Goal: Task Accomplishment & Management: Manage account settings

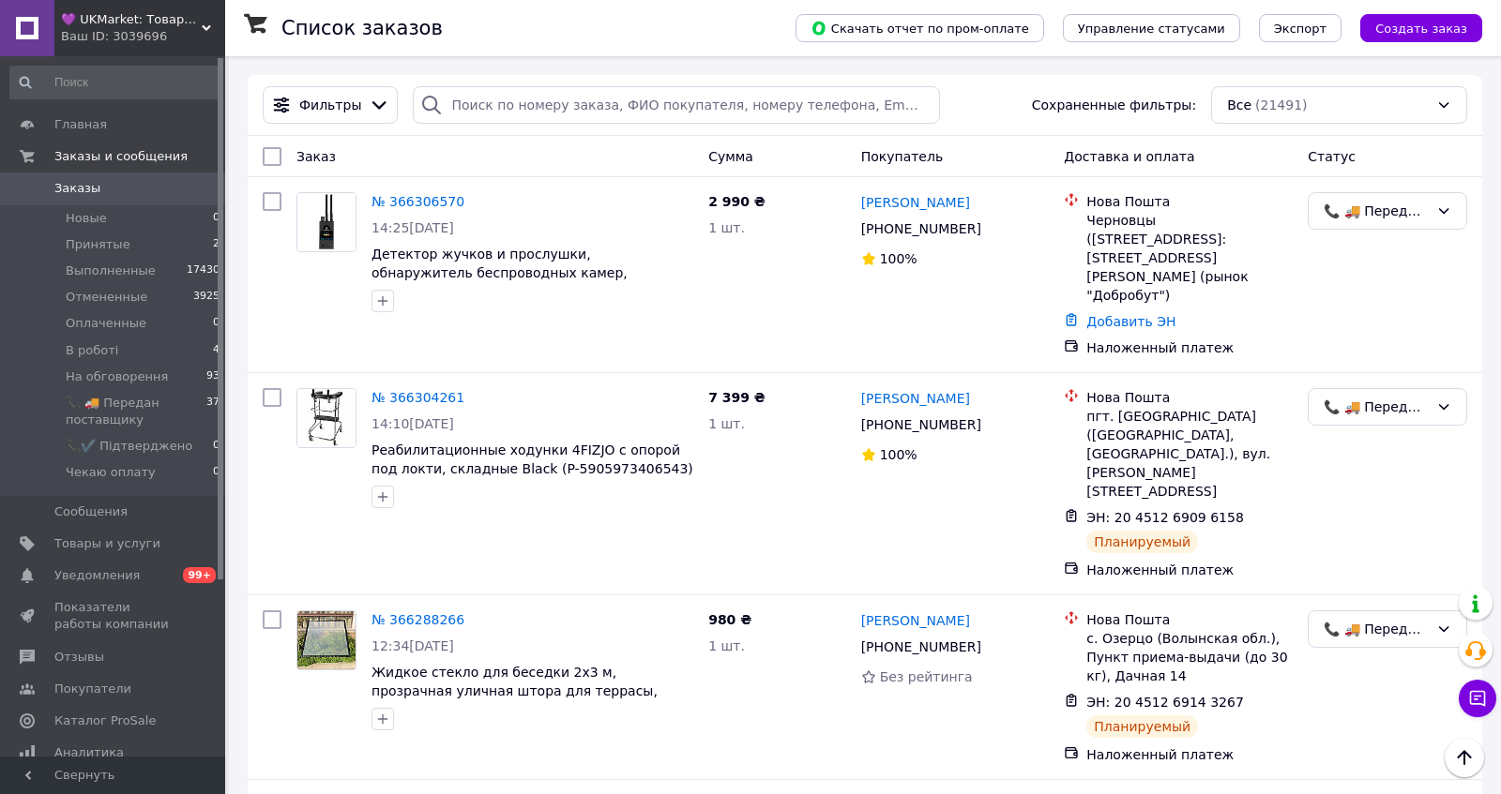
scroll to position [405, 0]
click at [112, 9] on div "💜 UKMarket: Товары для дома и сада: тенты, шторы, мягкие окна, мебель. Товары д…" at bounding box center [139, 28] width 171 height 56
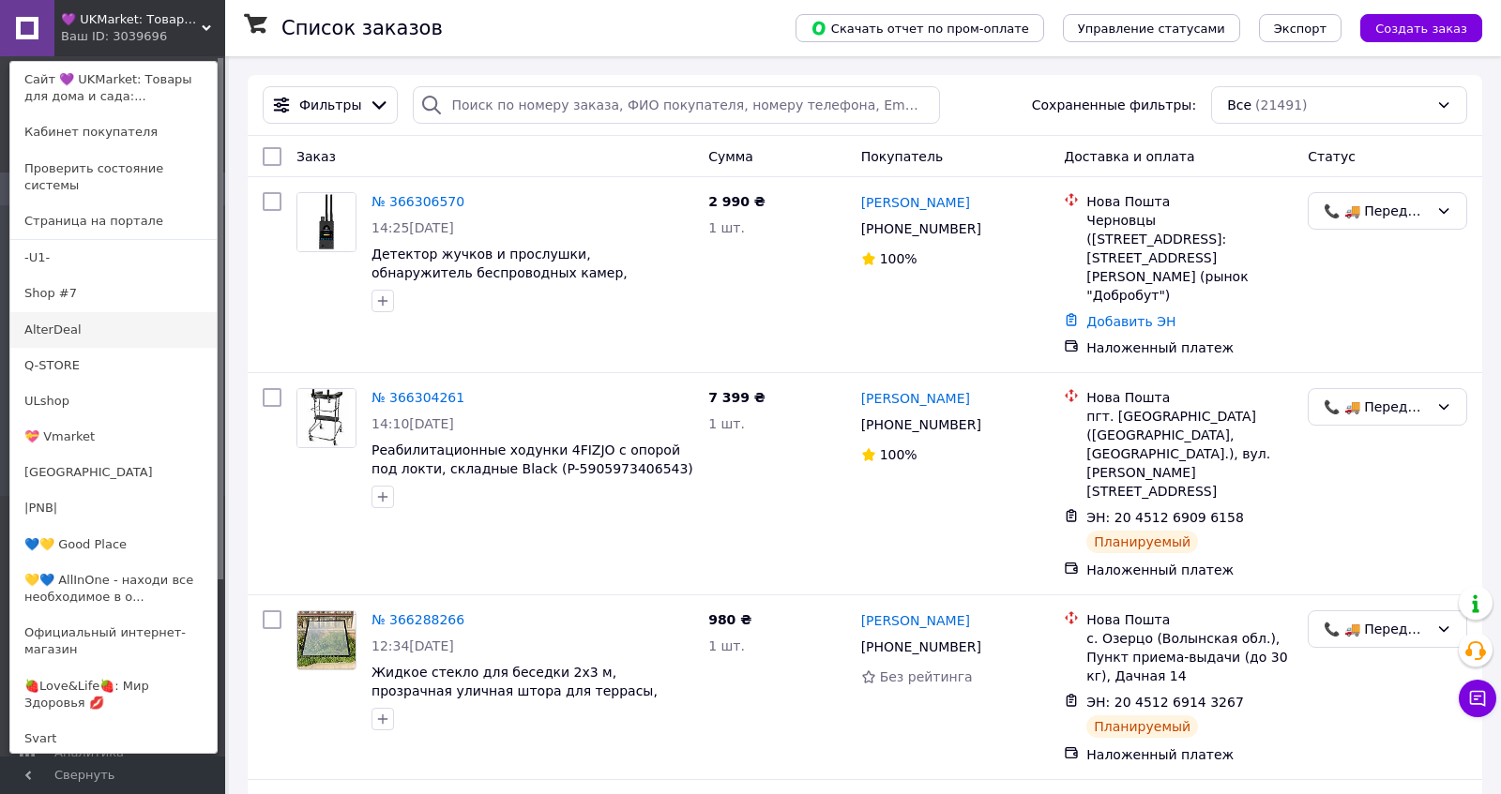
click at [68, 337] on link "AlterDeal" at bounding box center [113, 330] width 206 height 36
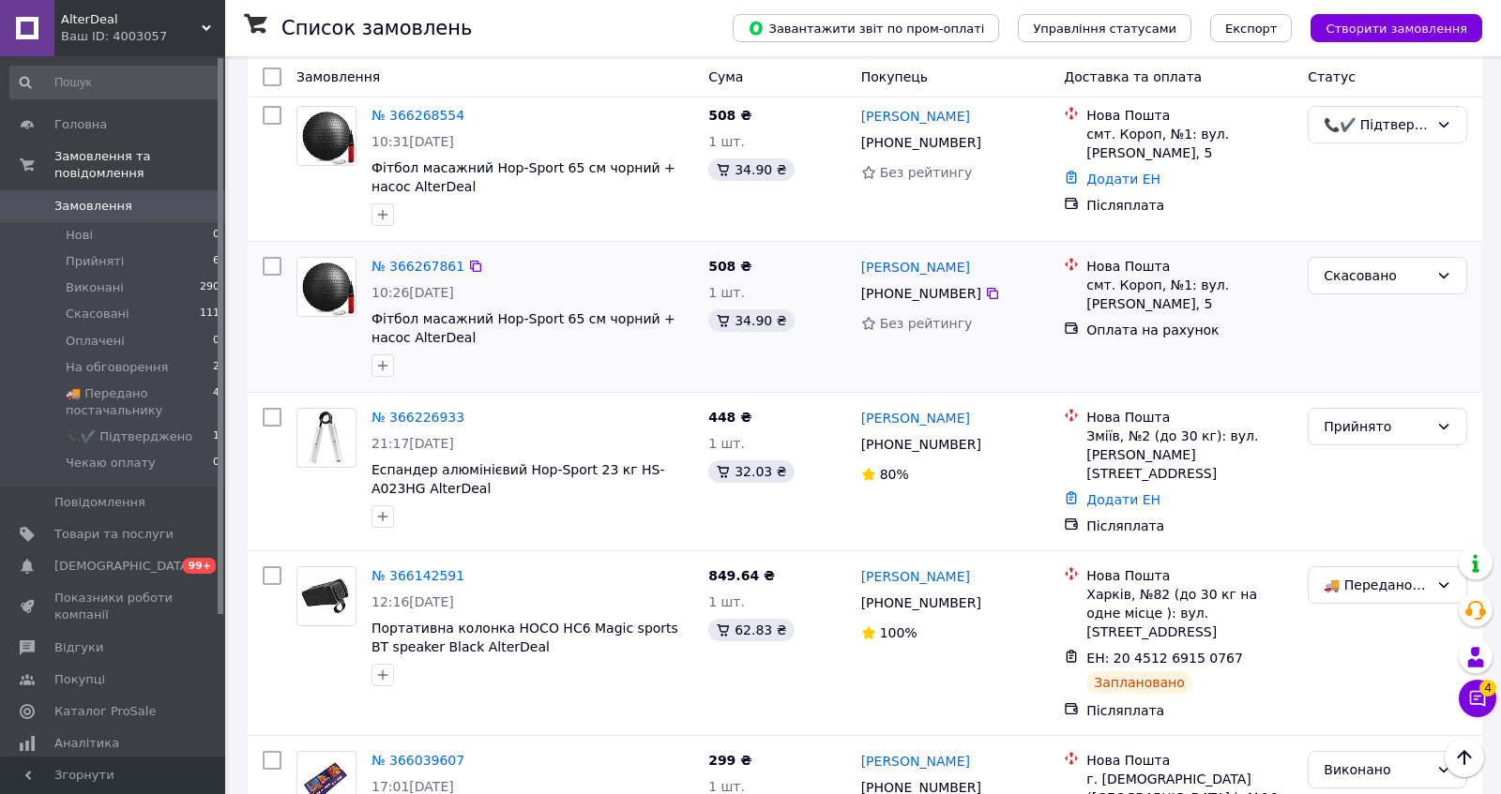
scroll to position [714, 0]
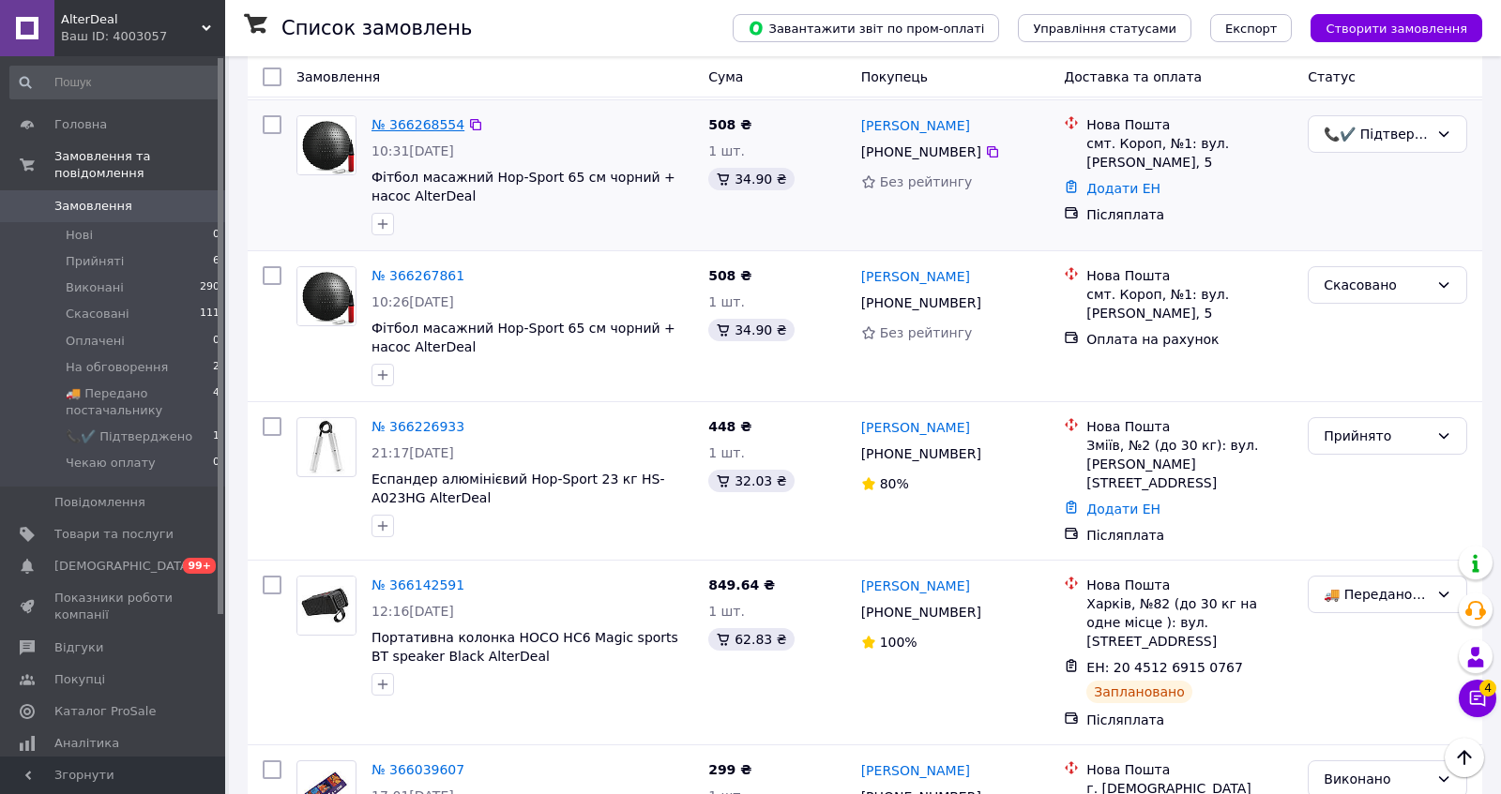
click at [426, 132] on link "№ 366268554" at bounding box center [417, 124] width 93 height 15
click at [1387, 144] on div "📞✔️ Підтверджено" at bounding box center [1375, 134] width 105 height 21
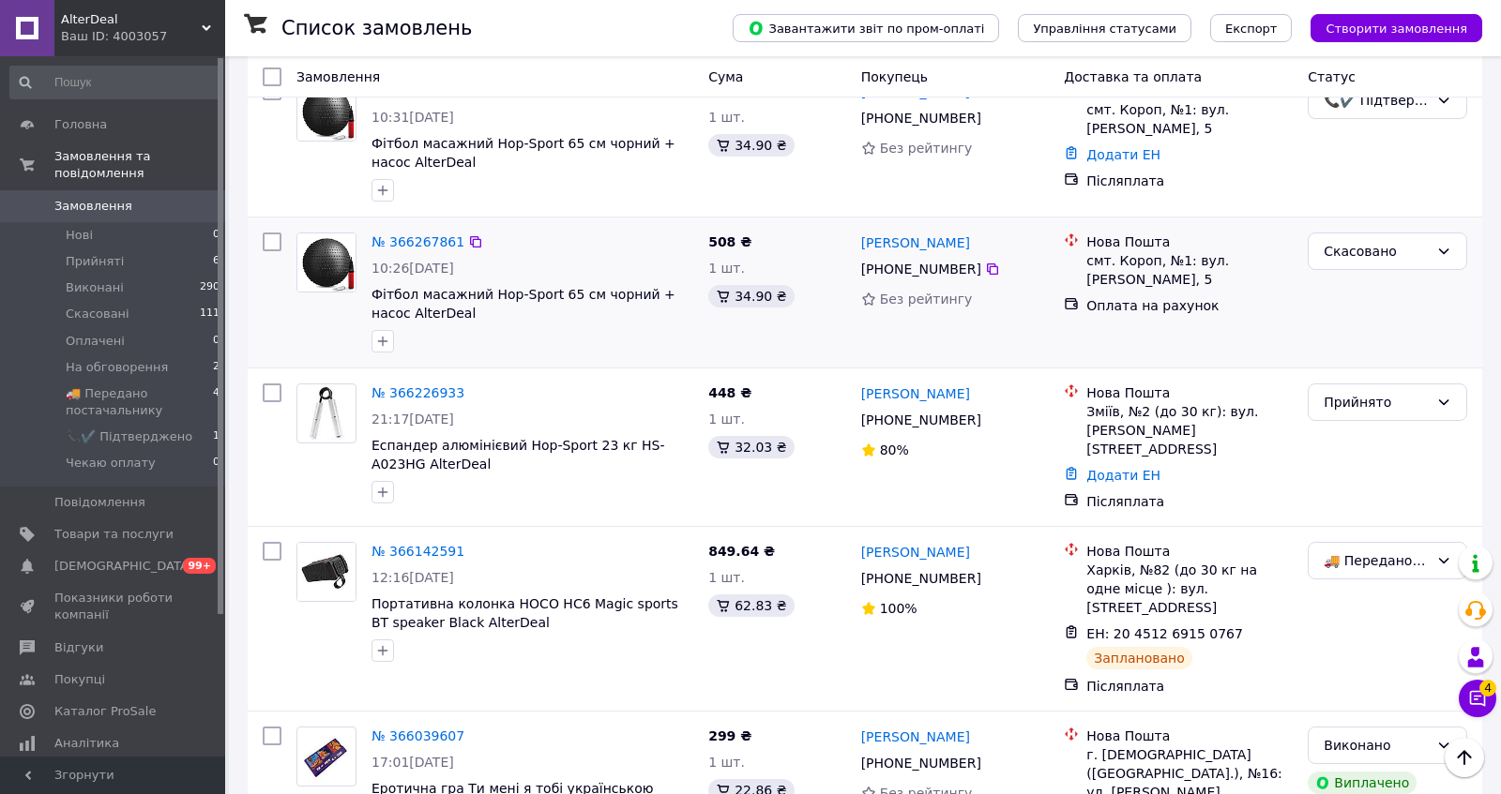
scroll to position [751, 0]
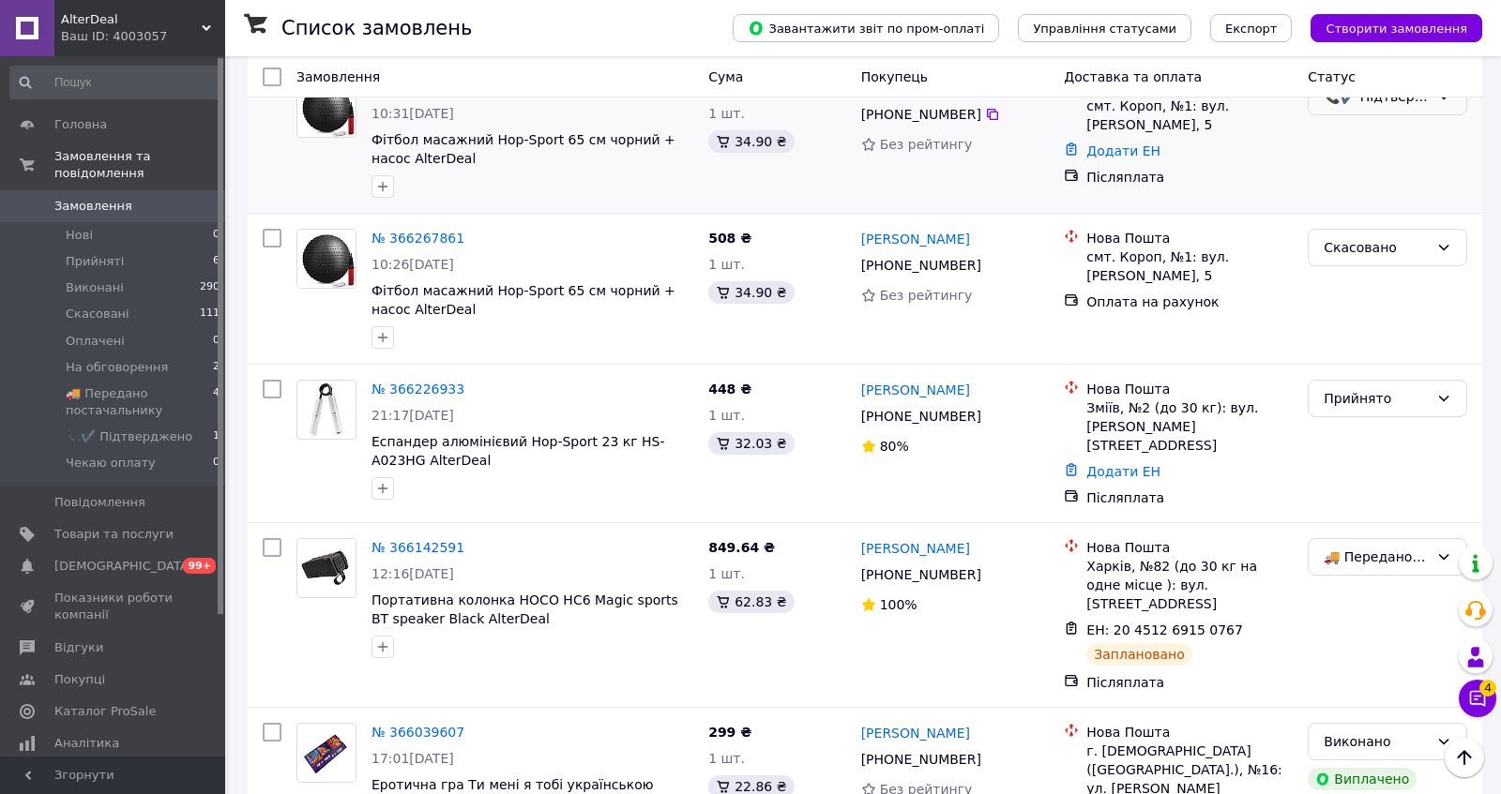
click at [1396, 107] on div "📞✔️ Підтверджено" at bounding box center [1375, 96] width 105 height 21
click at [1380, 303] on li "🚚 Передано постачальнику" at bounding box center [1387, 291] width 158 height 53
click at [189, 14] on span "AlterDeal" at bounding box center [131, 19] width 141 height 17
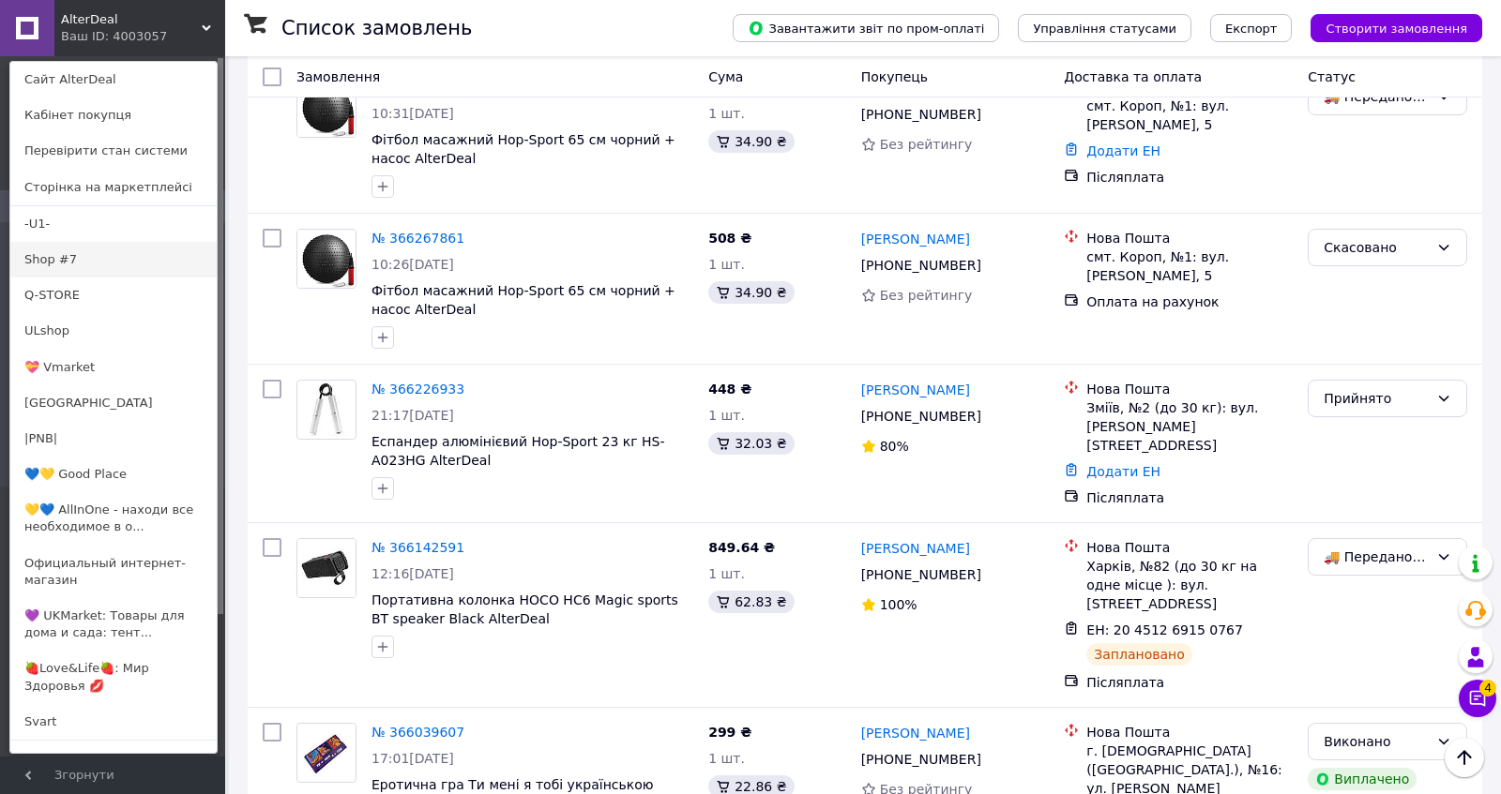
click at [100, 250] on link "Shop #7" at bounding box center [113, 260] width 206 height 36
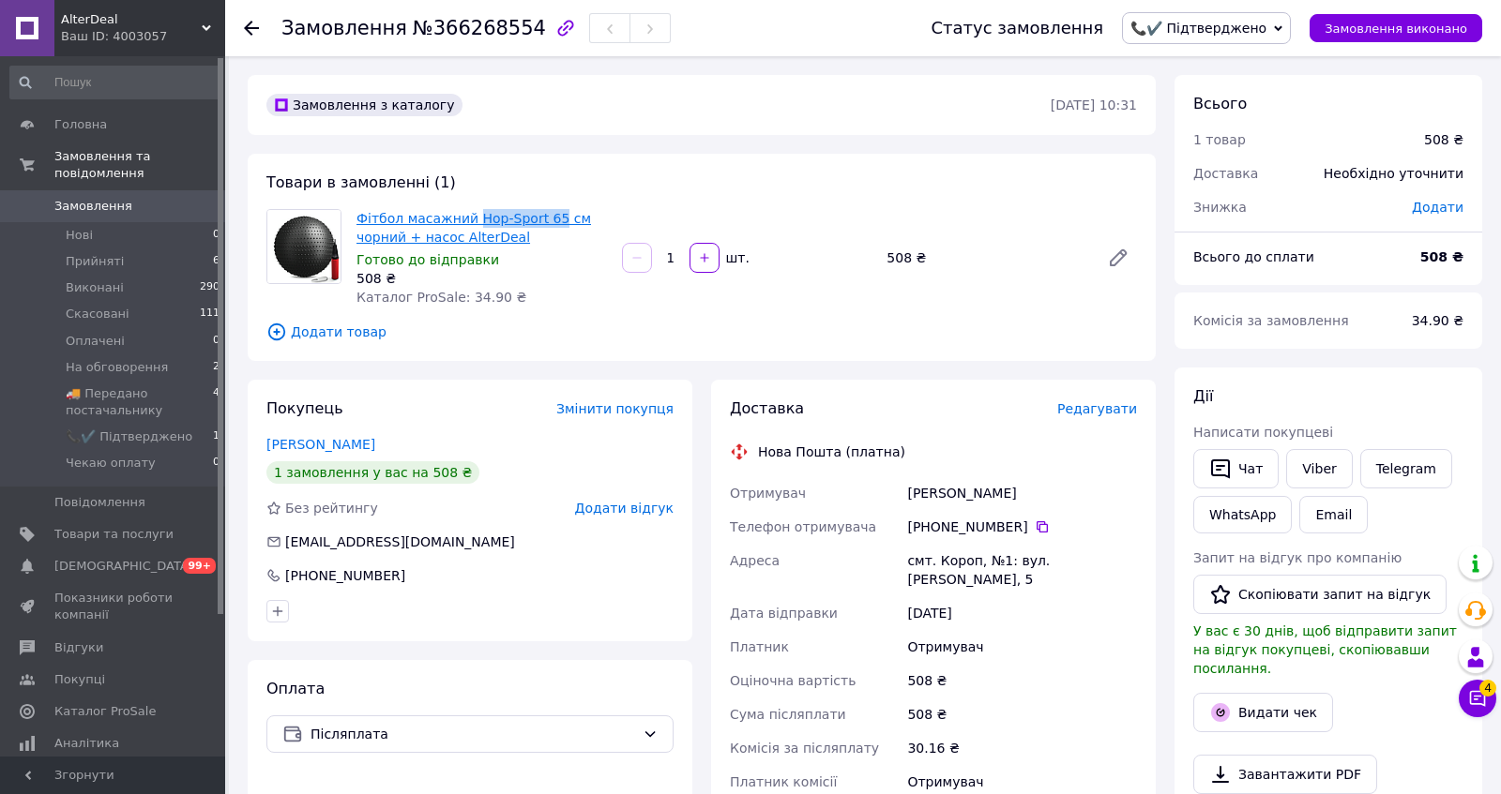
copy link "Hop-Sport 65"
drag, startPoint x: 617, startPoint y: 226, endPoint x: 499, endPoint y: 224, distance: 118.2
click at [499, 224] on div "Фітбол масажний Hop-Sport 65 см чорний + насос AlterDeal Готово до відправки 50…" at bounding box center [746, 257] width 795 height 105
click at [1049, 535] on icon at bounding box center [1041, 527] width 15 height 15
copy div "Отримувач Вандоляк Александр"
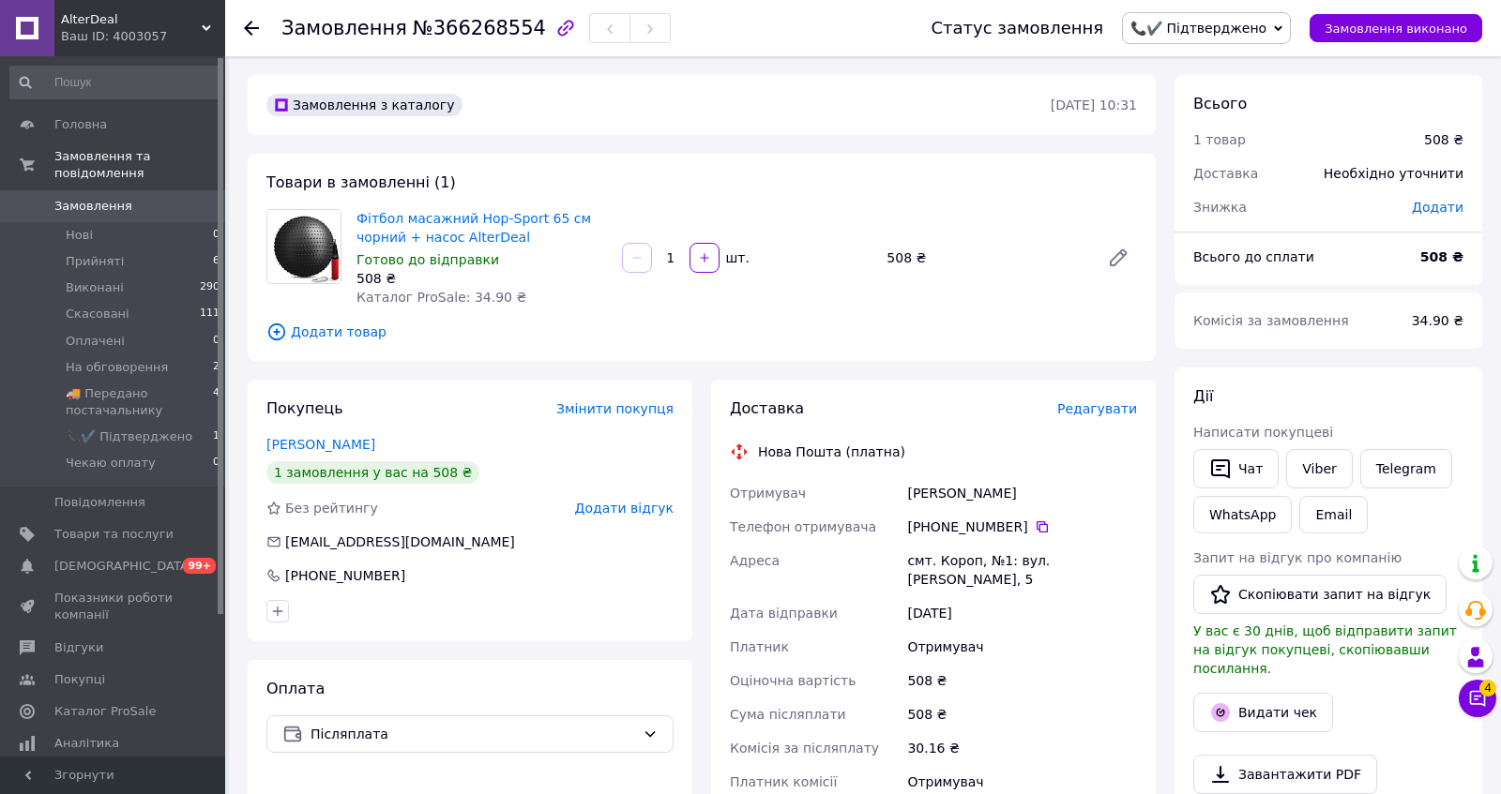
drag, startPoint x: 1074, startPoint y: 540, endPoint x: 863, endPoint y: 540, distance: 211.0
click at [863, 540] on div "Отримувач Вандоляк Александр Телефон отримувача +380 97 762 59 40   Адреса смт.…" at bounding box center [933, 646] width 415 height 341
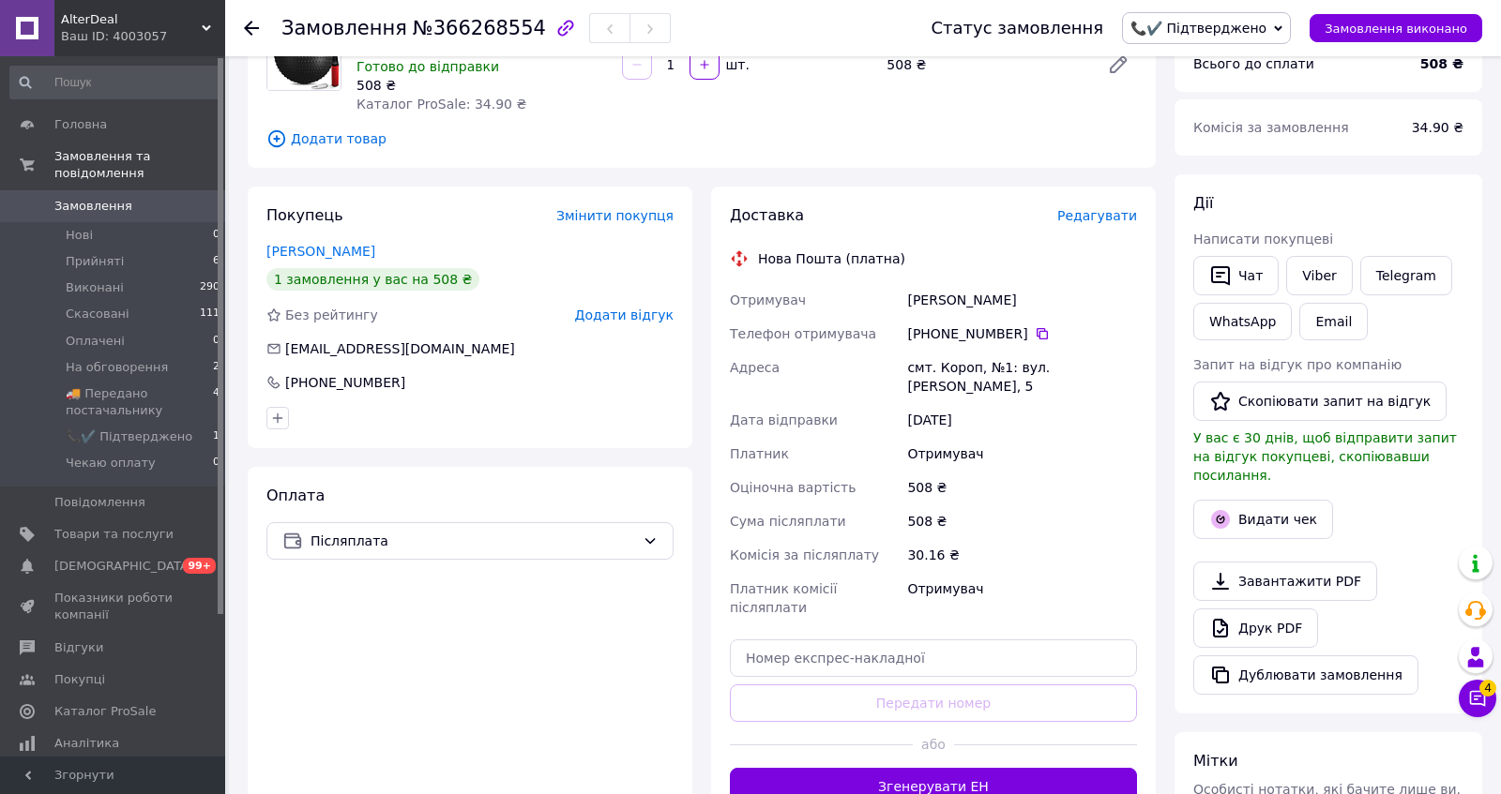
scroll to position [194, 0]
click at [963, 402] on div "смт. Короп, №1: вул. Івана Табірци, 5" at bounding box center [1021, 376] width 237 height 53
copy div "Короп"
click at [990, 402] on div "смт. Короп, №1: вул. Івана Табірци, 5" at bounding box center [1021, 376] width 237 height 53
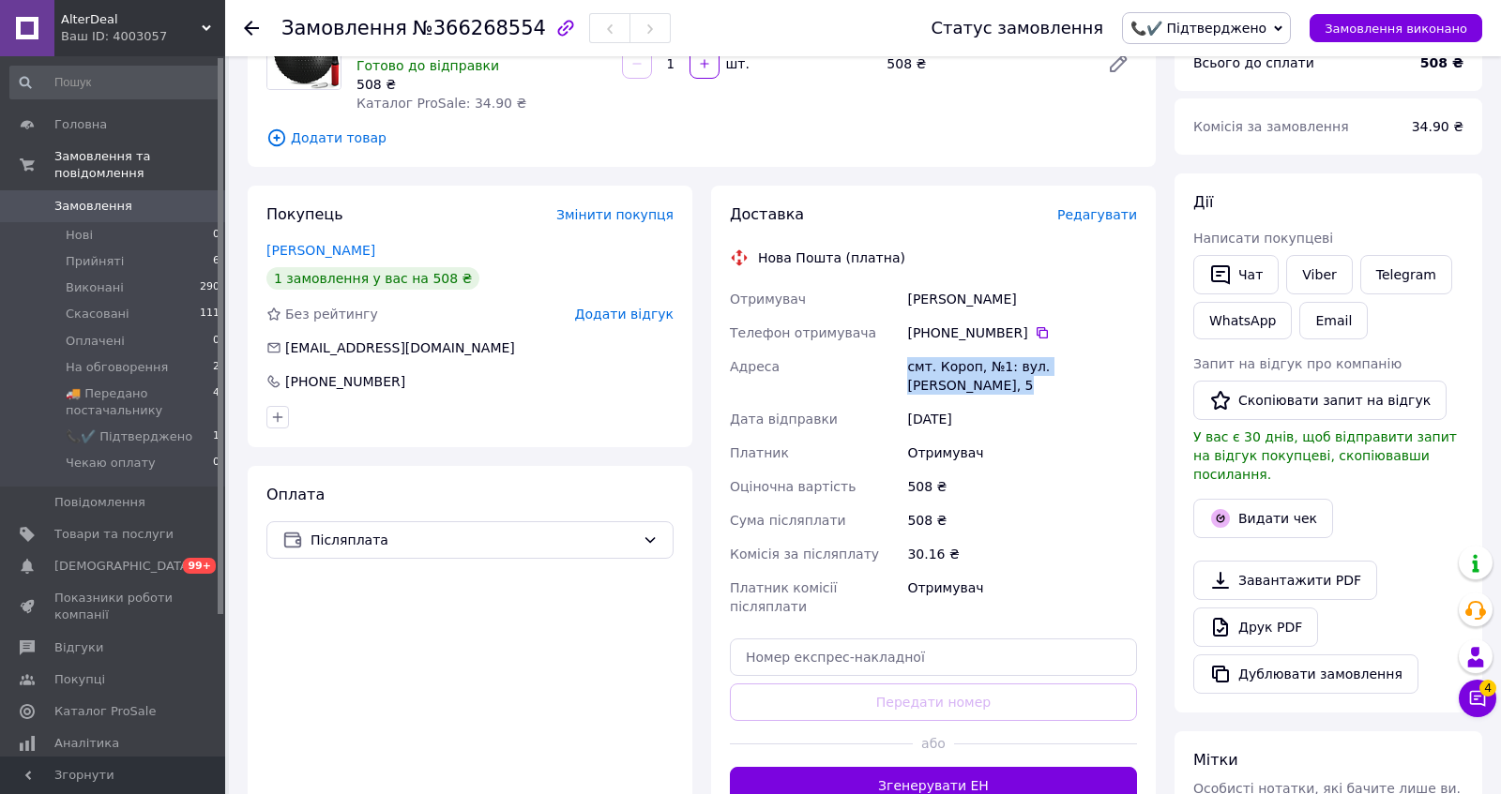
drag, startPoint x: 996, startPoint y: 449, endPoint x: 903, endPoint y: 415, distance: 98.8
click at [903, 402] on div "смт. Короп, №1: вул. Івана Табірци, 5" at bounding box center [1021, 376] width 237 height 53
copy div "смт. Короп"
drag, startPoint x: 905, startPoint y: 416, endPoint x: 989, endPoint y: 414, distance: 84.5
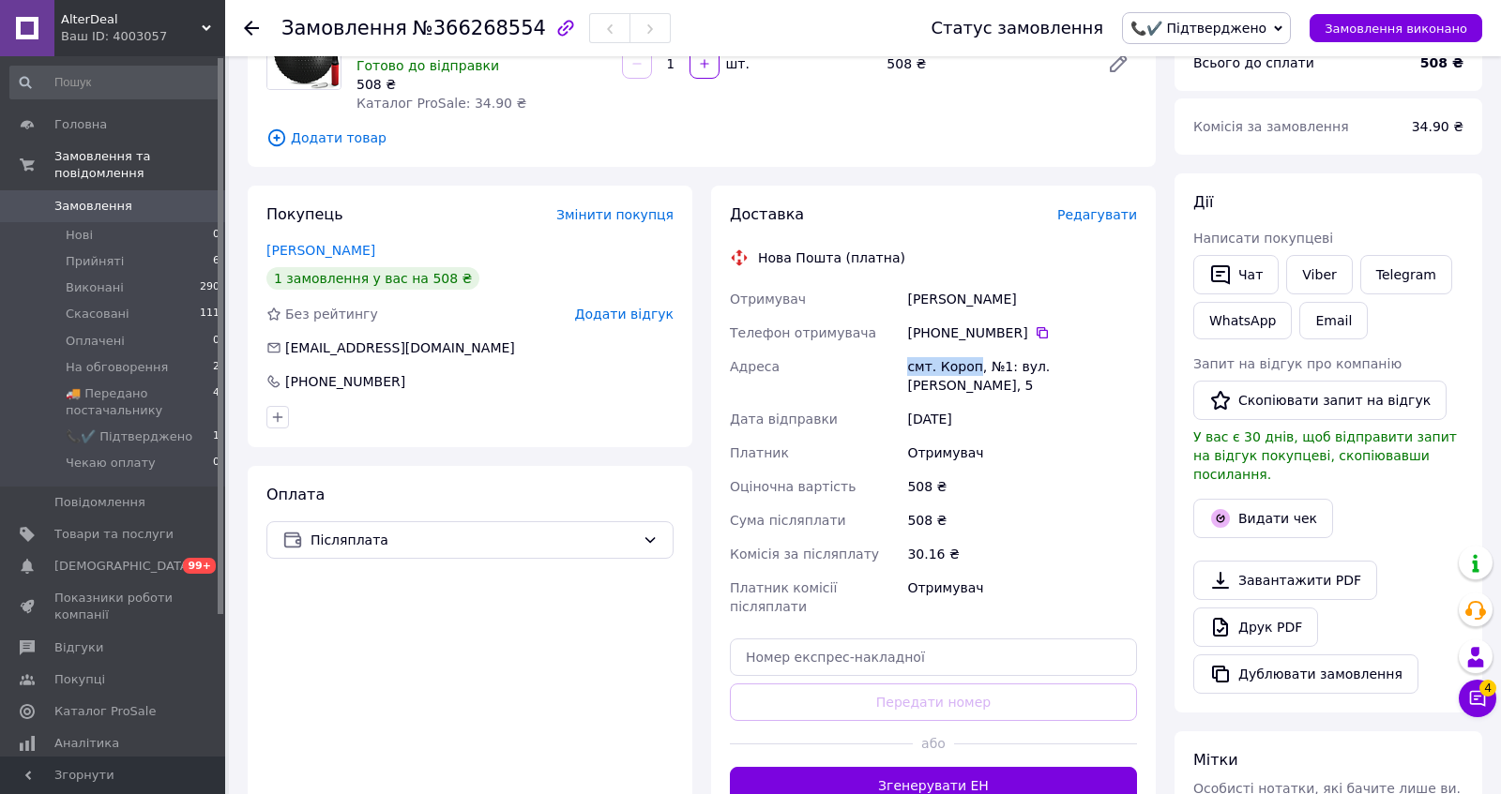
click at [989, 402] on div "смт. Короп, №1: вул. Івана Табірци, 5" at bounding box center [1021, 376] width 237 height 53
click at [1114, 342] on div "+380 97 762 59 40" at bounding box center [1022, 333] width 230 height 19
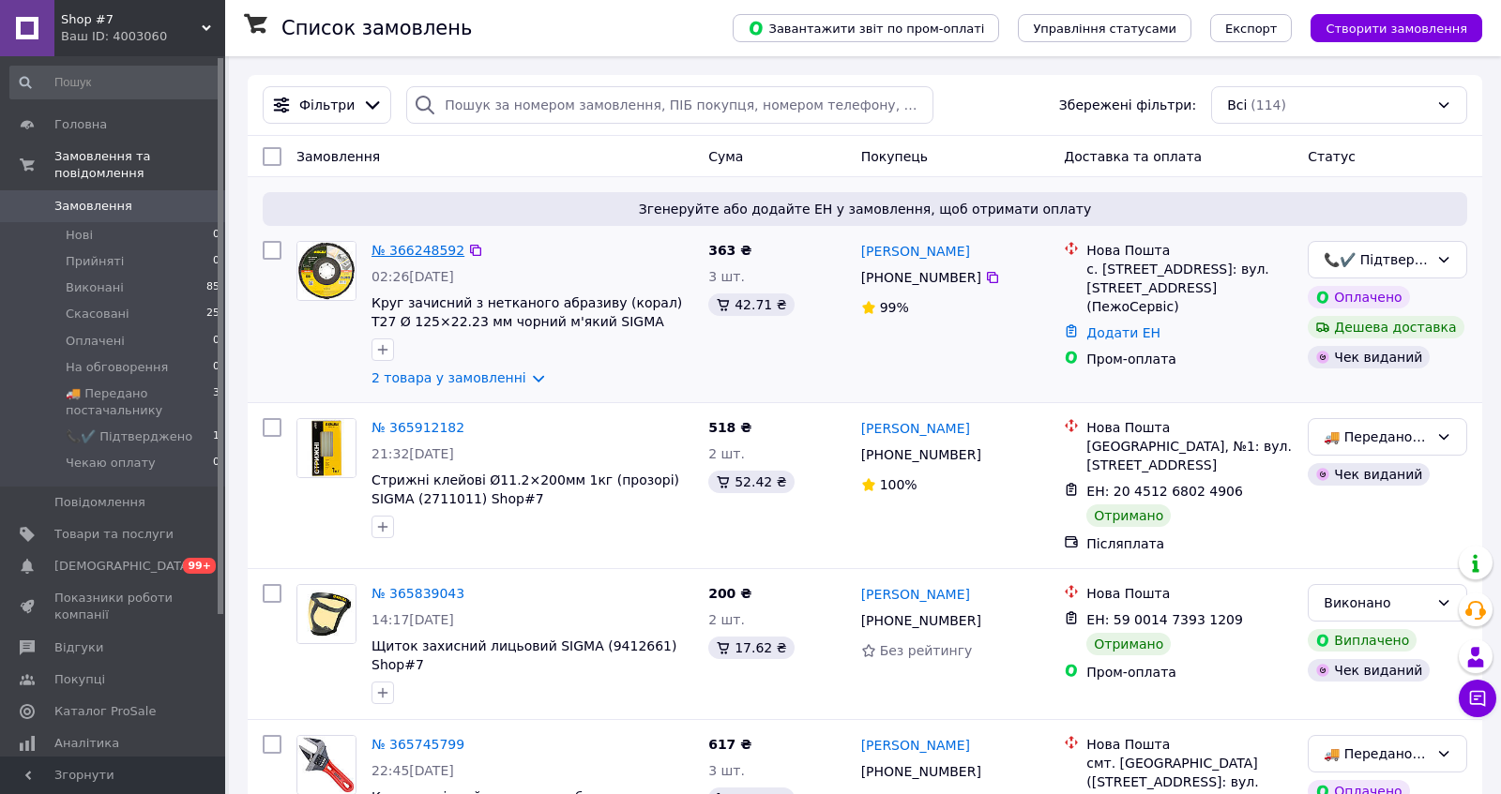
click at [419, 258] on link "№ 366248592" at bounding box center [417, 250] width 93 height 15
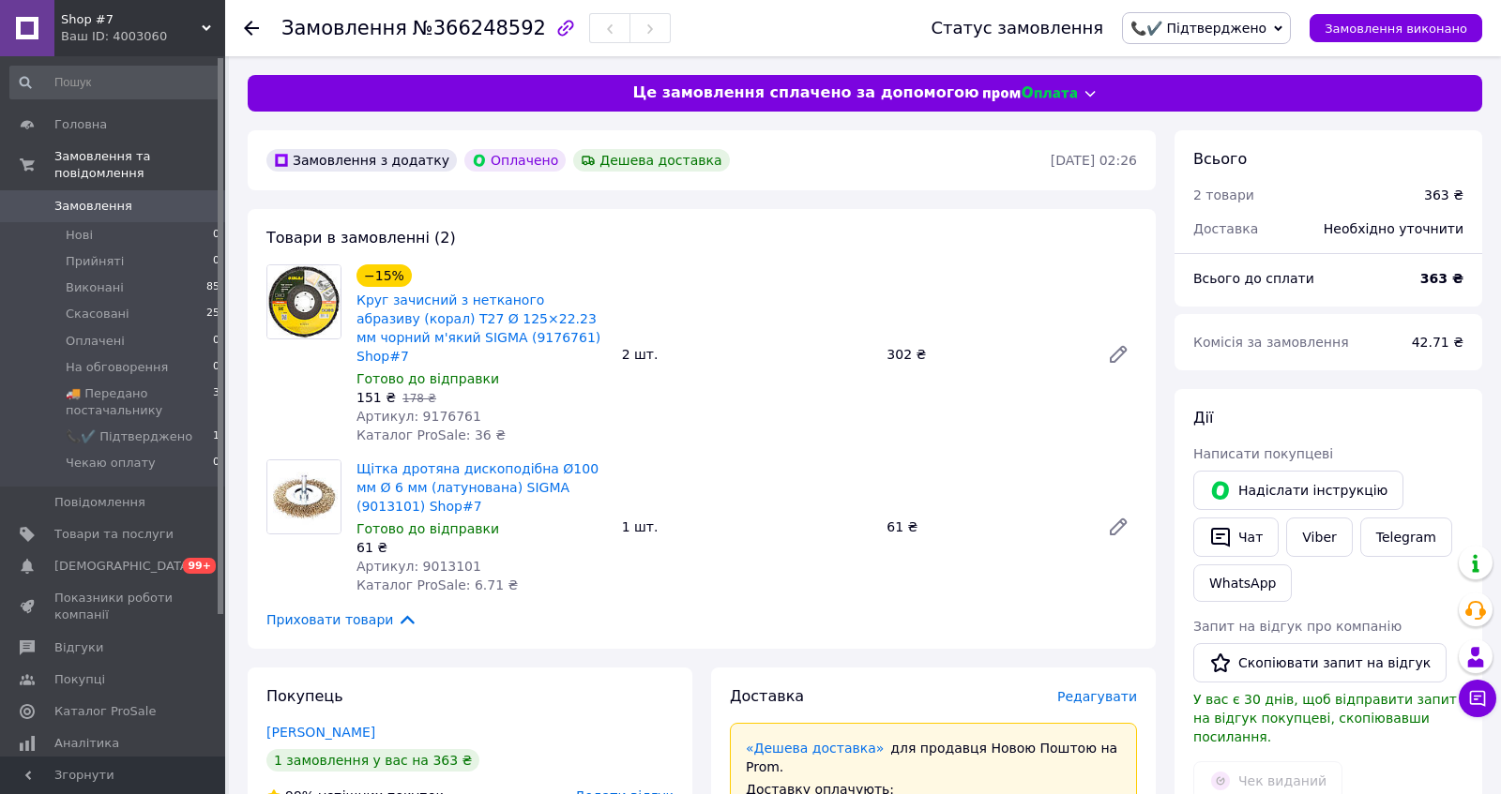
click at [452, 424] on span "Артикул: 9176761" at bounding box center [418, 416] width 125 height 15
copy span "9176761"
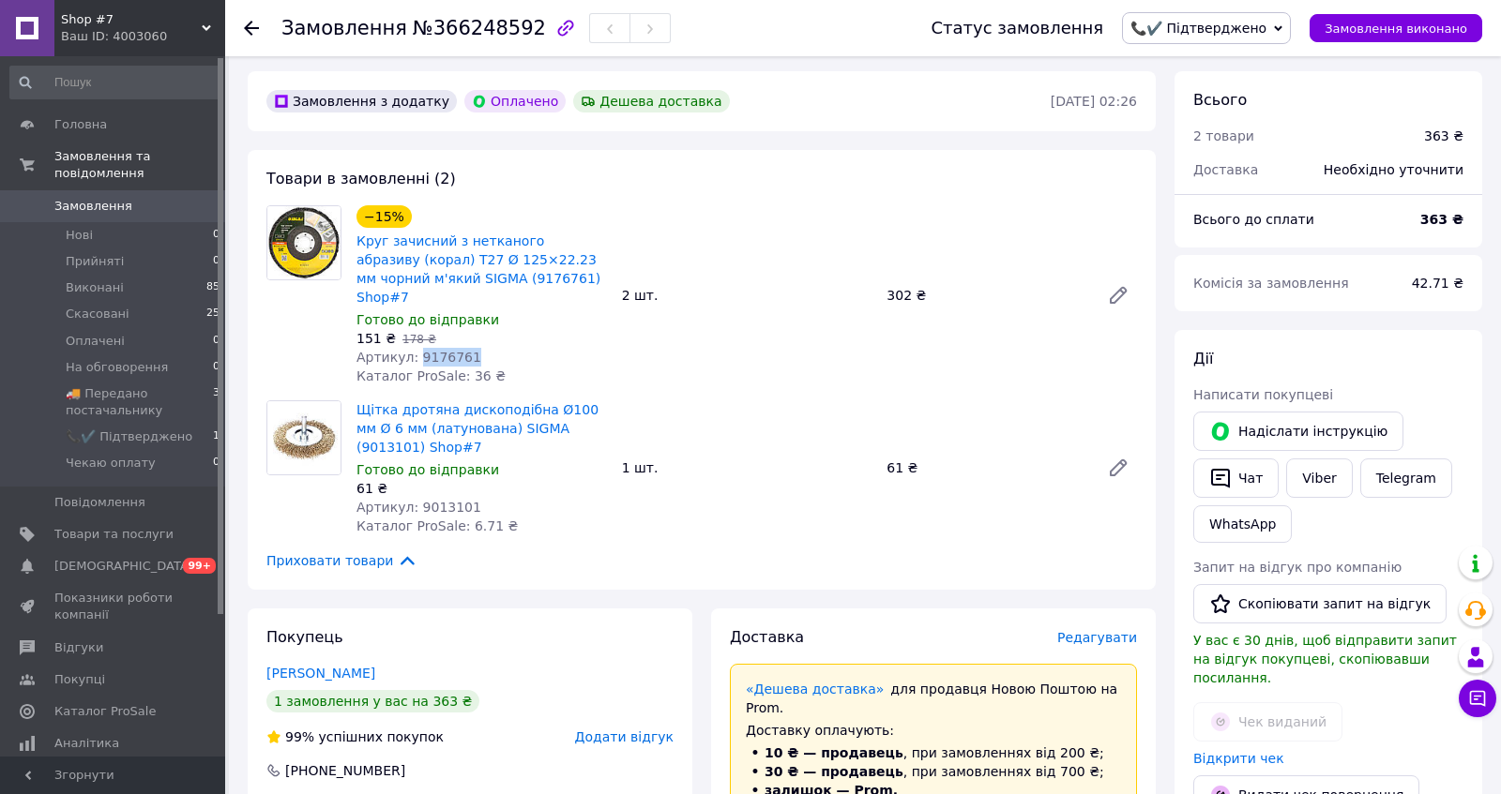
scroll to position [83, 0]
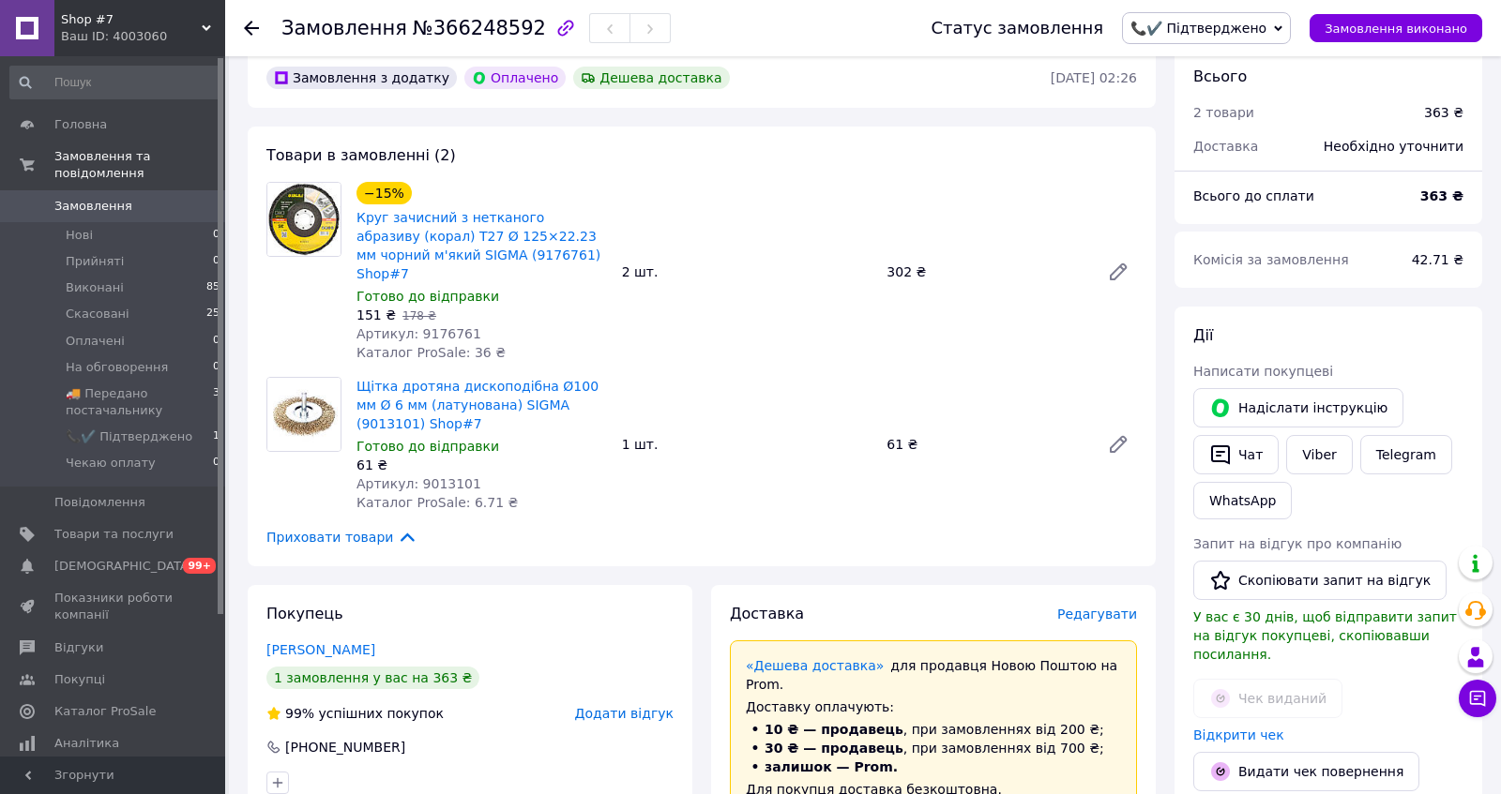
click at [457, 491] on span "Артикул: 9013101" at bounding box center [418, 483] width 125 height 15
copy span "9013101"
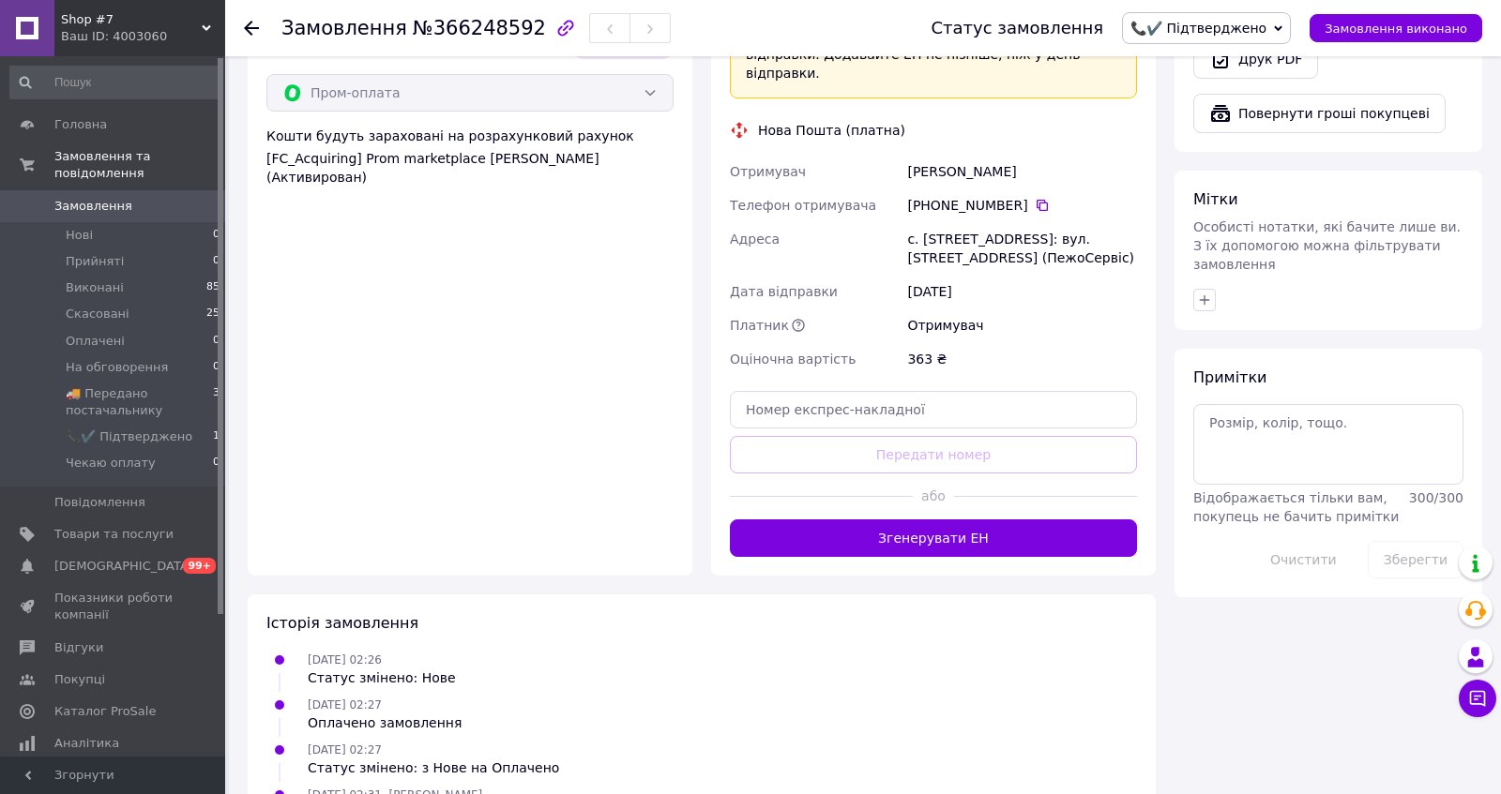
scroll to position [898, 0]
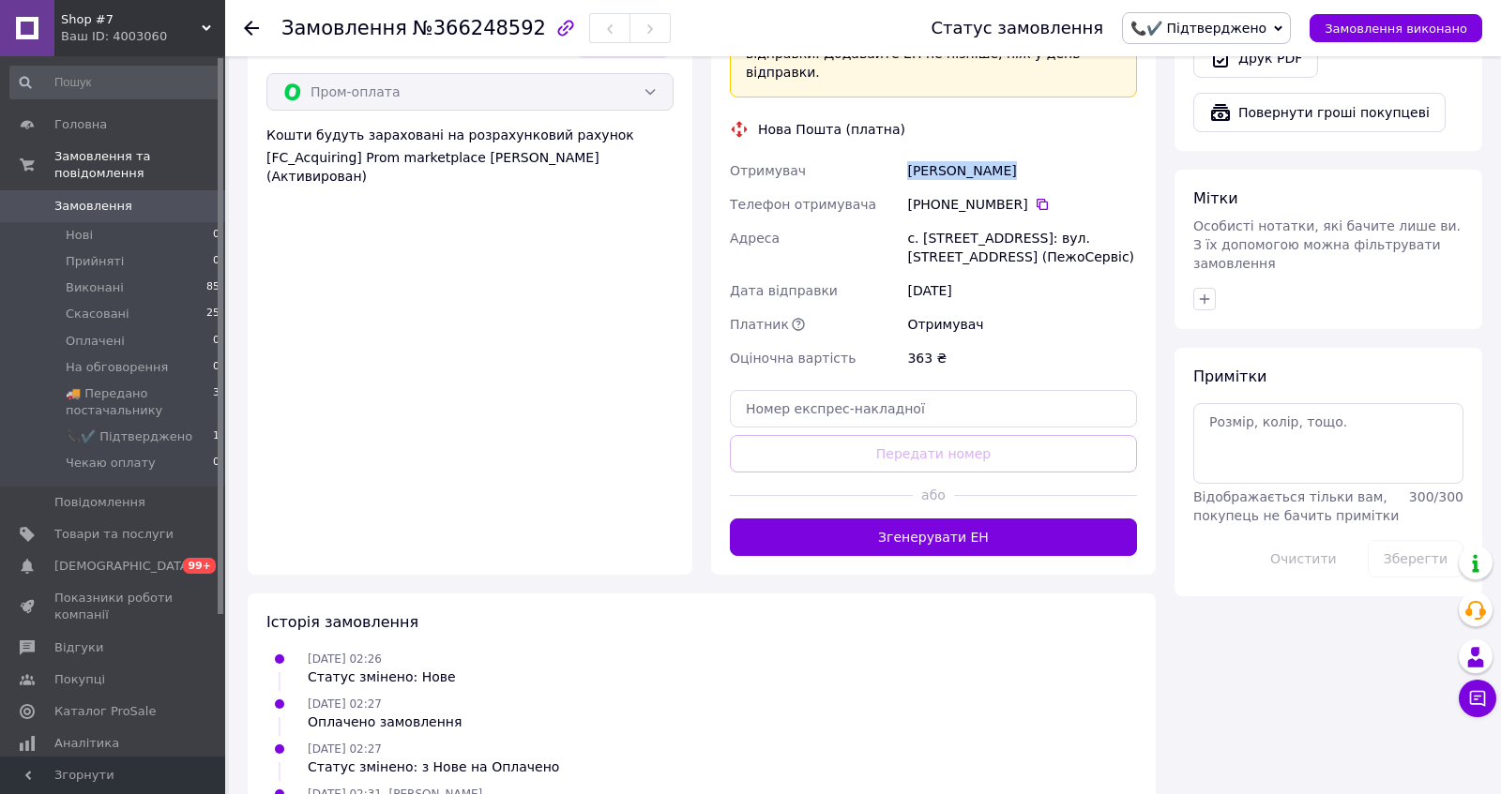
copy div "Вашкович Юрій"
drag, startPoint x: 908, startPoint y: 378, endPoint x: 1054, endPoint y: 378, distance: 146.3
click at [1054, 188] on div "Вашкович Юрій" at bounding box center [1021, 171] width 237 height 34
click at [1049, 212] on icon at bounding box center [1041, 204] width 15 height 15
copy div "Отримувач Вашкович Юрій"
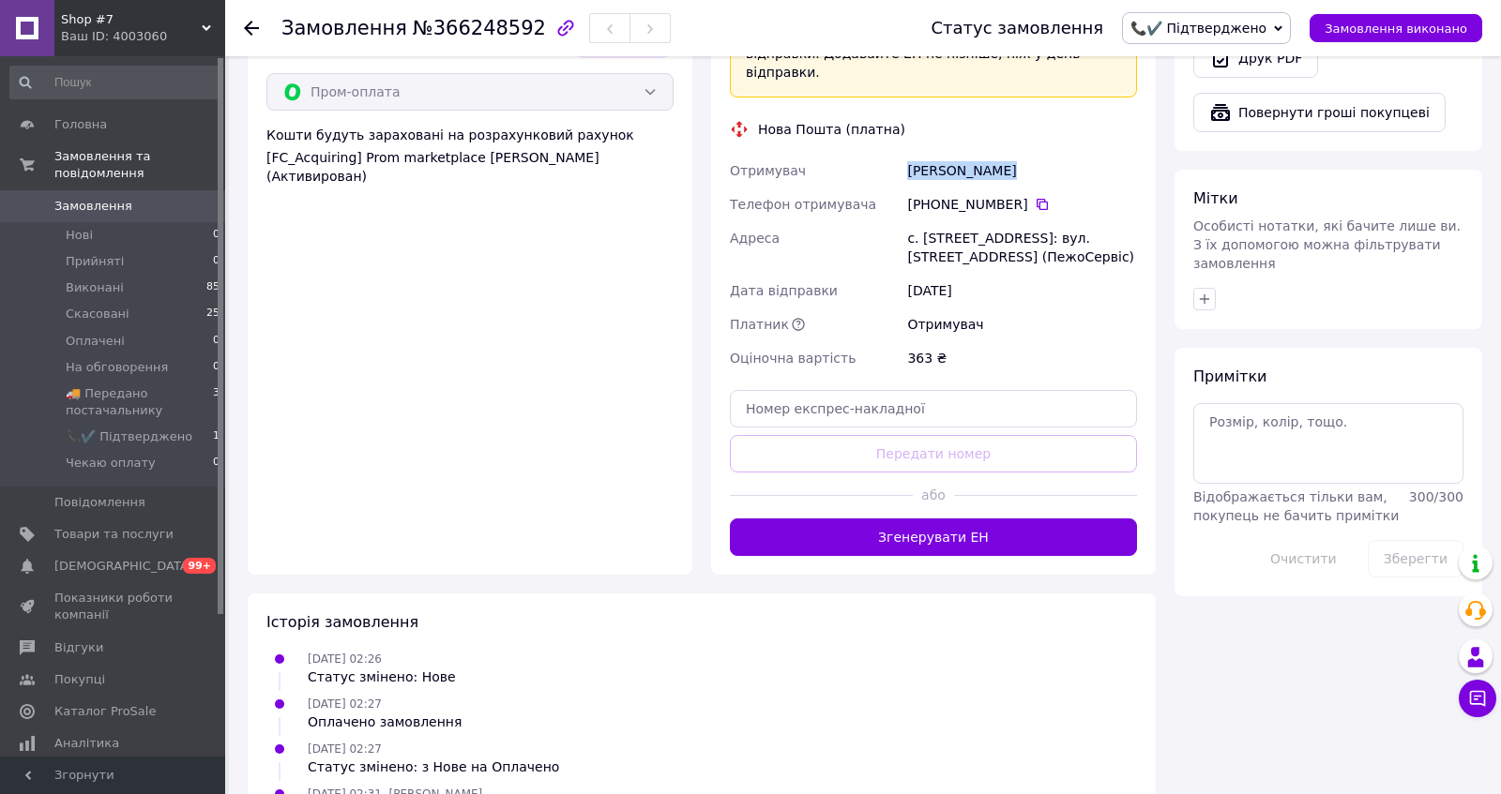
drag, startPoint x: 1033, startPoint y: 374, endPoint x: 867, endPoint y: 374, distance: 166.0
click at [867, 374] on div "Отримувач Вашкович Юрій Телефон отримувача +380 93 235 01 22   Адреса с. Сторож…" at bounding box center [933, 264] width 415 height 221
click at [988, 274] on div "с. Сторожниця, №1: вул. Набережна, 23 (ПежоСервіс)" at bounding box center [1021, 247] width 237 height 53
copy div "Сторожниця"
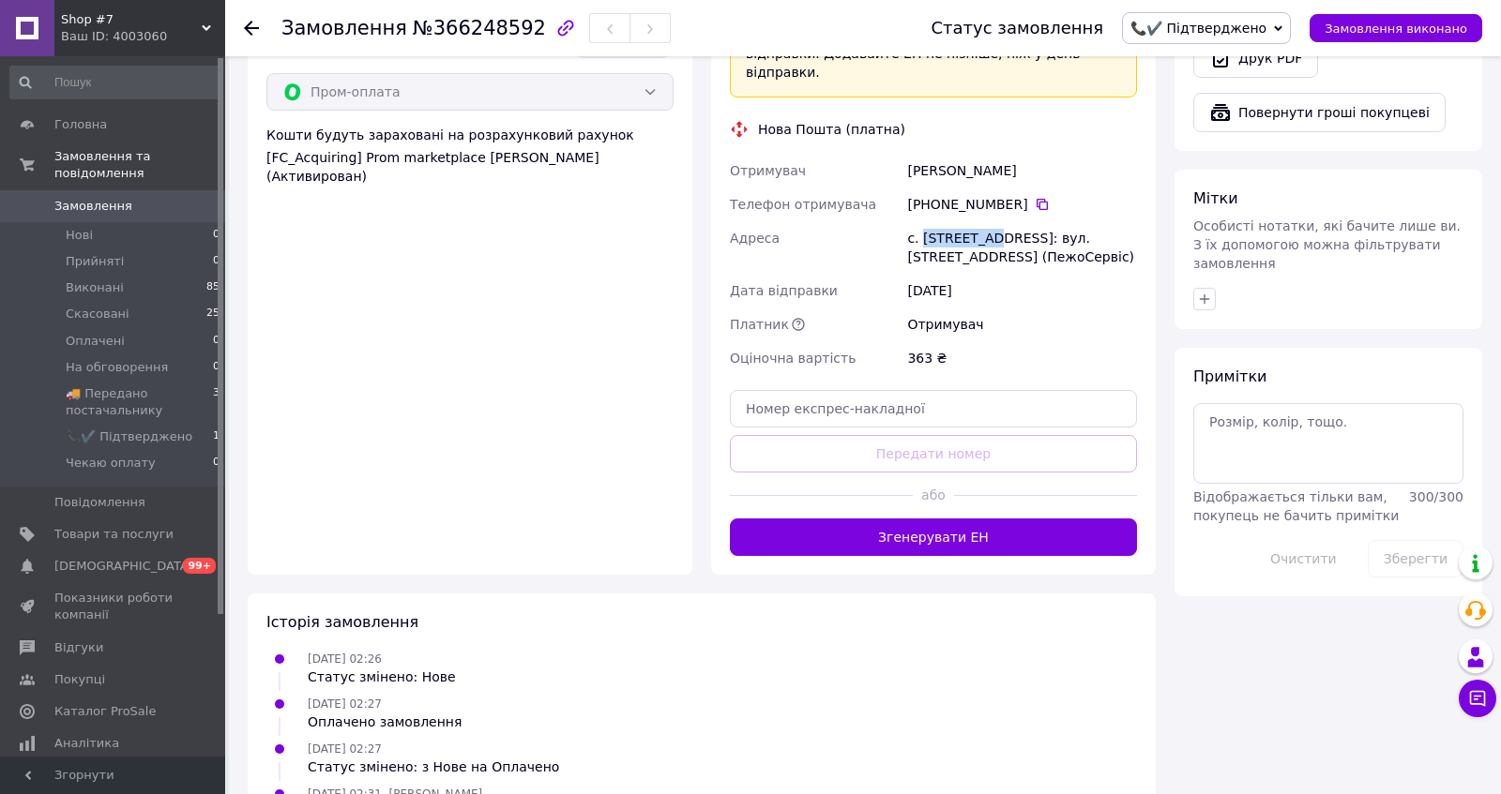
click at [1194, 35] on span "📞✔️ Підтверджено" at bounding box center [1198, 28] width 136 height 15
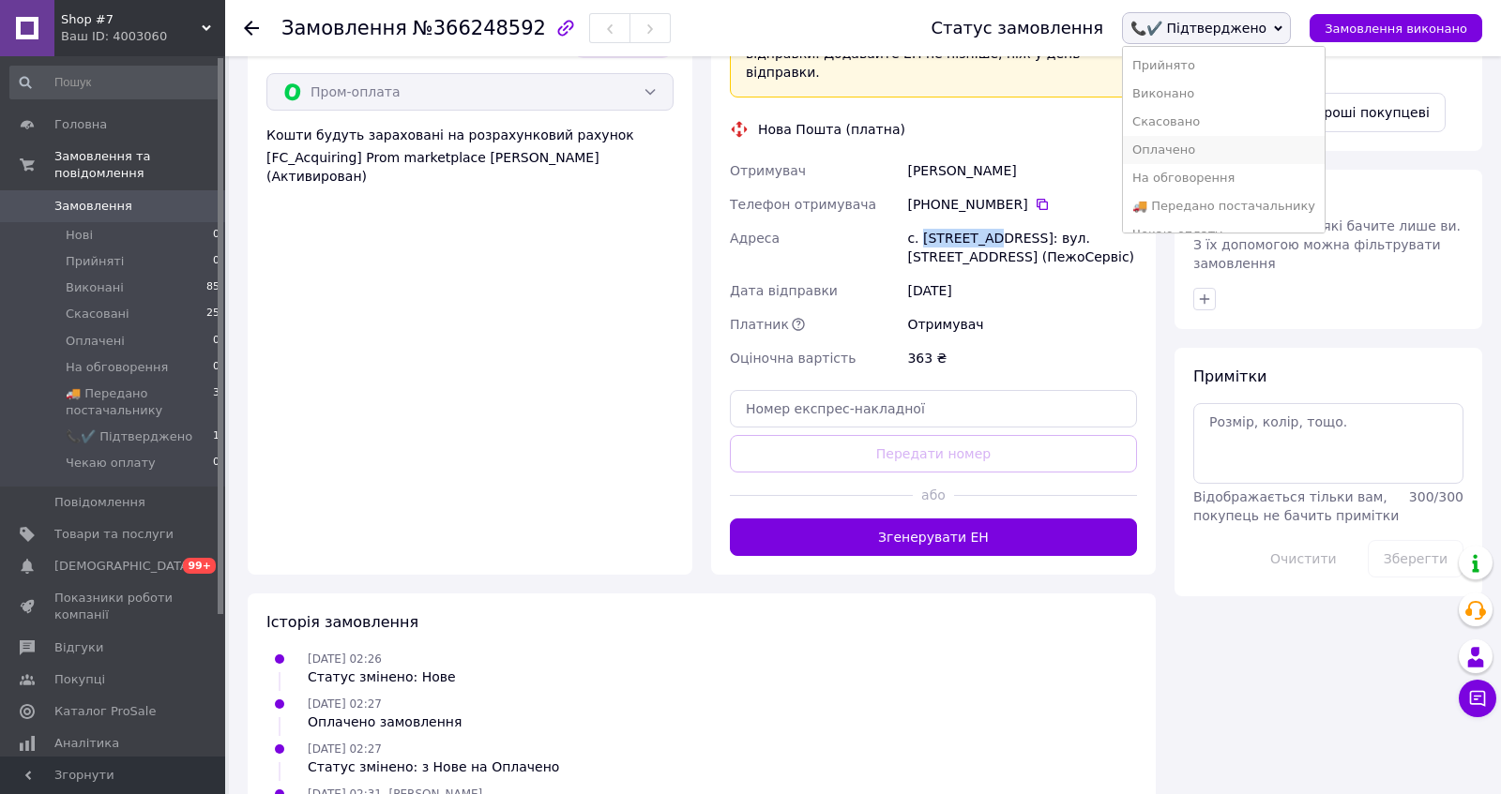
scroll to position [53, 0]
click at [1193, 174] on li "🚚 Передано постачальнику" at bounding box center [1224, 186] width 202 height 28
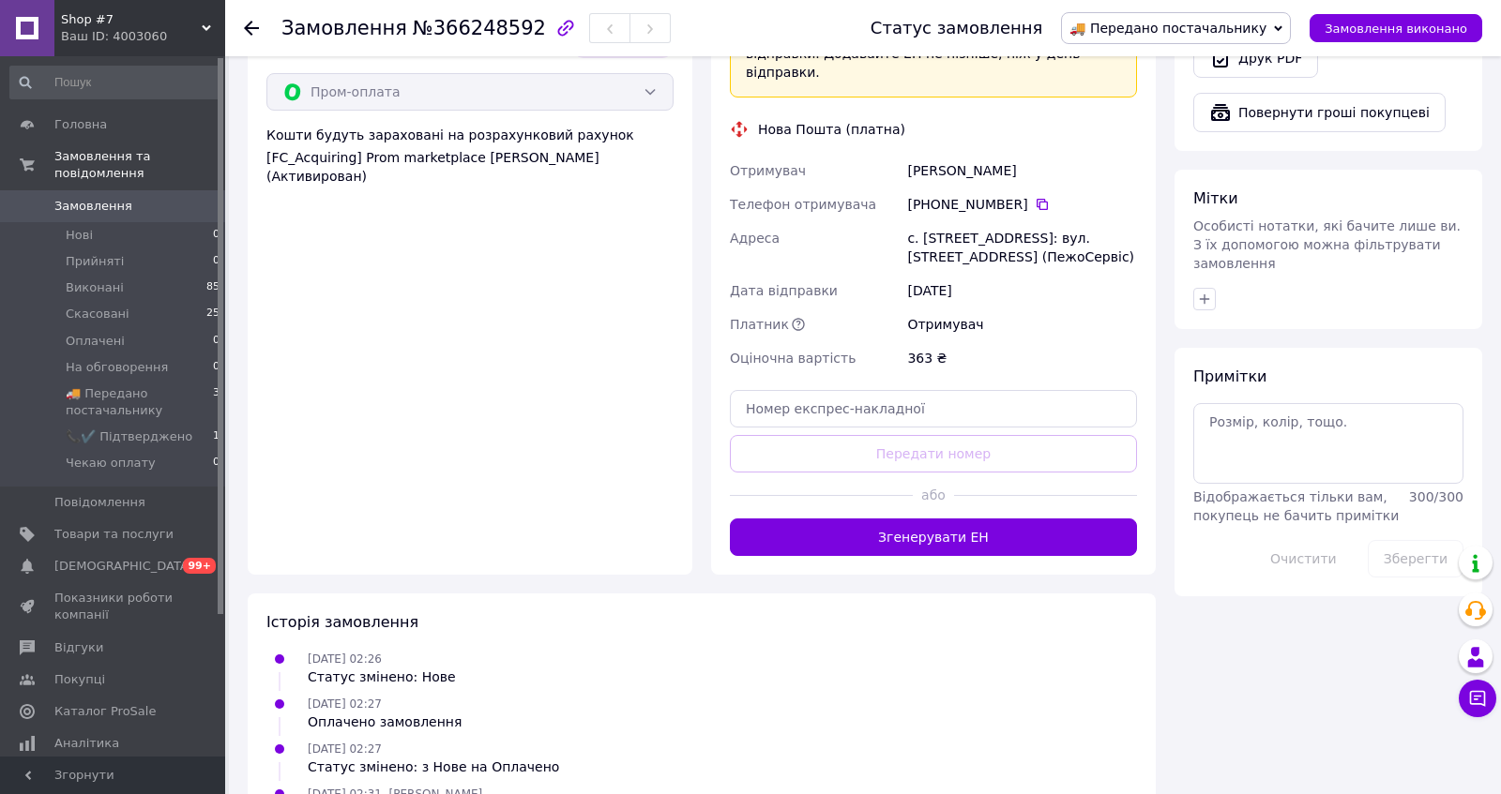
click at [130, 12] on span "Shop #7" at bounding box center [131, 19] width 141 height 17
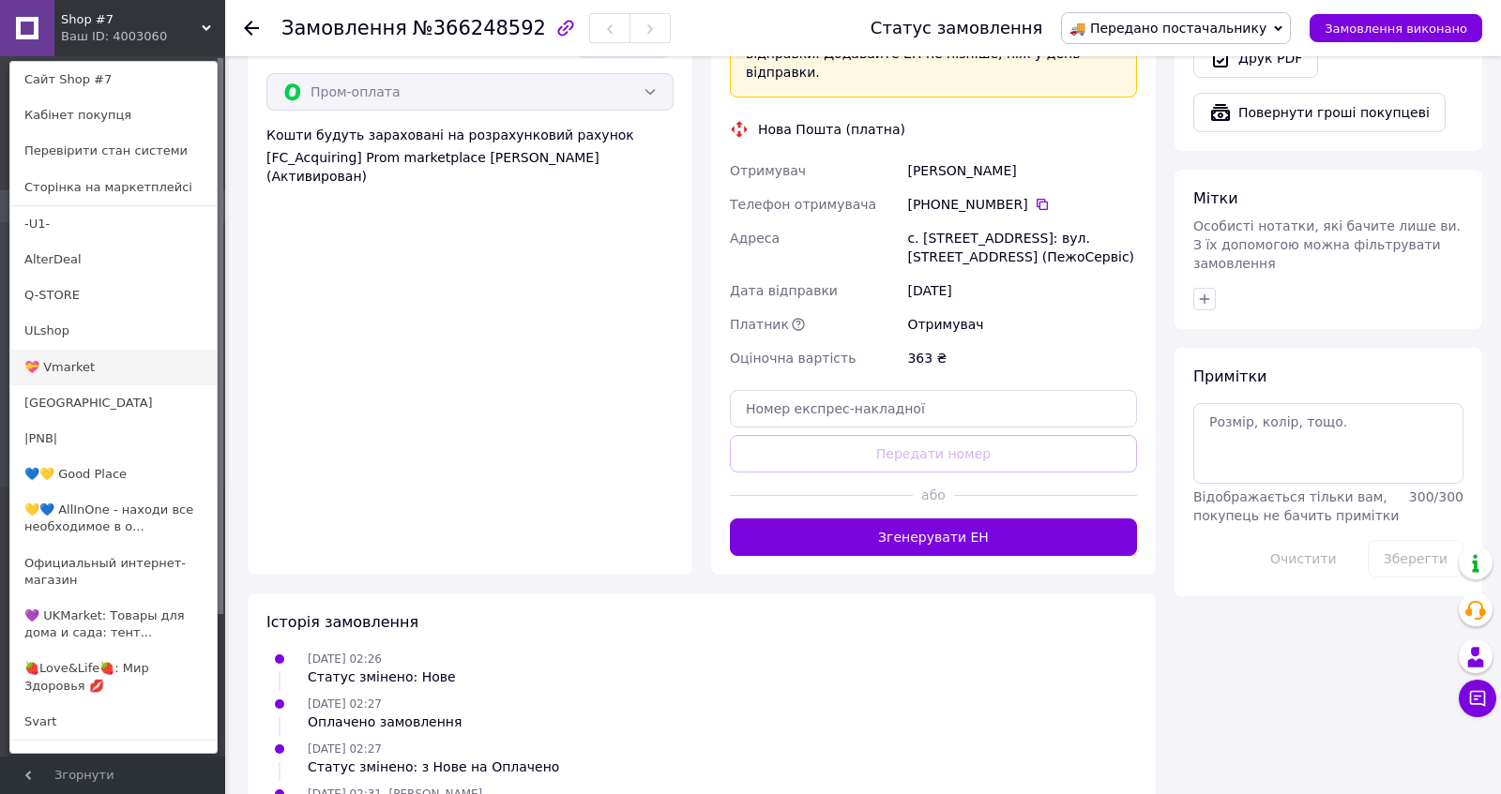
click at [65, 363] on link "💝 Vmarket" at bounding box center [113, 368] width 206 height 36
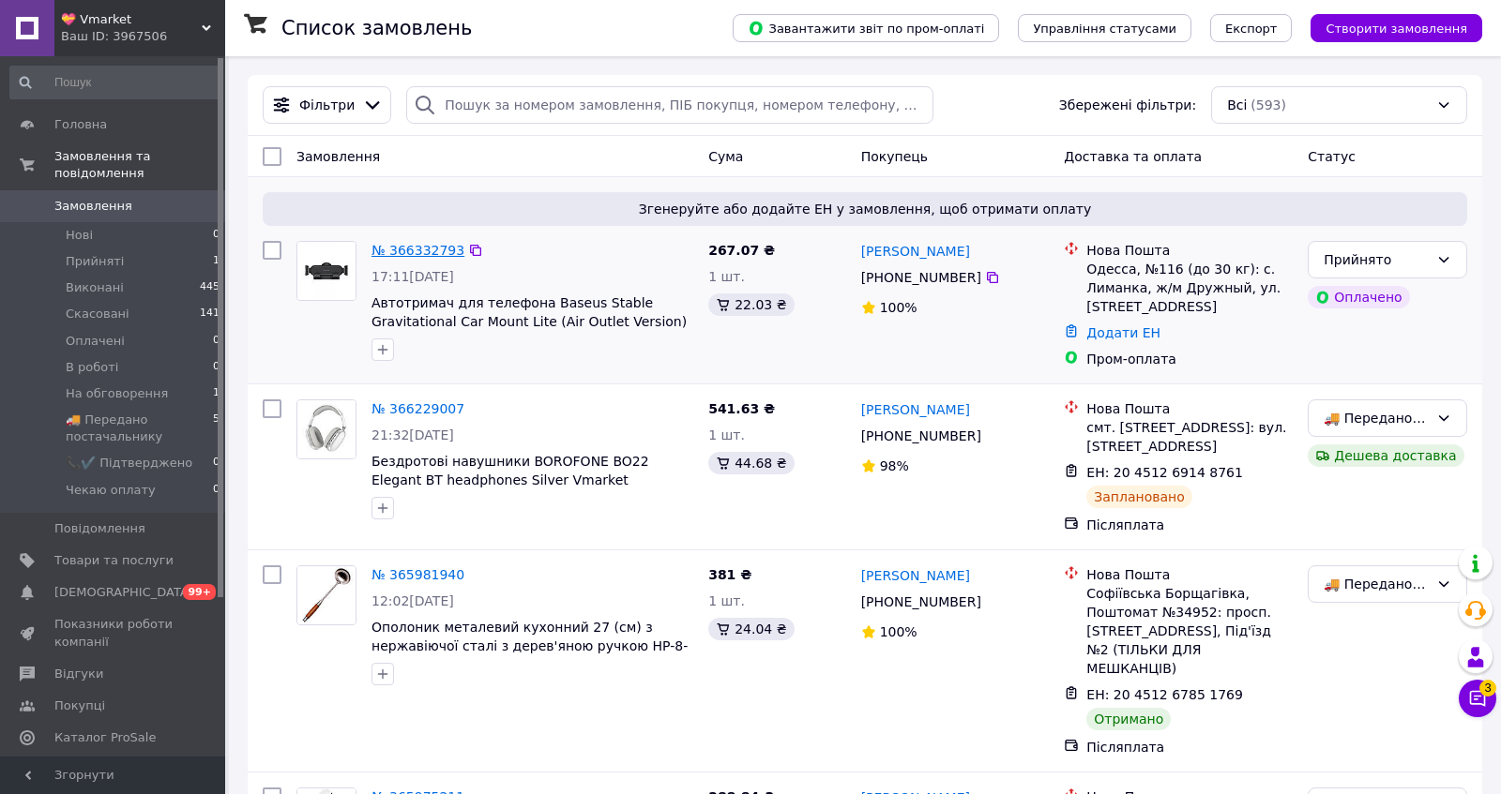
click at [431, 258] on link "№ 366332793" at bounding box center [417, 250] width 93 height 15
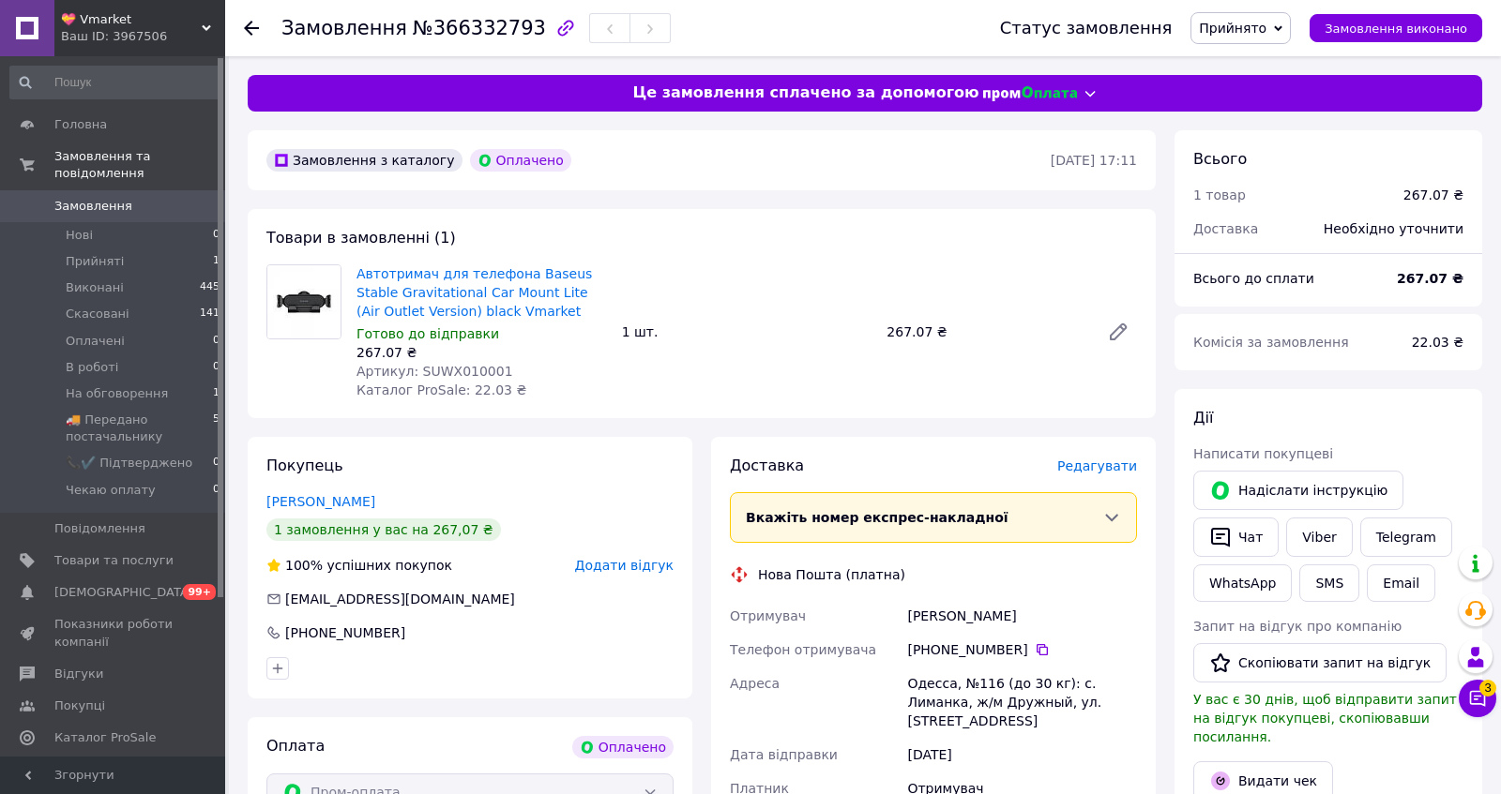
click at [469, 379] on span "Артикул: SUWX010001" at bounding box center [434, 371] width 157 height 15
copy span "SUWX010001"
click at [1093, 474] on span "Редагувати" at bounding box center [1097, 466] width 80 height 15
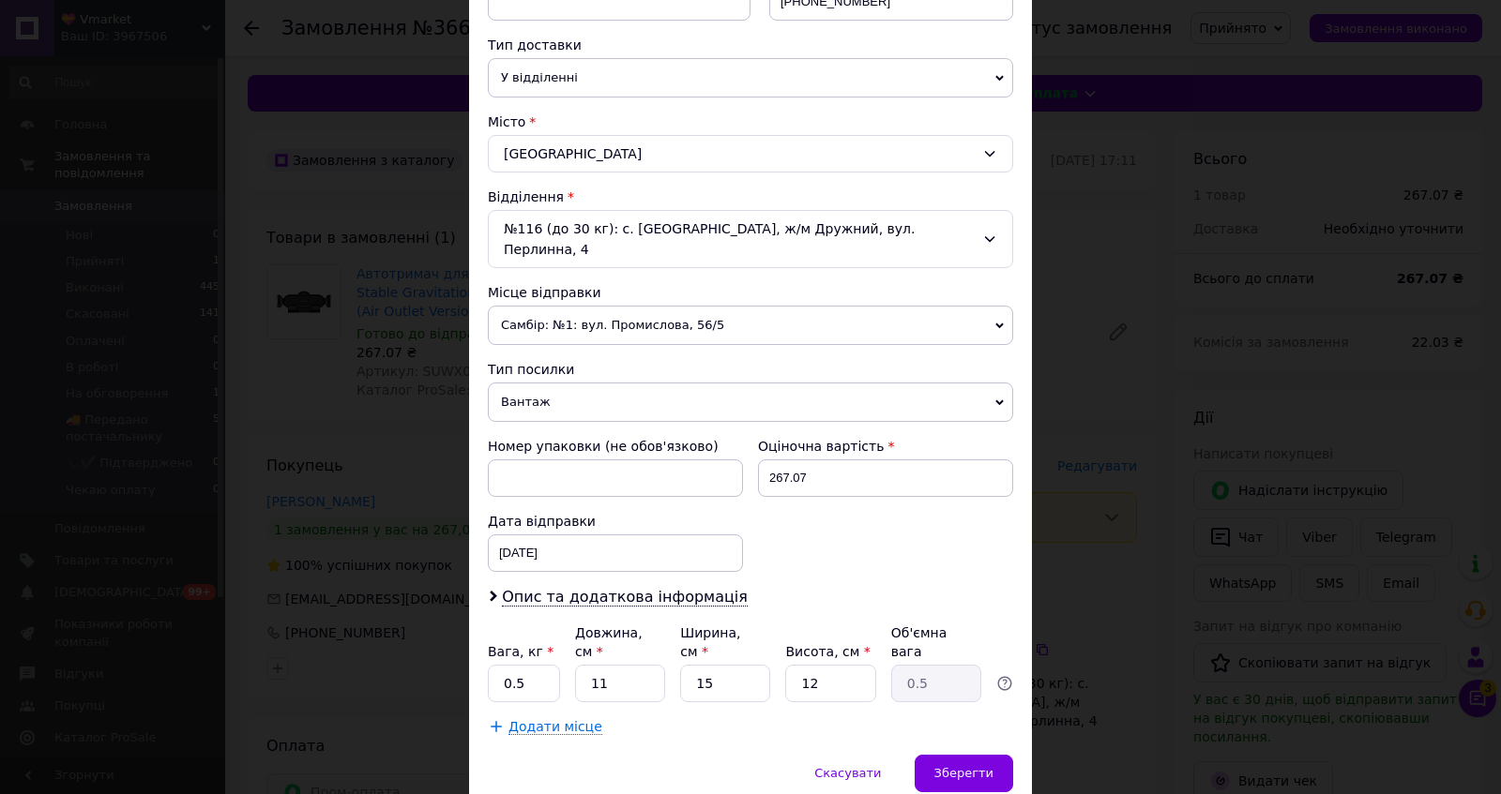
scroll to position [409, 0]
click at [652, 344] on span "Самбір: №1: вул. Промислова, 56/5" at bounding box center [750, 324] width 525 height 39
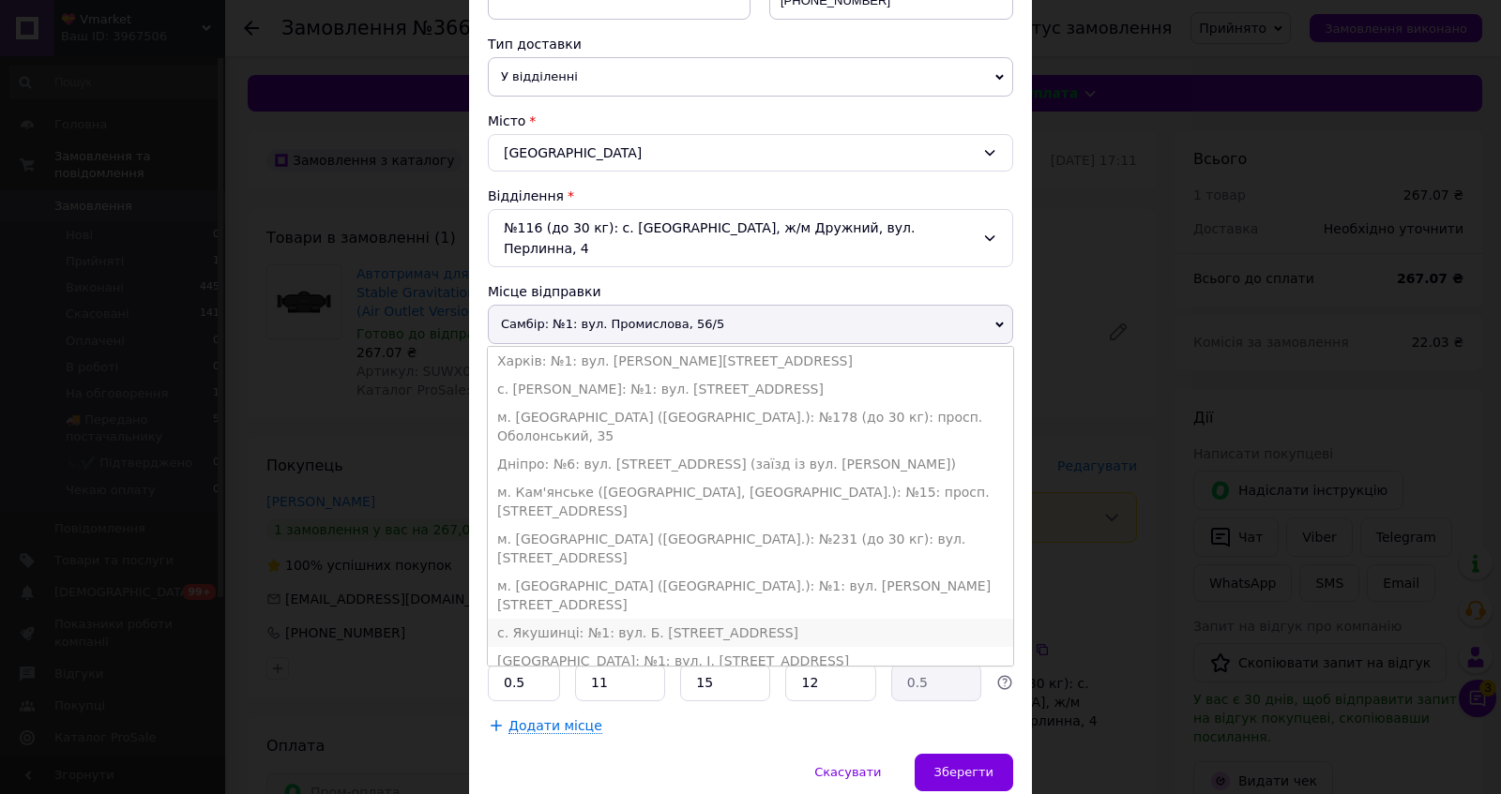
click at [621, 647] on li "с. Якушинці: №1: вул. Б. Хмельницького, 1А" at bounding box center [750, 633] width 525 height 28
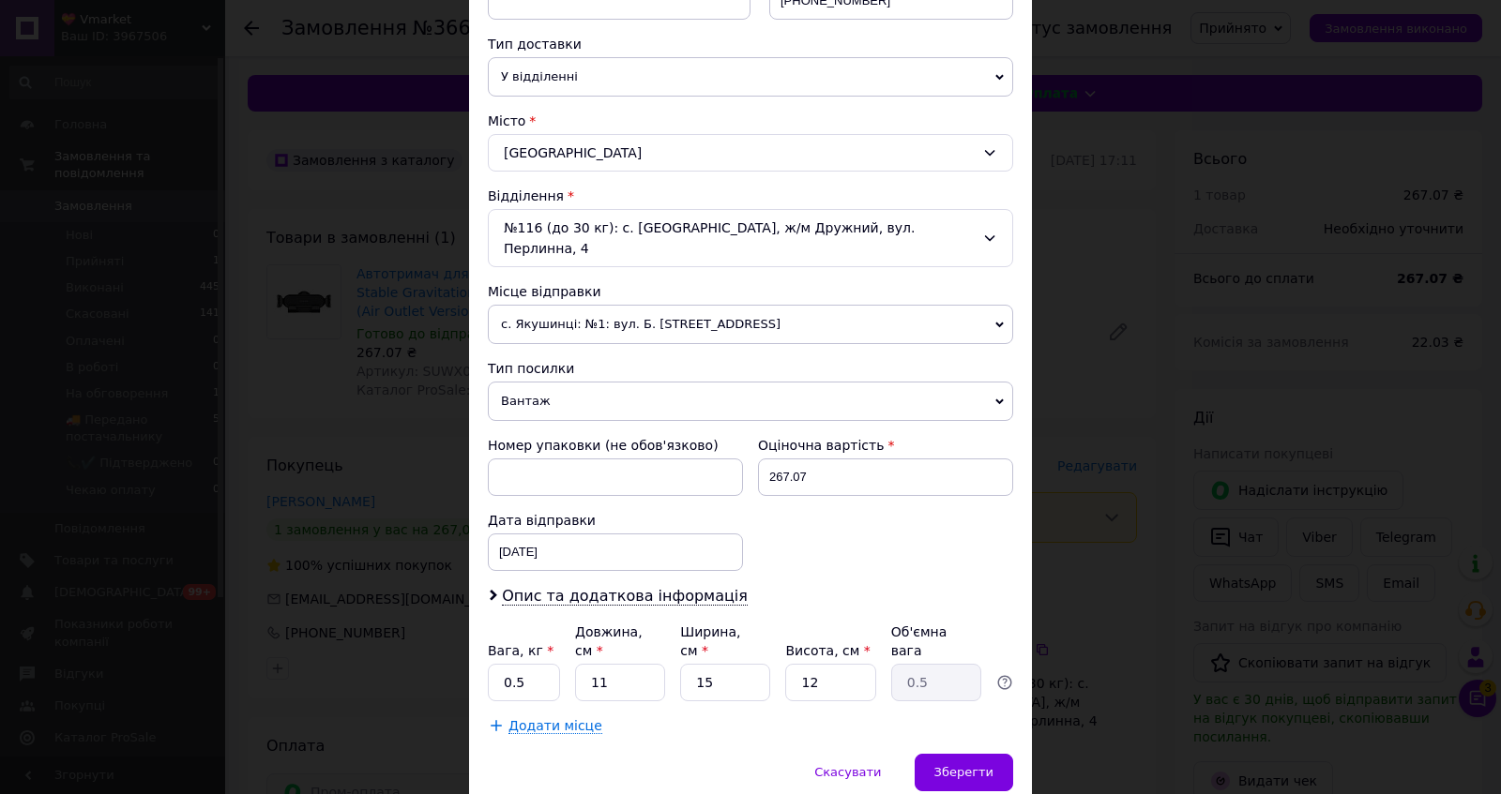
scroll to position [596, 0]
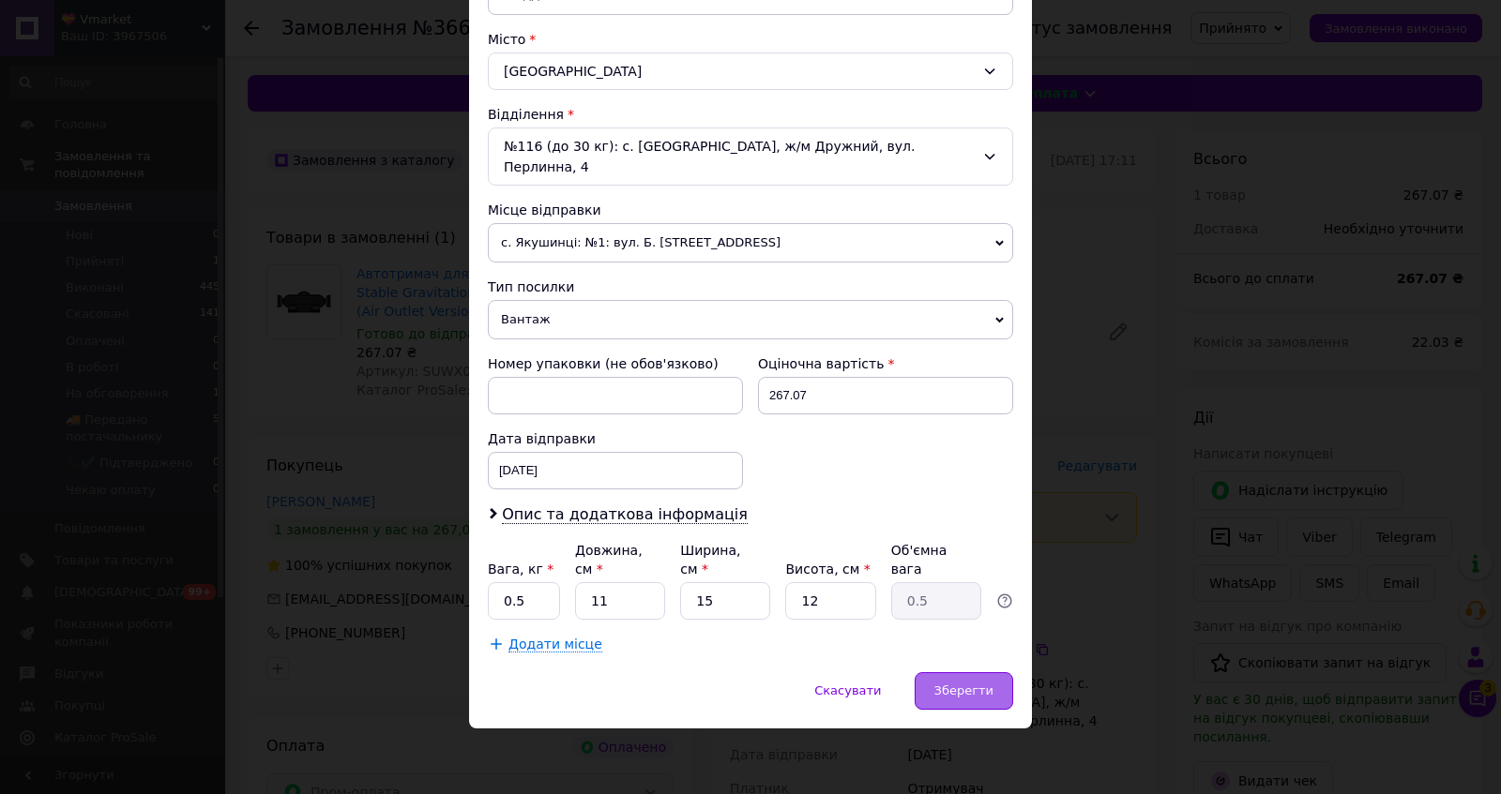
click at [983, 702] on div "Зберегти" at bounding box center [963, 691] width 98 height 38
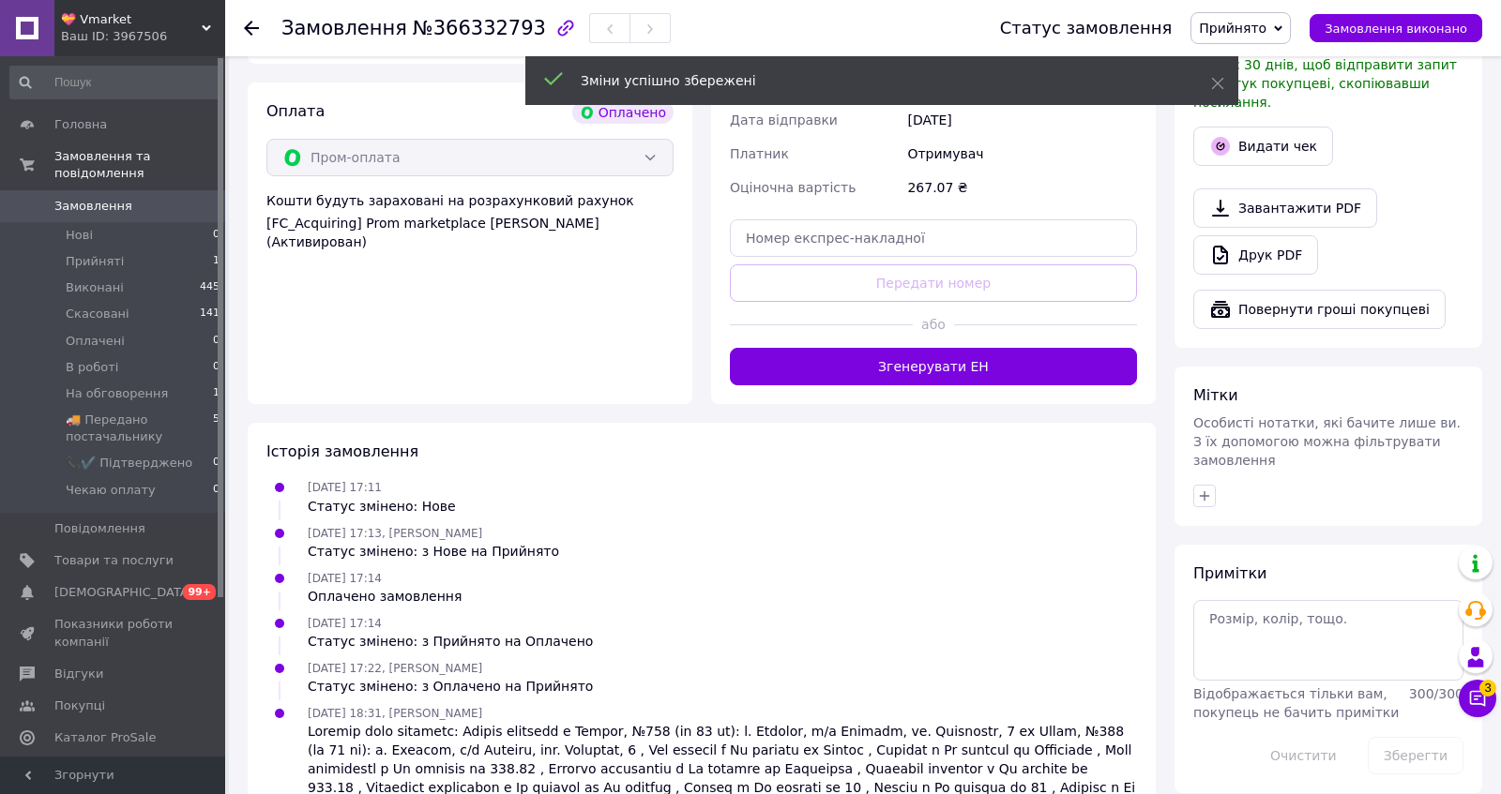
scroll to position [639, 0]
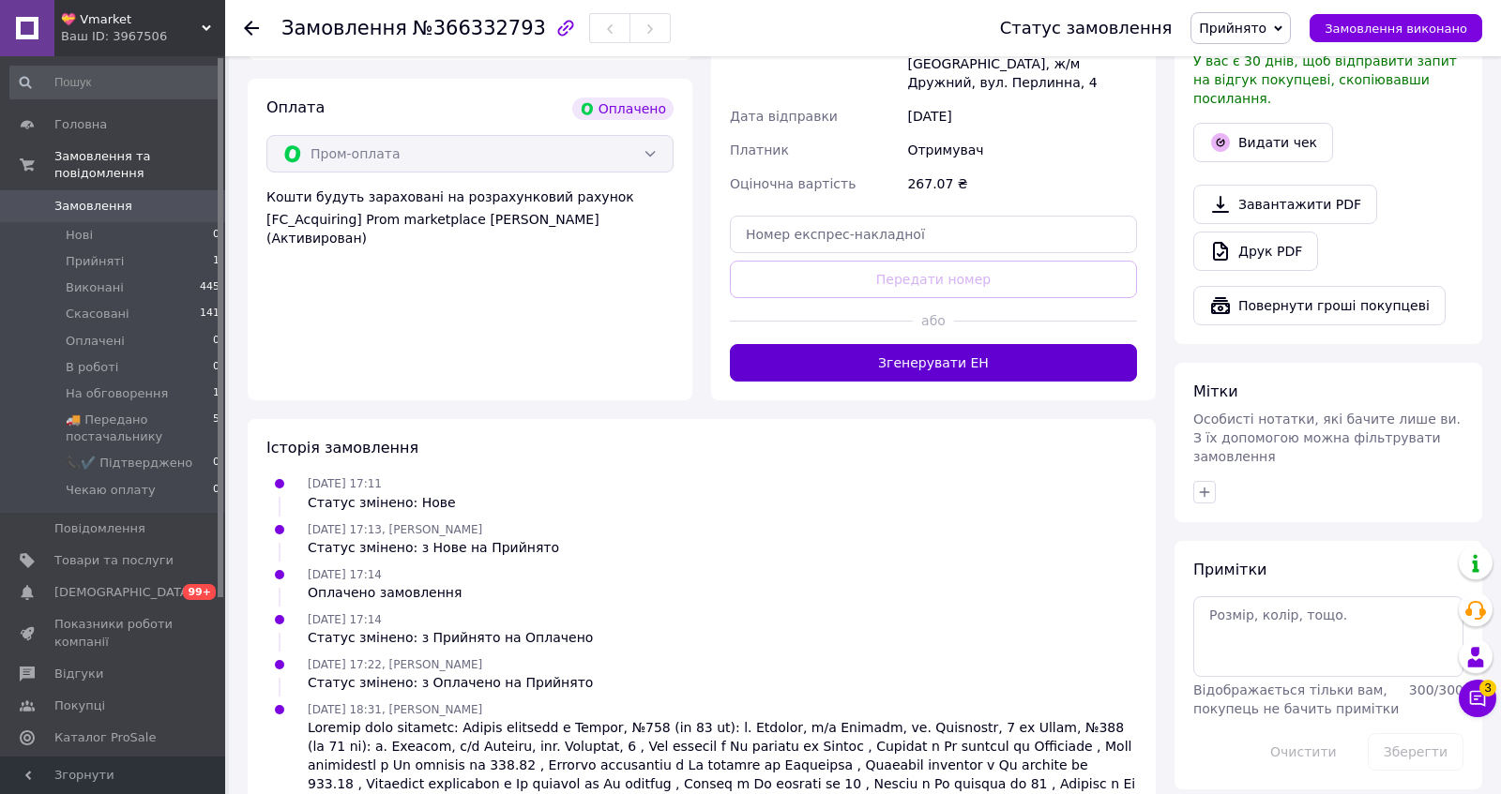
click at [896, 382] on button "Згенерувати ЕН" at bounding box center [933, 363] width 407 height 38
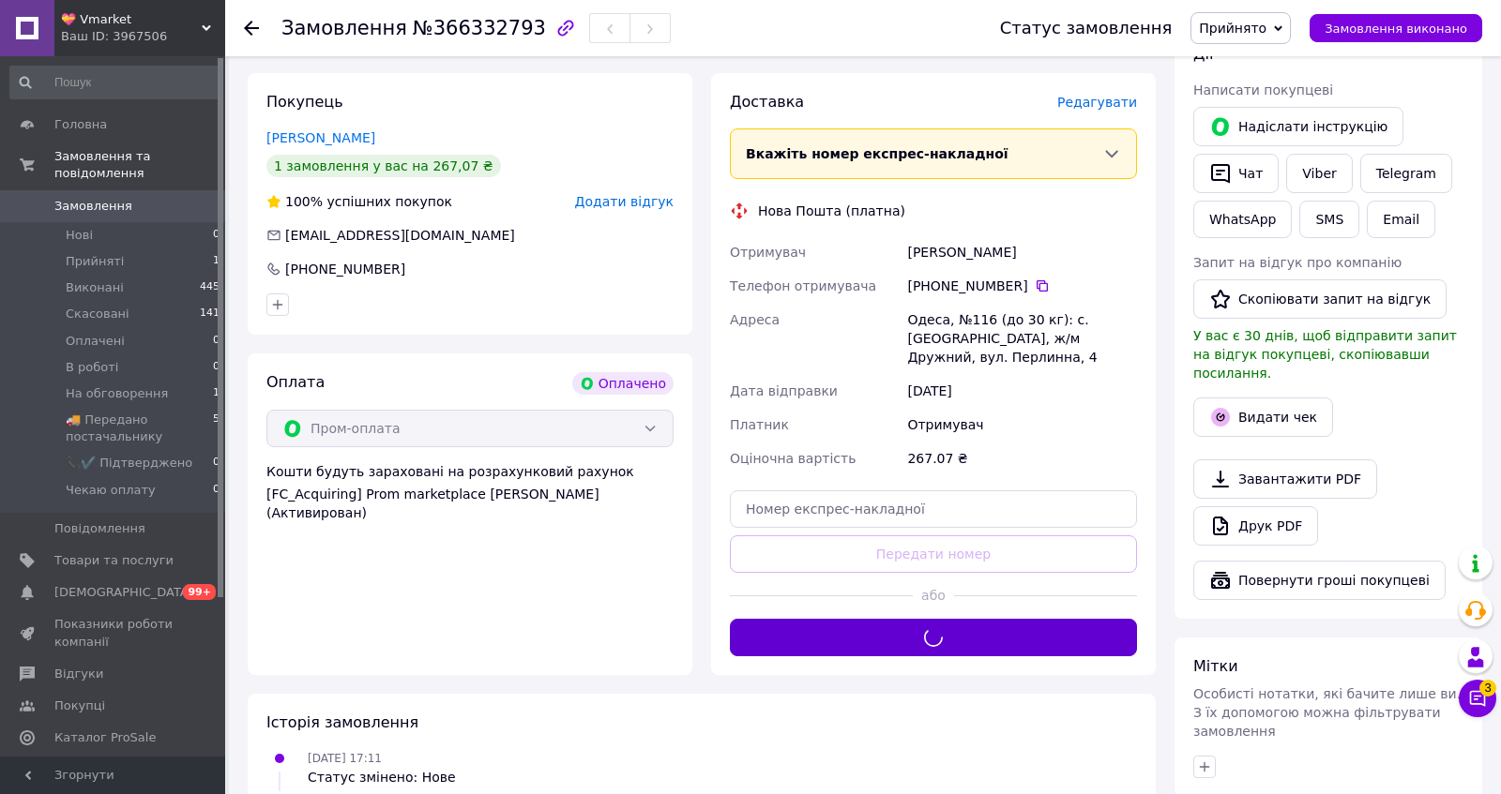
scroll to position [363, 0]
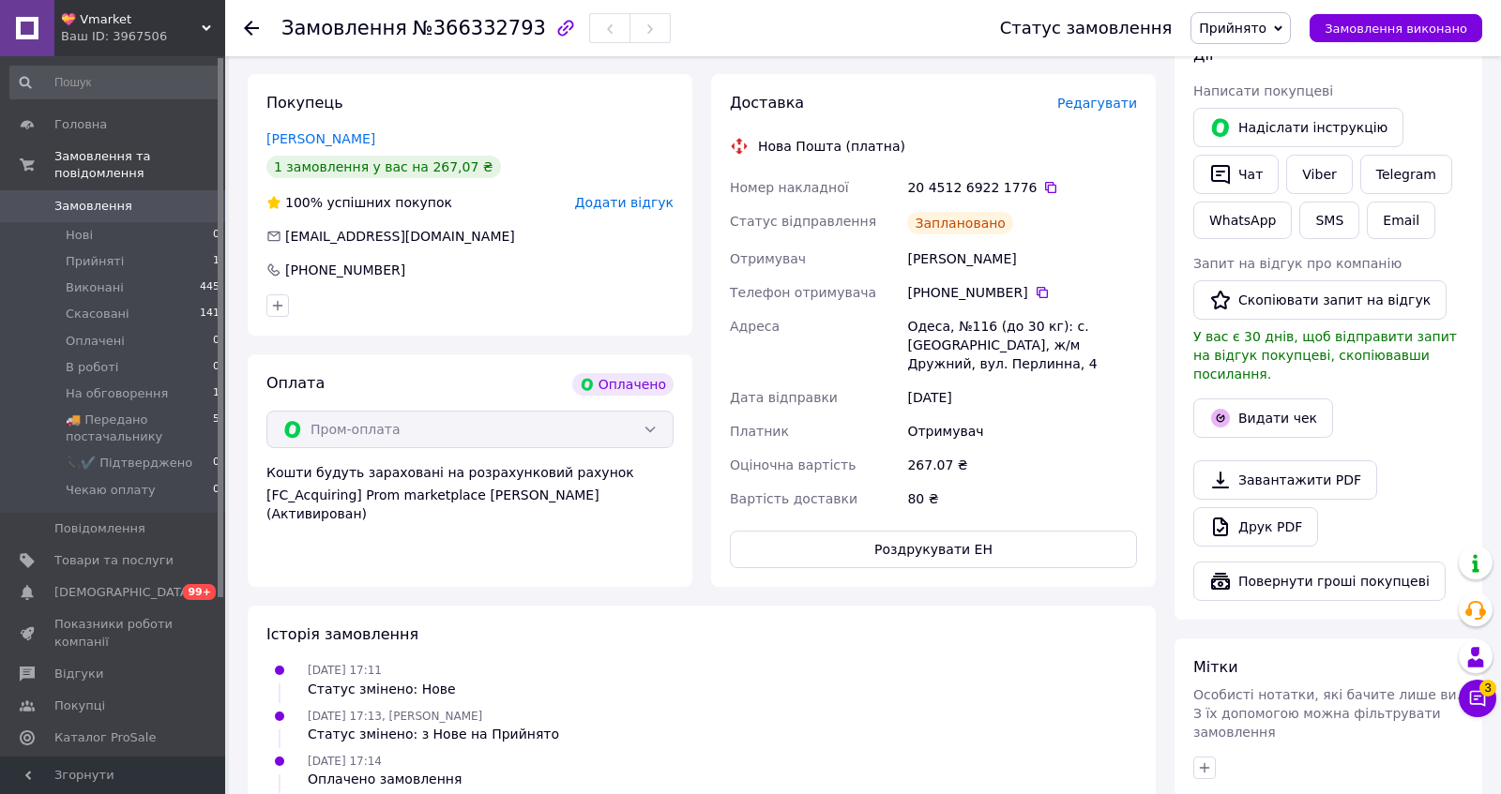
drag, startPoint x: 910, startPoint y: 270, endPoint x: 1062, endPoint y: 354, distance: 173.4
click at [1062, 354] on div "Номер накладної 20 4512 6922 1776   Статус відправлення Заплановано Отримувач Я…" at bounding box center [933, 343] width 415 height 345
copy div "20 4512 6922 1776   Статус відправлення Заплановано Отримувач Яковенко Дмитрий"
click at [1247, 14] on span "Прийнято" at bounding box center [1240, 28] width 100 height 32
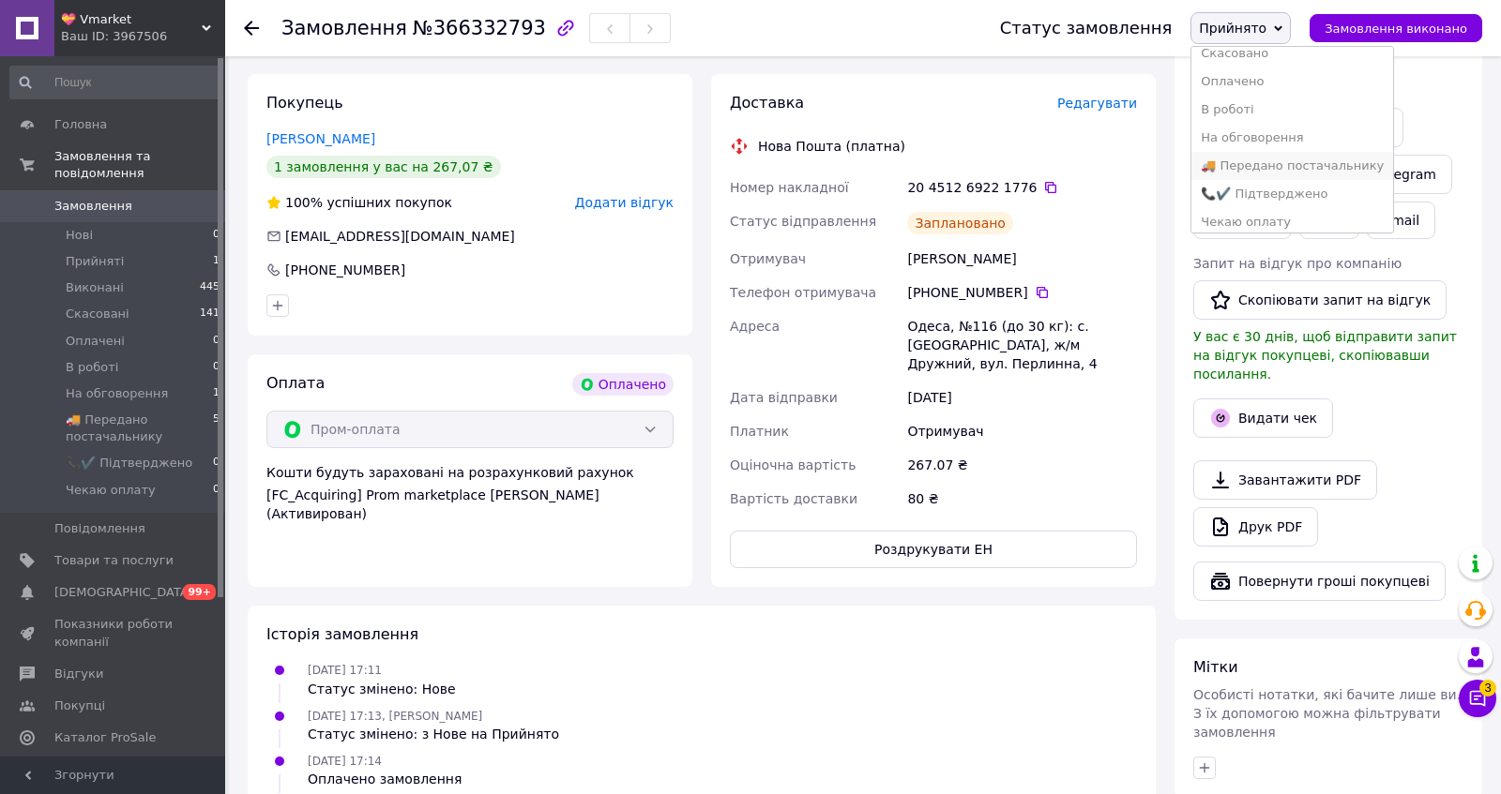
scroll to position [42, 0]
click at [1265, 178] on li "🚚 Передано постачальнику" at bounding box center [1292, 164] width 202 height 28
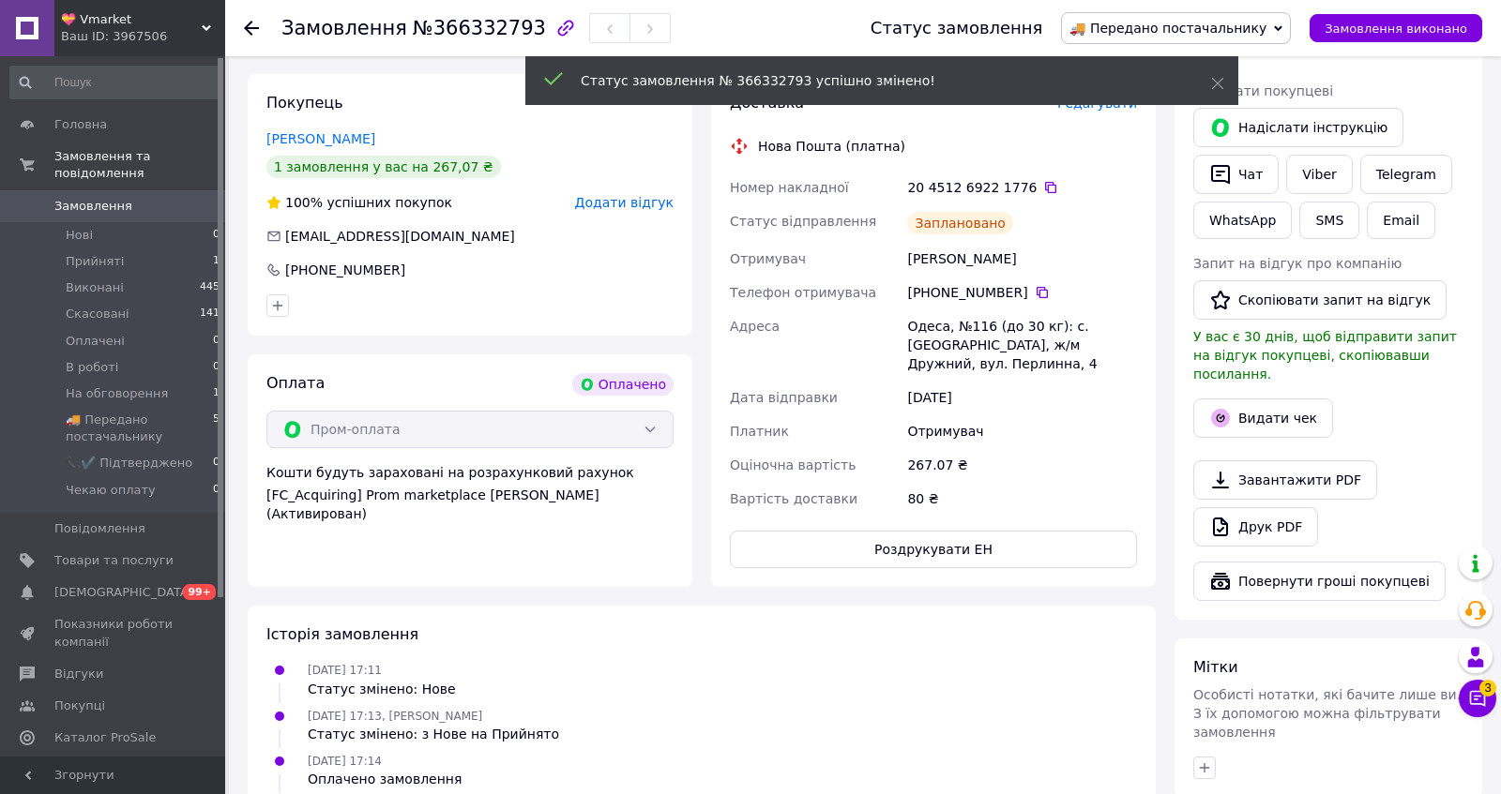
click at [1058, 195] on icon at bounding box center [1050, 187] width 15 height 15
click at [1250, 194] on button "Чат" at bounding box center [1235, 174] width 85 height 39
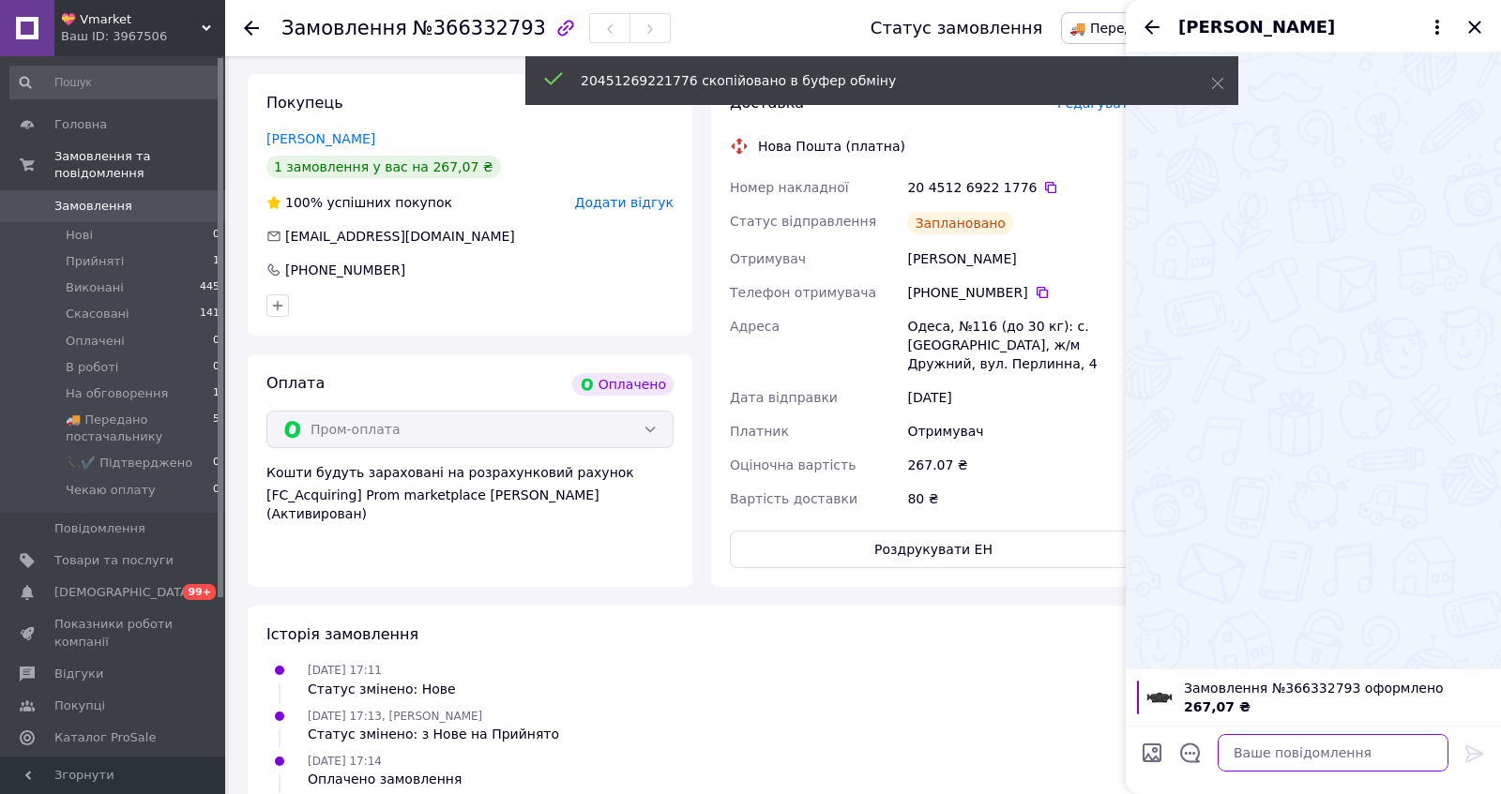
click at [1279, 758] on textarea at bounding box center [1332, 753] width 231 height 38
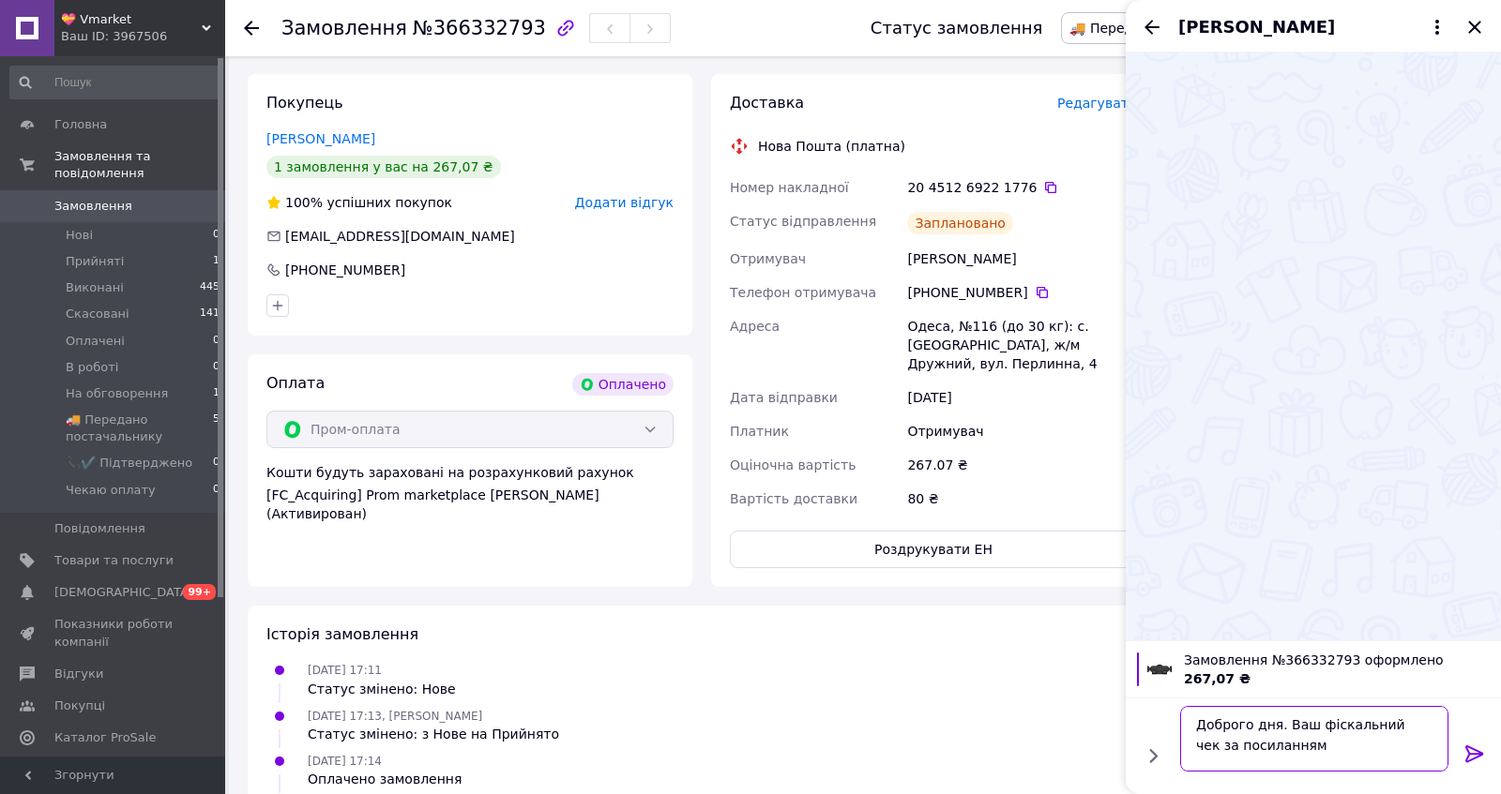
paste textarea "20451269221776"
type textarea "Доброго дня. Ваш фіскальний чек за посиланням"
click at [1473, 26] on icon "Закрити" at bounding box center [1474, 27] width 23 height 23
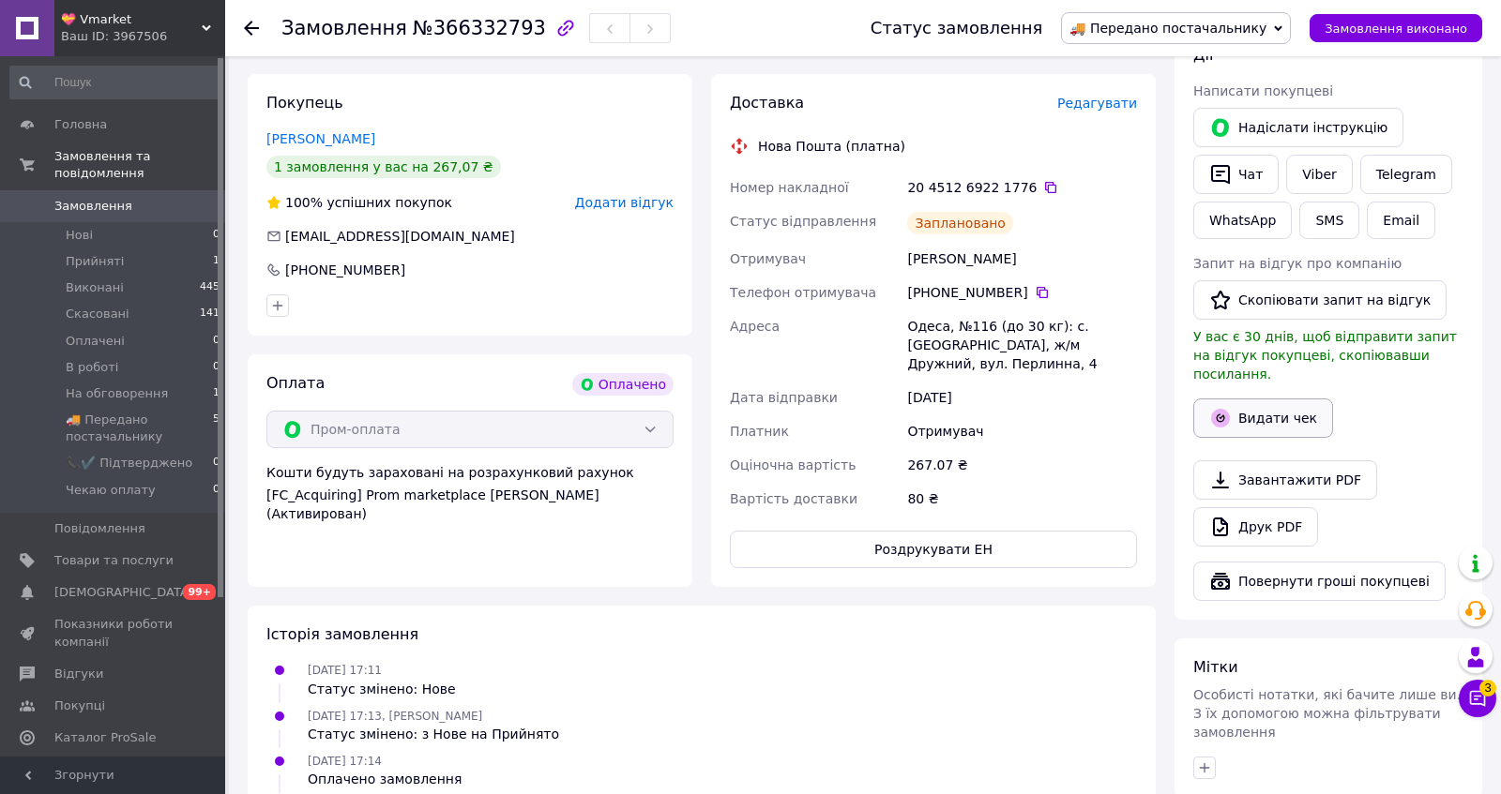
click at [1269, 438] on button "Видати чек" at bounding box center [1263, 418] width 140 height 39
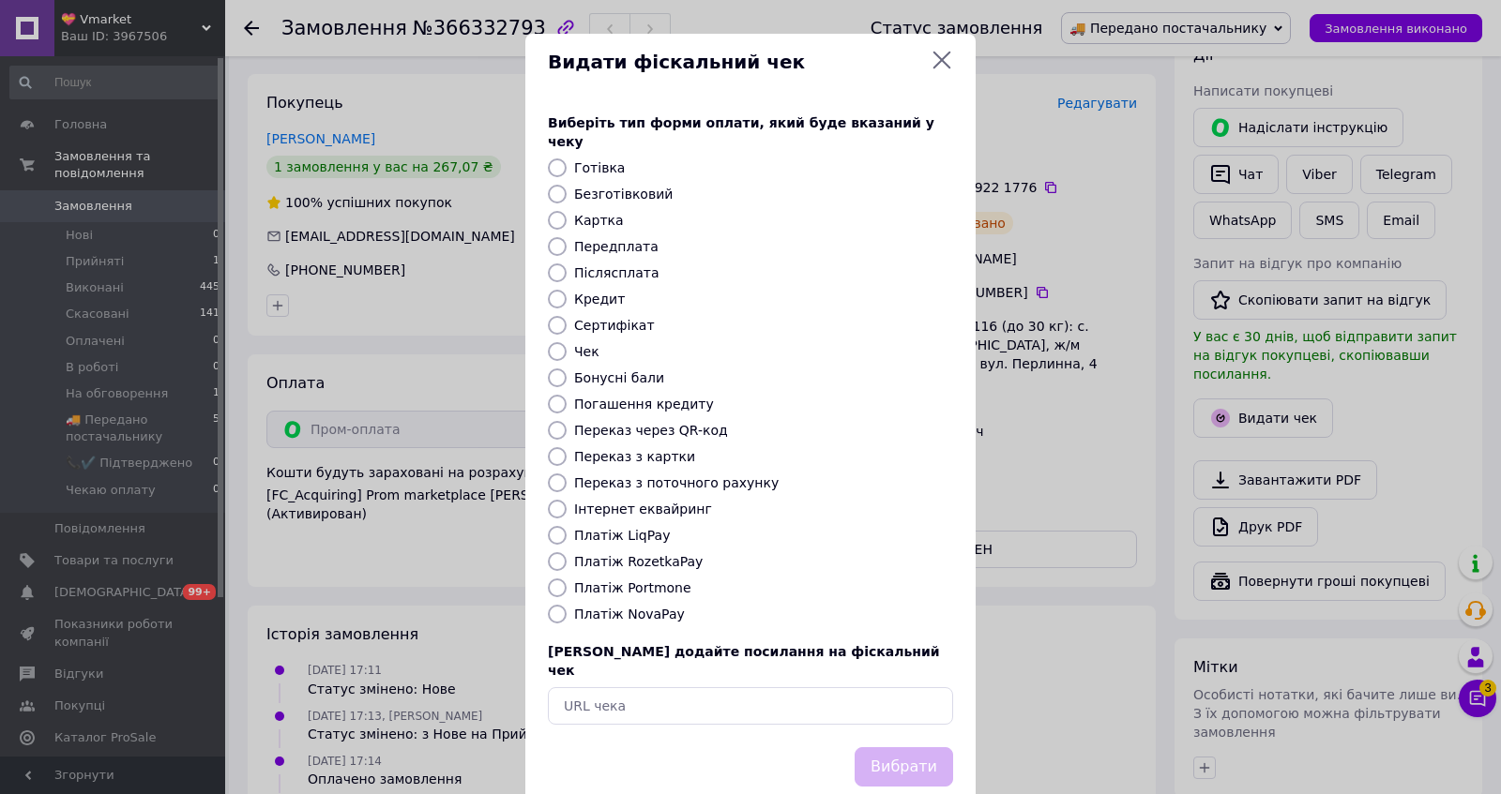
click at [665, 569] on label "Платіж RozetkaPay" at bounding box center [638, 561] width 128 height 15
click at [566, 571] on input "Платіж RozetkaPay" at bounding box center [557, 561] width 19 height 19
radio input "true"
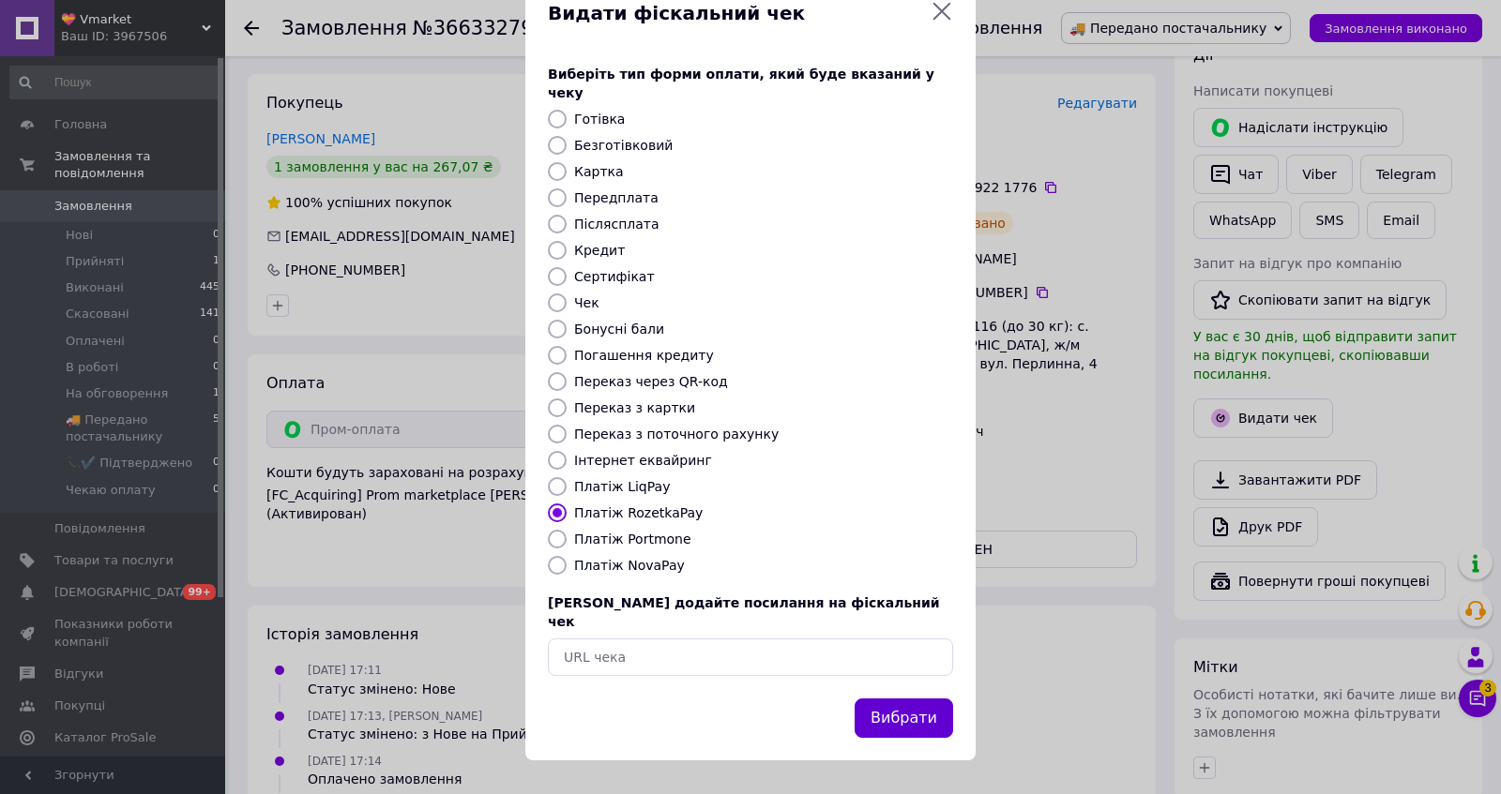
click at [911, 711] on button "Вибрати" at bounding box center [903, 719] width 98 height 40
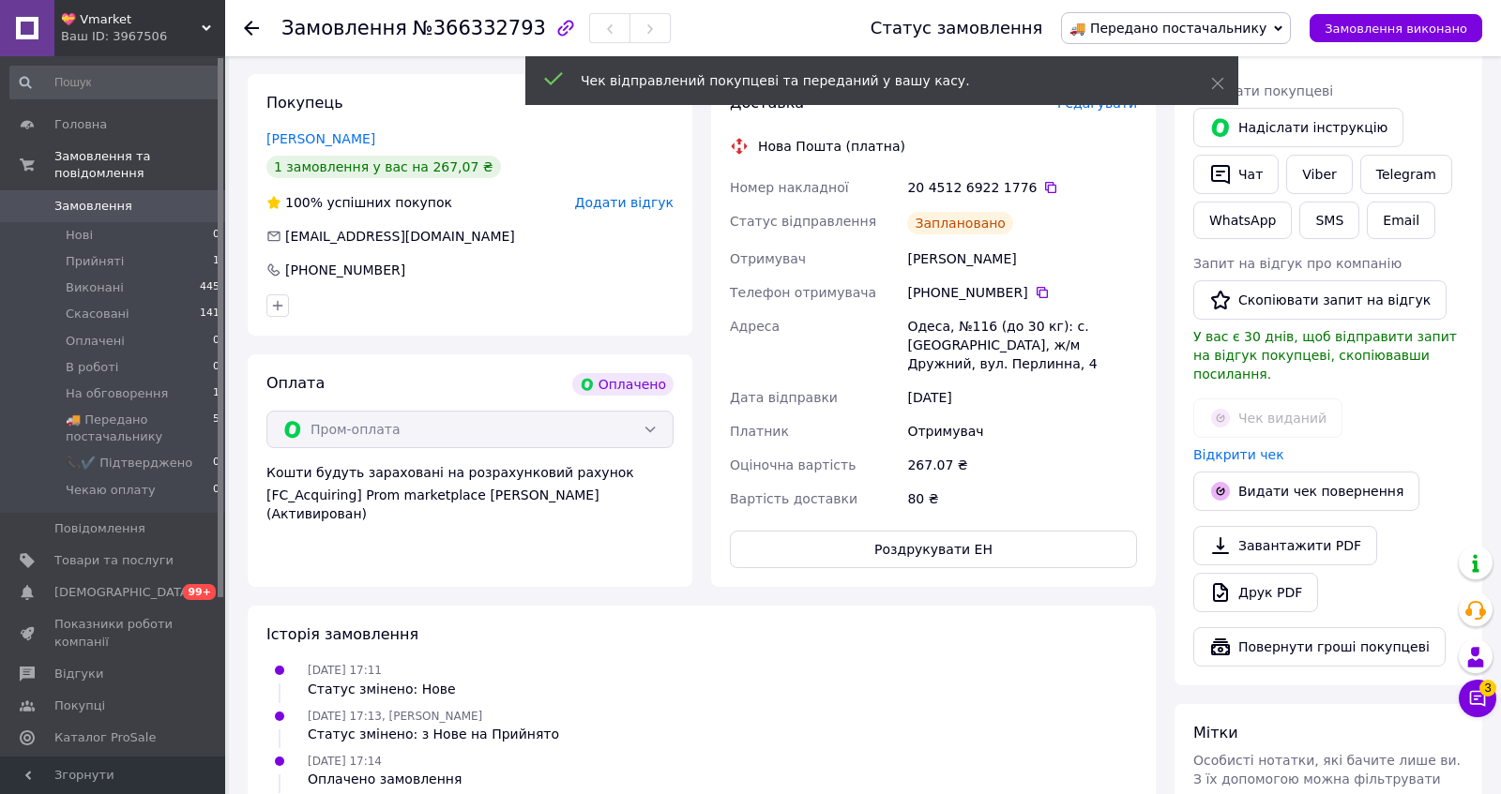
click at [1240, 462] on link "Відкрити чек" at bounding box center [1238, 454] width 91 height 15
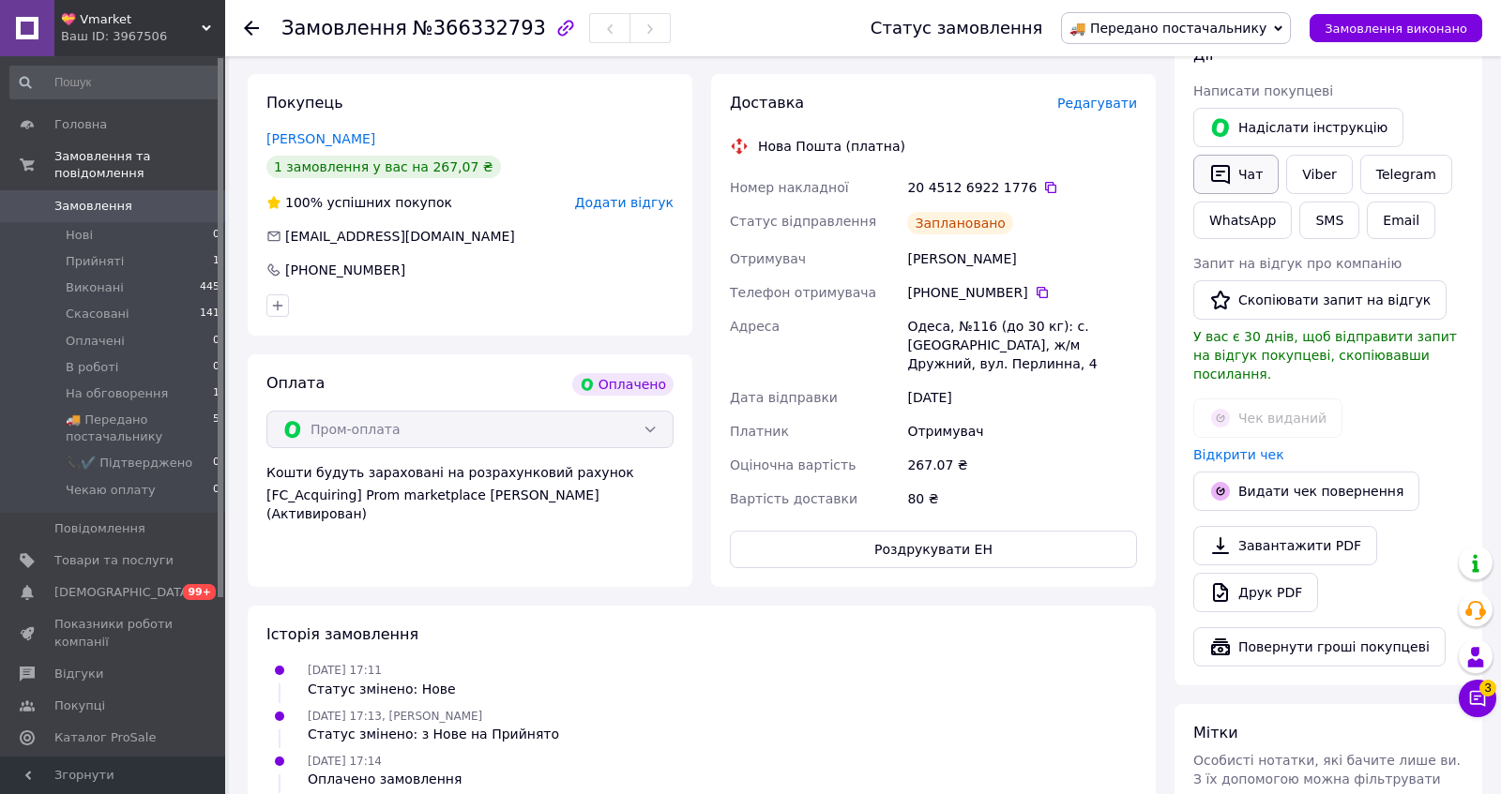
click at [1242, 194] on button "Чат" at bounding box center [1235, 174] width 85 height 39
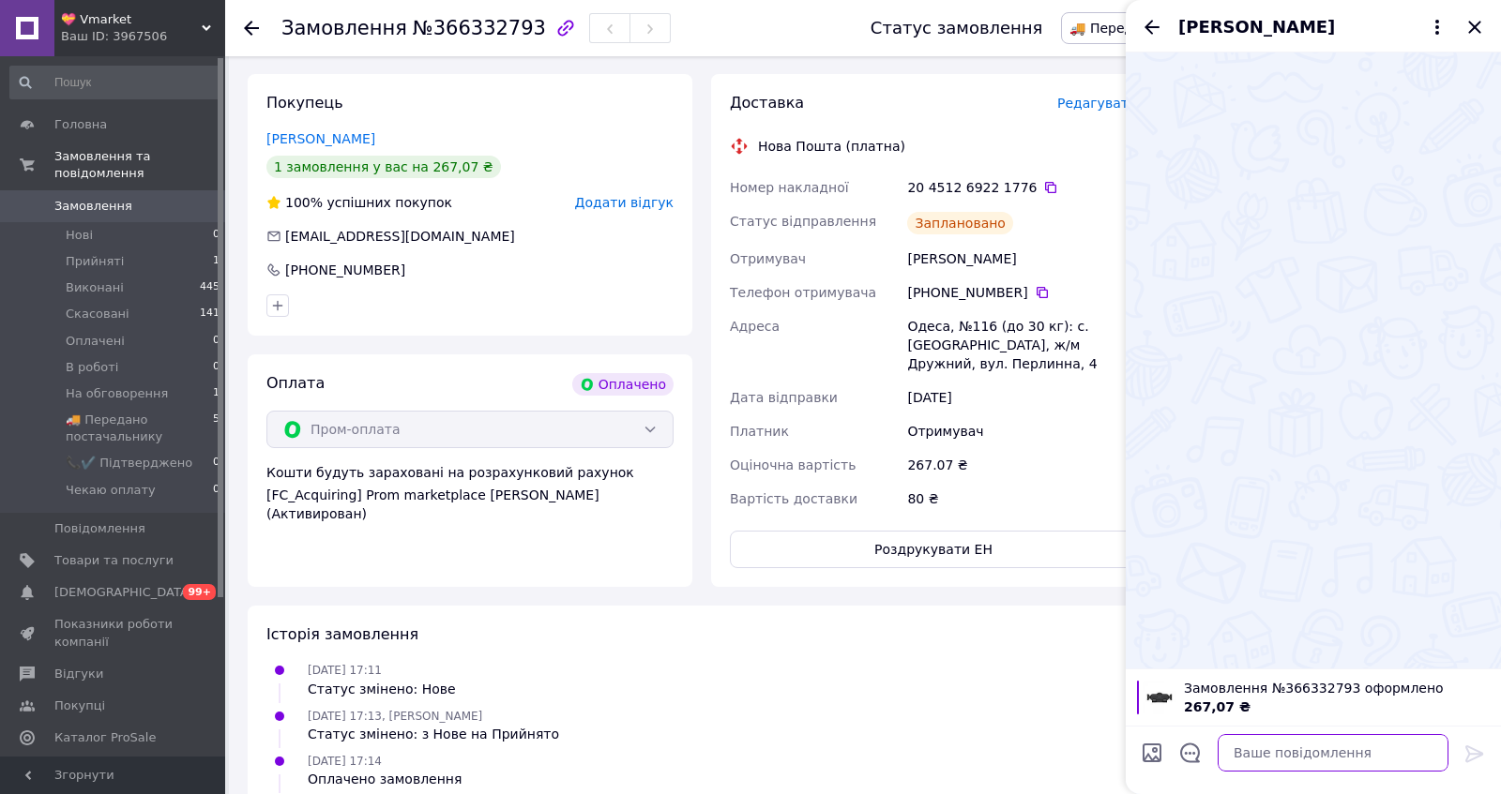
click at [1362, 758] on textarea at bounding box center [1332, 753] width 231 height 38
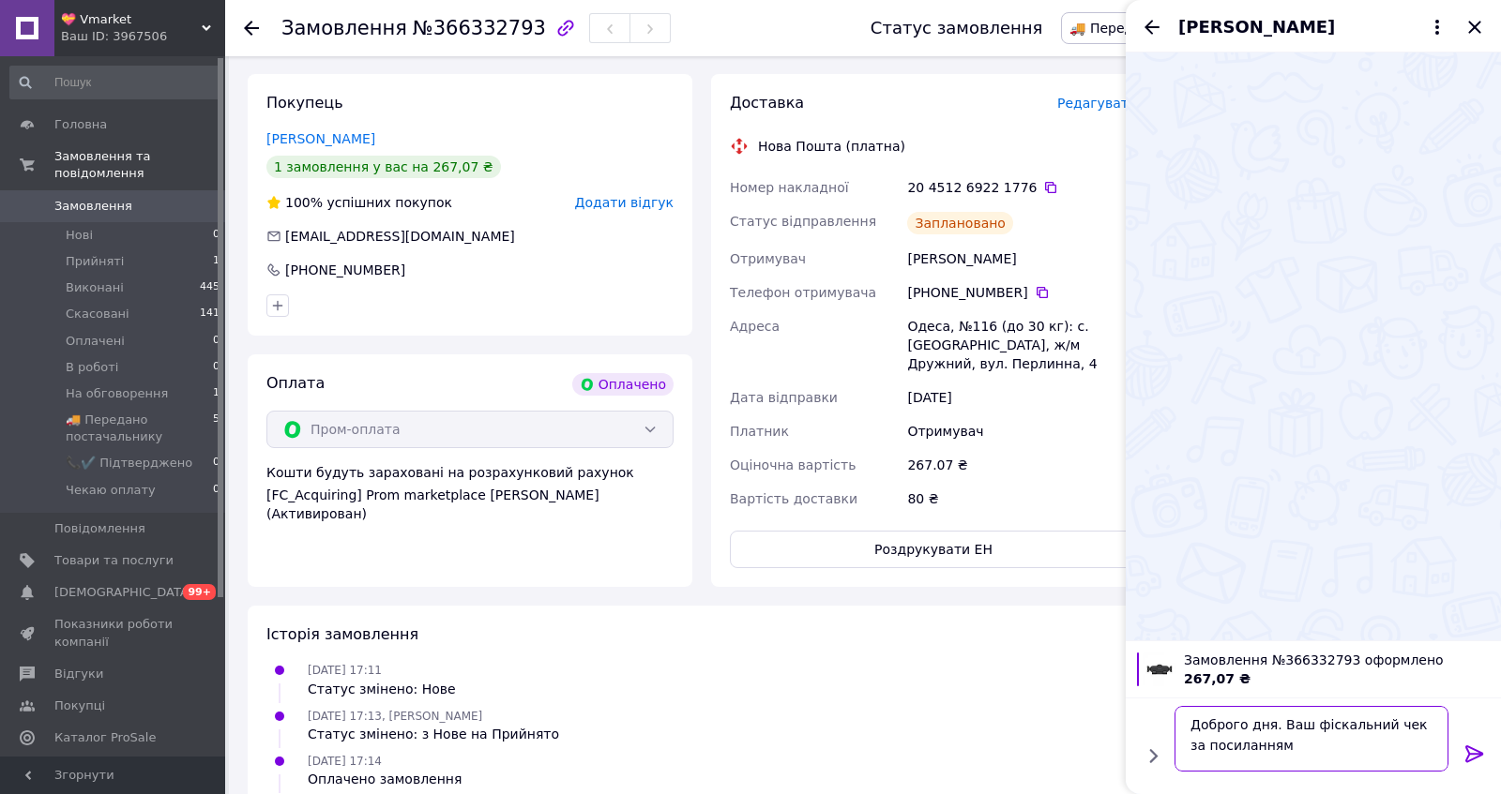
scroll to position [1, 0]
paste textarea "https://kasa.vchasno.ua/check-viewer/x6jxiLMhCX4"
type textarea "Доброго дня. Ваш фіскальний чек за посиланням https://kasa.vchasno.ua/check-vie…"
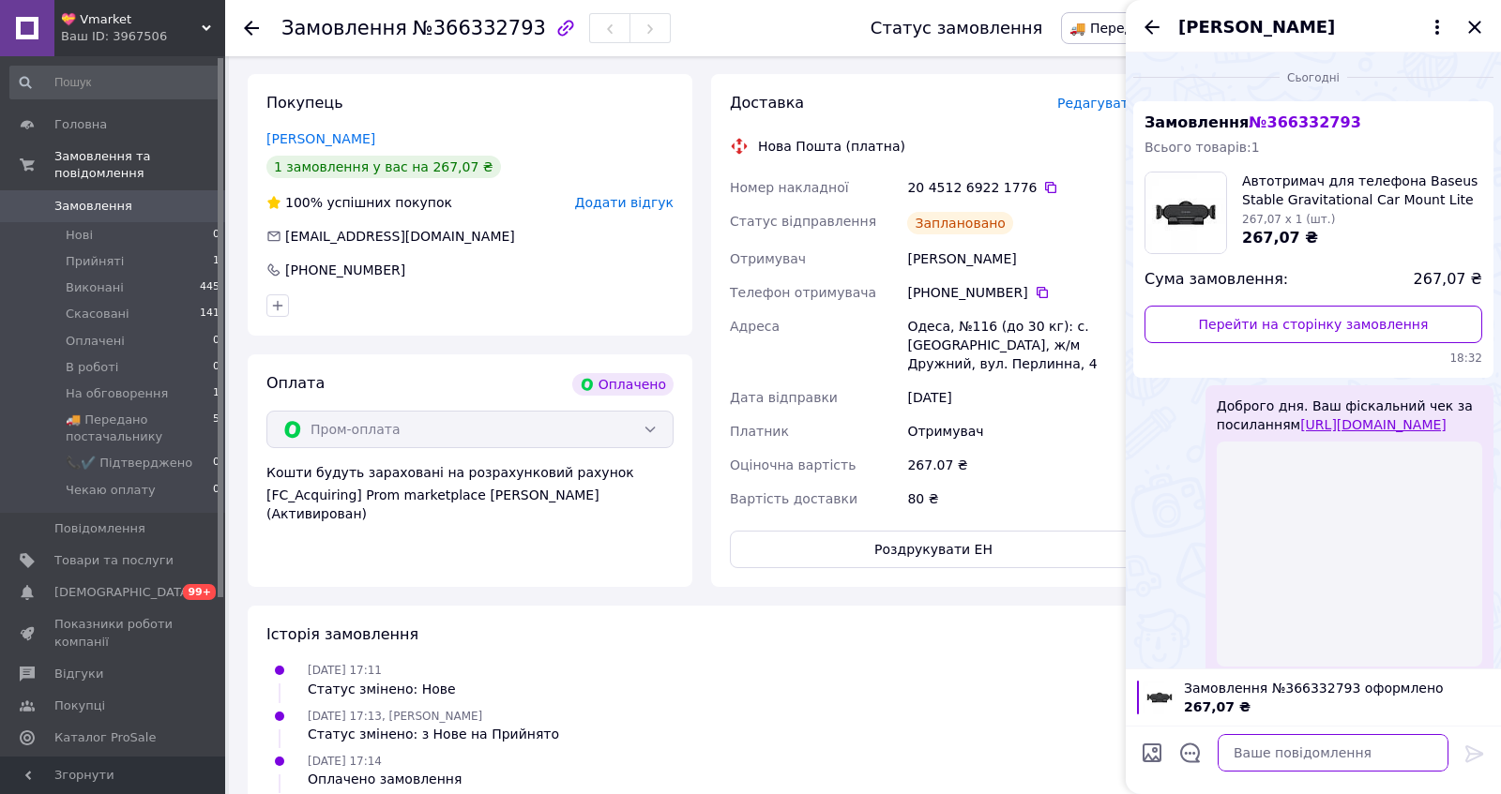
scroll to position [0, 0]
click at [1063, 197] on div "20 4512 6922 1776" at bounding box center [1022, 187] width 230 height 19
click at [1058, 195] on icon at bounding box center [1050, 187] width 15 height 15
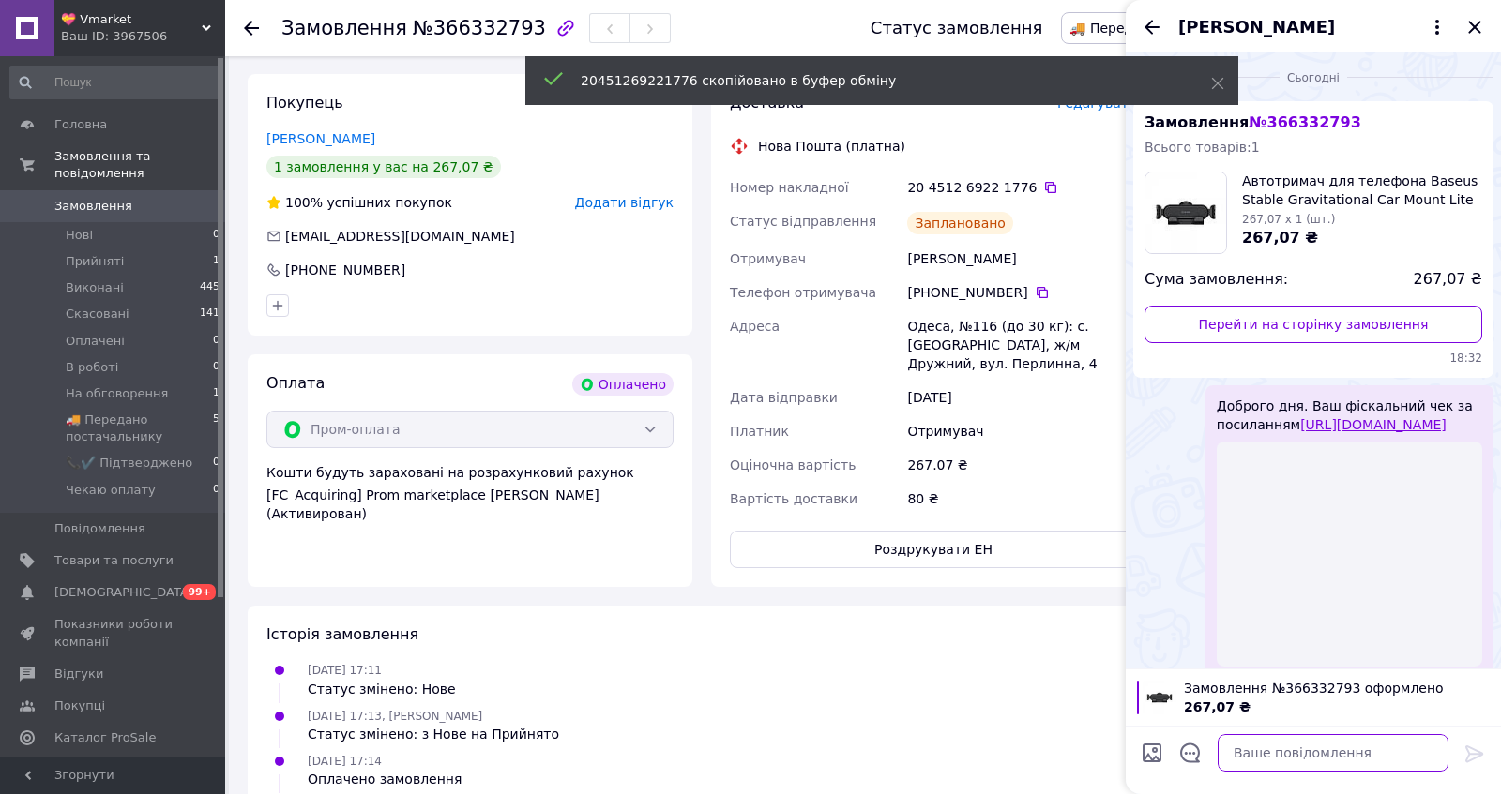
click at [1333, 762] on textarea at bounding box center [1332, 753] width 231 height 38
paste textarea "20451269221776"
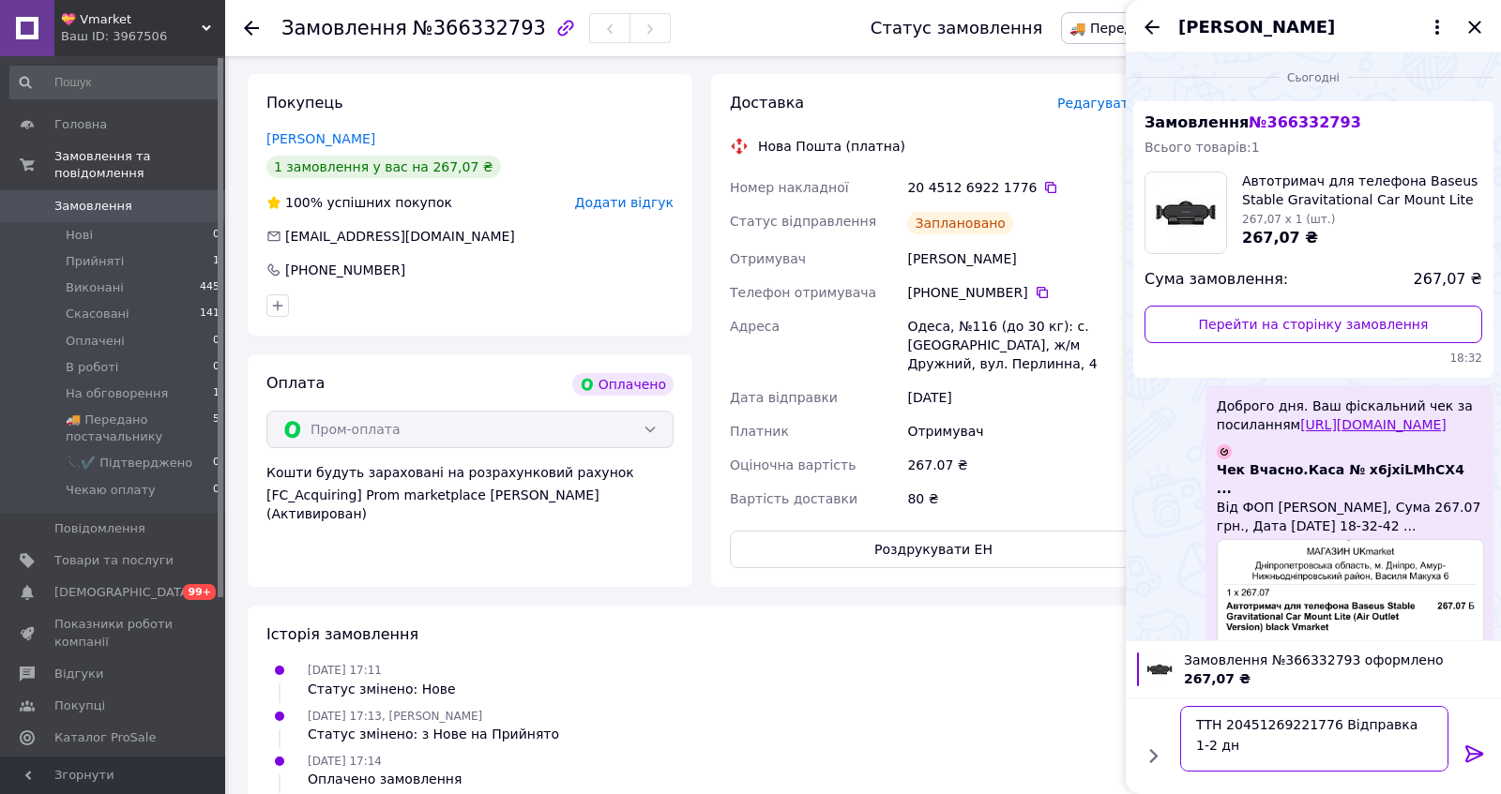
type textarea "ТТН 20451269221776 Відправка 1-2 дні"
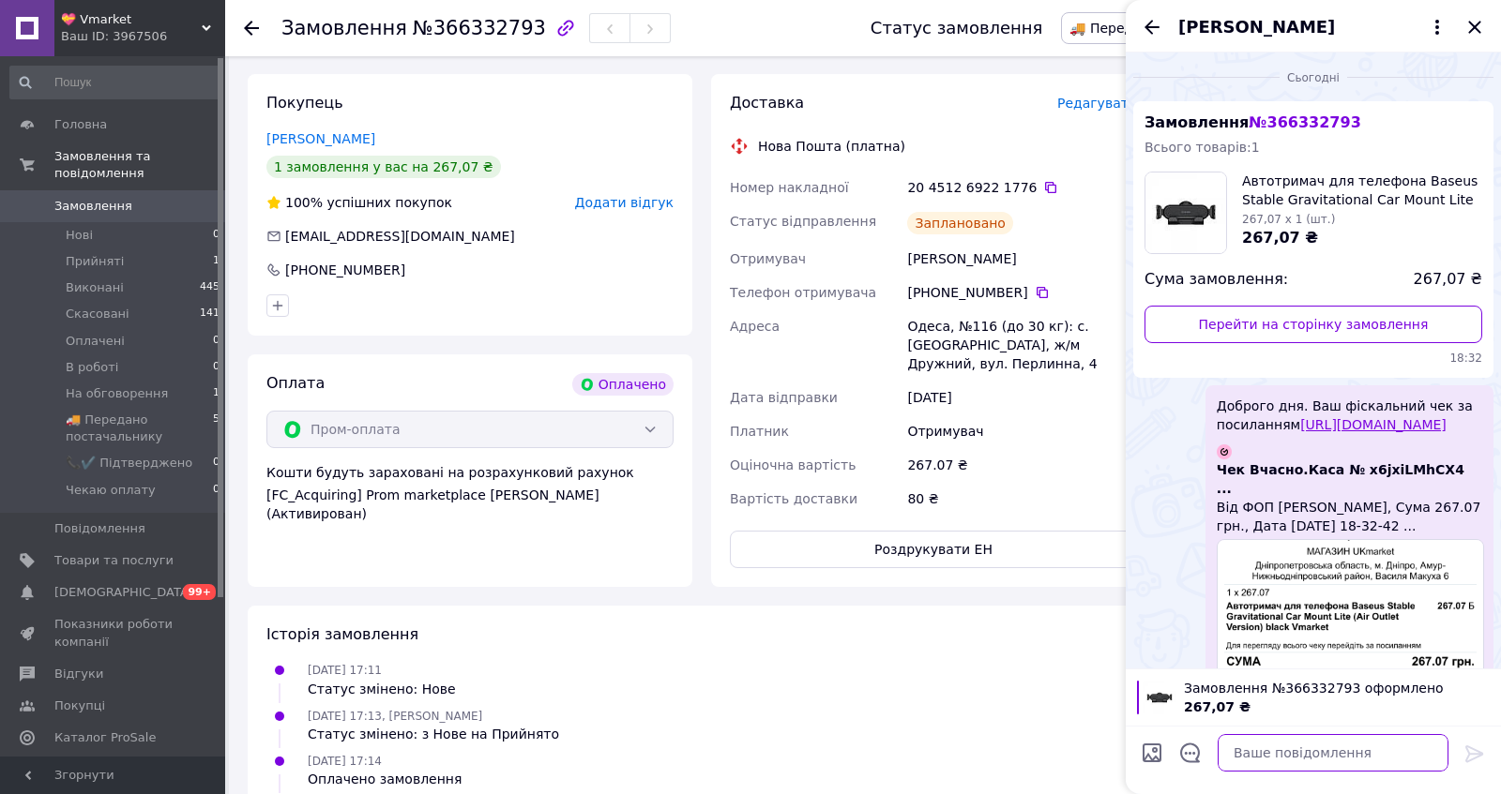
scroll to position [300, 0]
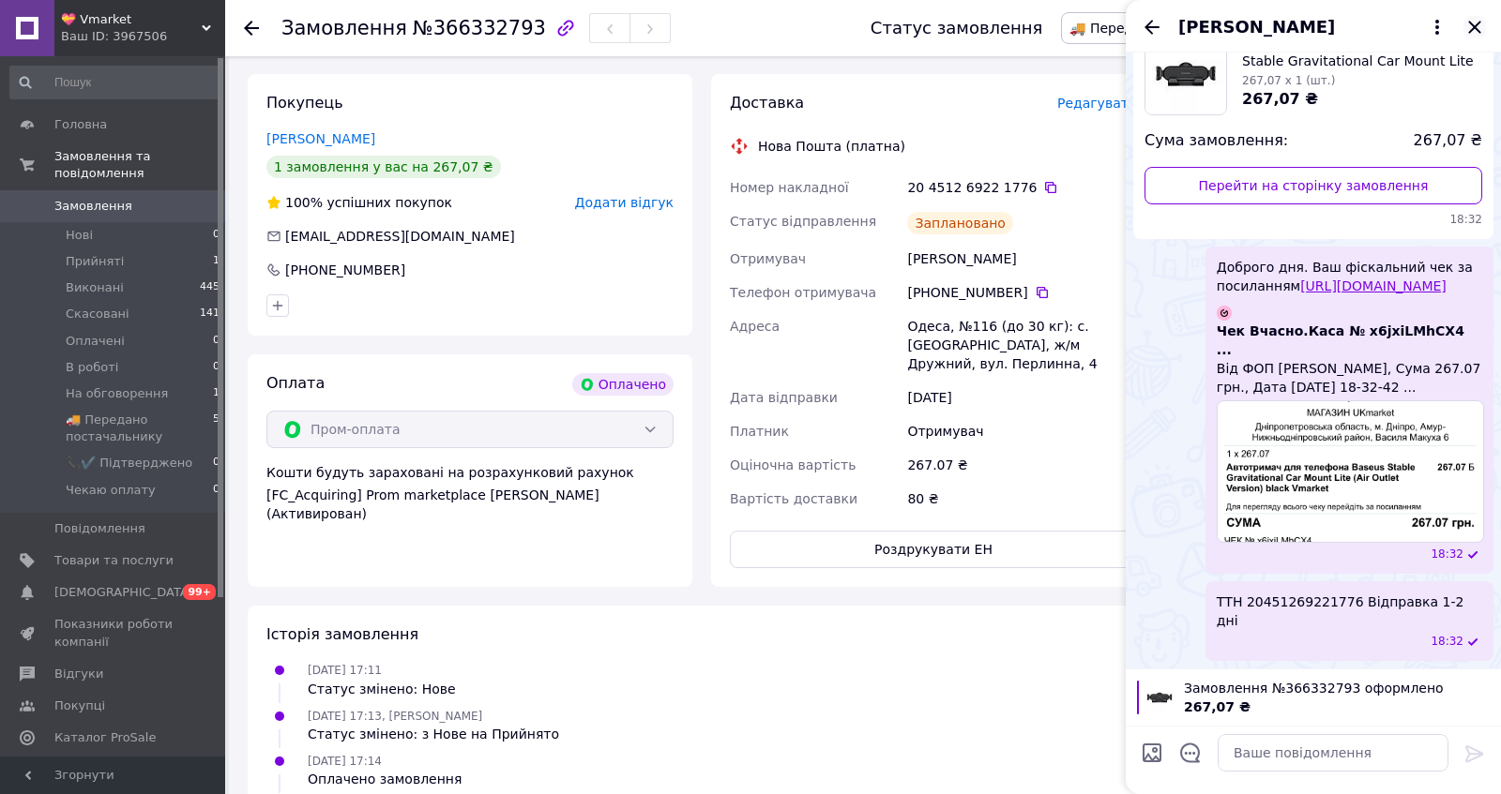
click at [1473, 23] on icon "Закрити" at bounding box center [1474, 27] width 23 height 23
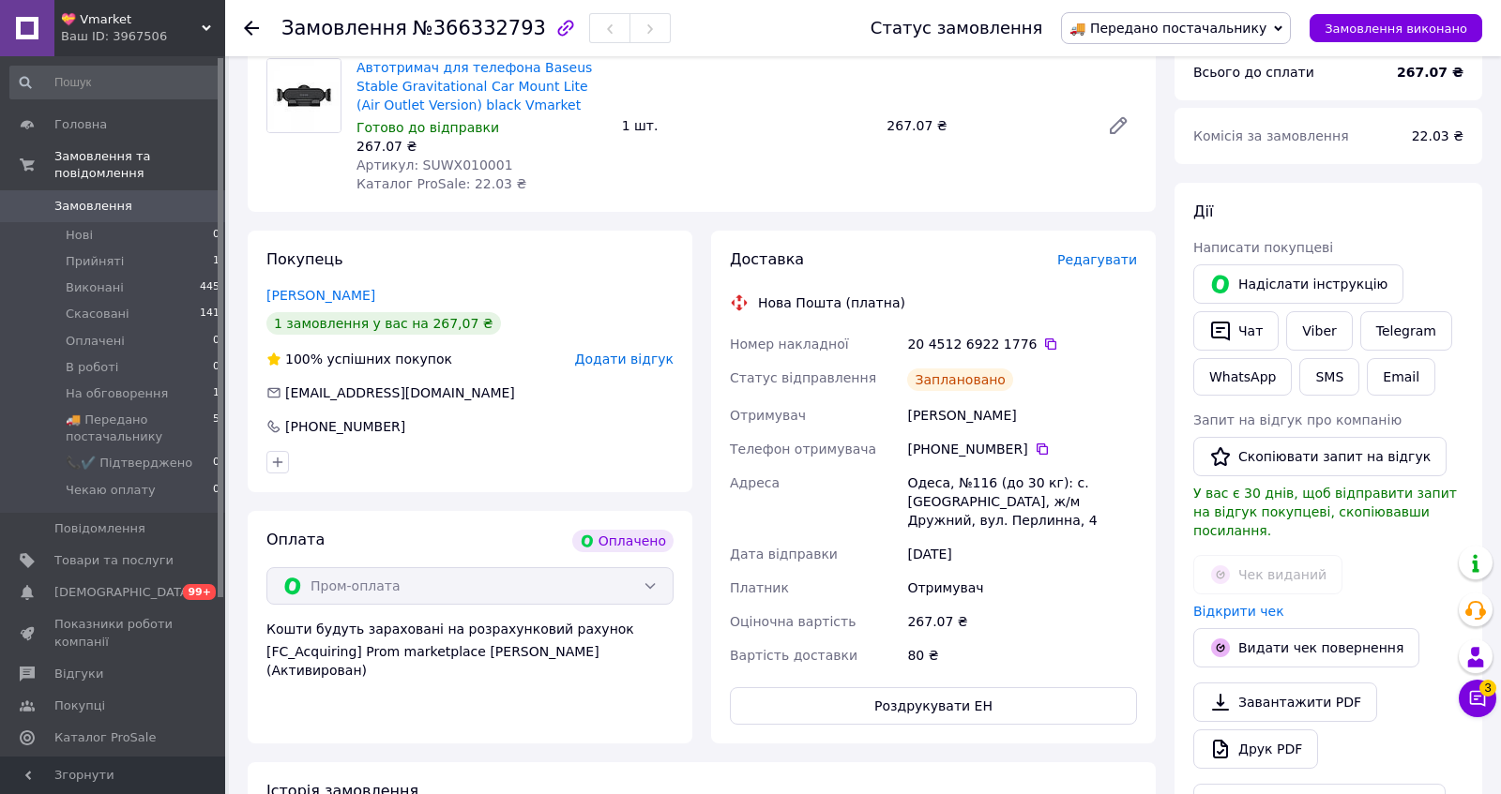
scroll to position [0, 0]
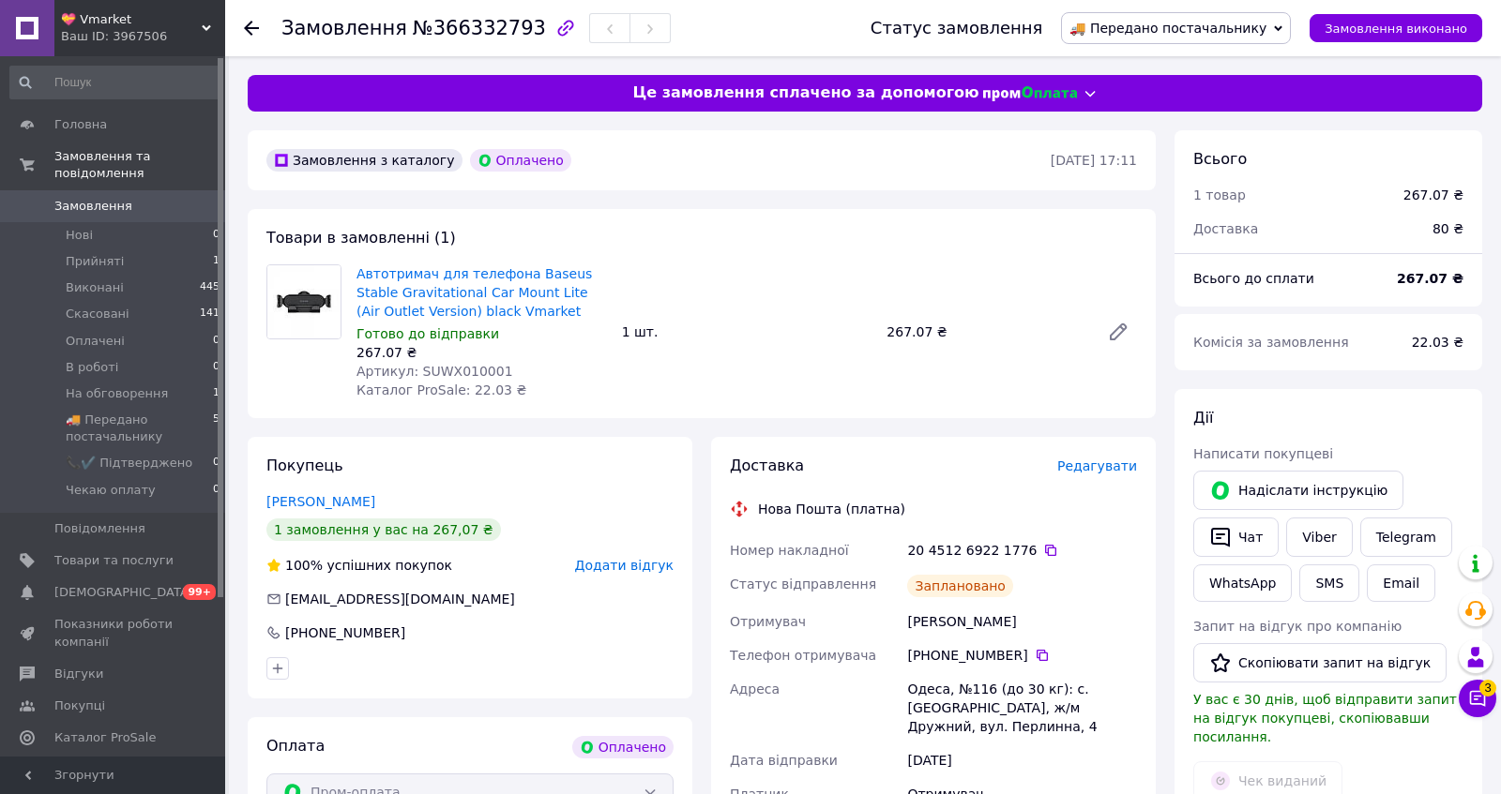
click at [162, 198] on span "Замовлення" at bounding box center [113, 206] width 119 height 17
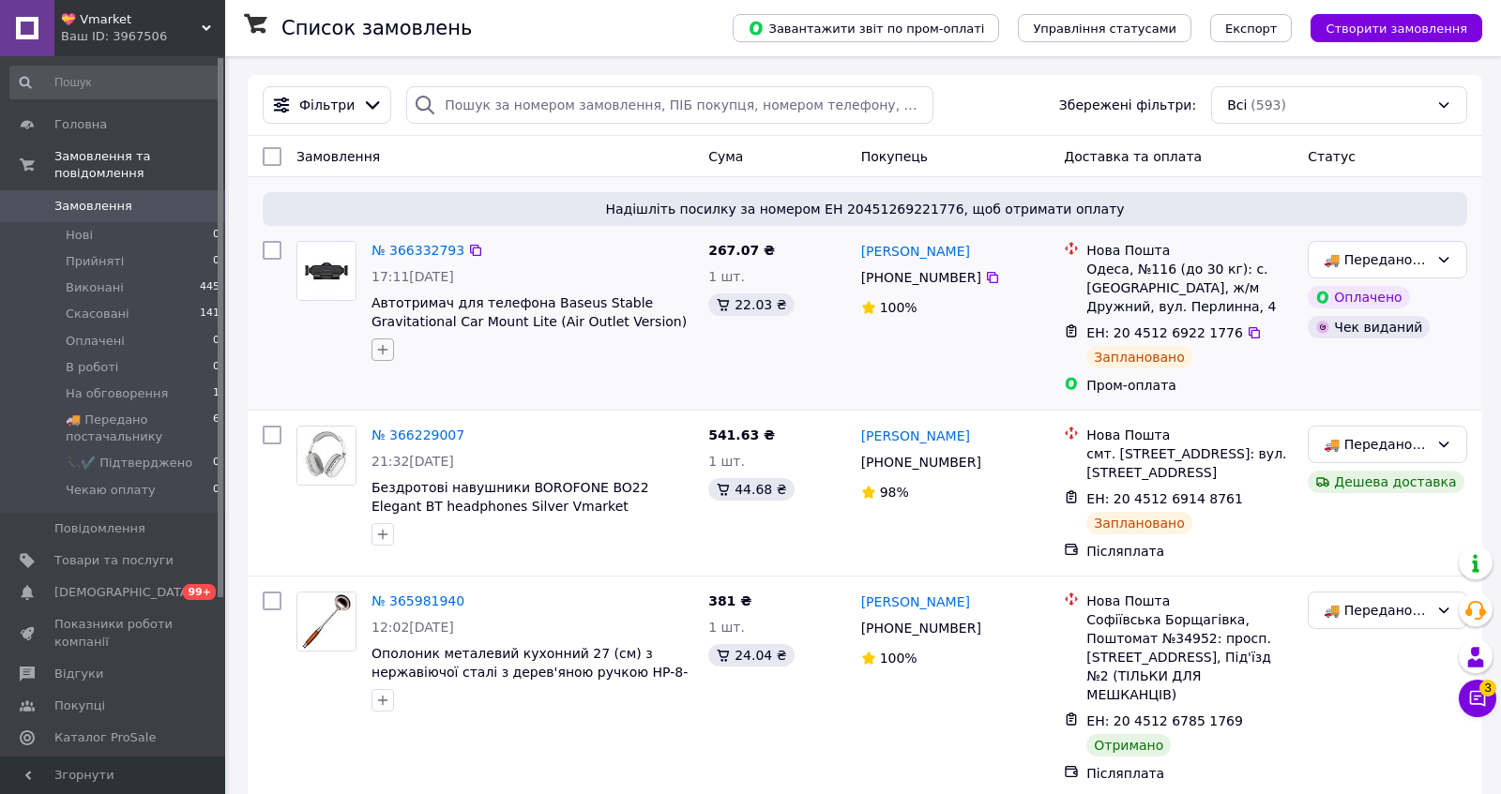
click at [379, 357] on icon "button" at bounding box center [382, 349] width 15 height 15
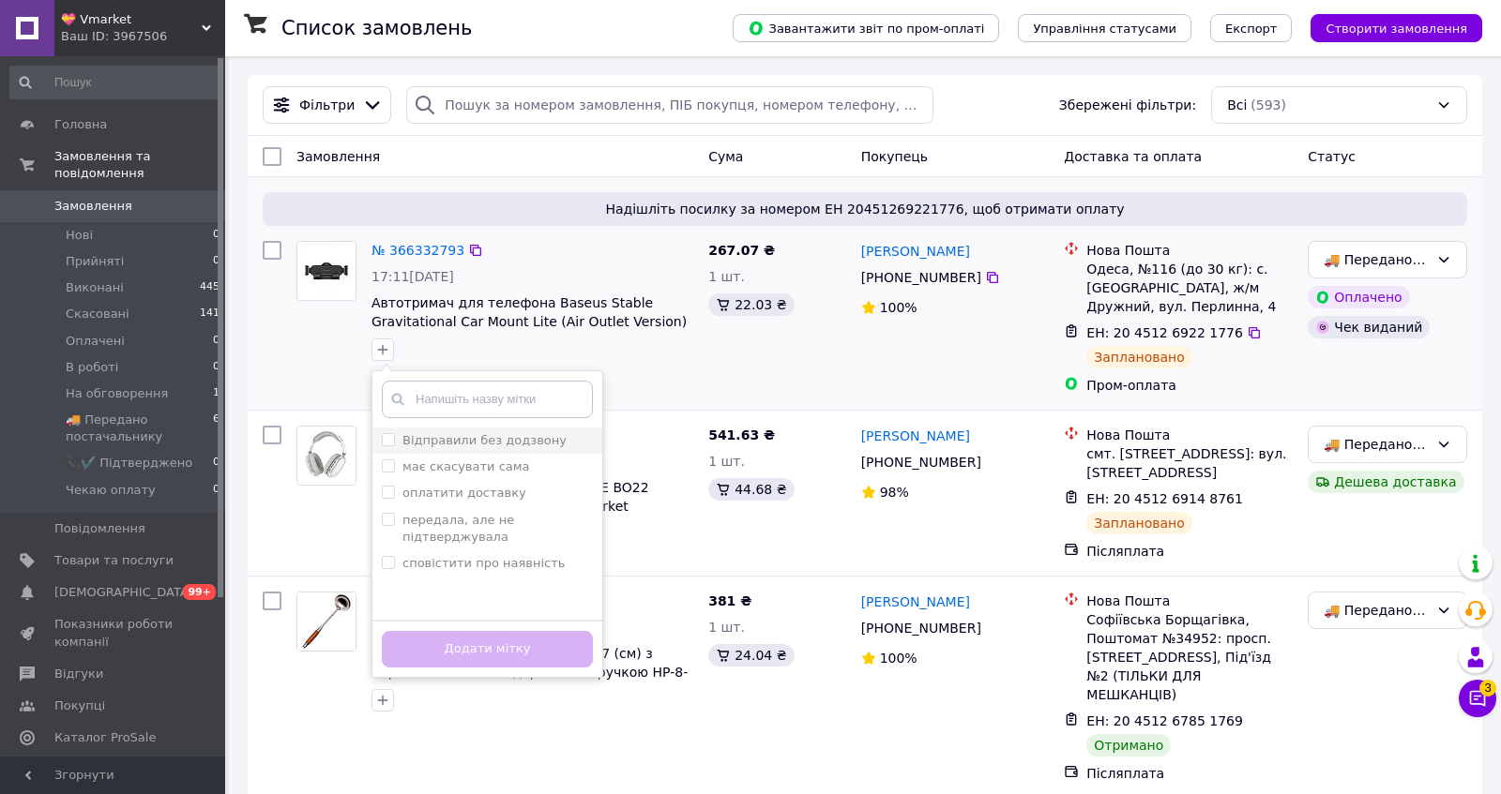
click at [470, 447] on label "Відправили без додзвону" at bounding box center [484, 440] width 164 height 14
checkbox input "true"
click at [521, 668] on button "Додати мітку" at bounding box center [487, 649] width 211 height 37
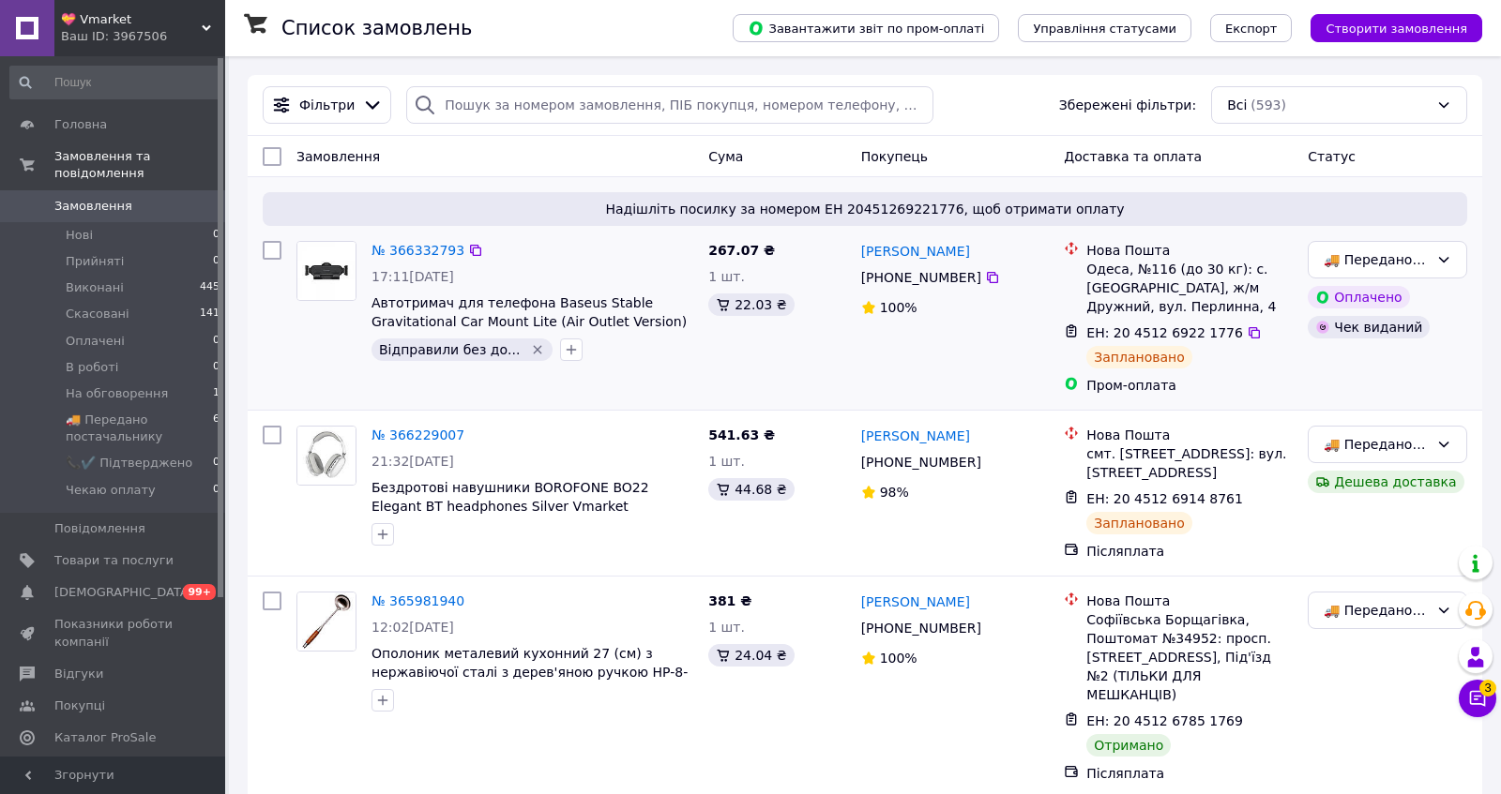
click at [173, 25] on span "💝 Vmarket" at bounding box center [131, 19] width 141 height 17
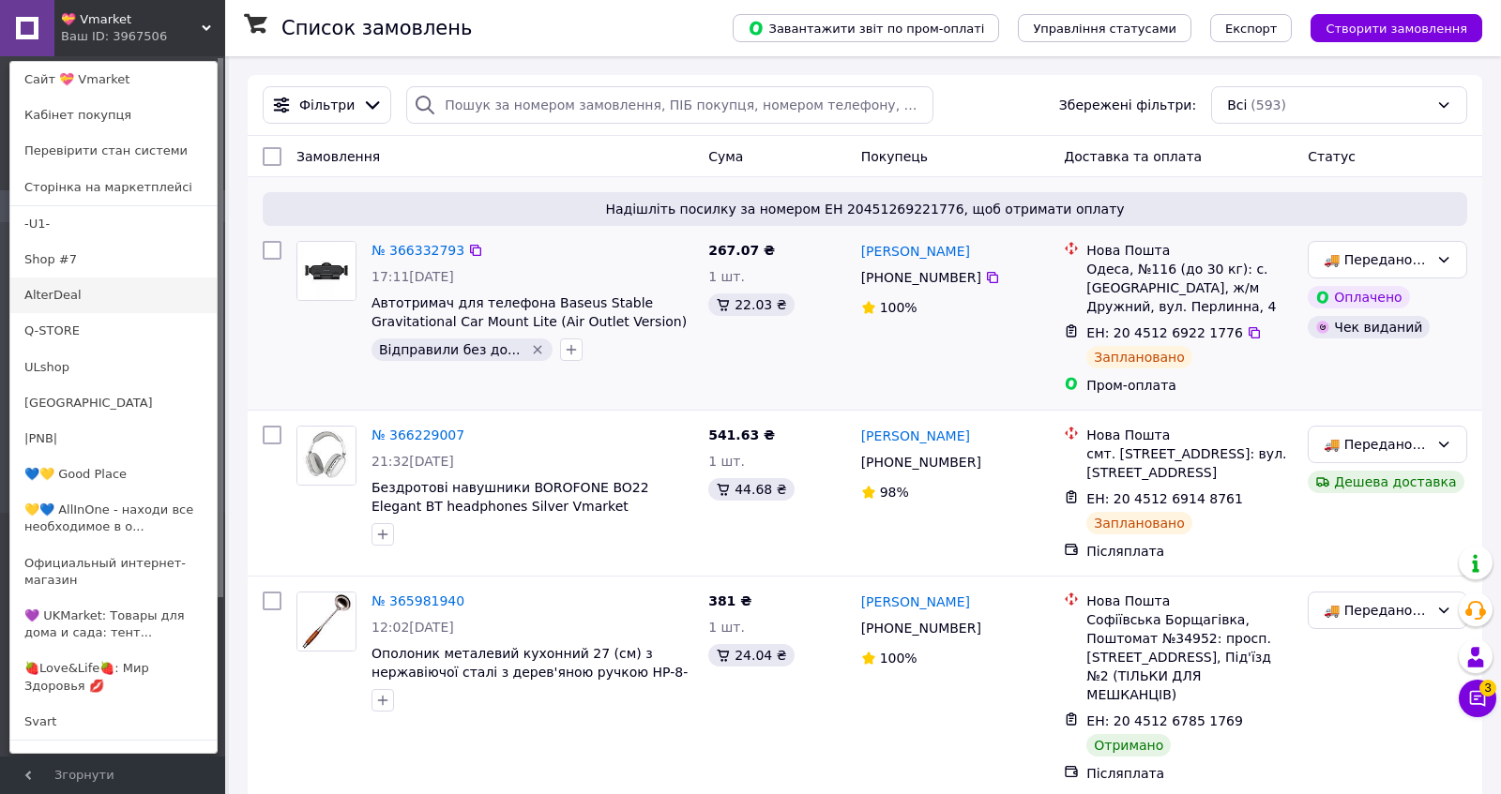
click at [128, 292] on link "AlterDeal" at bounding box center [113, 296] width 206 height 36
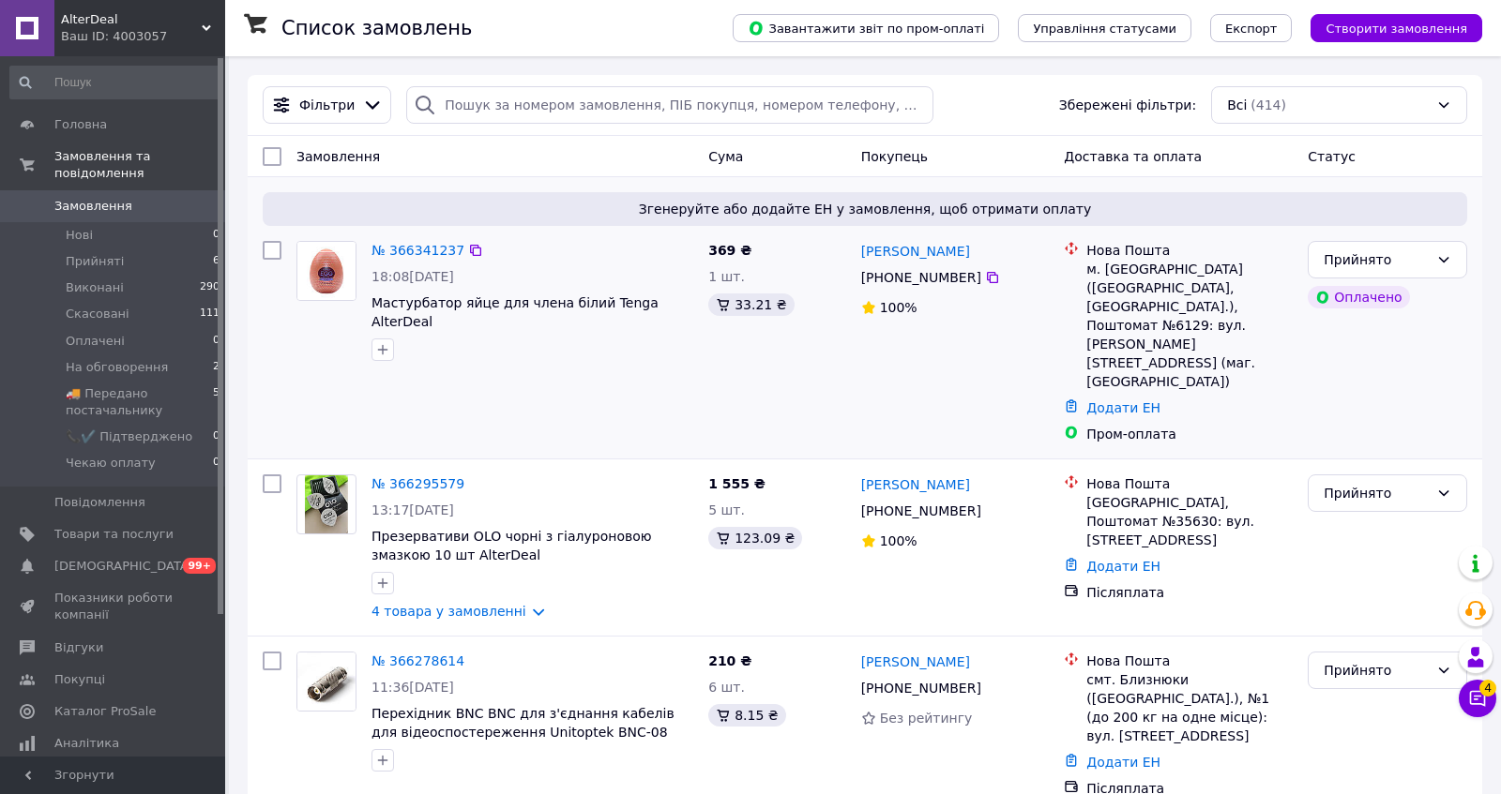
scroll to position [1025, 0]
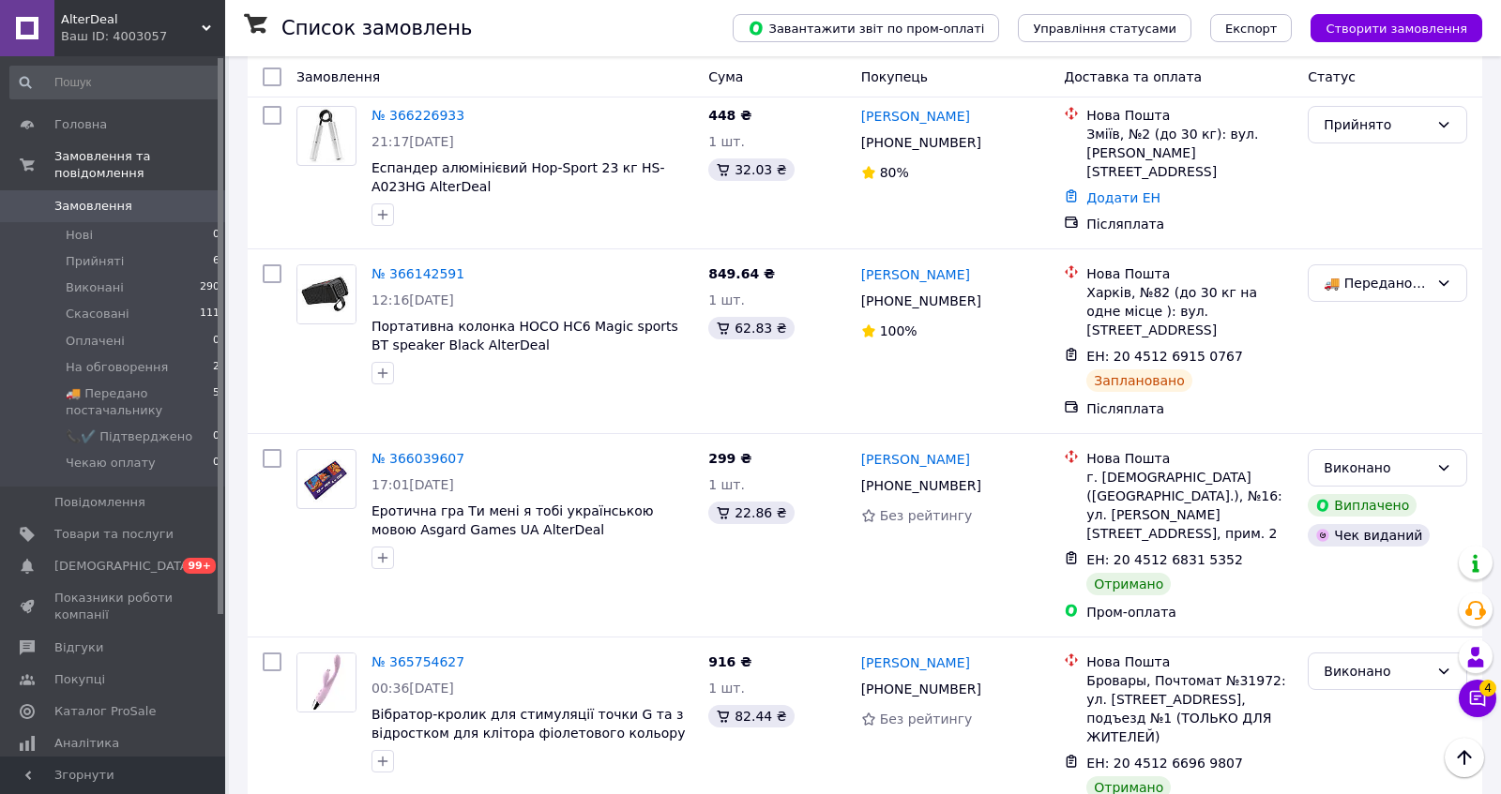
click at [119, 8] on div "AlterDeal Ваш ID: 4003057" at bounding box center [139, 28] width 171 height 56
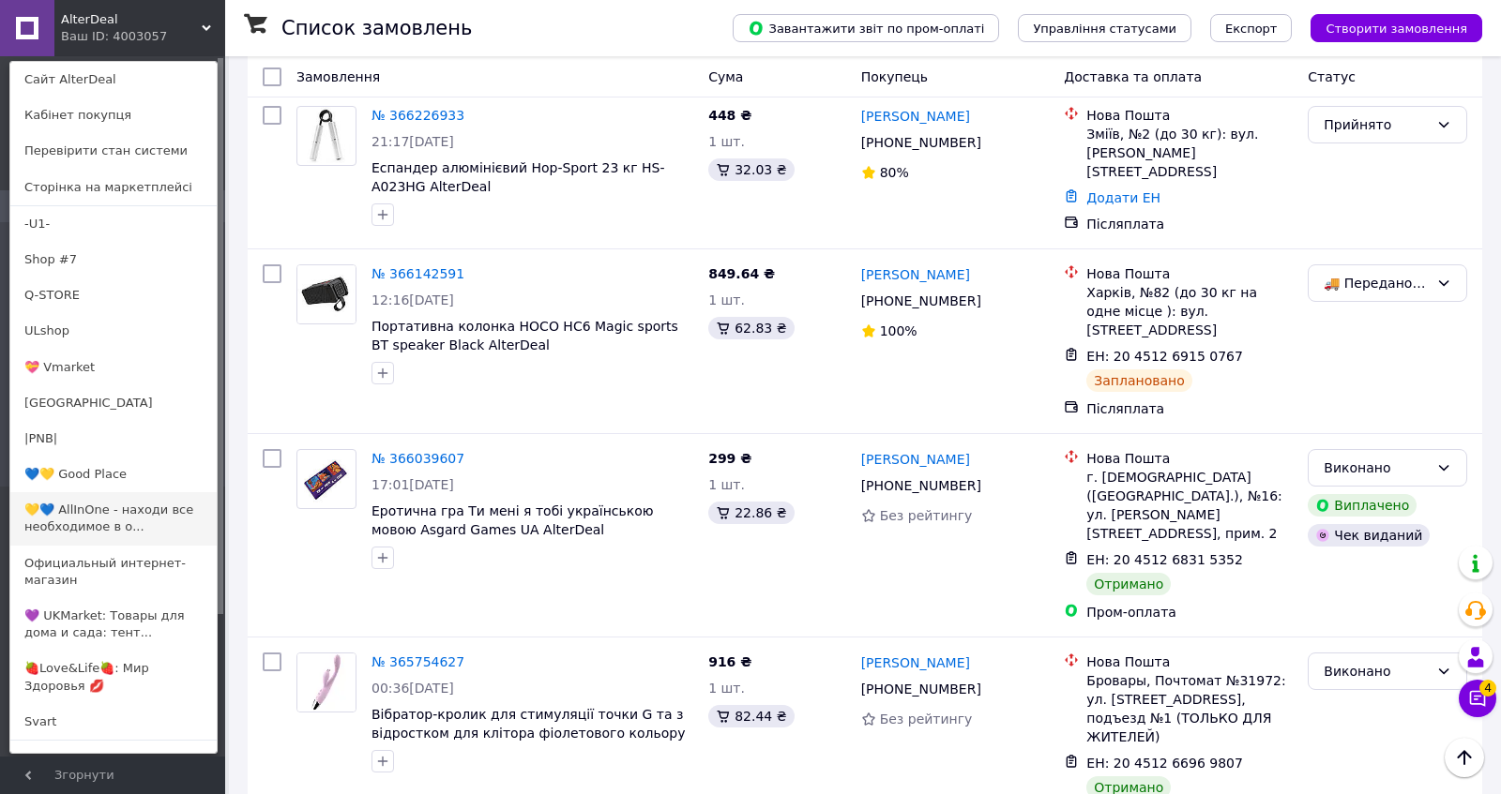
scroll to position [58, 0]
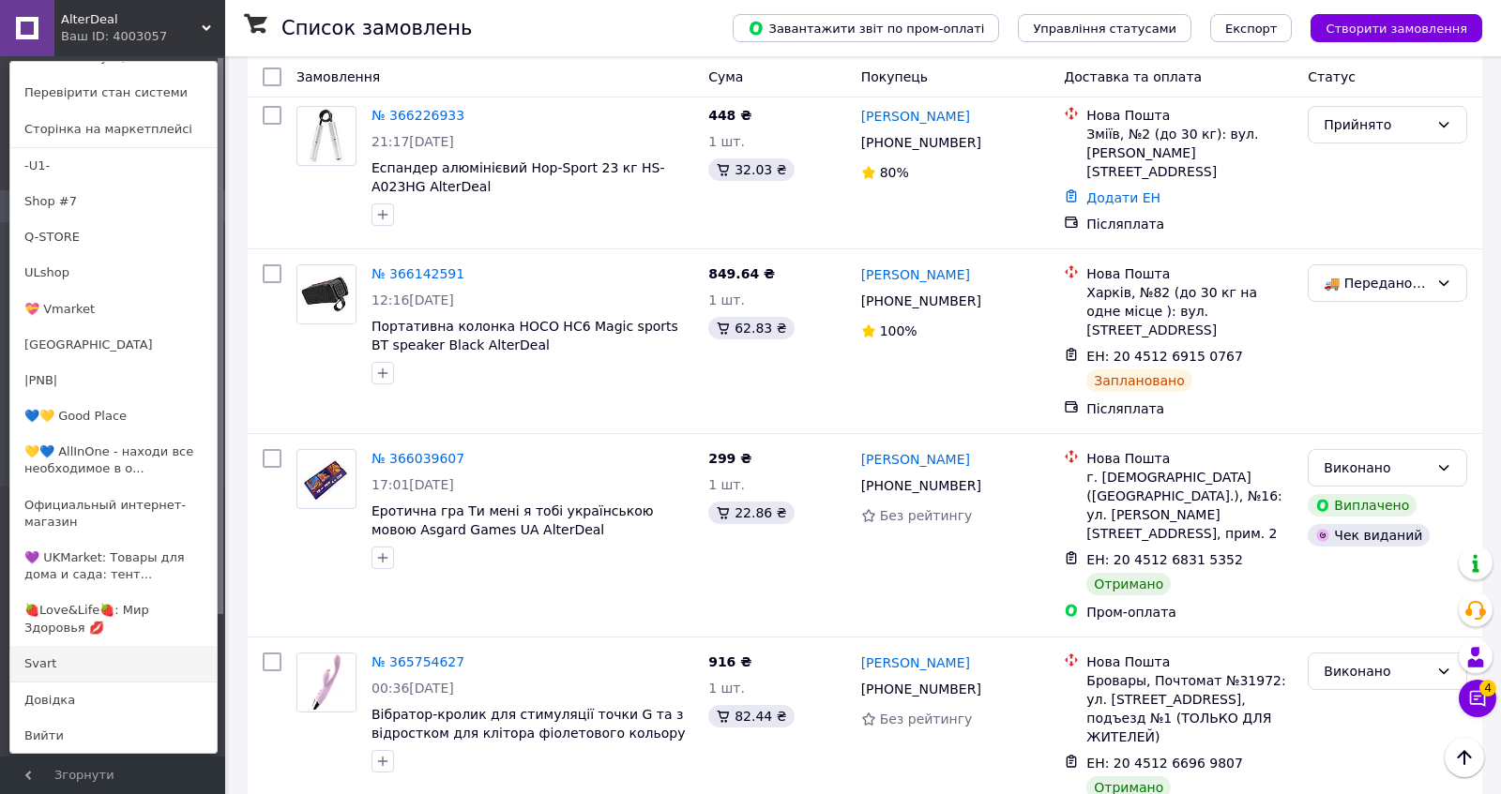
click at [64, 663] on link "Svart" at bounding box center [113, 664] width 206 height 36
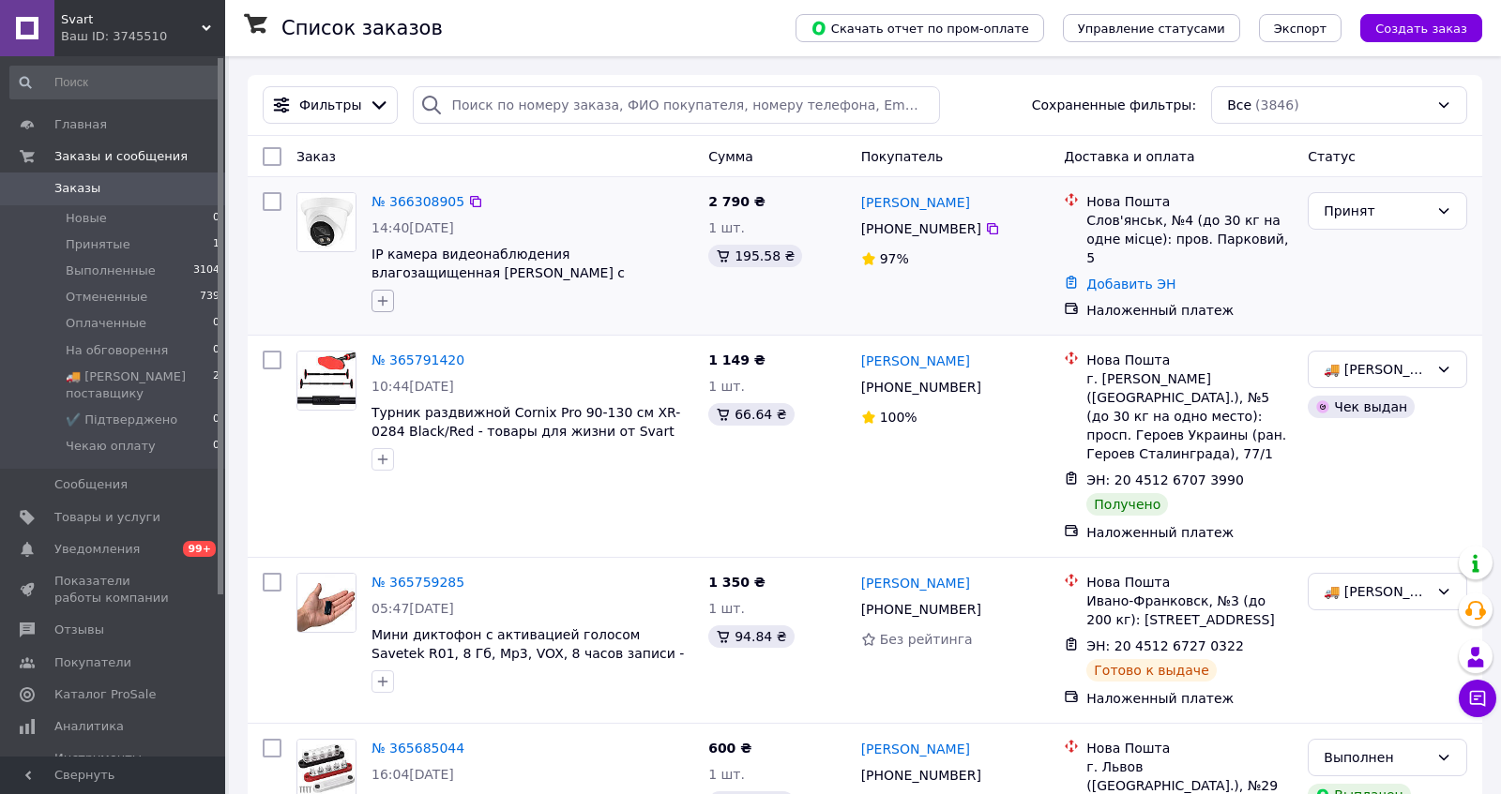
click at [390, 312] on button "button" at bounding box center [382, 301] width 23 height 23
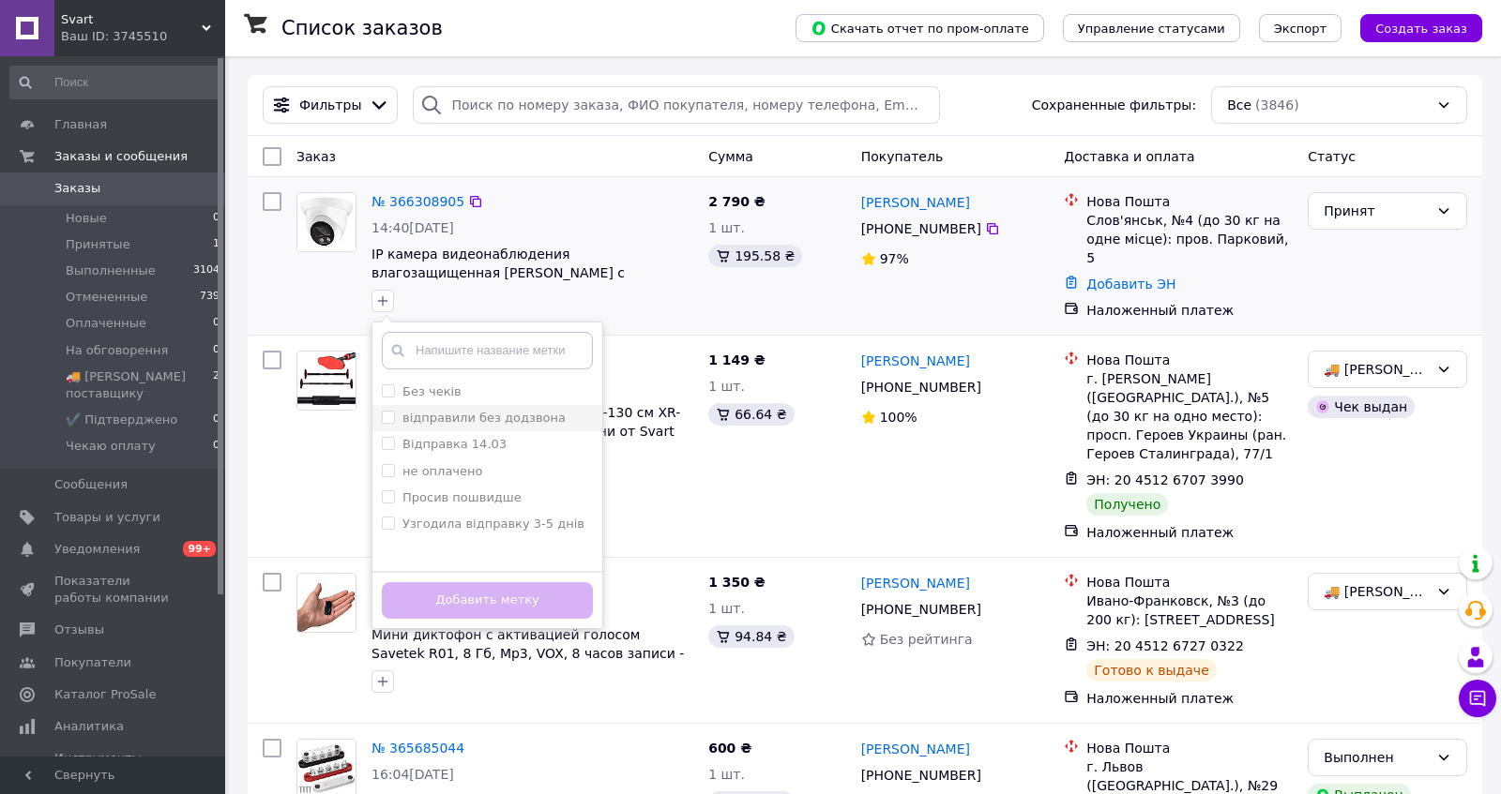
click at [453, 425] on label "відправили без додзвона" at bounding box center [483, 418] width 163 height 14
checkbox input "true"
click at [490, 619] on button "Добавить метку" at bounding box center [487, 600] width 211 height 37
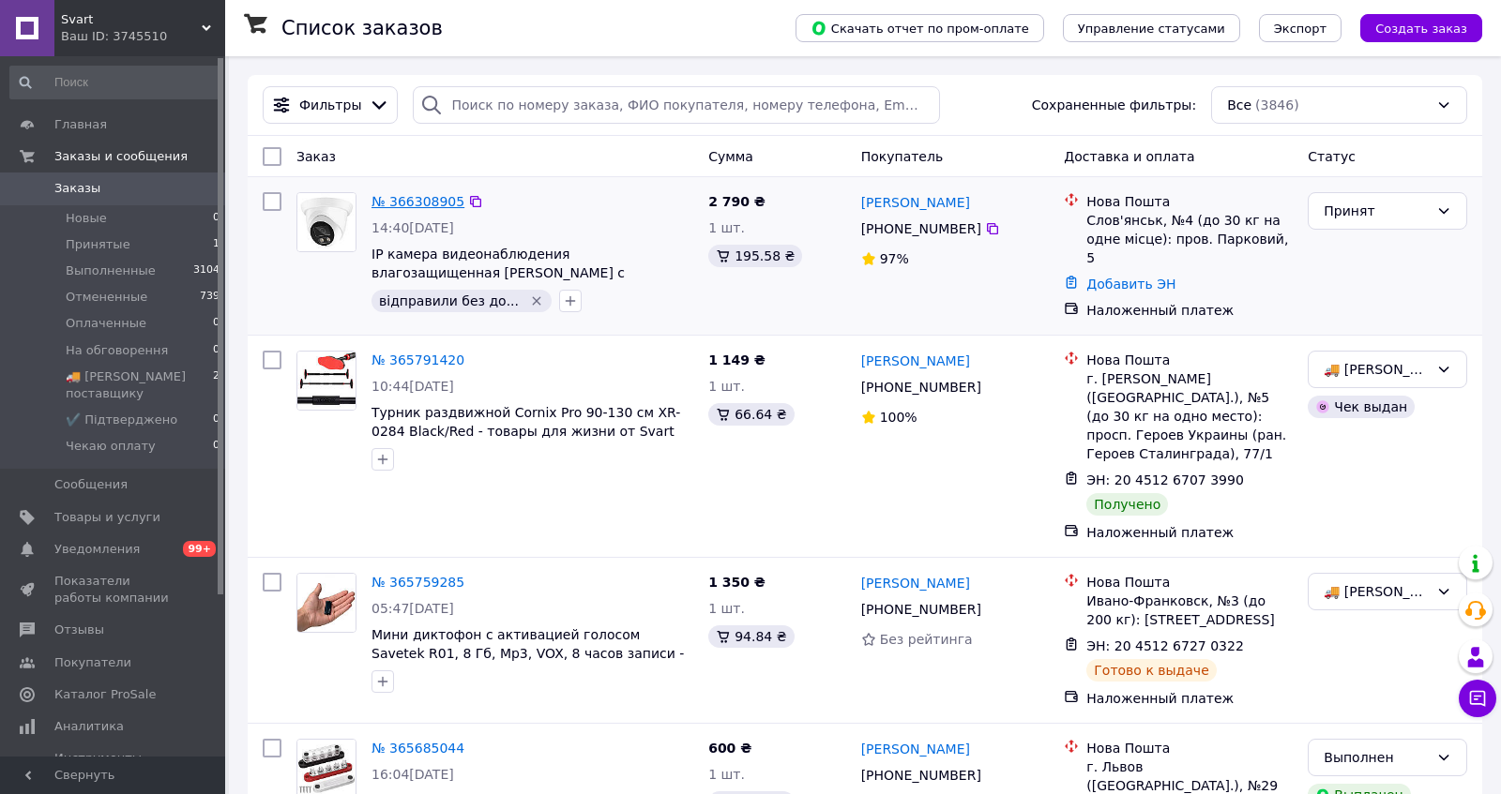
click at [436, 203] on link "№ 366308905" at bounding box center [417, 201] width 93 height 15
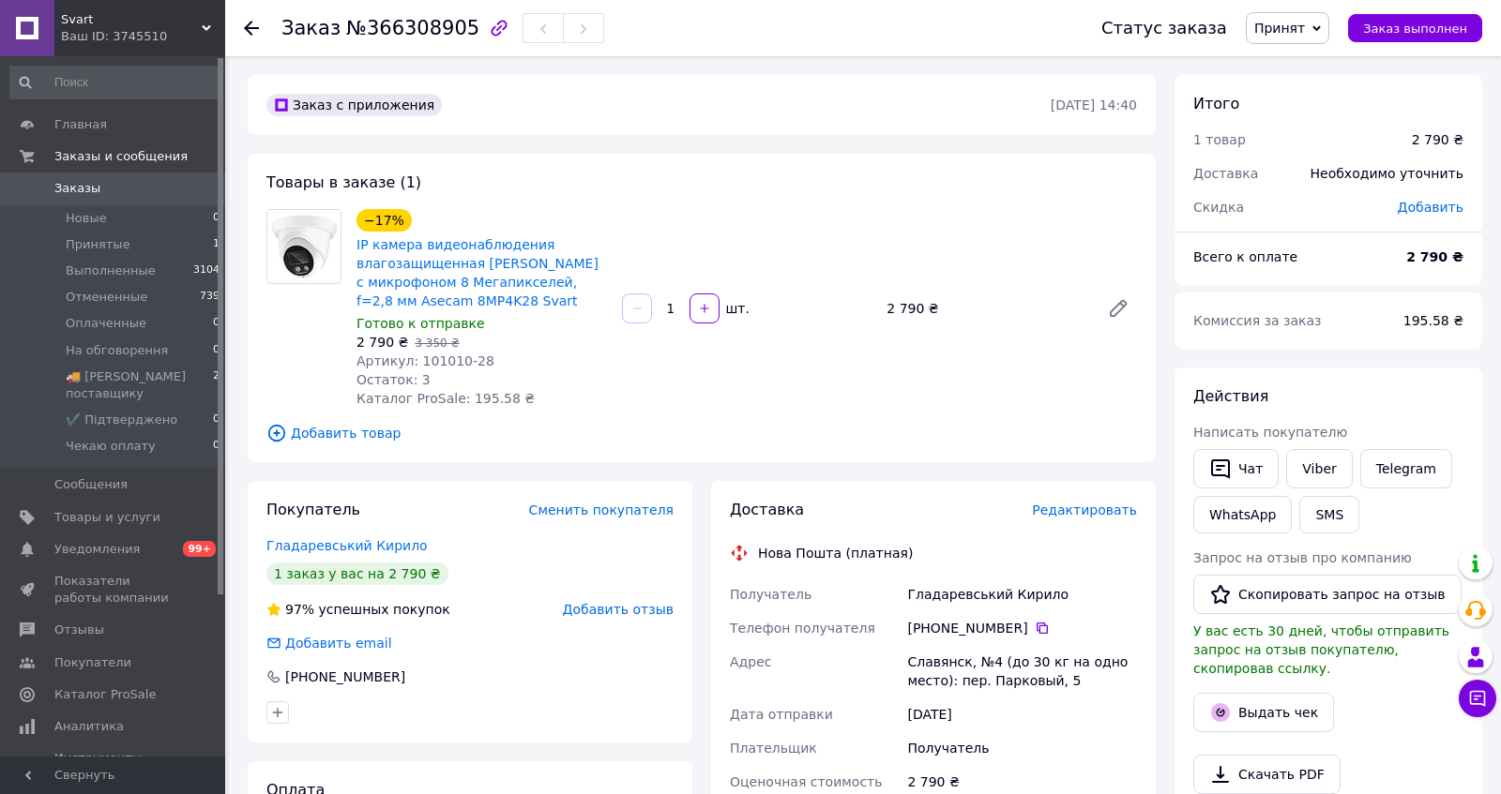
drag, startPoint x: 431, startPoint y: 402, endPoint x: 579, endPoint y: 402, distance: 147.2
click at [579, 370] on div "Артикул: 101010-28" at bounding box center [481, 361] width 250 height 19
drag, startPoint x: 429, startPoint y: 404, endPoint x: 572, endPoint y: 404, distance: 143.5
click at [572, 370] on div "Артикул: 101010-28" at bounding box center [481, 361] width 250 height 19
copy span "101010-28"
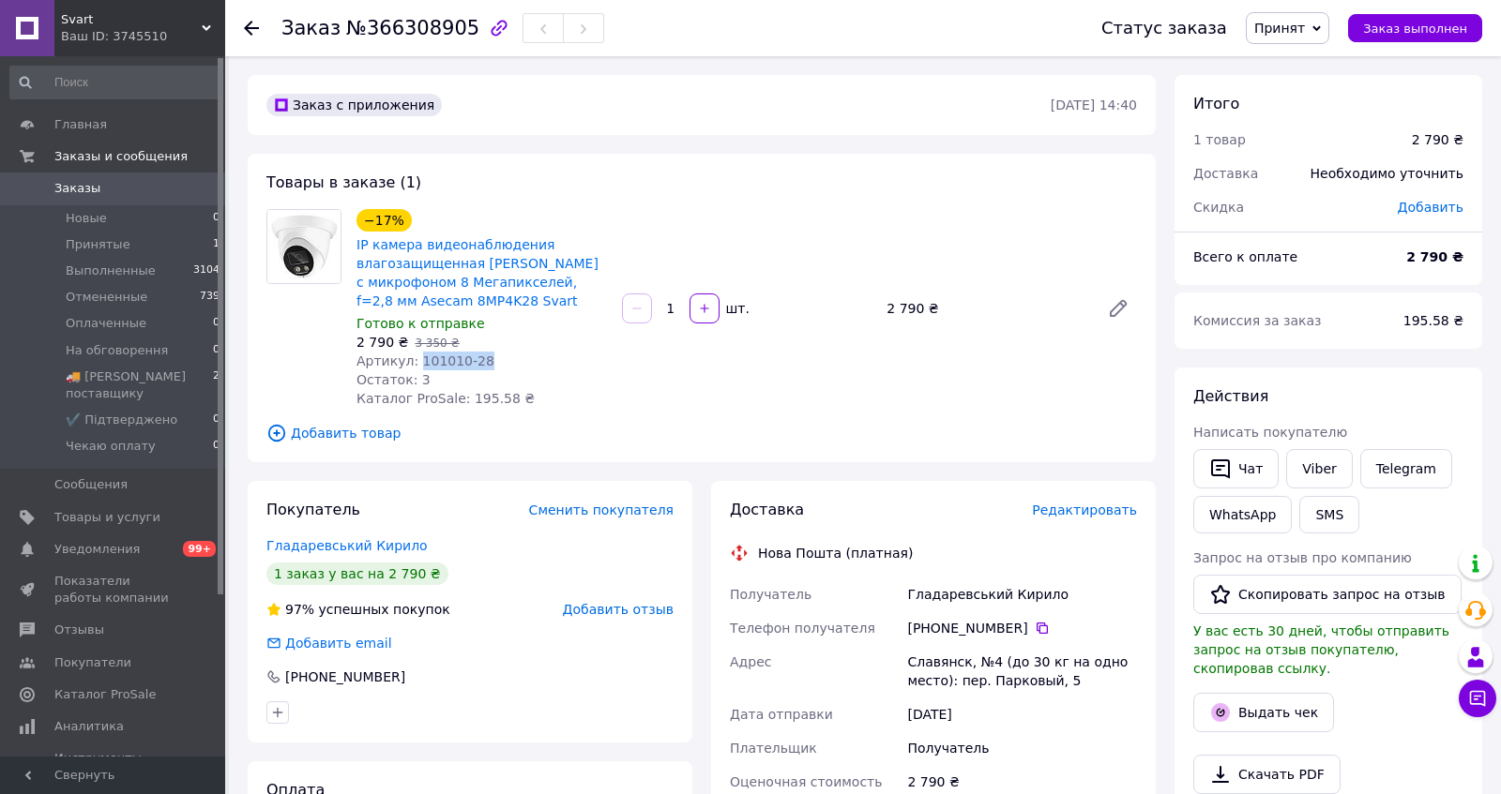
copy span "101010-28"
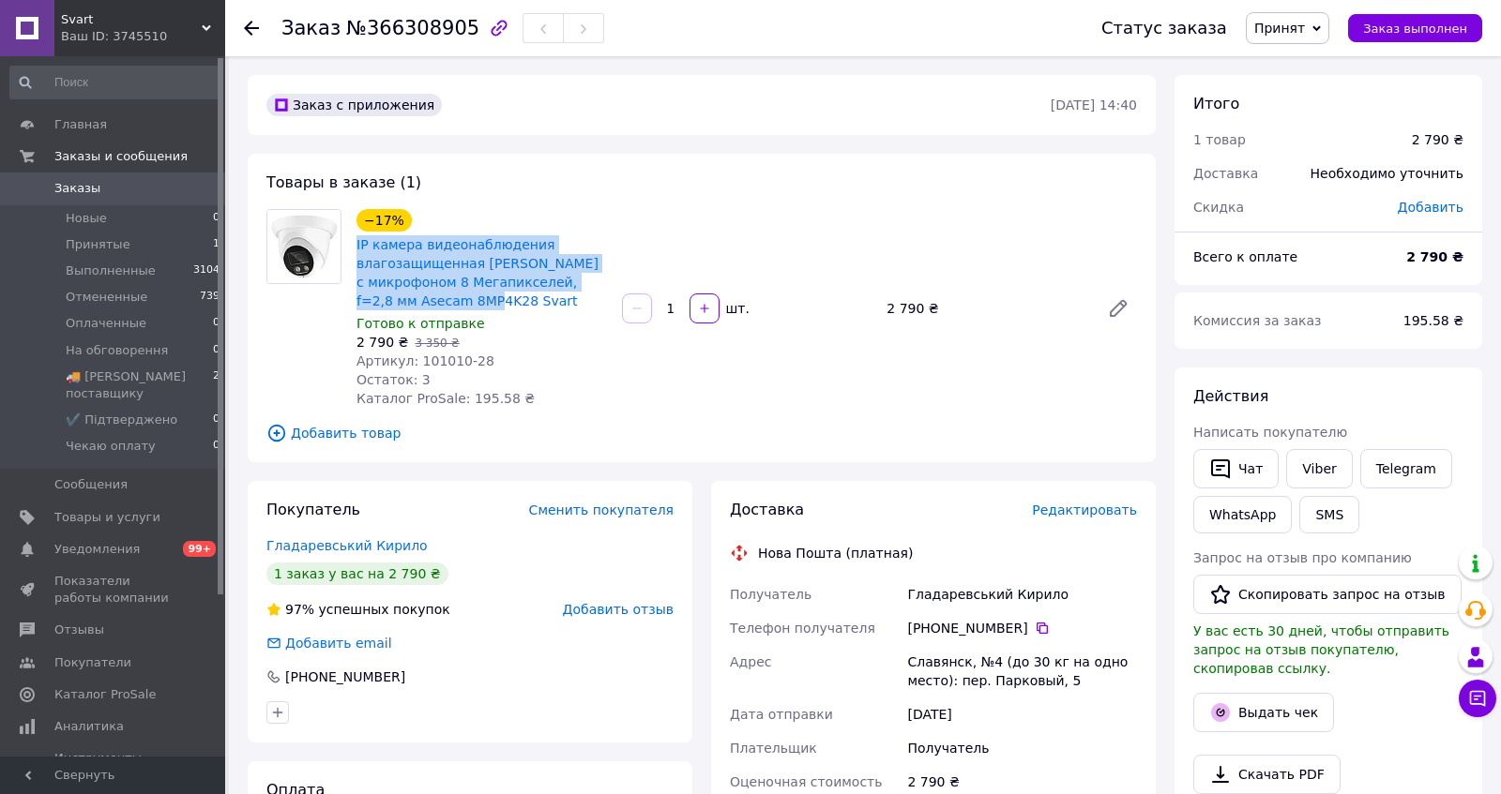
copy link "IP камера видеонаблюдения влагозащищенная [PERSON_NAME] с микрофоном 8 Мегапикс…"
drag, startPoint x: 349, startPoint y: 253, endPoint x: 606, endPoint y: 336, distance: 269.9
click at [606, 336] on div "−17% IP камера видеонаблюдения влагозащищенная [PERSON_NAME] с микрофоном 8 Мег…" at bounding box center [481, 308] width 265 height 206
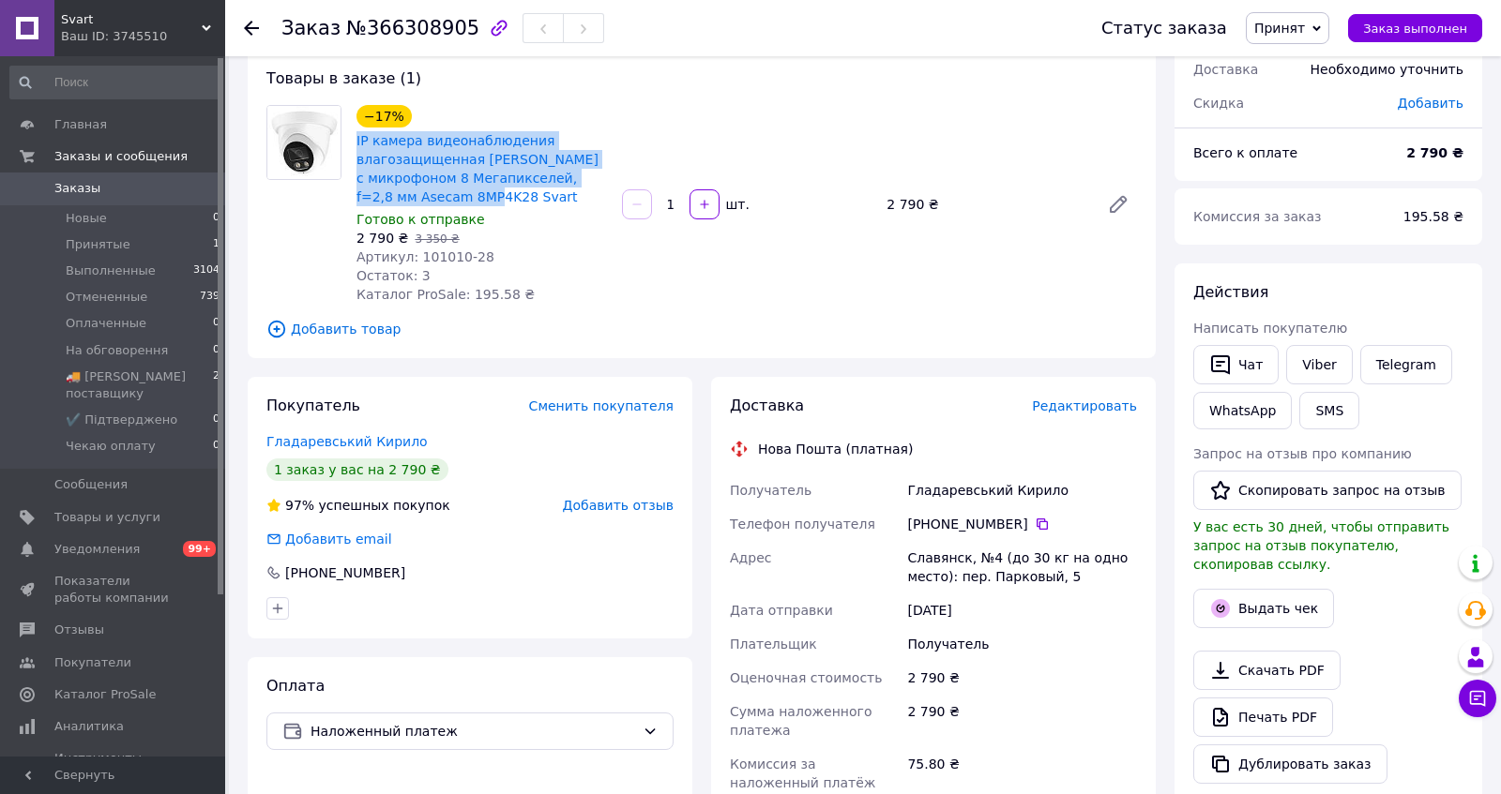
scroll to position [127, 0]
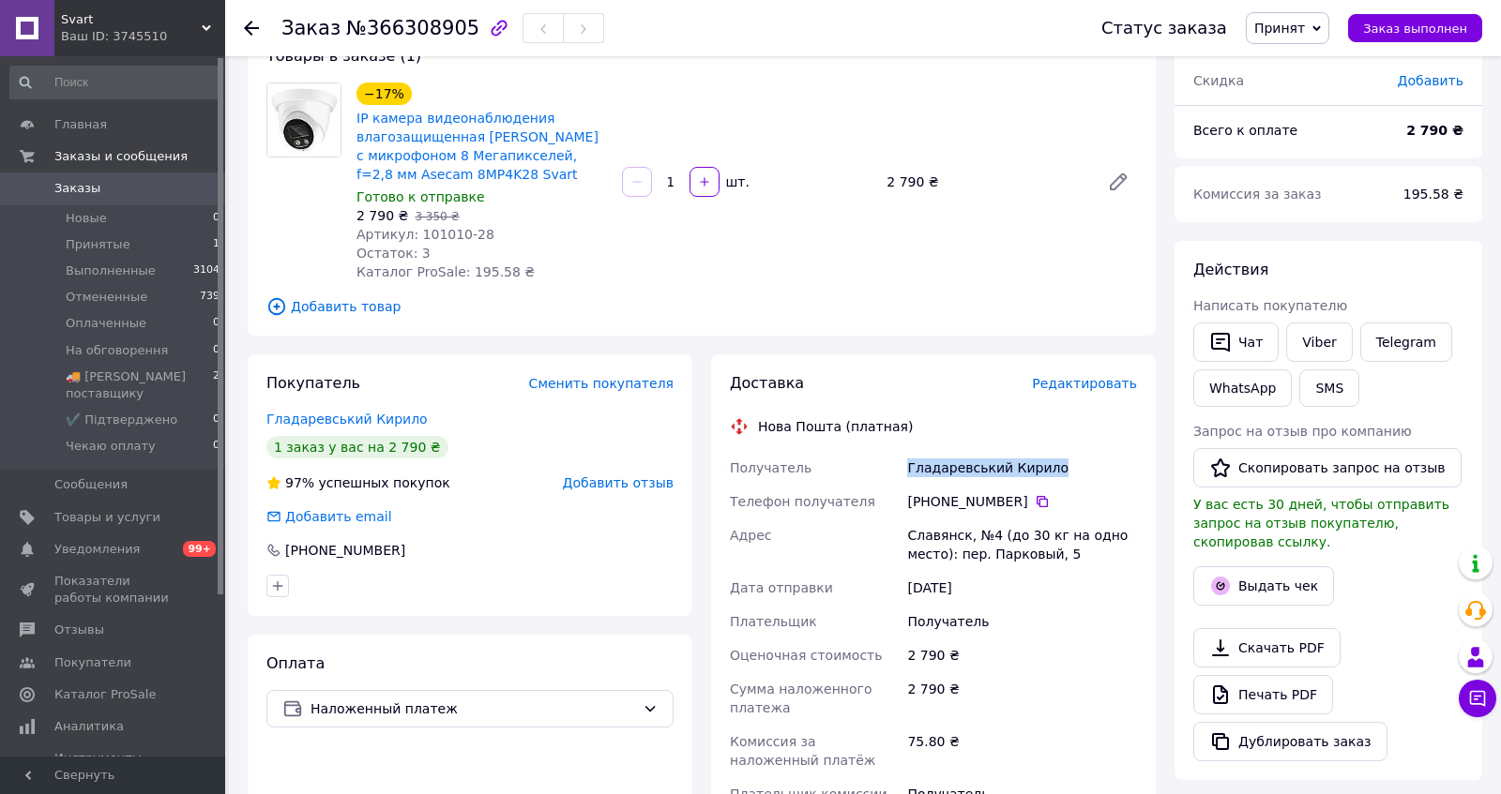
drag, startPoint x: 904, startPoint y: 539, endPoint x: 1115, endPoint y: 537, distance: 211.0
click at [1115, 485] on div "Гладаревський Кирило" at bounding box center [1021, 468] width 237 height 34
copy div "Гладаревський Кирило"
click at [1049, 509] on icon at bounding box center [1041, 501] width 15 height 15
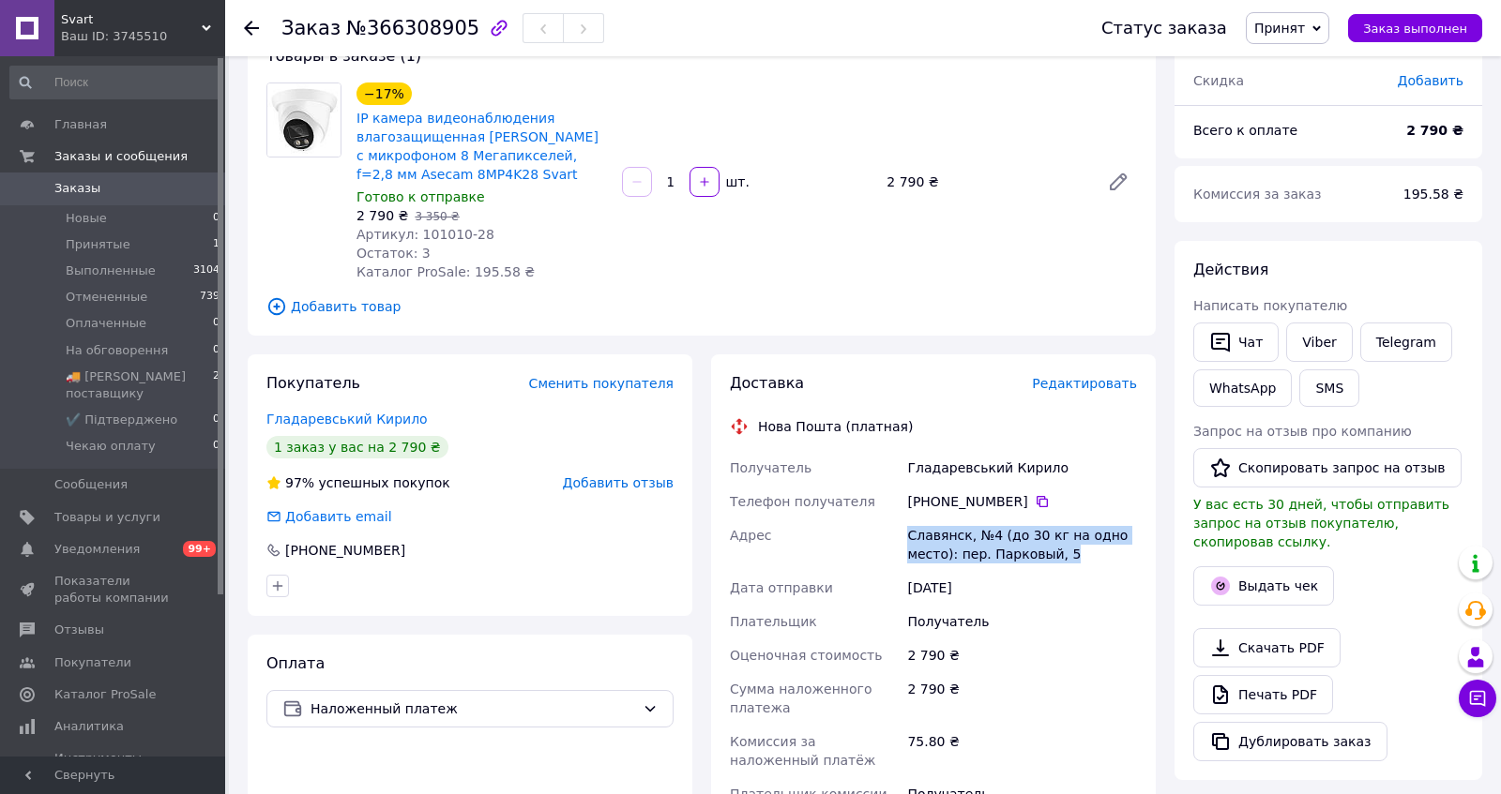
copy div "Славянск, №4 (до 30 кг на одно место): пер. Парковый, 5"
drag, startPoint x: 911, startPoint y: 609, endPoint x: 963, endPoint y: 665, distance: 77.0
click at [964, 571] on div "Славянск, №4 (до 30 кг на одно место): пер. Парковый, 5" at bounding box center [1021, 545] width 237 height 53
click at [1296, 17] on span "Принят" at bounding box center [1286, 28] width 83 height 32
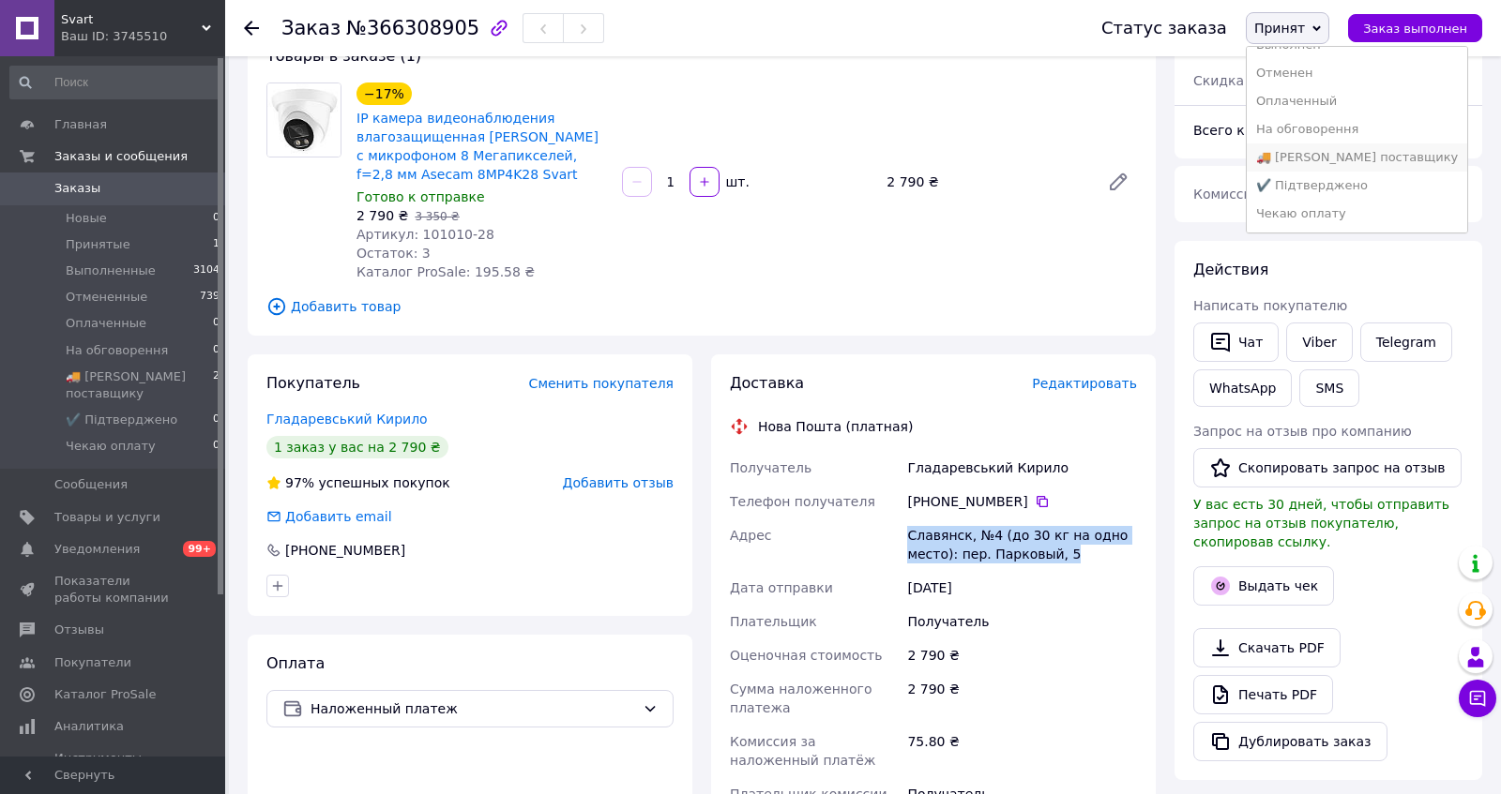
click at [1307, 143] on li "🚚 [PERSON_NAME] поставщику" at bounding box center [1356, 157] width 220 height 28
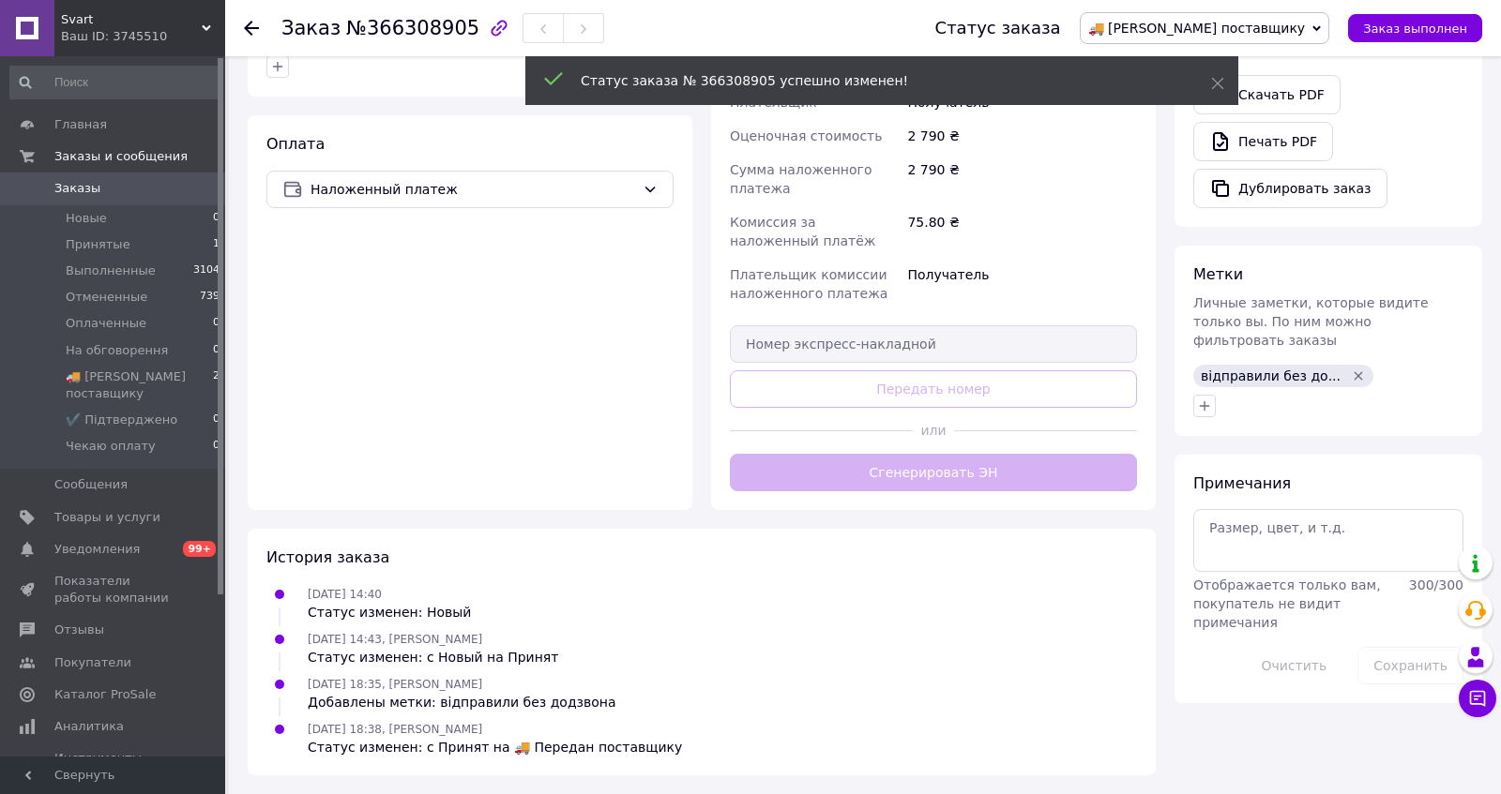
scroll to position [777, 0]
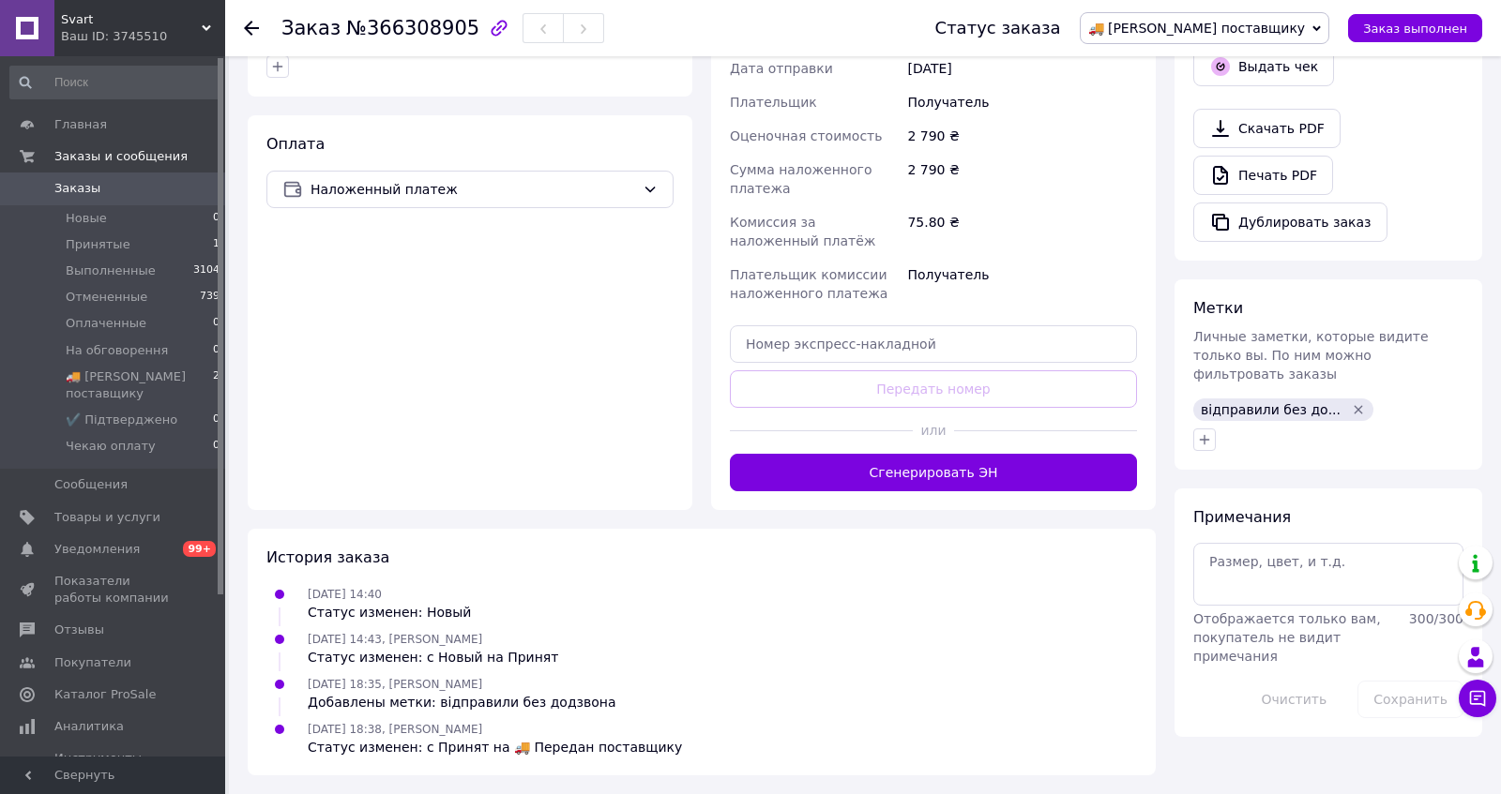
click at [81, 184] on span "Заказы" at bounding box center [77, 188] width 46 height 17
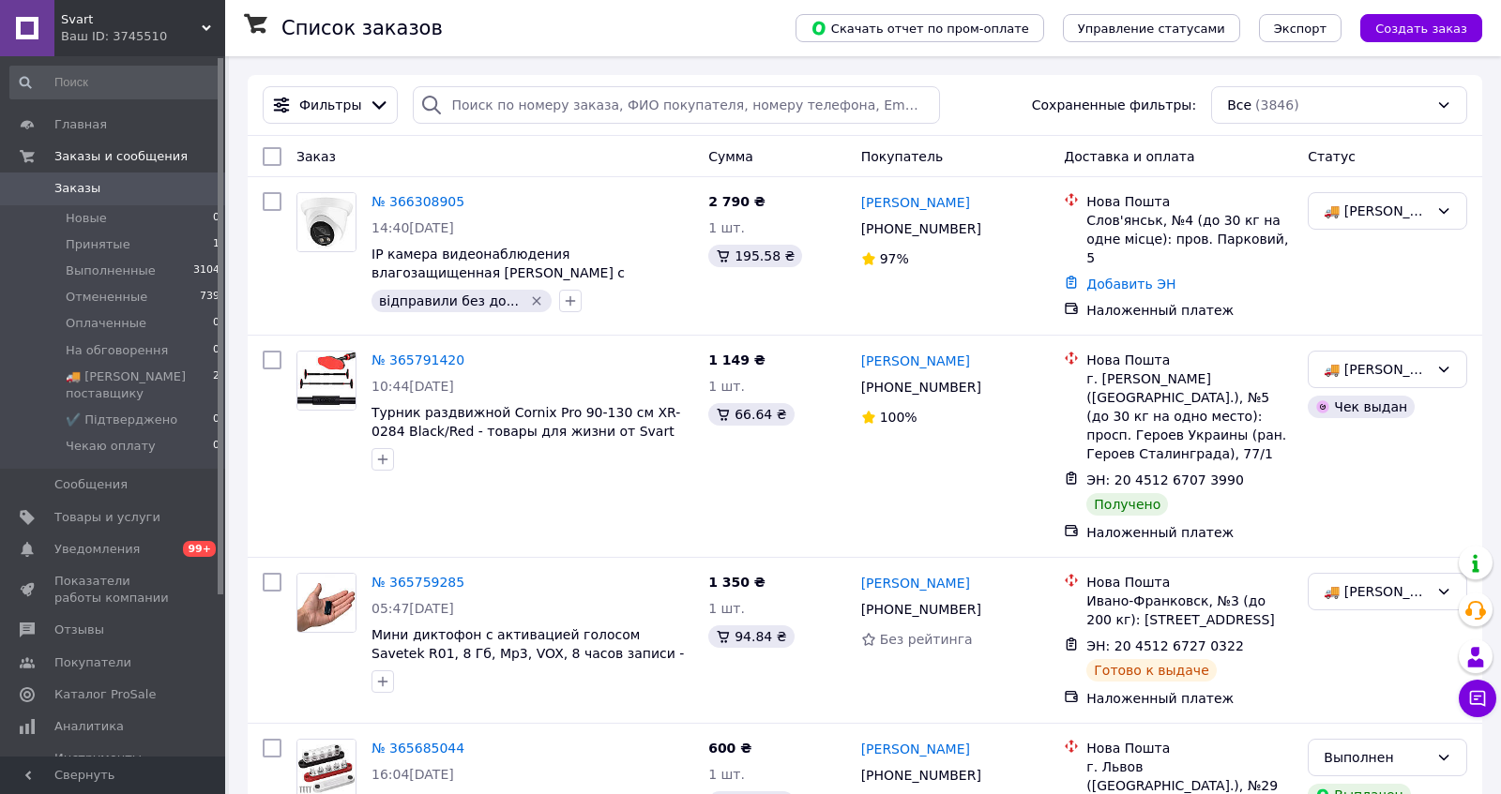
click at [78, 31] on div "Ваш ID: 3745510" at bounding box center [143, 36] width 164 height 17
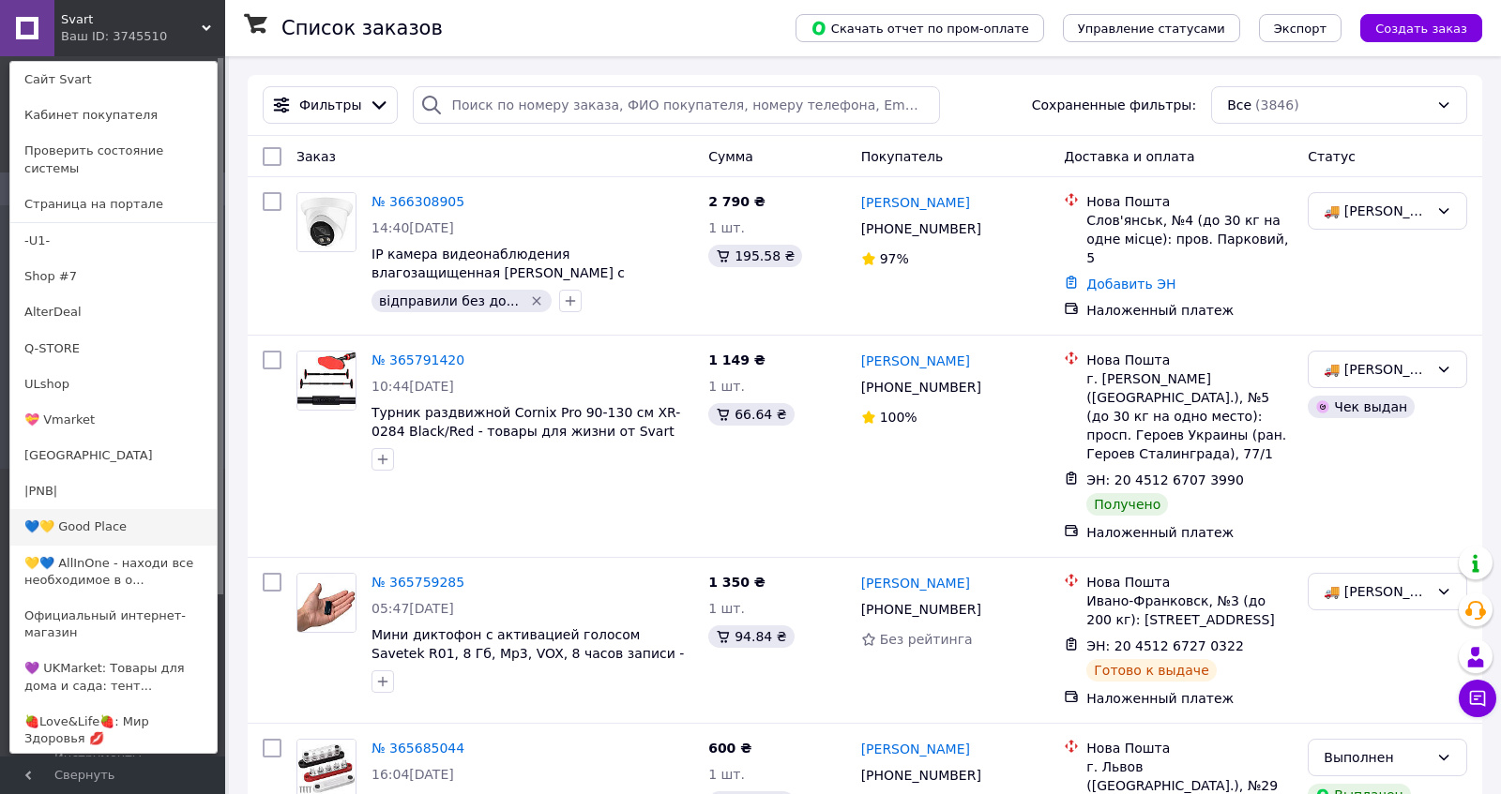
click at [87, 533] on link "💙💛 Good Place" at bounding box center [113, 527] width 206 height 36
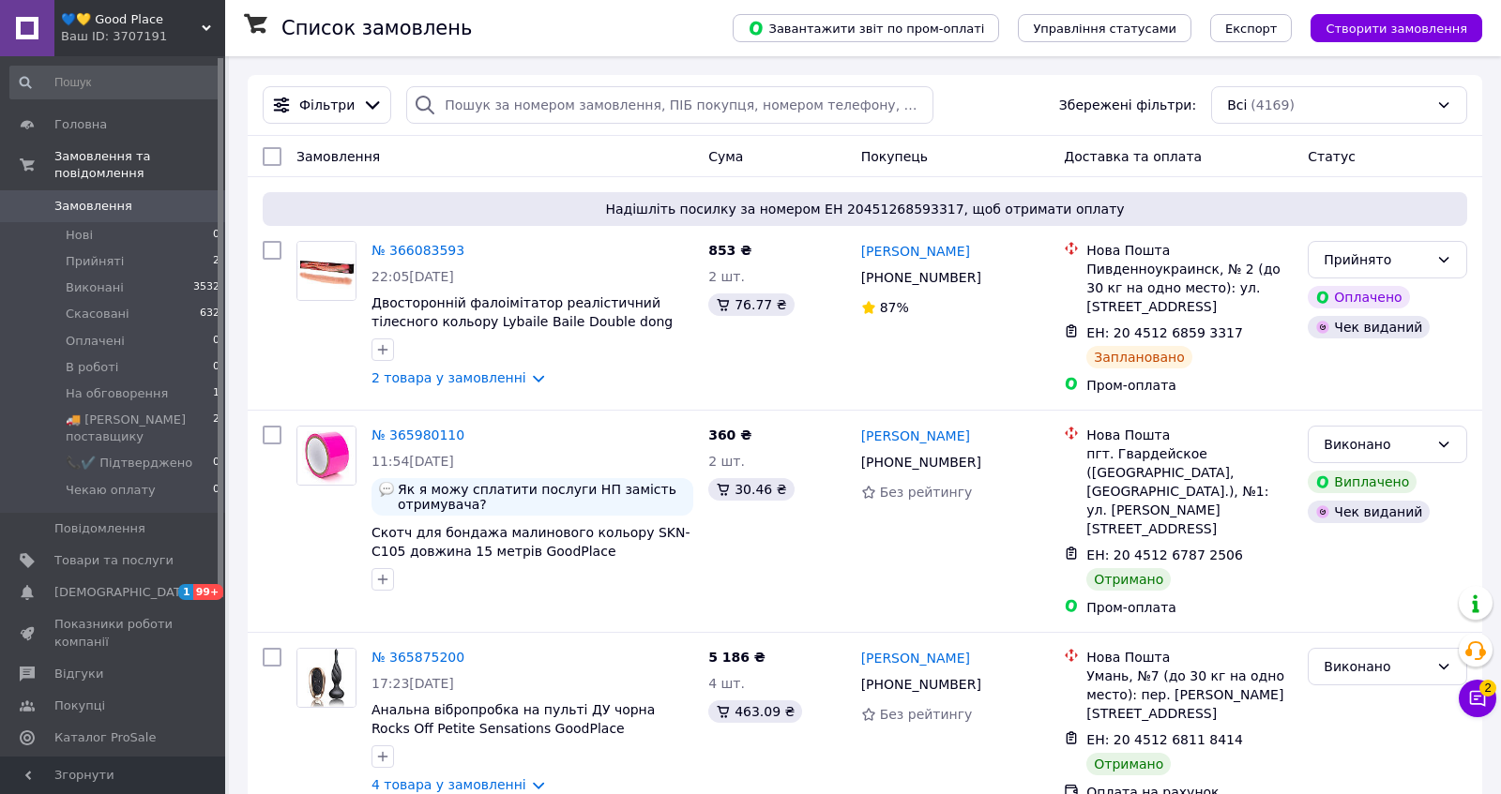
scroll to position [800, 0]
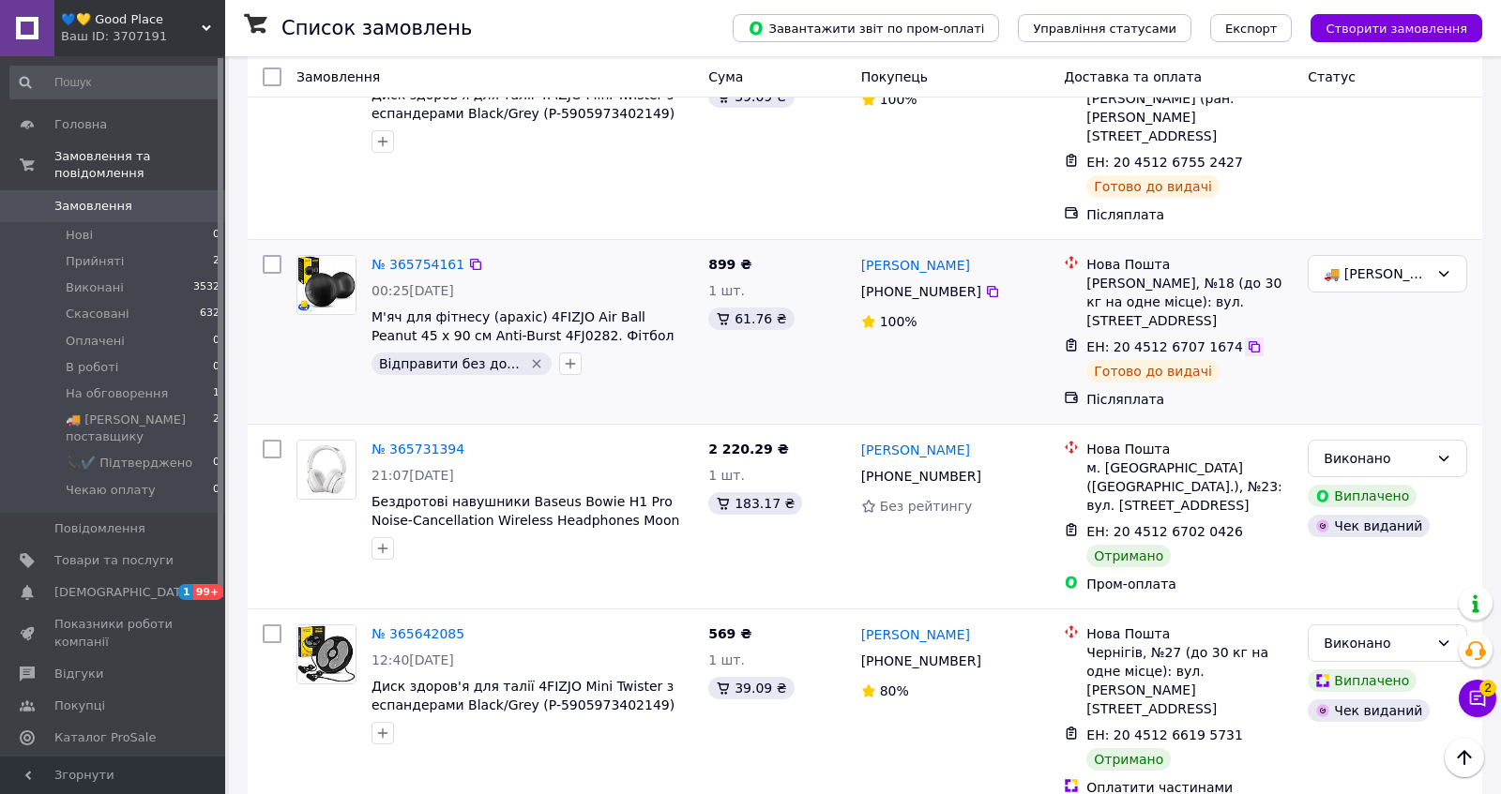
click at [1261, 355] on icon at bounding box center [1253, 347] width 15 height 15
click at [413, 272] on link "№ 365754161" at bounding box center [417, 264] width 93 height 15
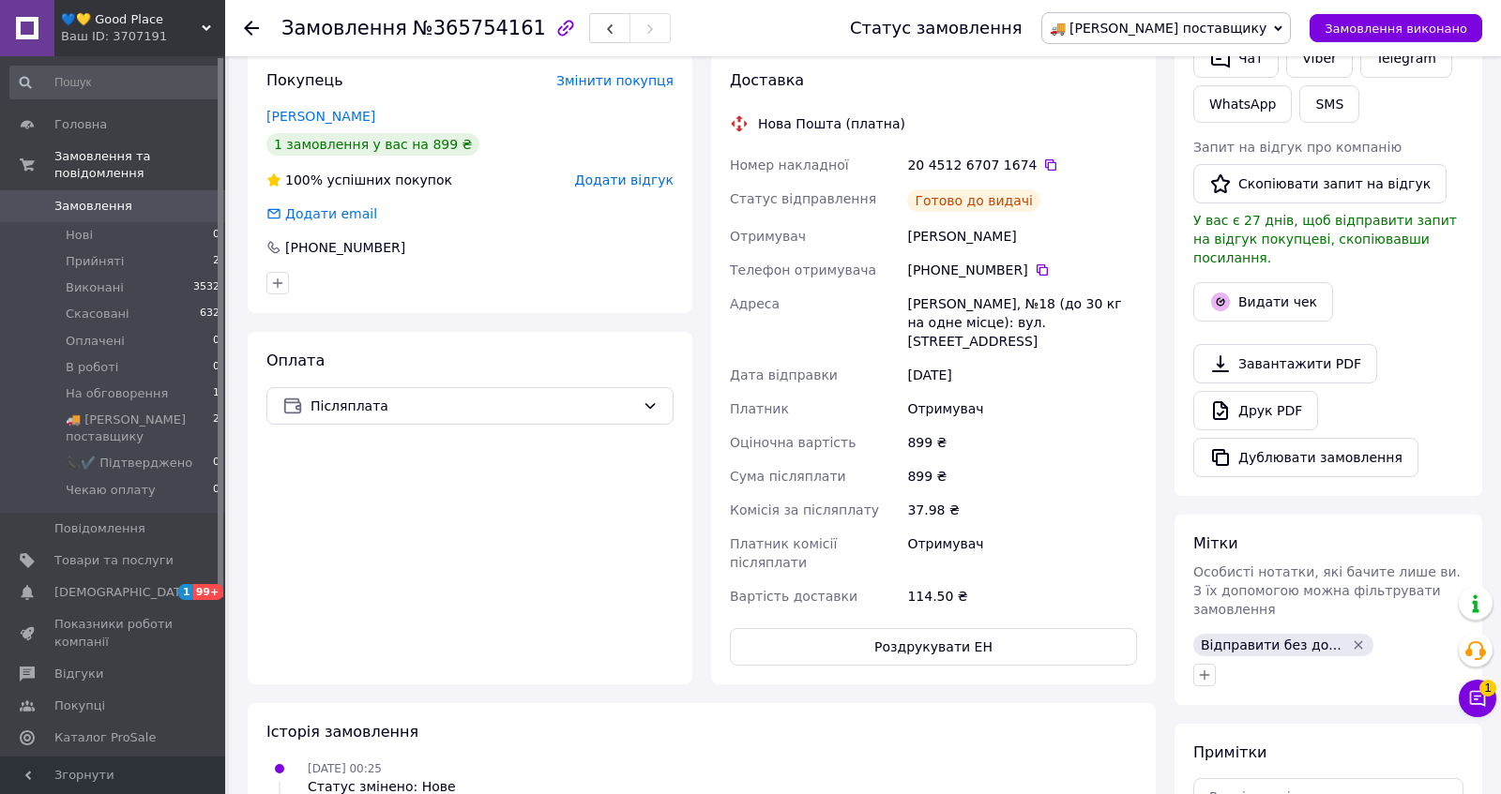
scroll to position [494, 0]
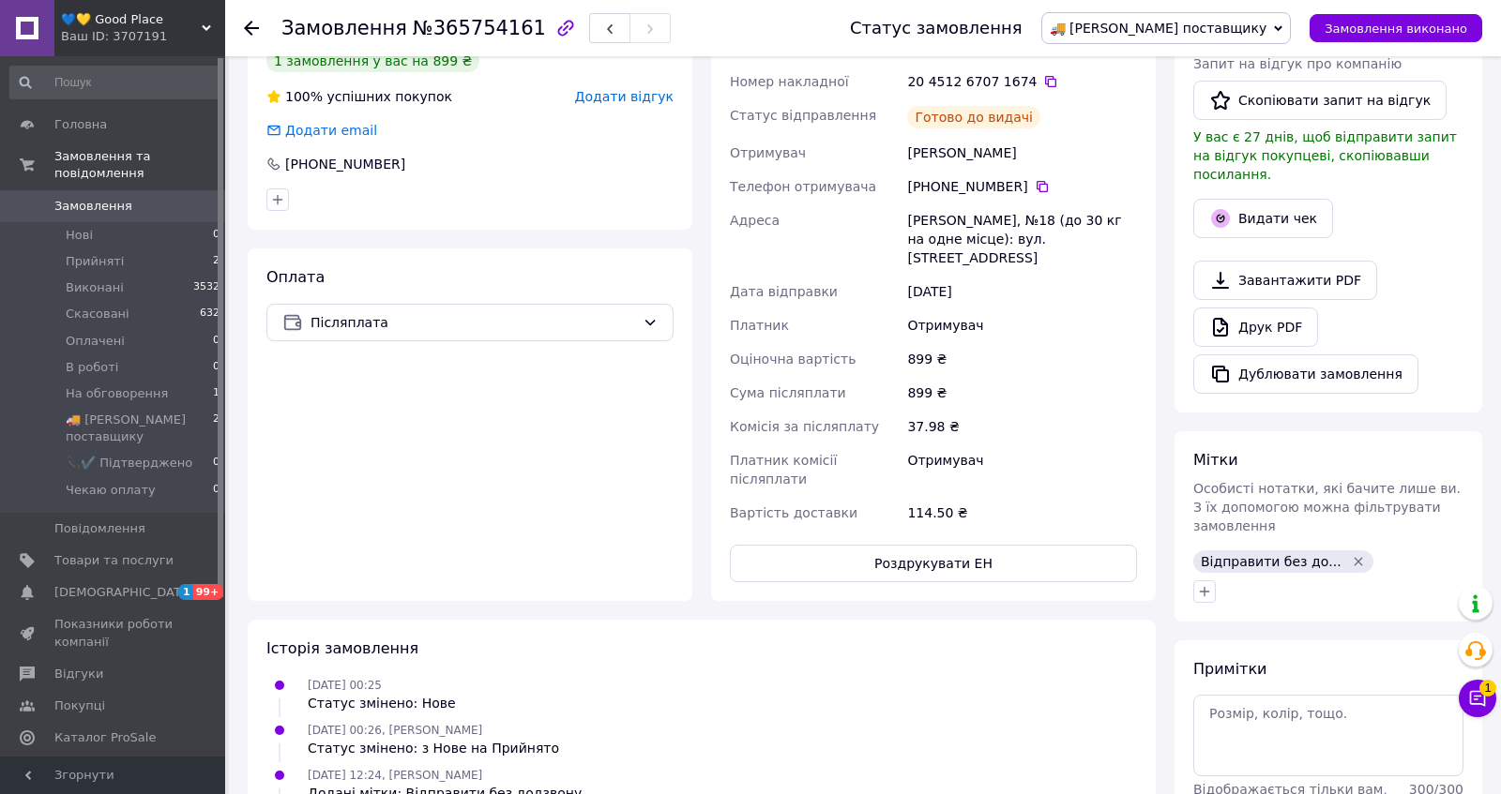
click at [643, 104] on span "Додати відгук" at bounding box center [624, 96] width 98 height 15
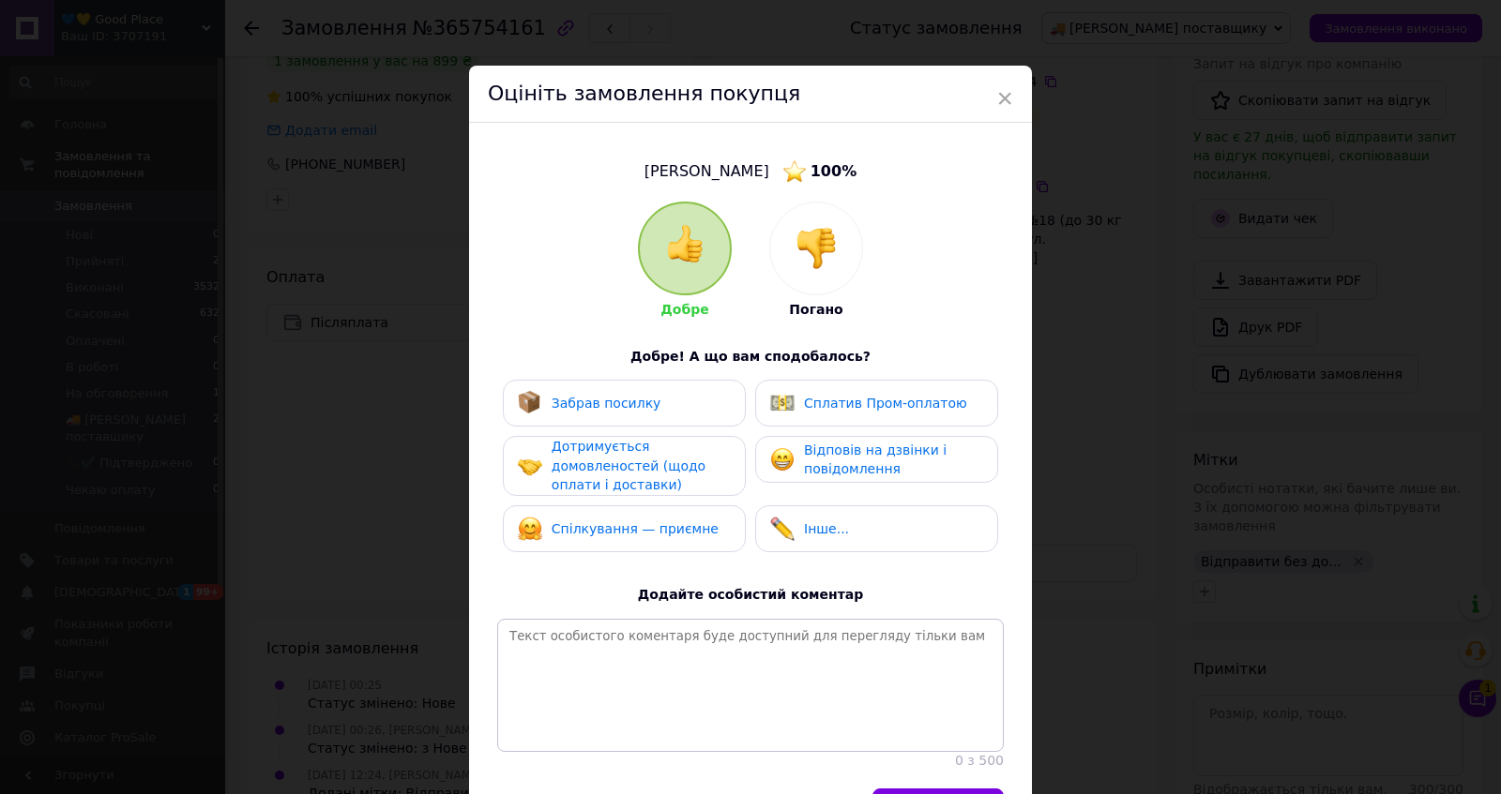
click at [811, 266] on img at bounding box center [815, 248] width 41 height 41
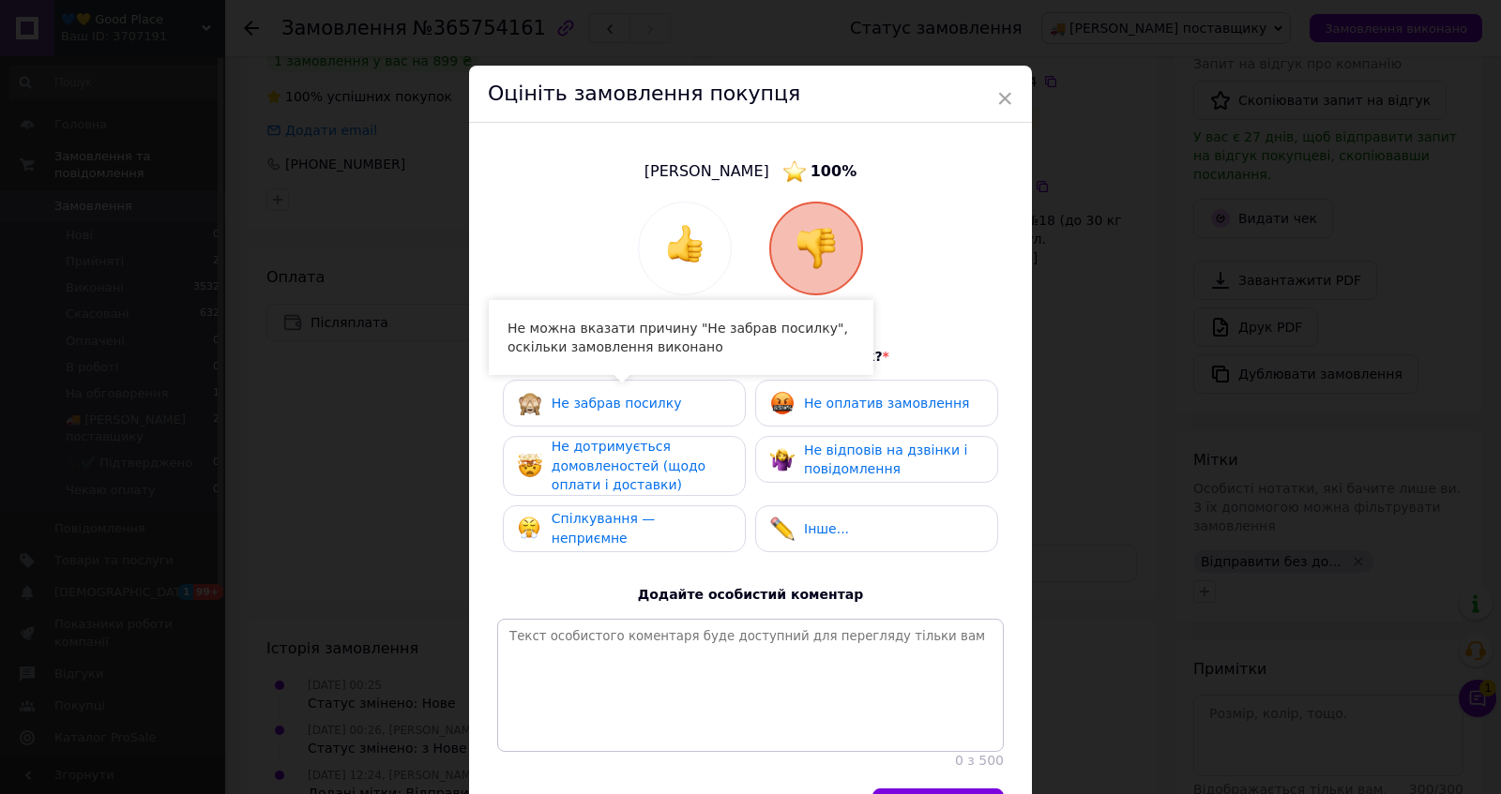
click at [851, 414] on div "Не оплатив замовлення" at bounding box center [886, 404] width 165 height 20
click at [596, 492] on span "Не дотримується домовленостей (щодо оплати і доставки)" at bounding box center [628, 465] width 154 height 53
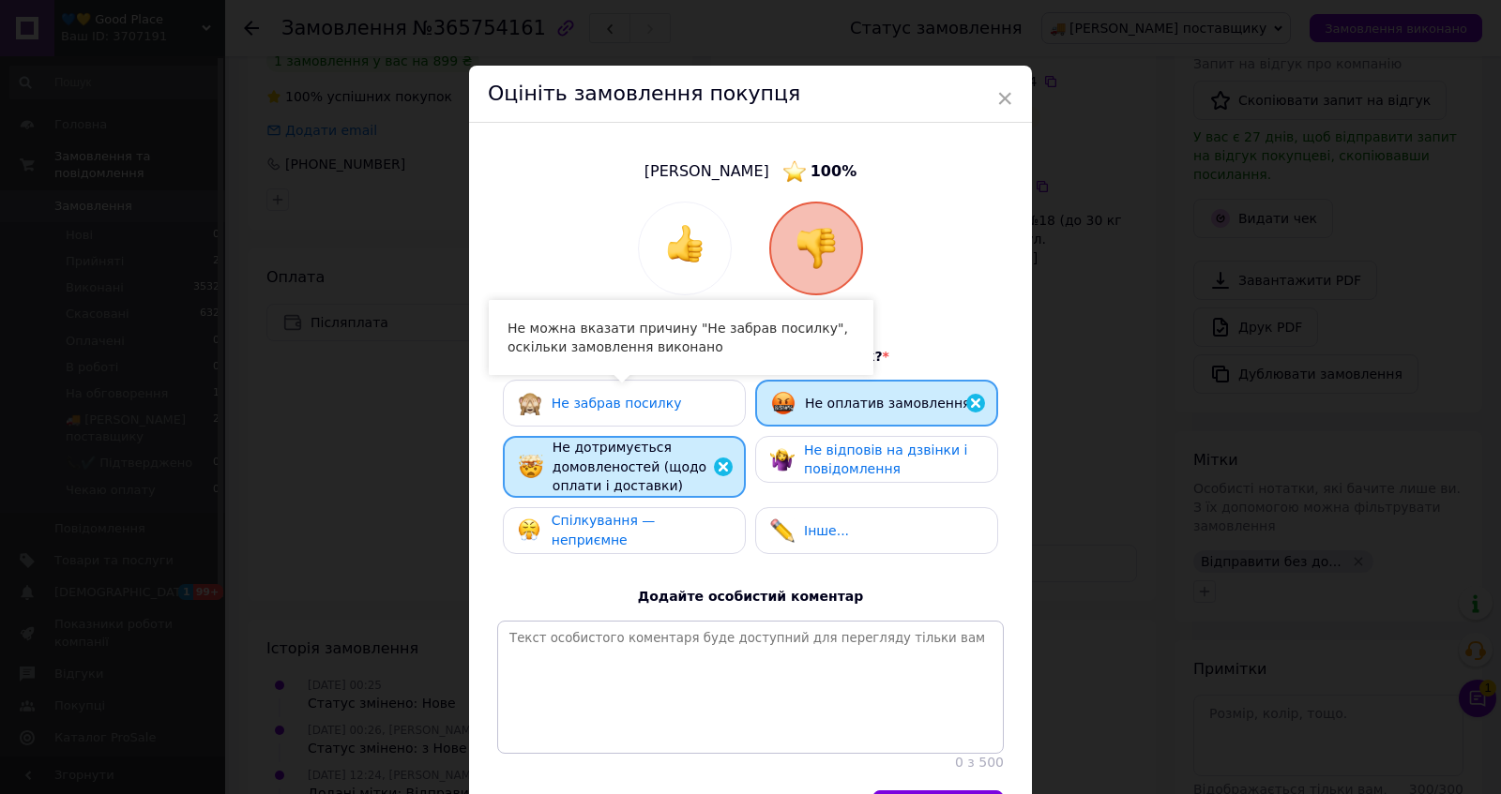
click at [776, 507] on div "Не забрав посилку Не оплатив замовлення Не дотримується домовленостей (щодо опл…" at bounding box center [750, 472] width 506 height 184
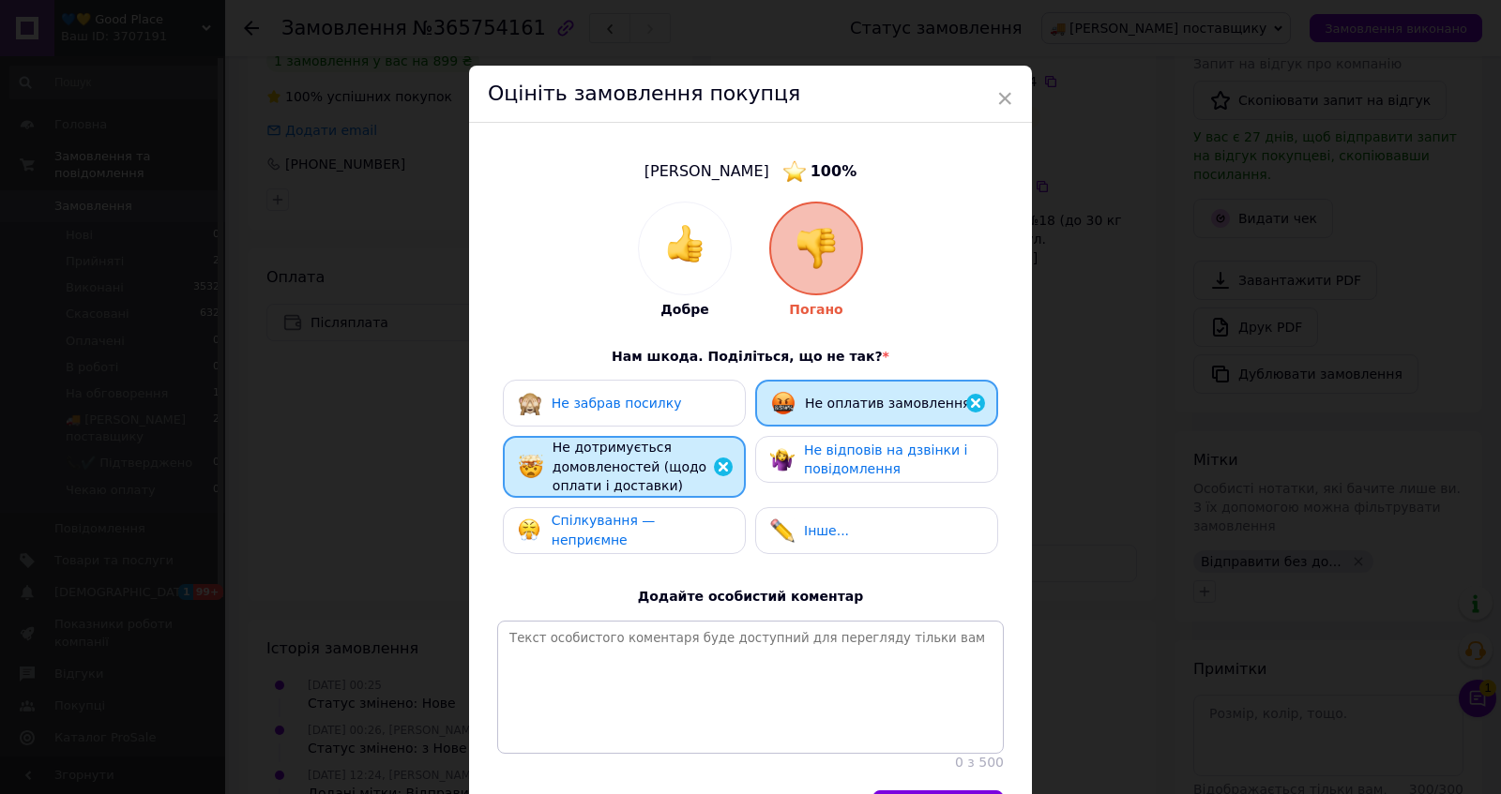
click at [824, 477] on span "Не відповів на дзвінки і повідомлення" at bounding box center [885, 460] width 163 height 35
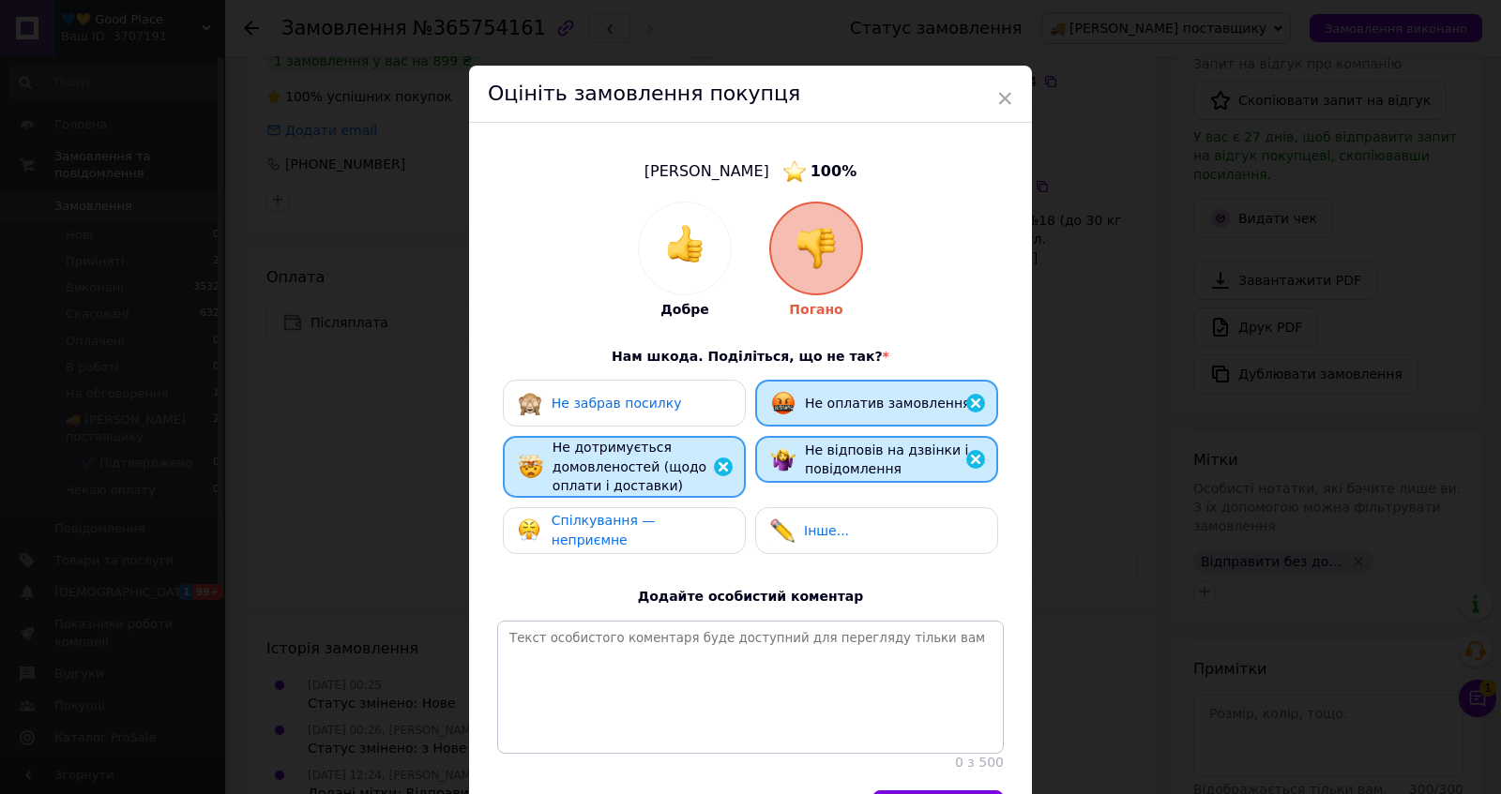
click at [603, 548] on span "Спілкування — неприємне" at bounding box center [603, 530] width 104 height 35
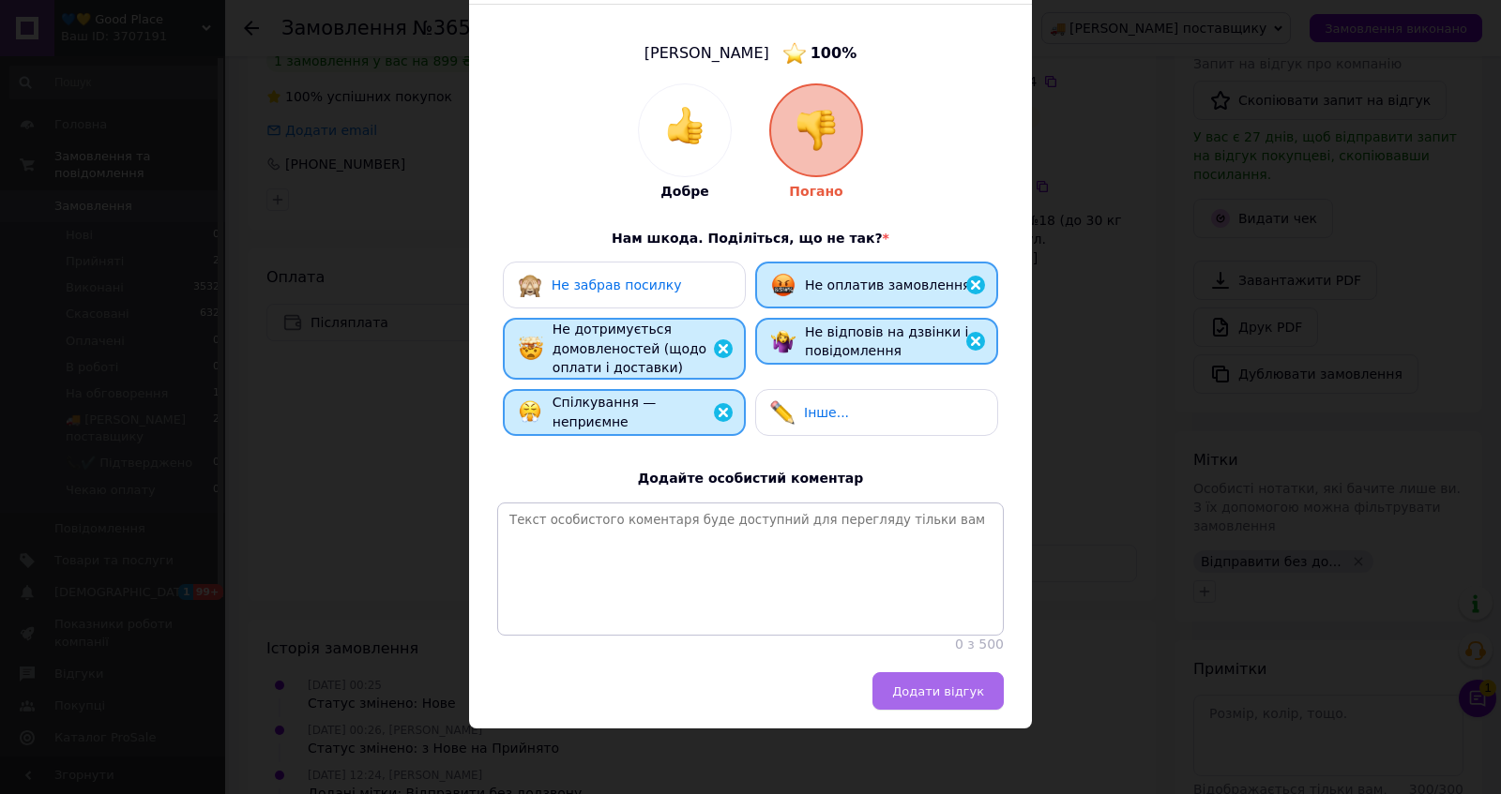
click at [919, 681] on button "Додати відгук" at bounding box center [937, 691] width 131 height 38
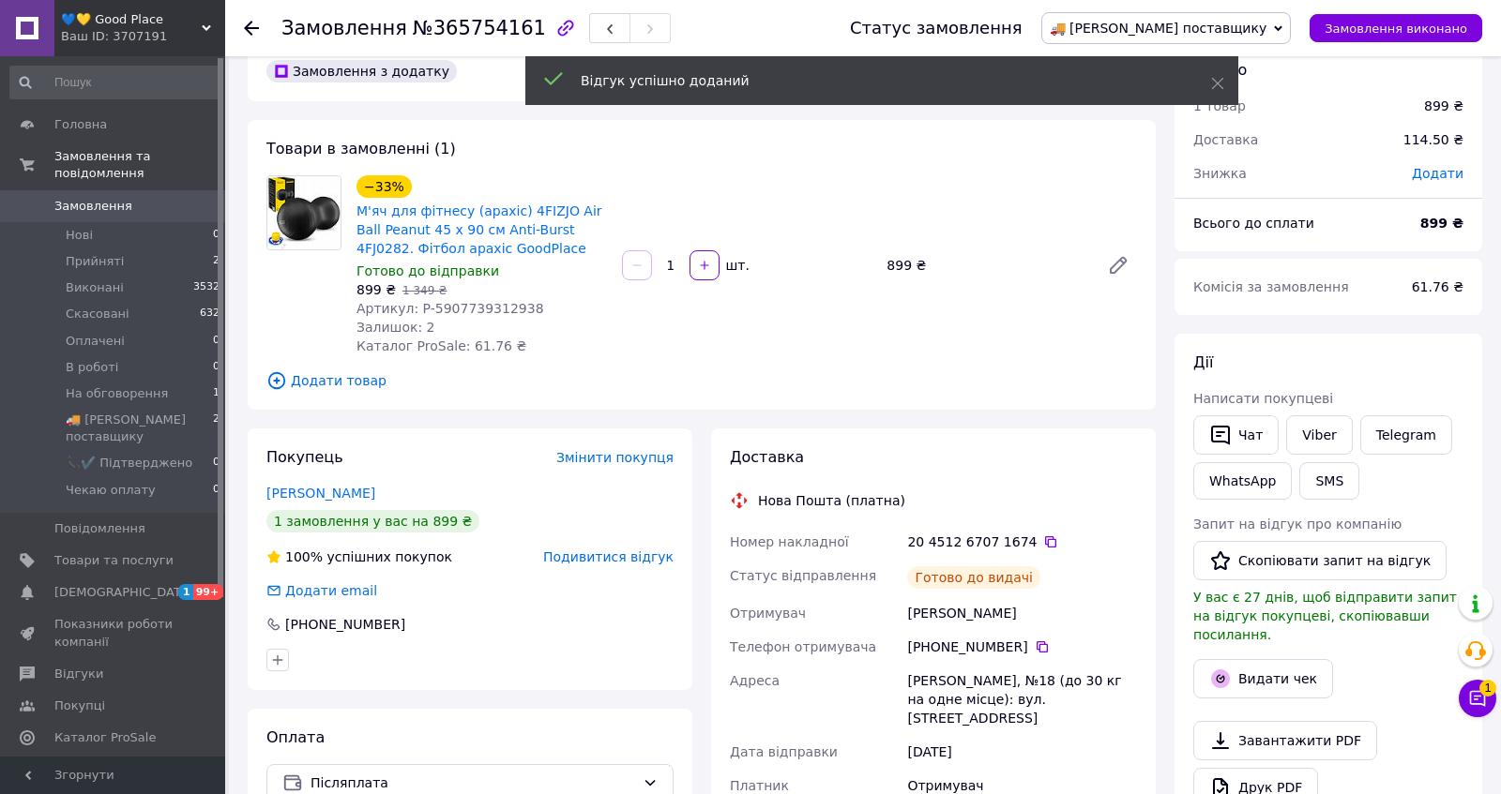
scroll to position [0, 0]
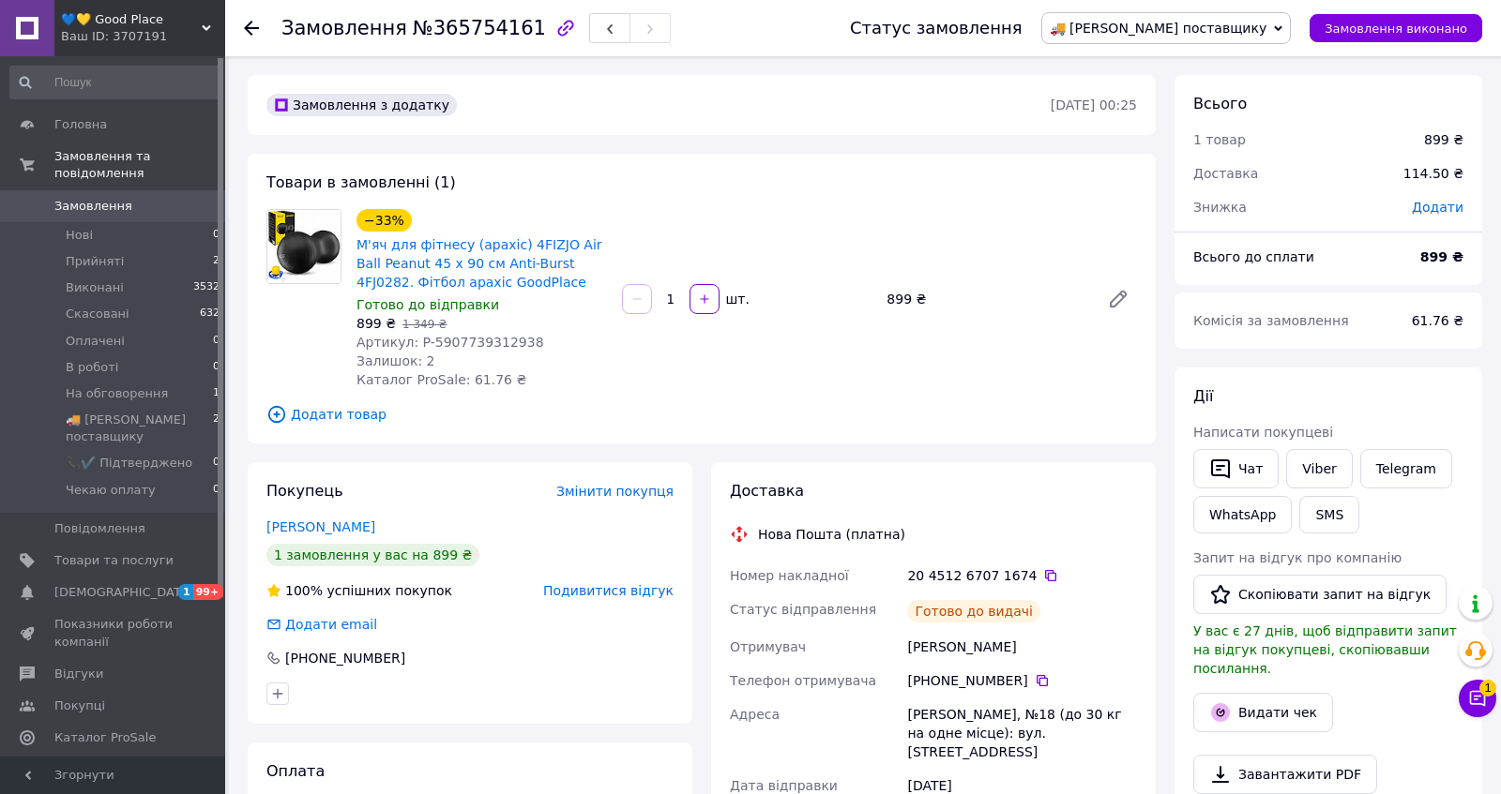
click at [128, 18] on span "💙💛 Good Place" at bounding box center [131, 19] width 141 height 17
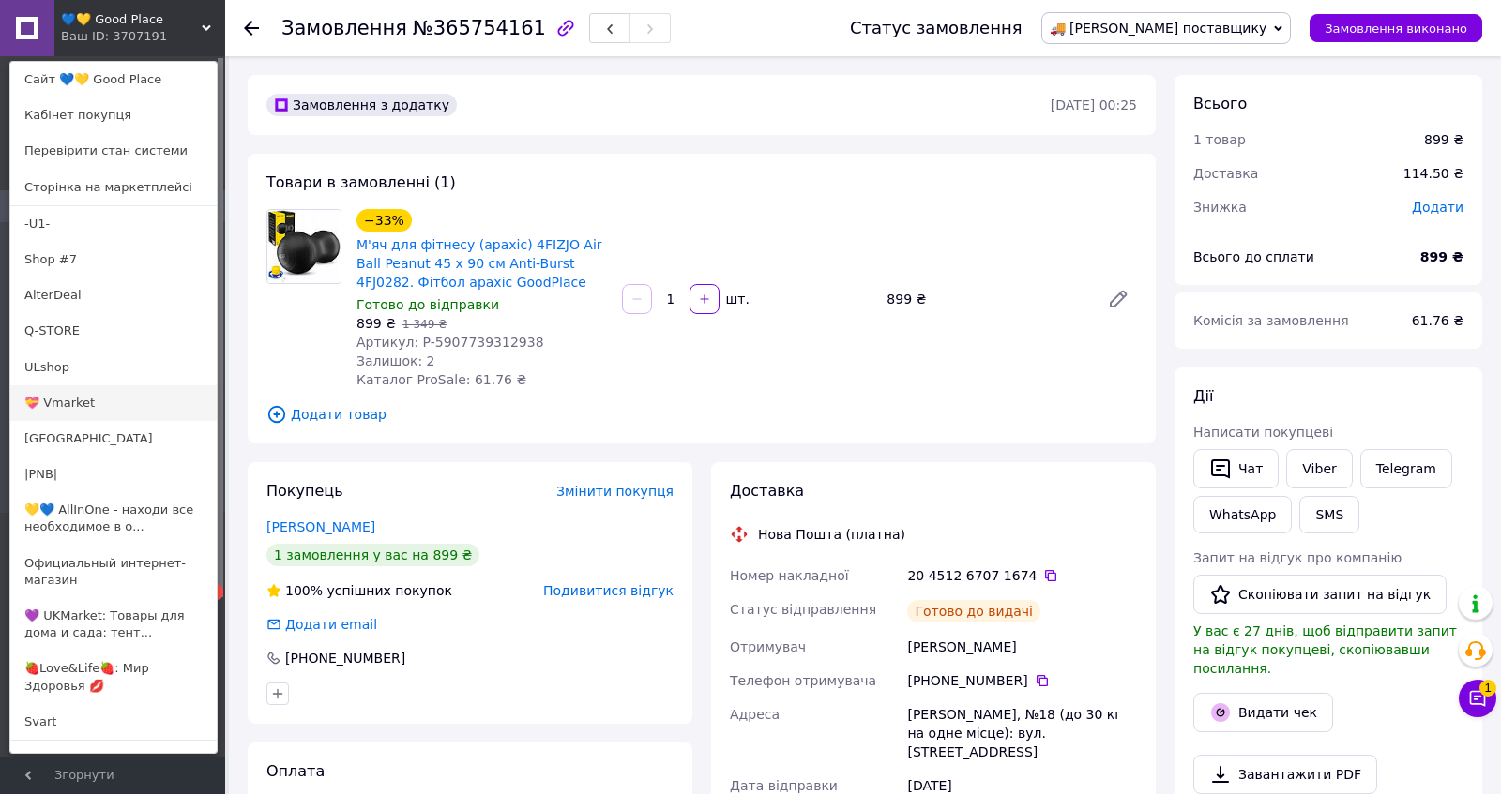
click at [88, 388] on link "💝 Vmarket" at bounding box center [113, 403] width 206 height 36
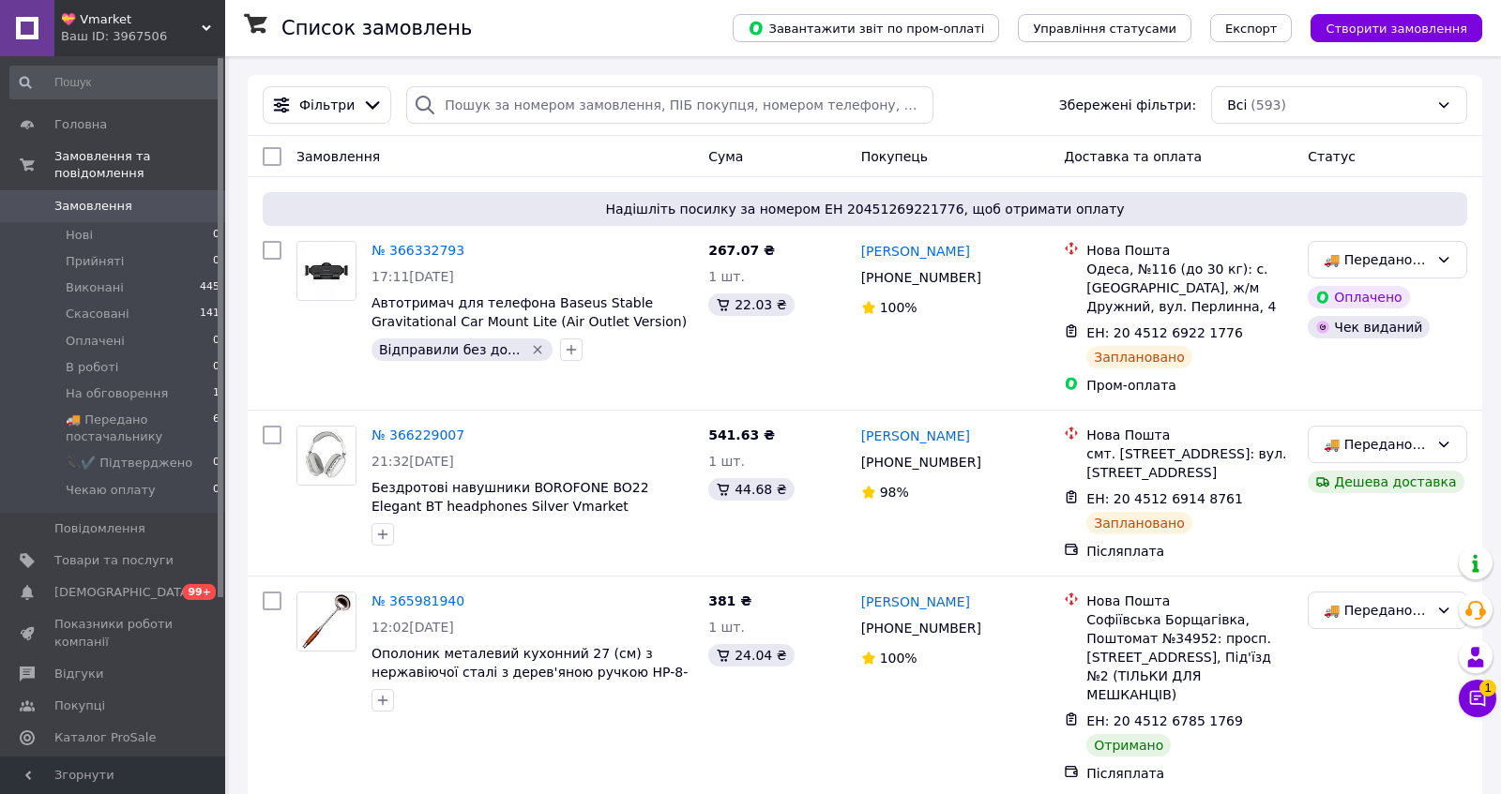
scroll to position [1040, 0]
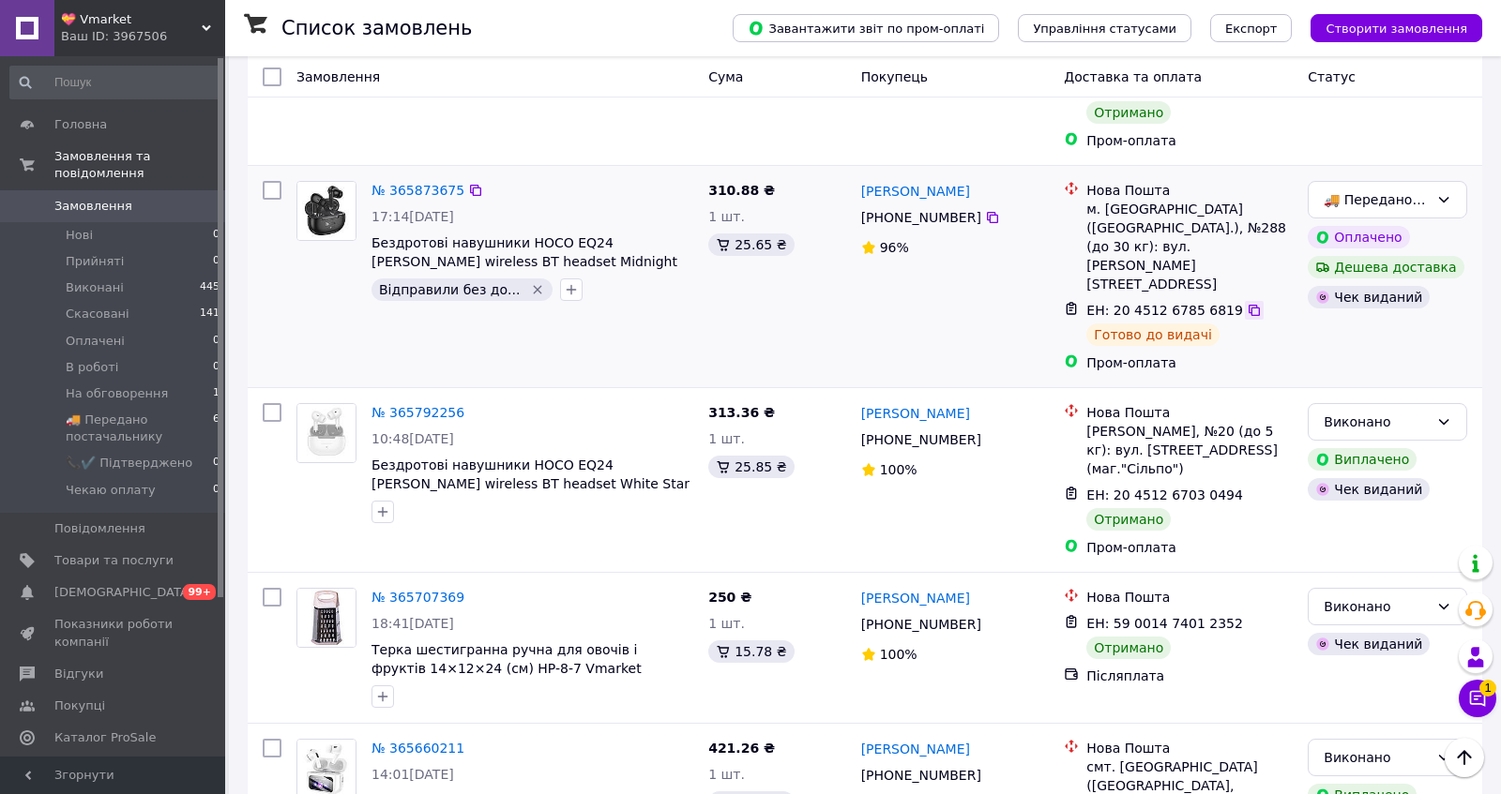
click at [1263, 320] on div at bounding box center [1254, 310] width 19 height 19
click at [1260, 316] on icon at bounding box center [1253, 310] width 11 height 11
click at [136, 16] on span "💝 Vmarket" at bounding box center [131, 19] width 141 height 17
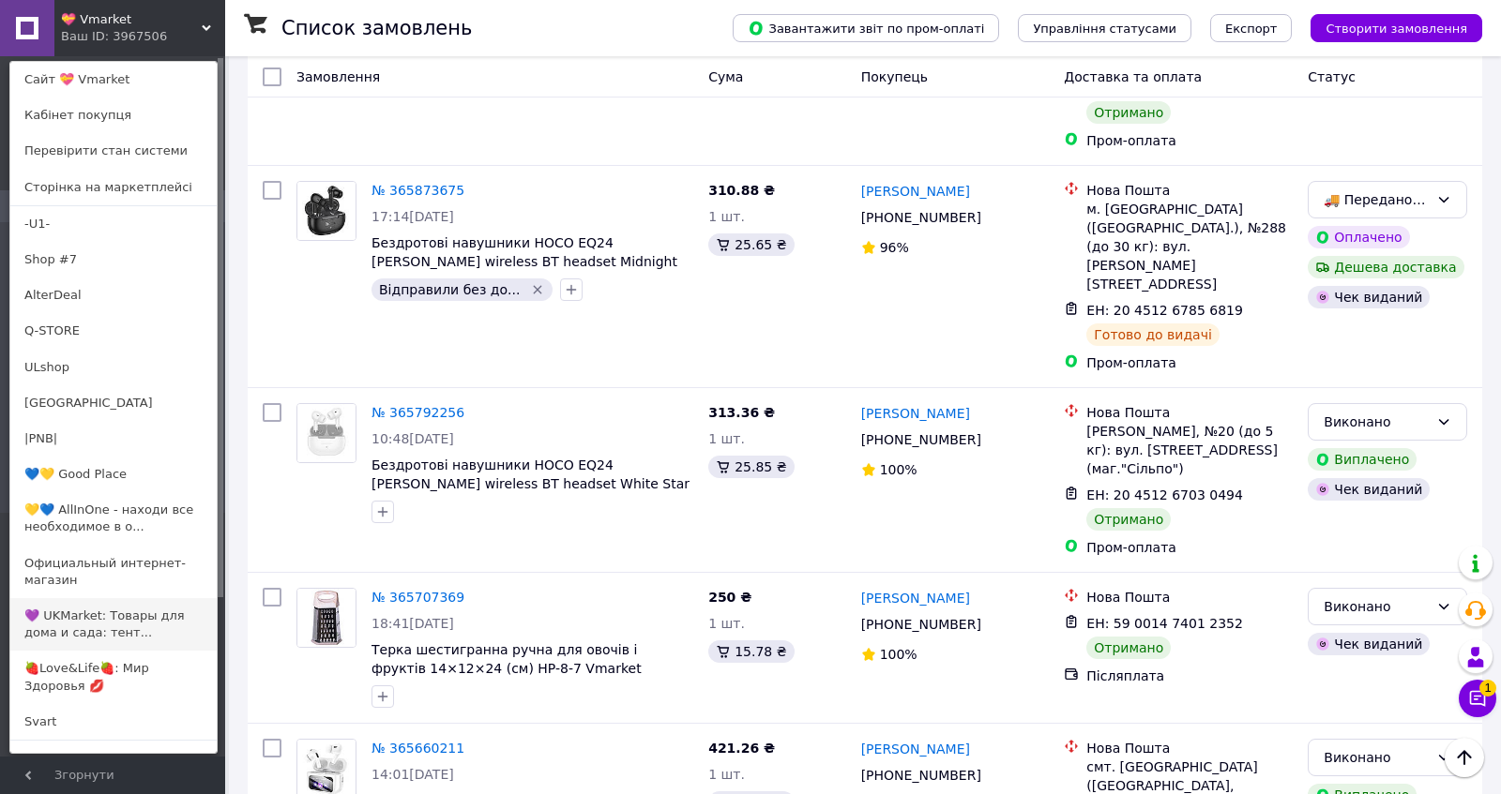
click at [94, 632] on link "💜 UKMarket: Товары для дома и сада: тент..." at bounding box center [113, 624] width 206 height 53
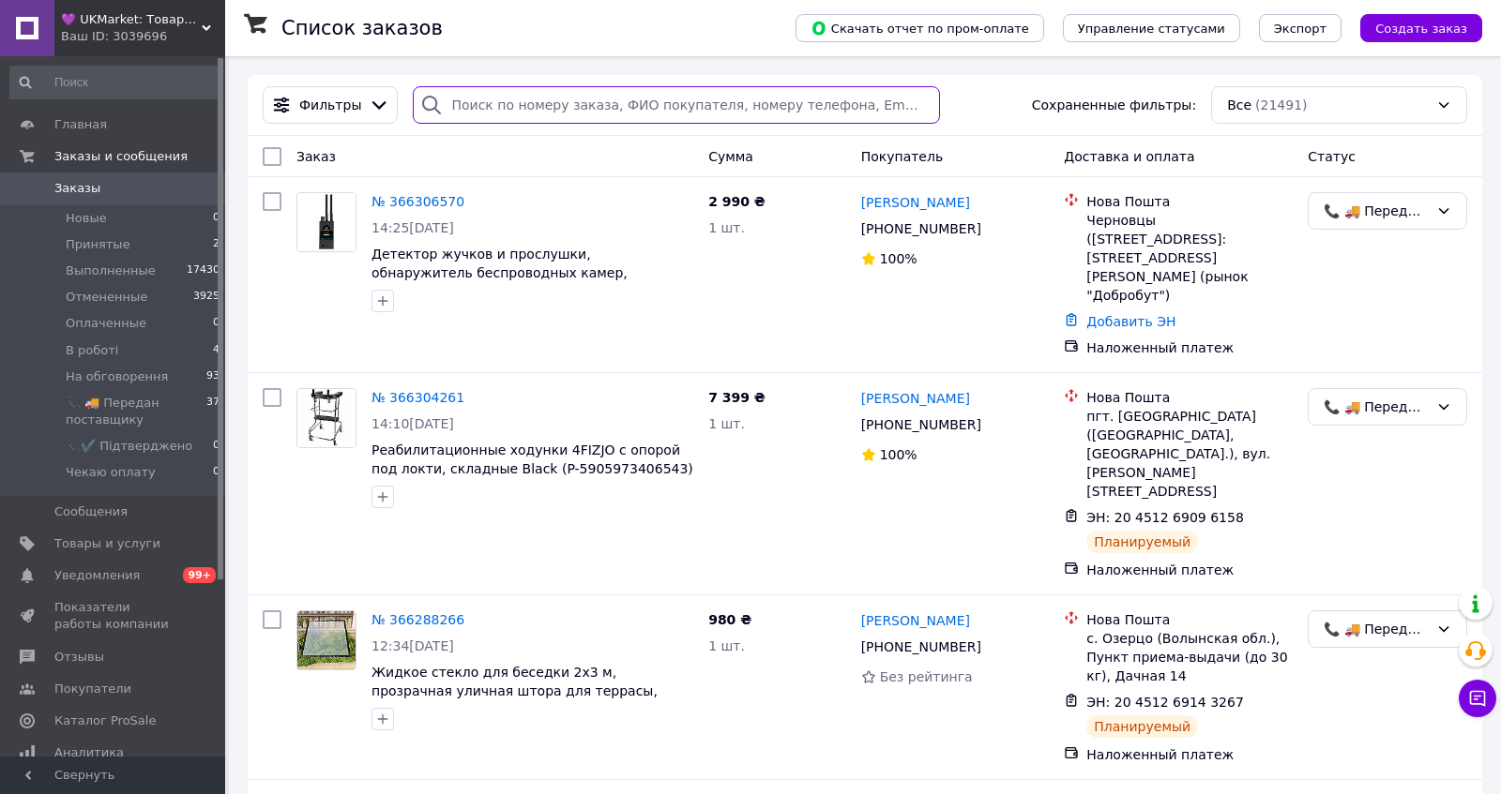
click at [668, 104] on input "search" at bounding box center [676, 105] width 527 height 38
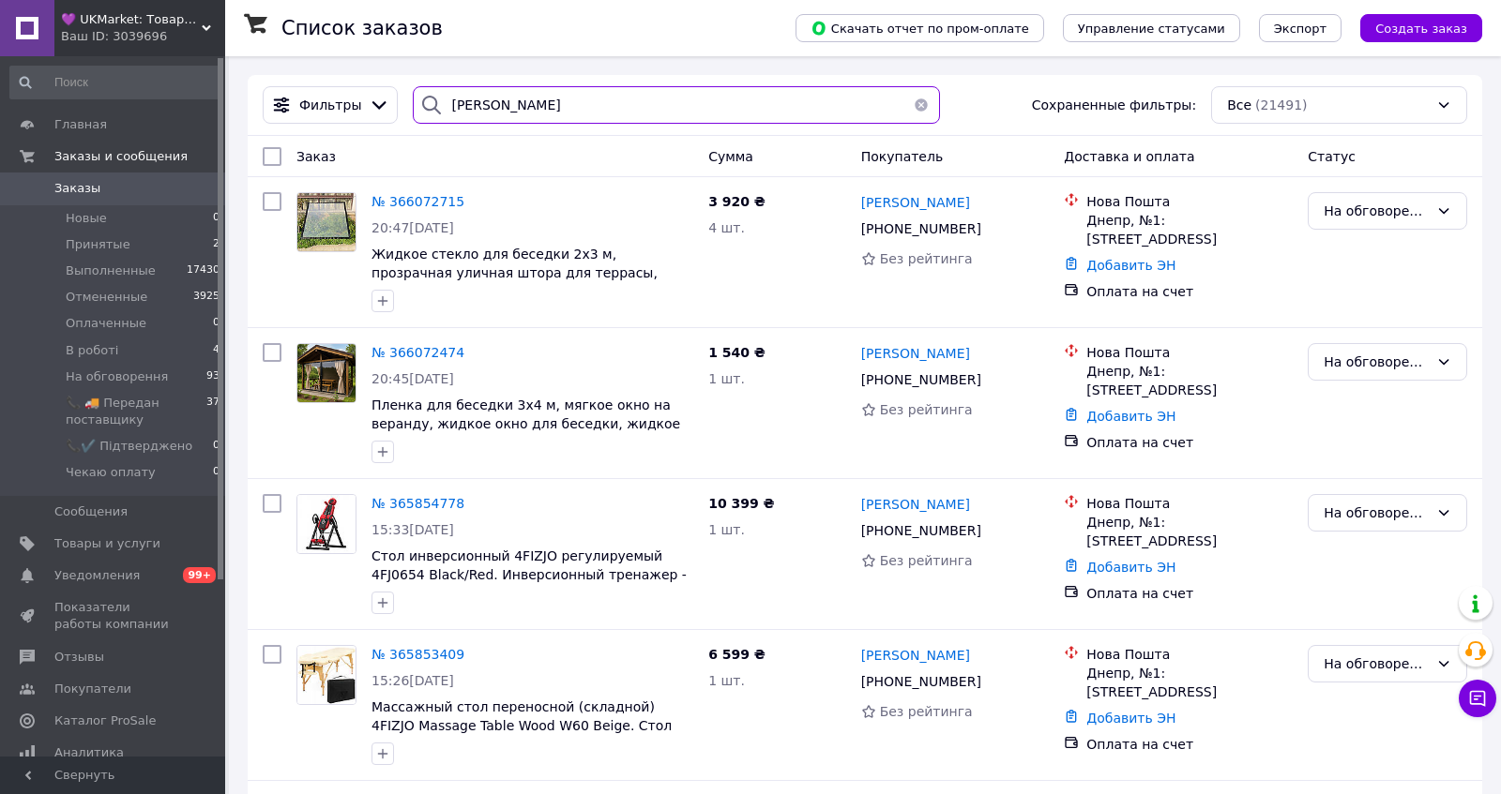
click at [521, 110] on input "семенова" at bounding box center [676, 105] width 527 height 38
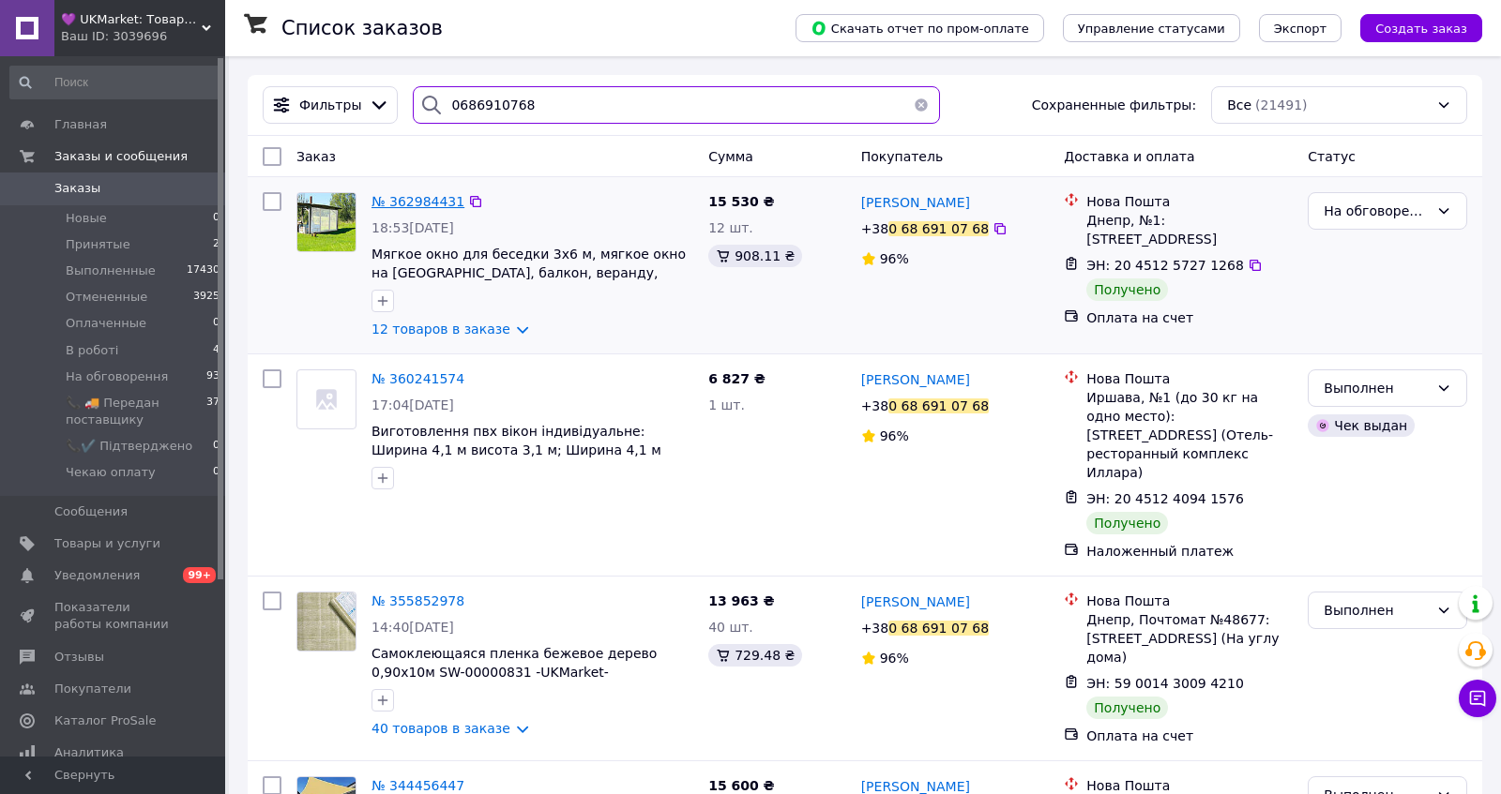
type input "0686910768"
click at [438, 200] on span "№ 362984431" at bounding box center [417, 201] width 93 height 15
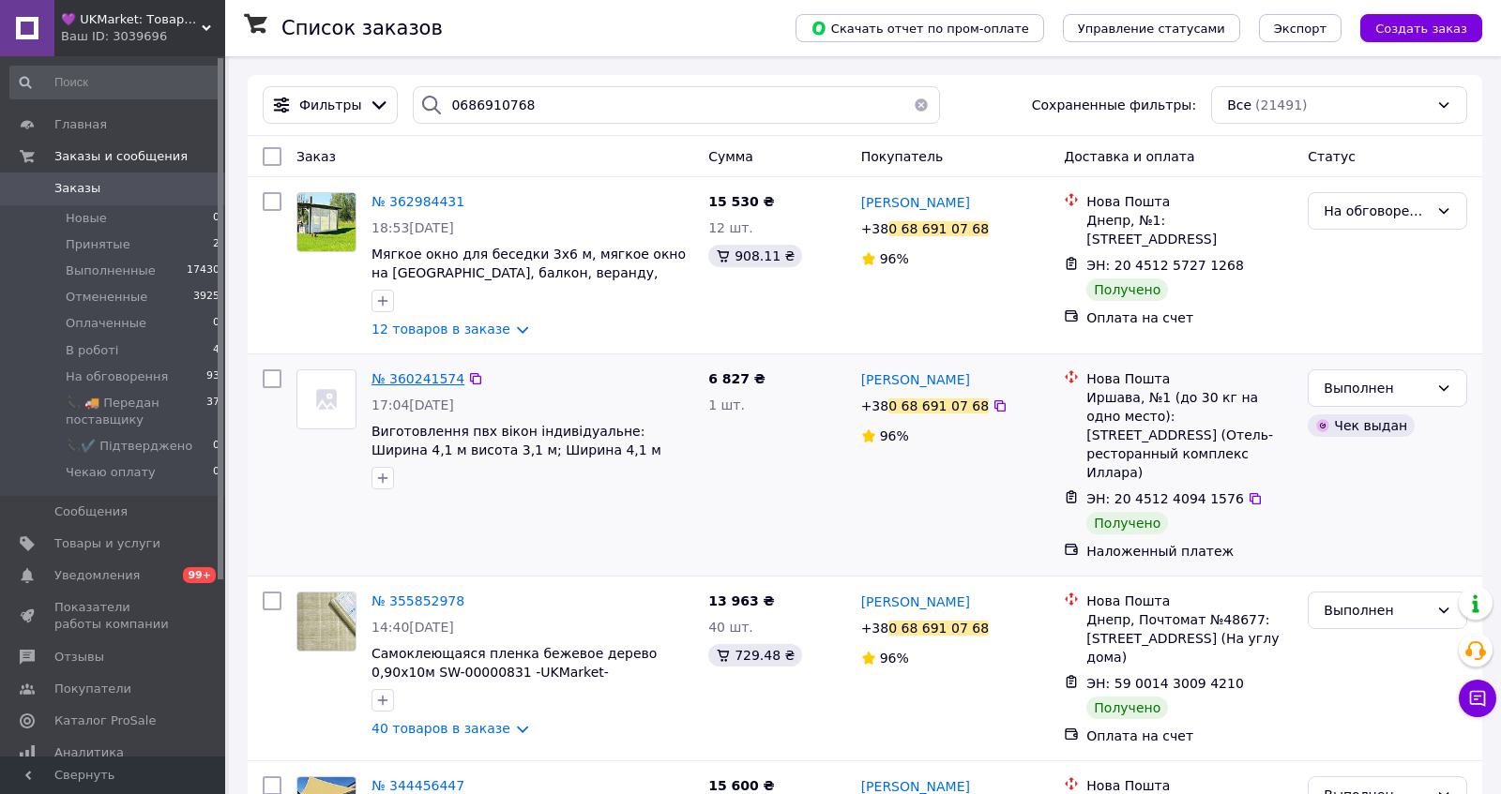
click at [442, 386] on span "№ 360241574" at bounding box center [417, 378] width 93 height 15
click at [426, 609] on span "№ 355852978" at bounding box center [417, 601] width 93 height 15
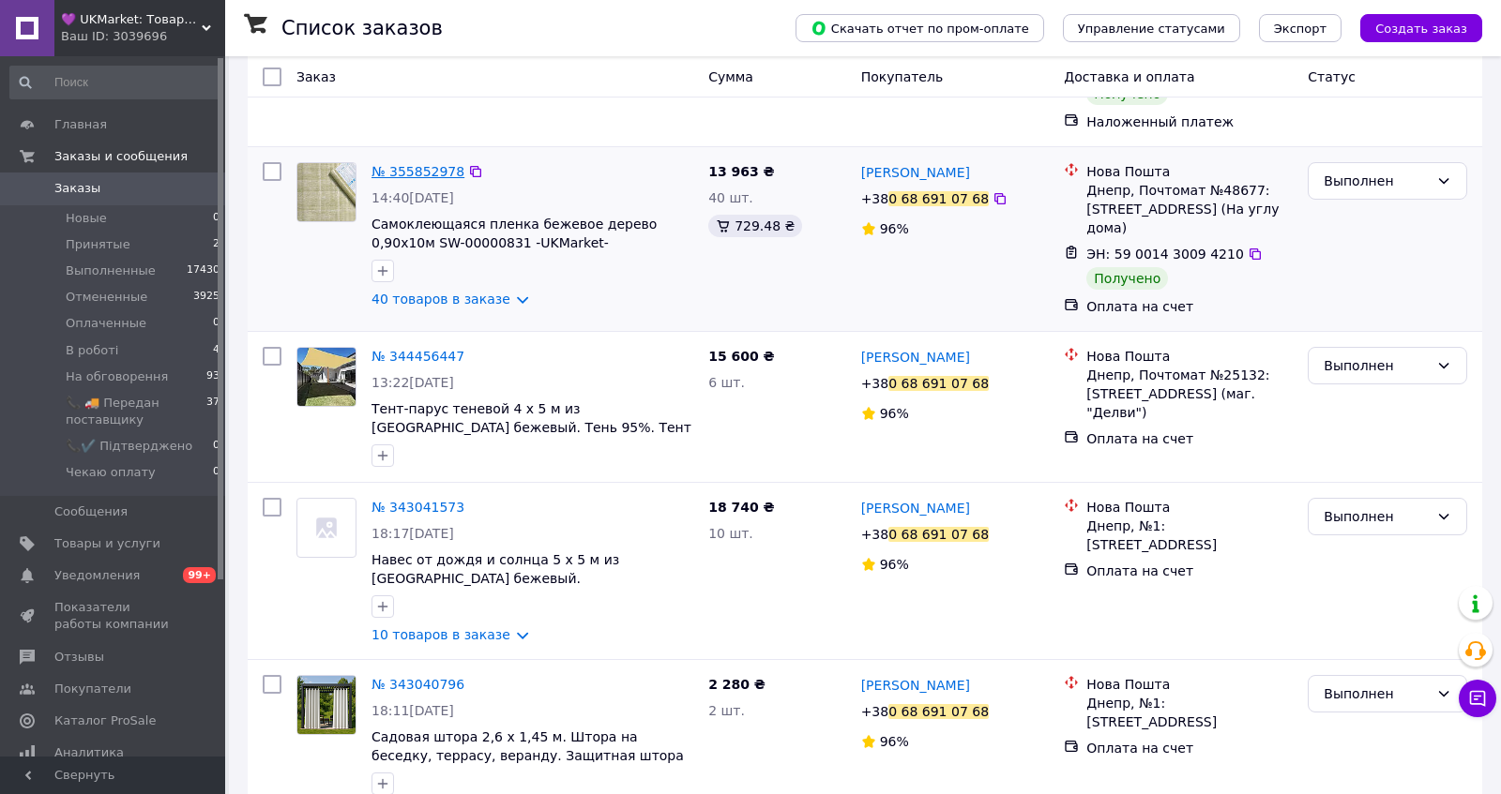
scroll to position [443, 0]
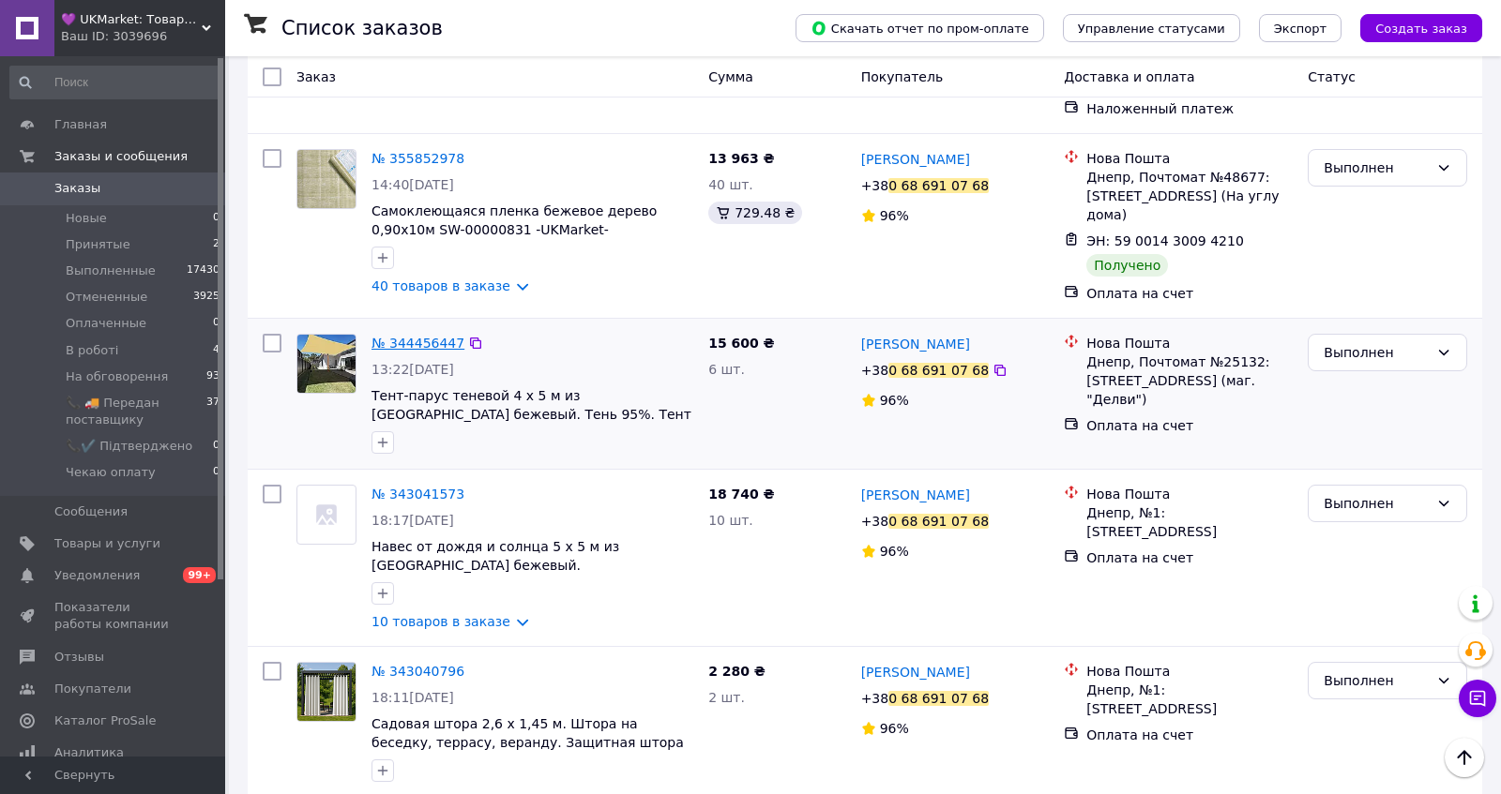
click at [429, 351] on span "№ 344456447" at bounding box center [417, 343] width 93 height 15
click at [144, 189] on span "Заказы" at bounding box center [113, 188] width 119 height 17
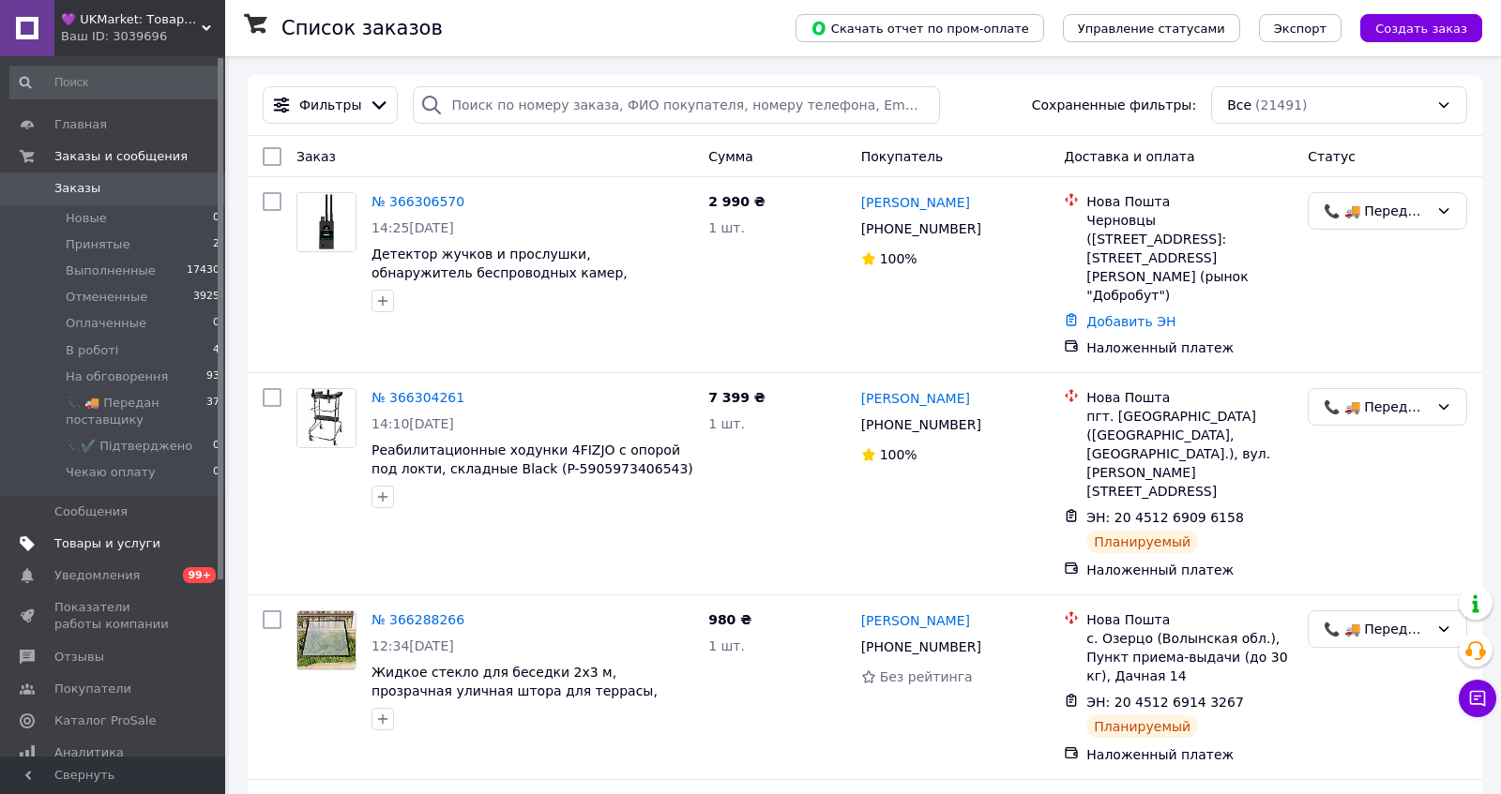
click at [108, 543] on span "Товары и услуги" at bounding box center [107, 544] width 106 height 17
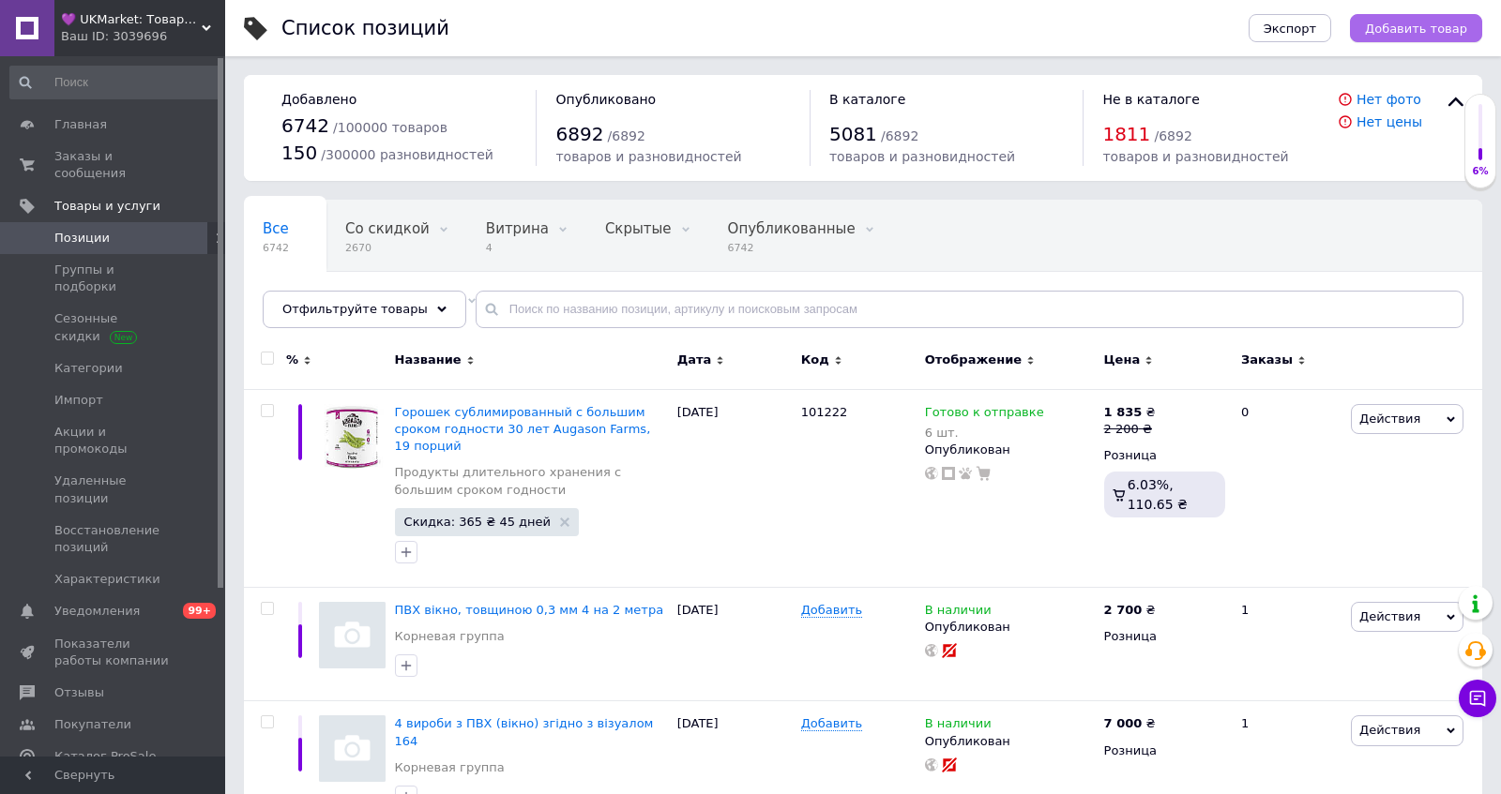
click at [1423, 29] on span "Добавить товар" at bounding box center [1416, 29] width 102 height 14
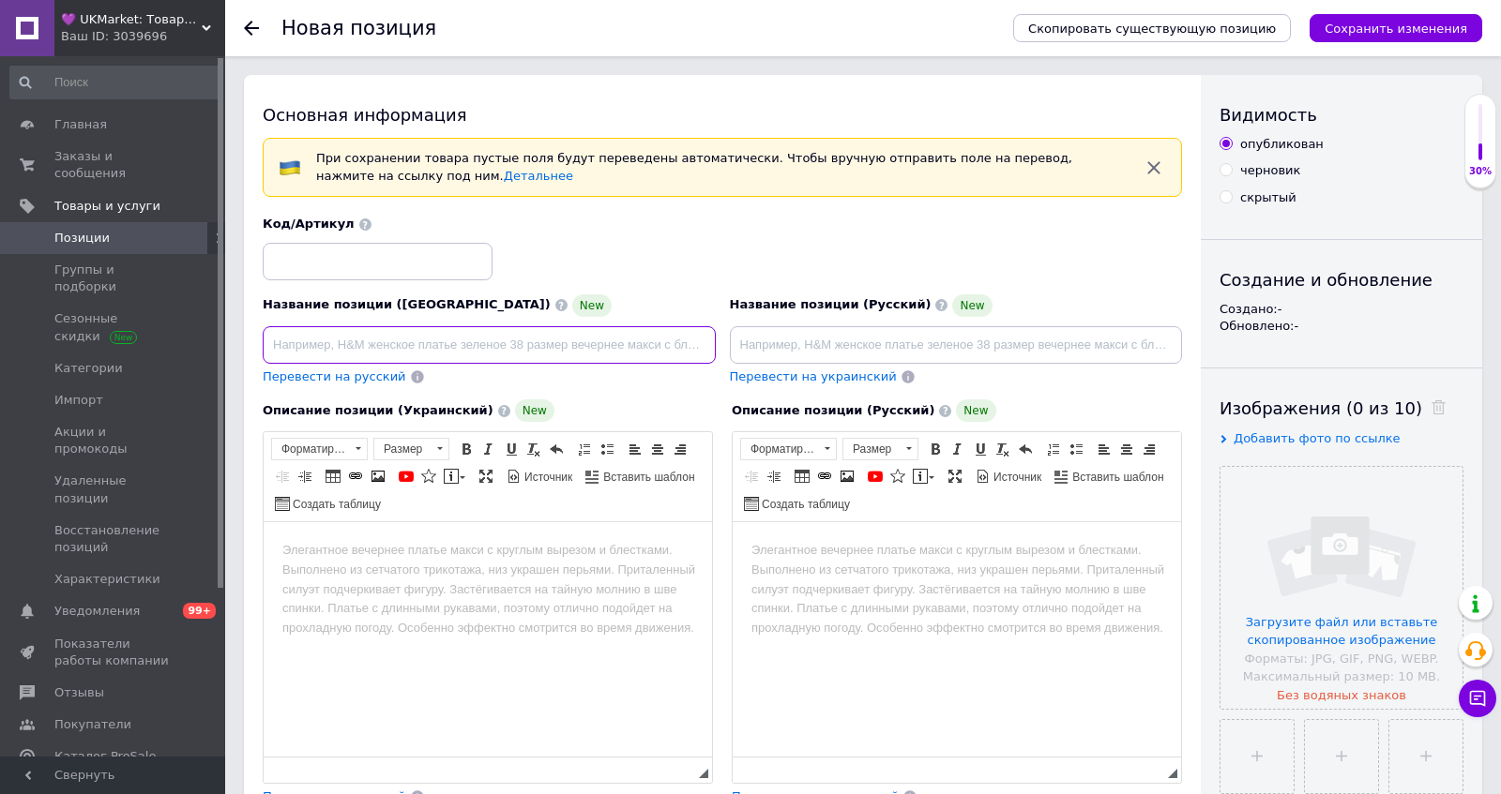
click at [520, 340] on input at bounding box center [489, 345] width 453 height 38
paste input "Передоплата за рах. № 70/25-С (намет-сфера 6,2 м, утеплювач)"
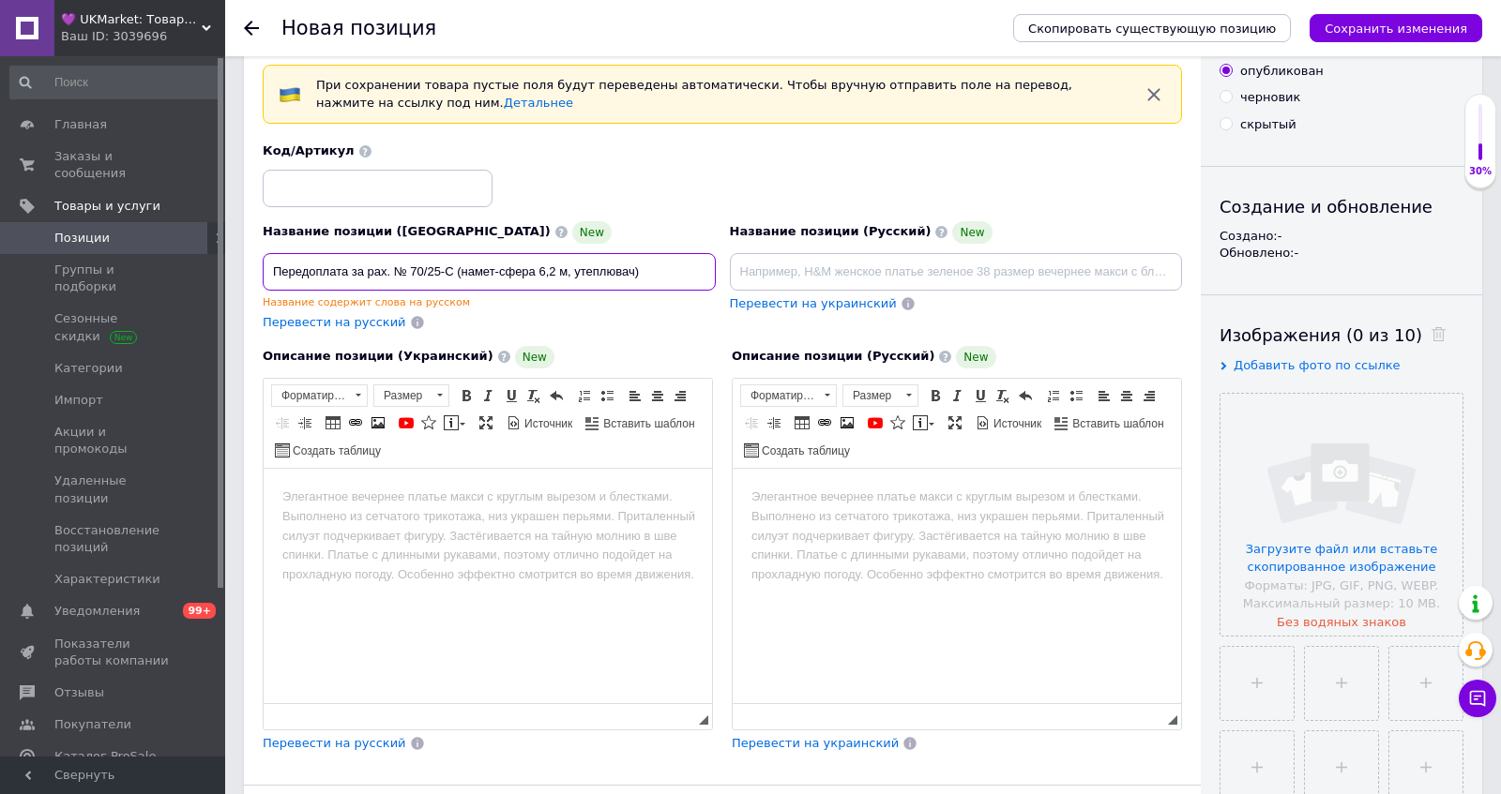
scroll to position [83, 0]
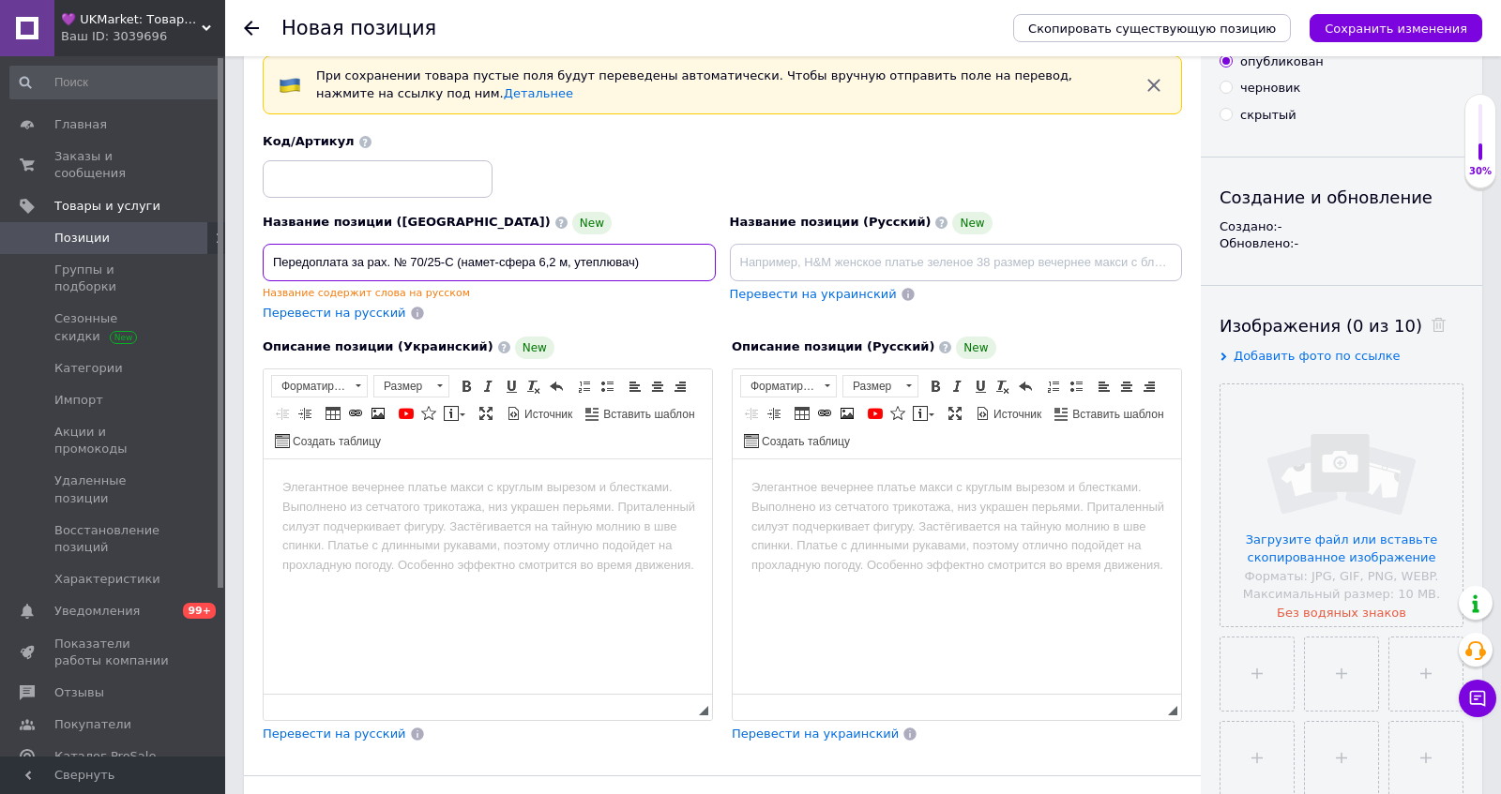
type input "Передоплата за рах. № 70/25-С (намет-сфера 6,2 м, утеплювач)"
click at [359, 516] on html at bounding box center [488, 487] width 448 height 57
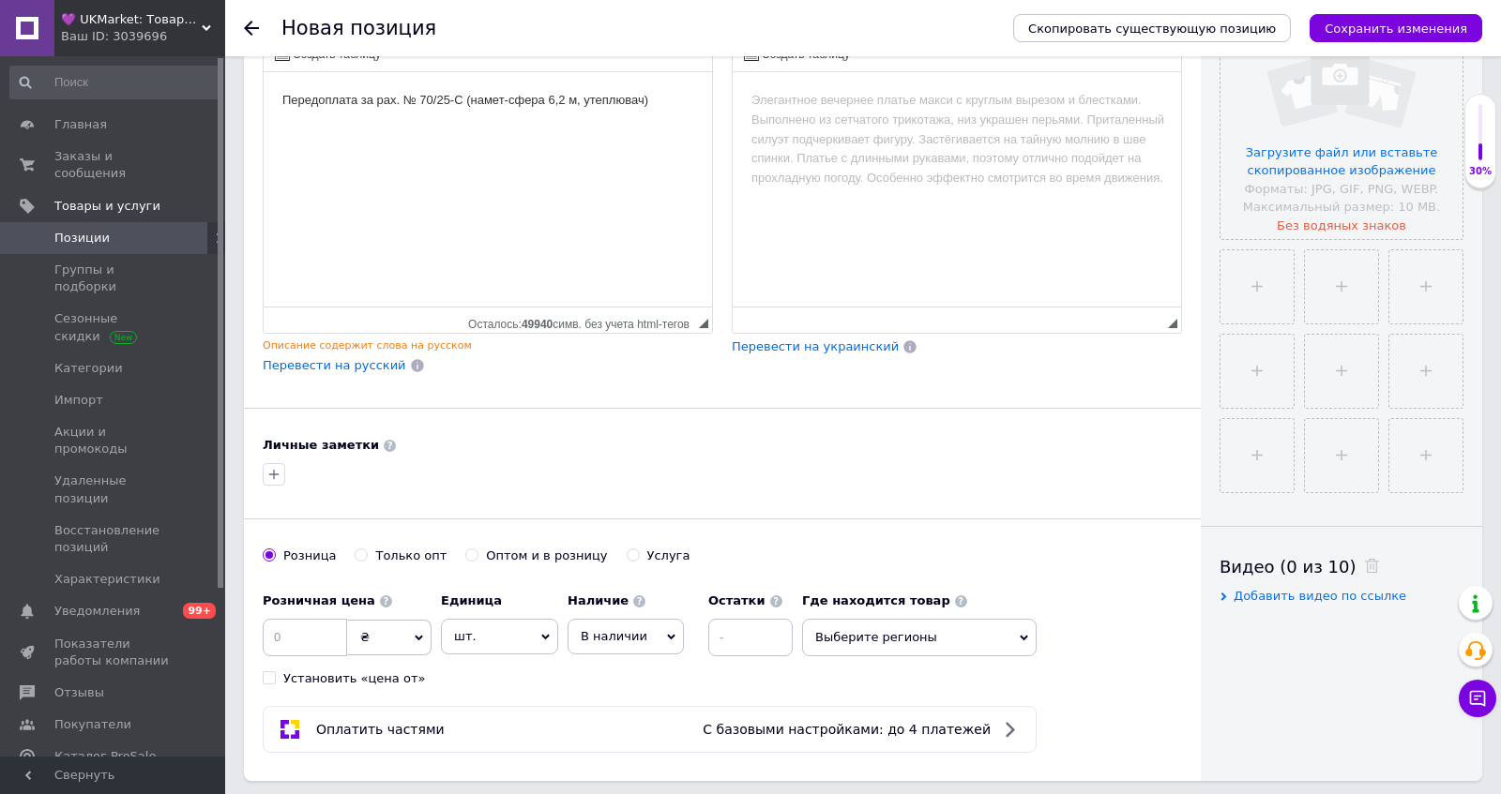
scroll to position [471, 0]
click at [313, 632] on input at bounding box center [305, 637] width 84 height 38
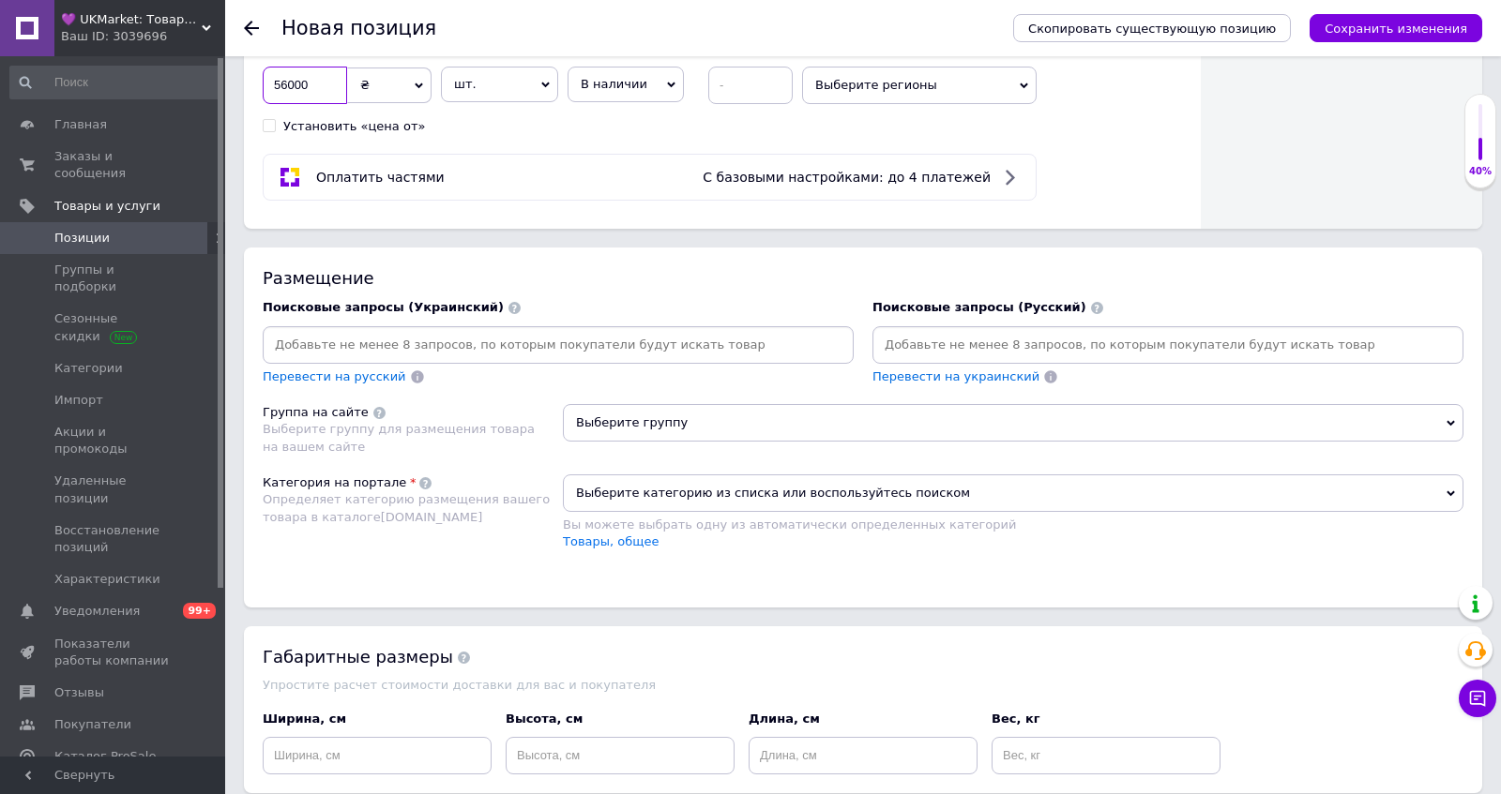
scroll to position [1037, 0]
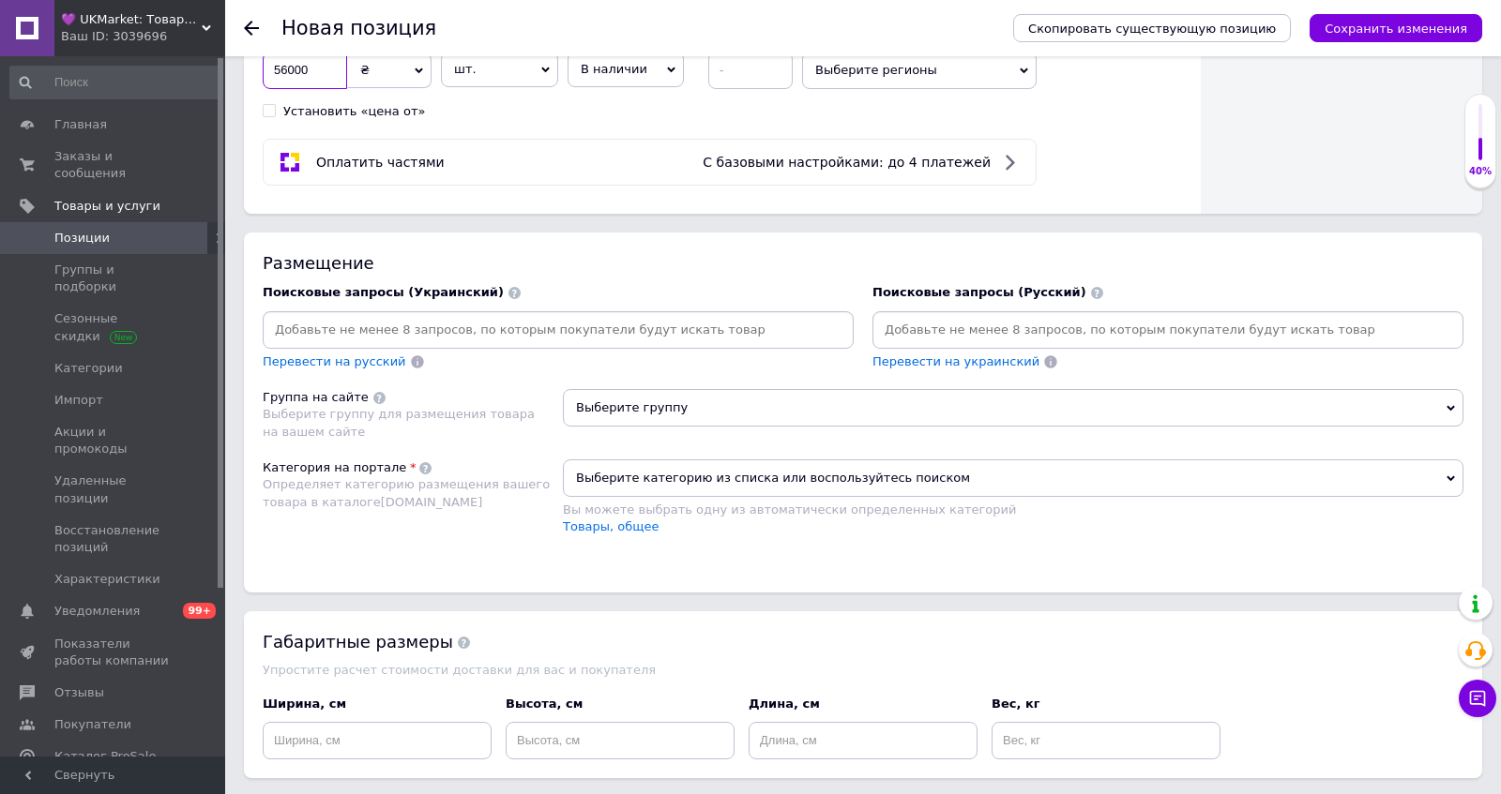
type input "56000"
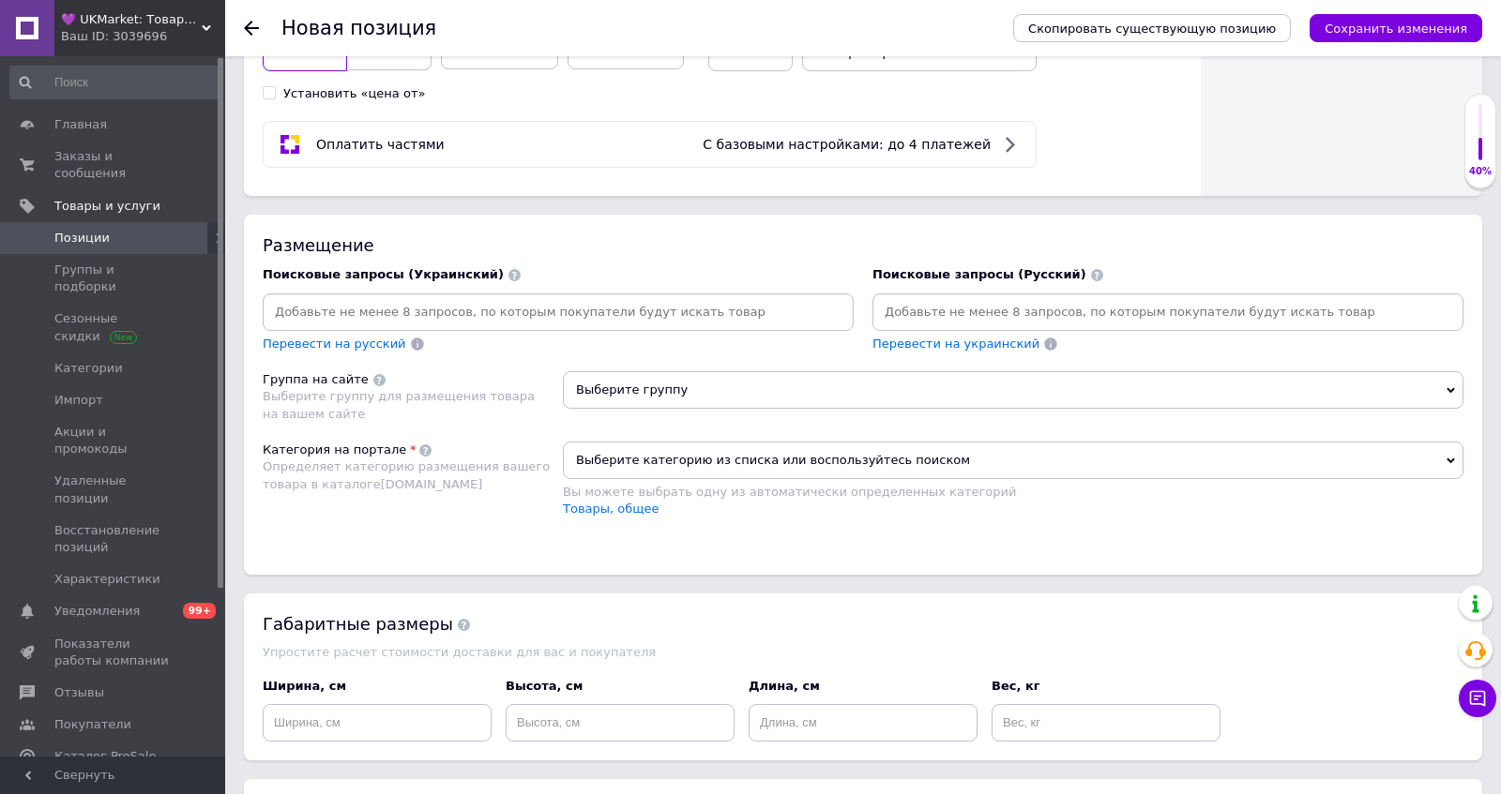
scroll to position [1056, 0]
click at [626, 392] on span "Выберите группу" at bounding box center [1013, 389] width 900 height 38
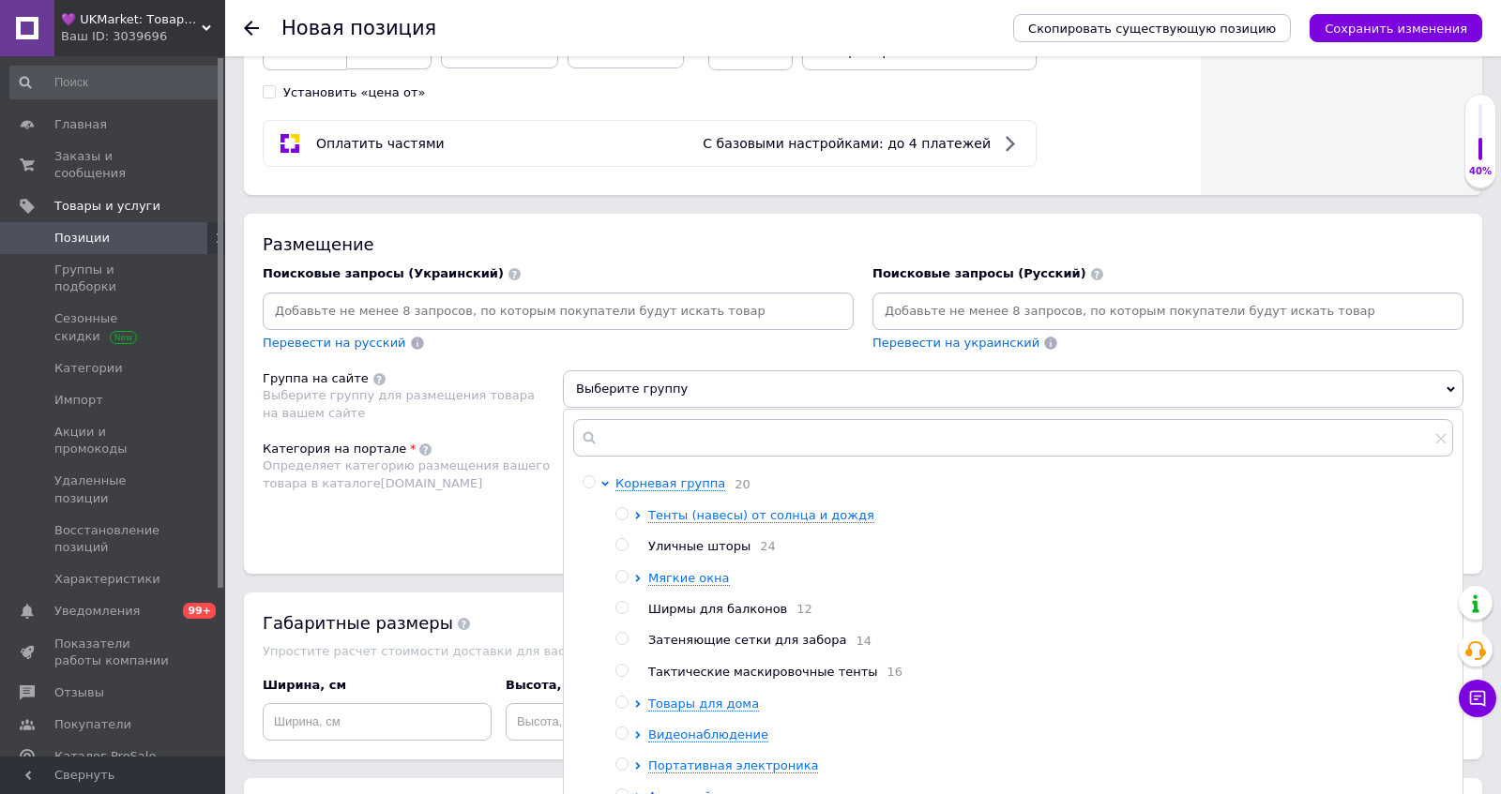
click at [593, 476] on input "radio" at bounding box center [588, 482] width 12 height 12
radio input "true"
click at [479, 485] on div "Категория на портале Определяет категорию размещения вашего товара в каталоге P…" at bounding box center [413, 488] width 300 height 95
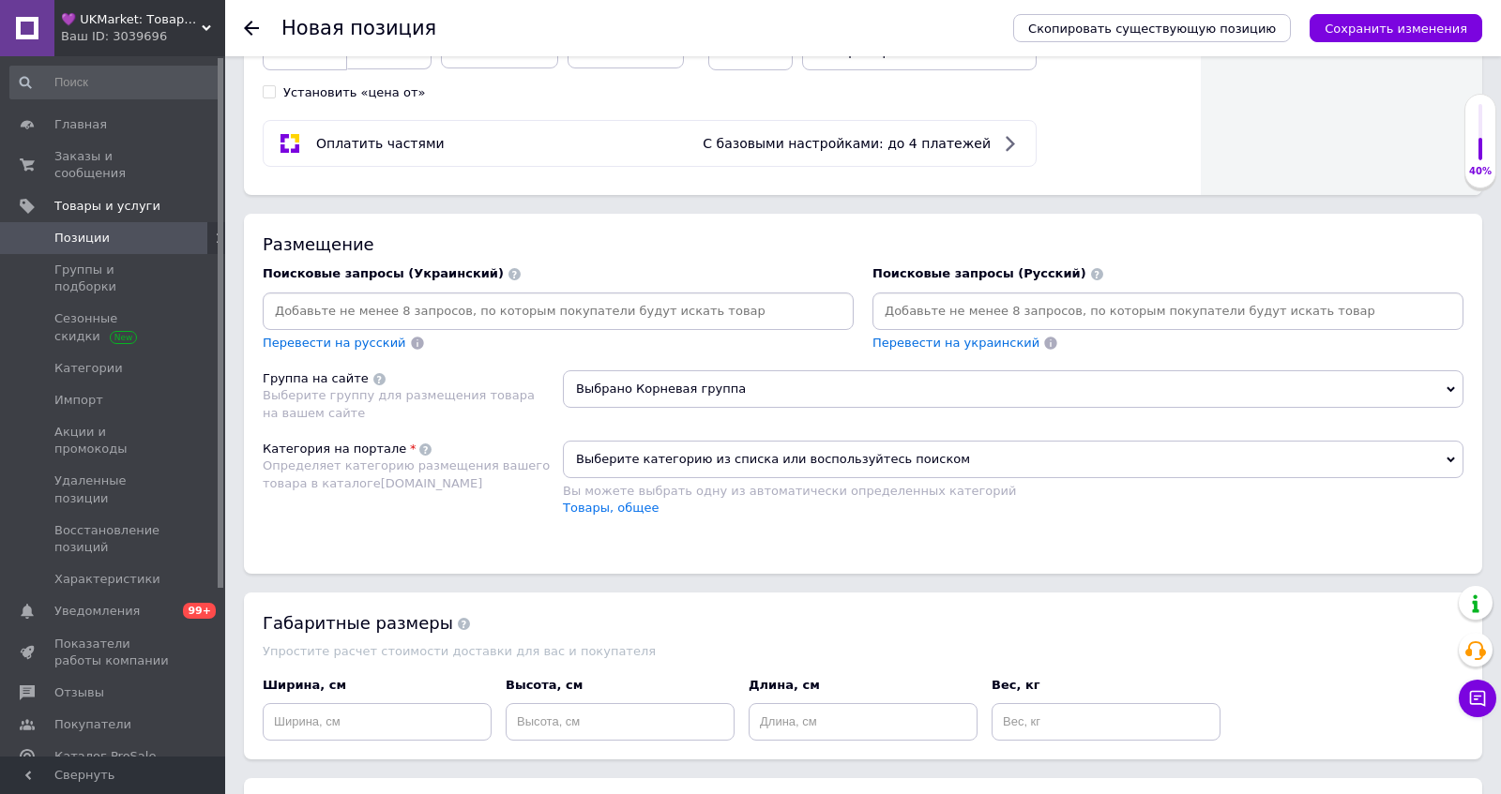
click at [632, 441] on span "Выберите категорию из списка или воспользуйтесь поиском" at bounding box center [1013, 460] width 900 height 38
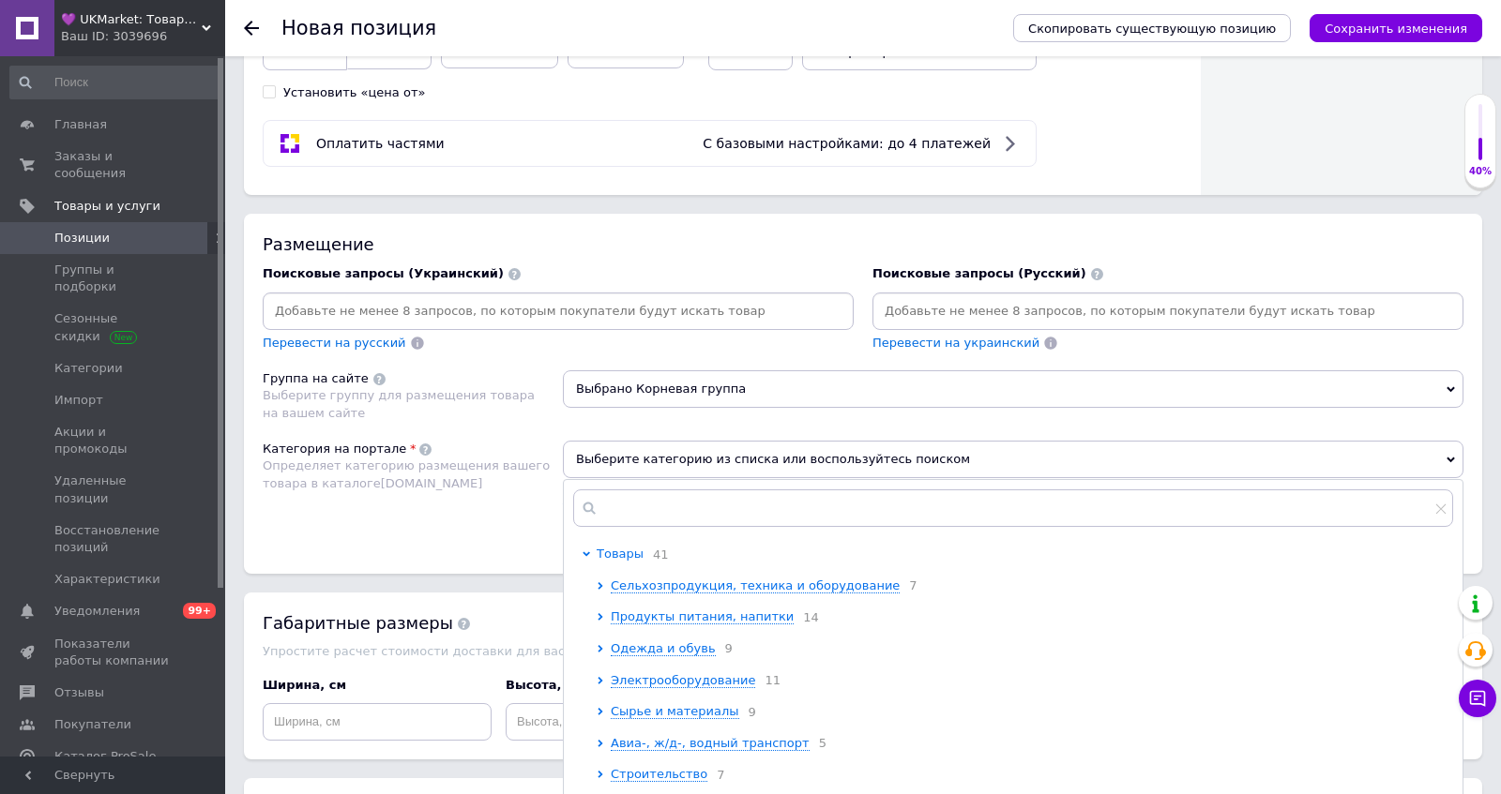
click at [610, 547] on span "Товары" at bounding box center [619, 554] width 47 height 14
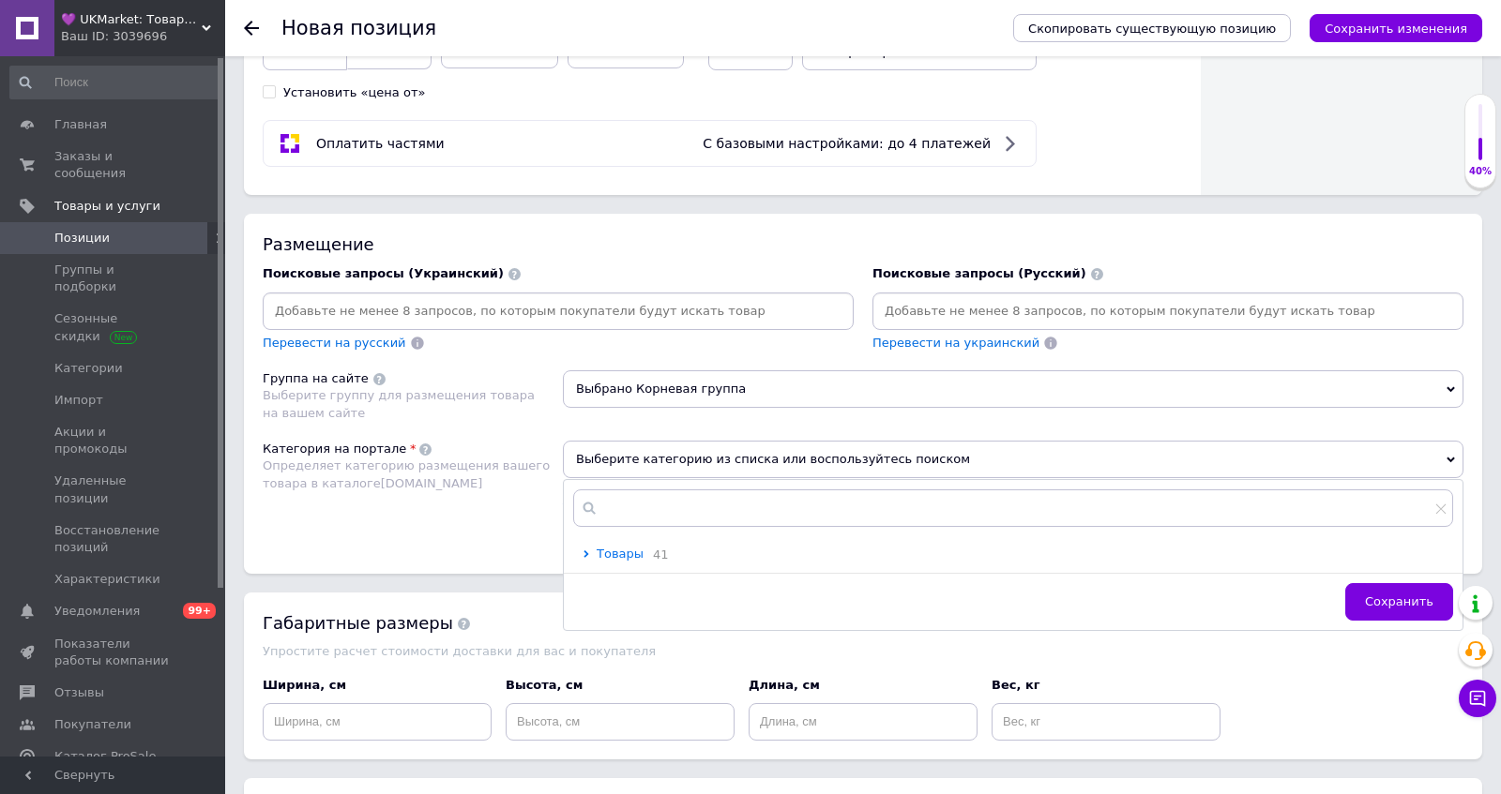
click at [610, 547] on span "Товары" at bounding box center [619, 554] width 47 height 14
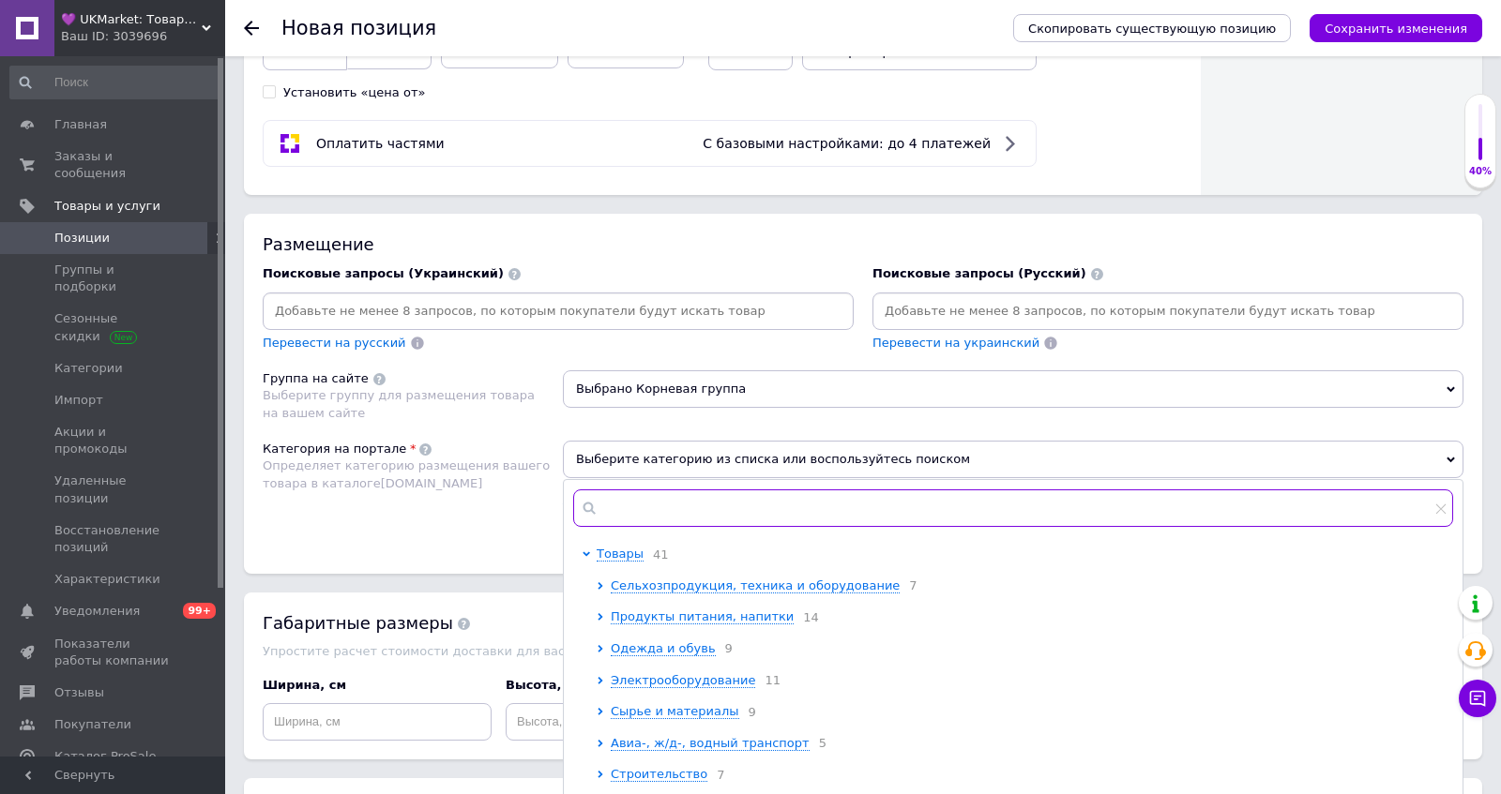
click at [664, 492] on input "text" at bounding box center [1013, 509] width 880 height 38
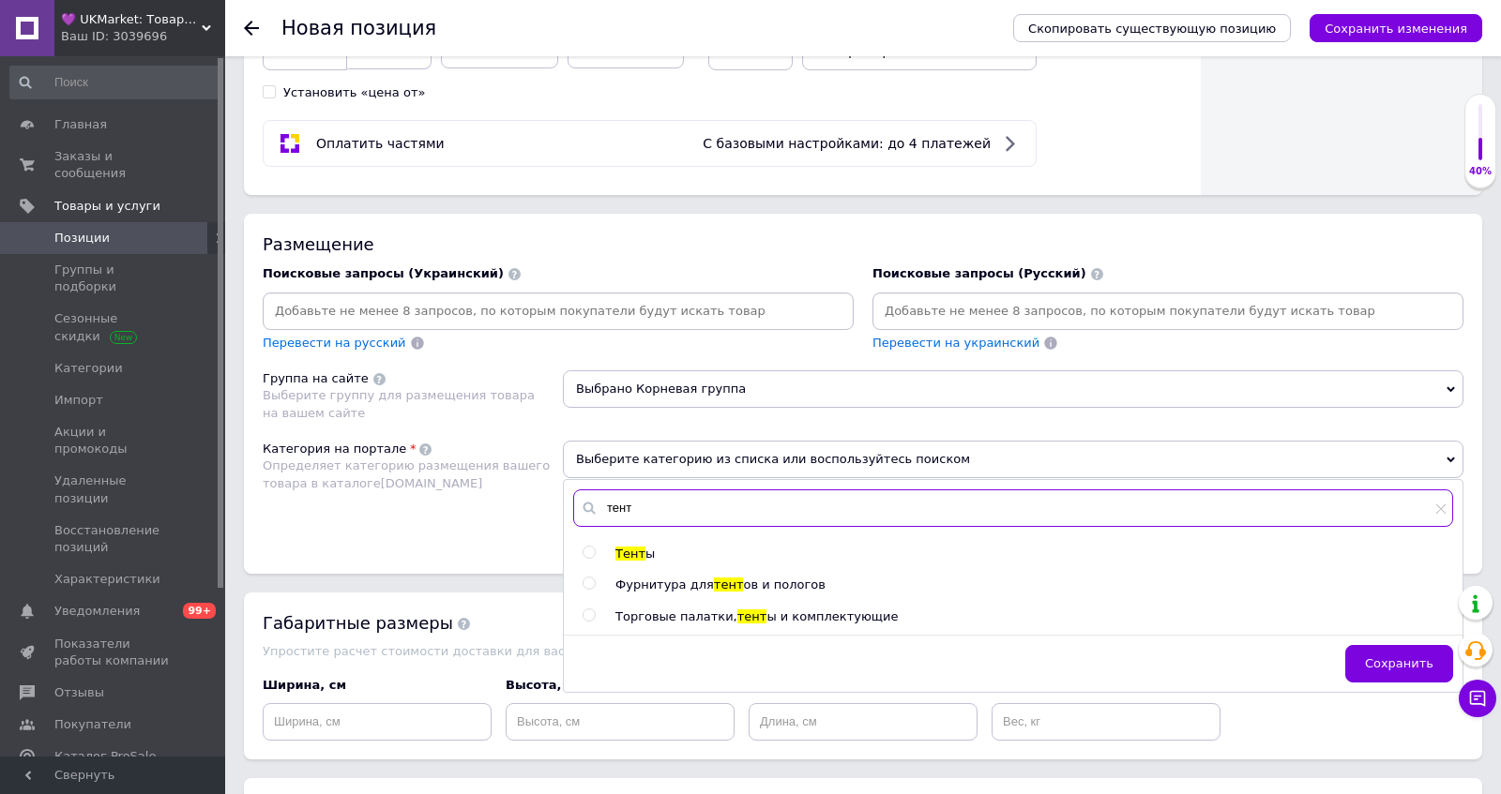
click at [641, 498] on input "тент" at bounding box center [1013, 509] width 880 height 38
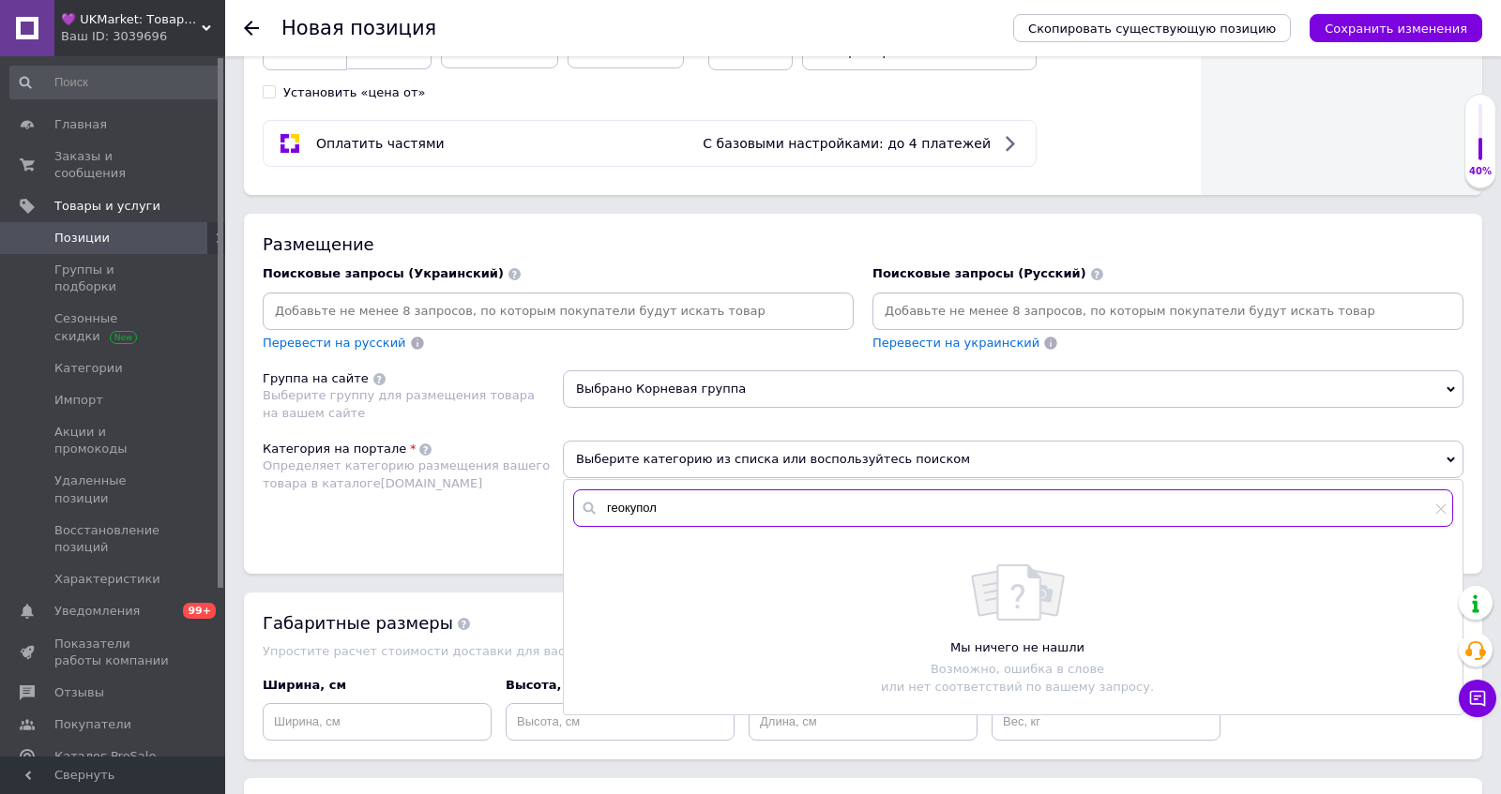
click at [632, 496] on input "геокупол" at bounding box center [1013, 509] width 880 height 38
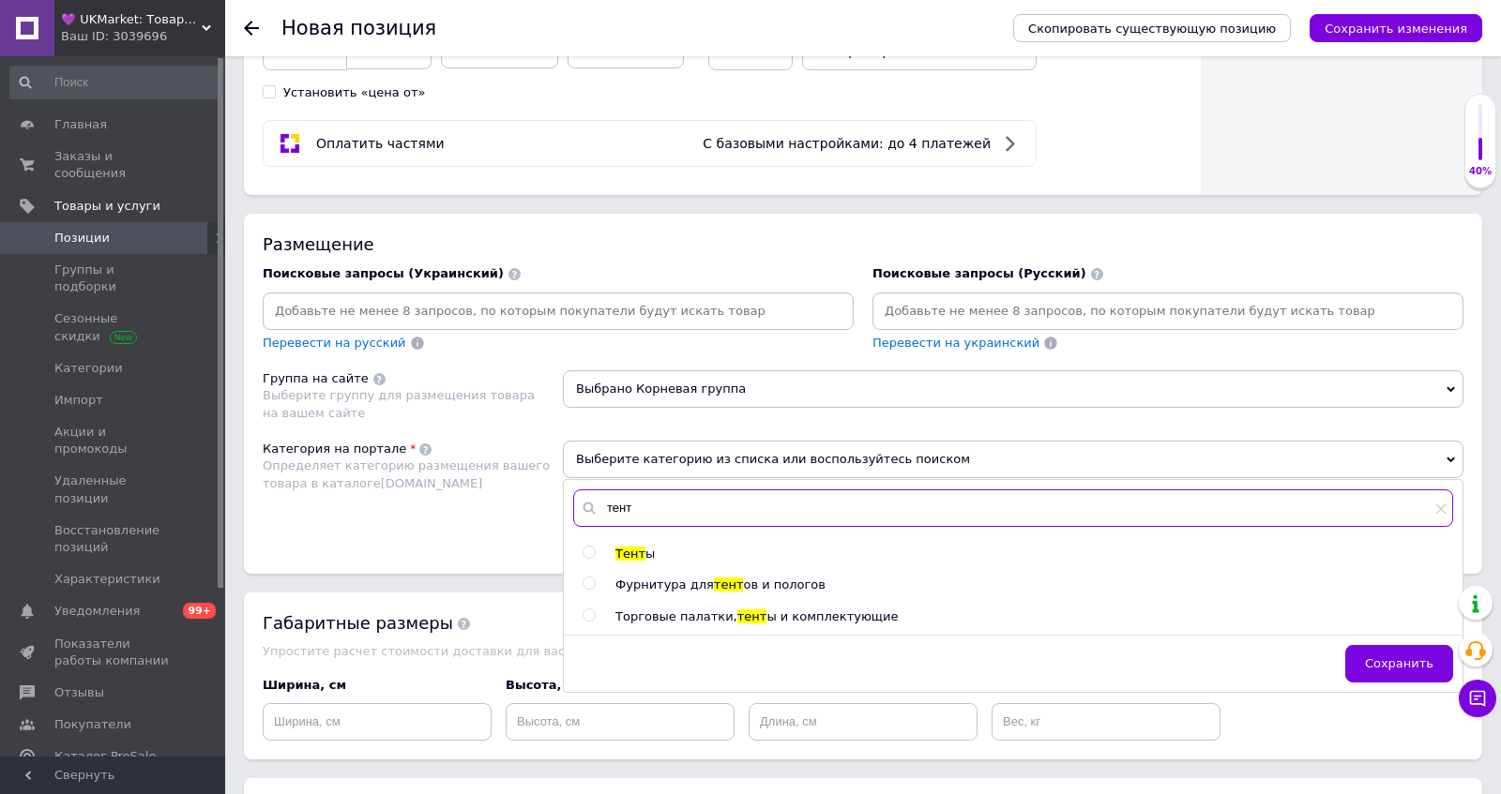
type input "тент"
click at [589, 547] on input "radio" at bounding box center [588, 553] width 12 height 12
radio input "true"
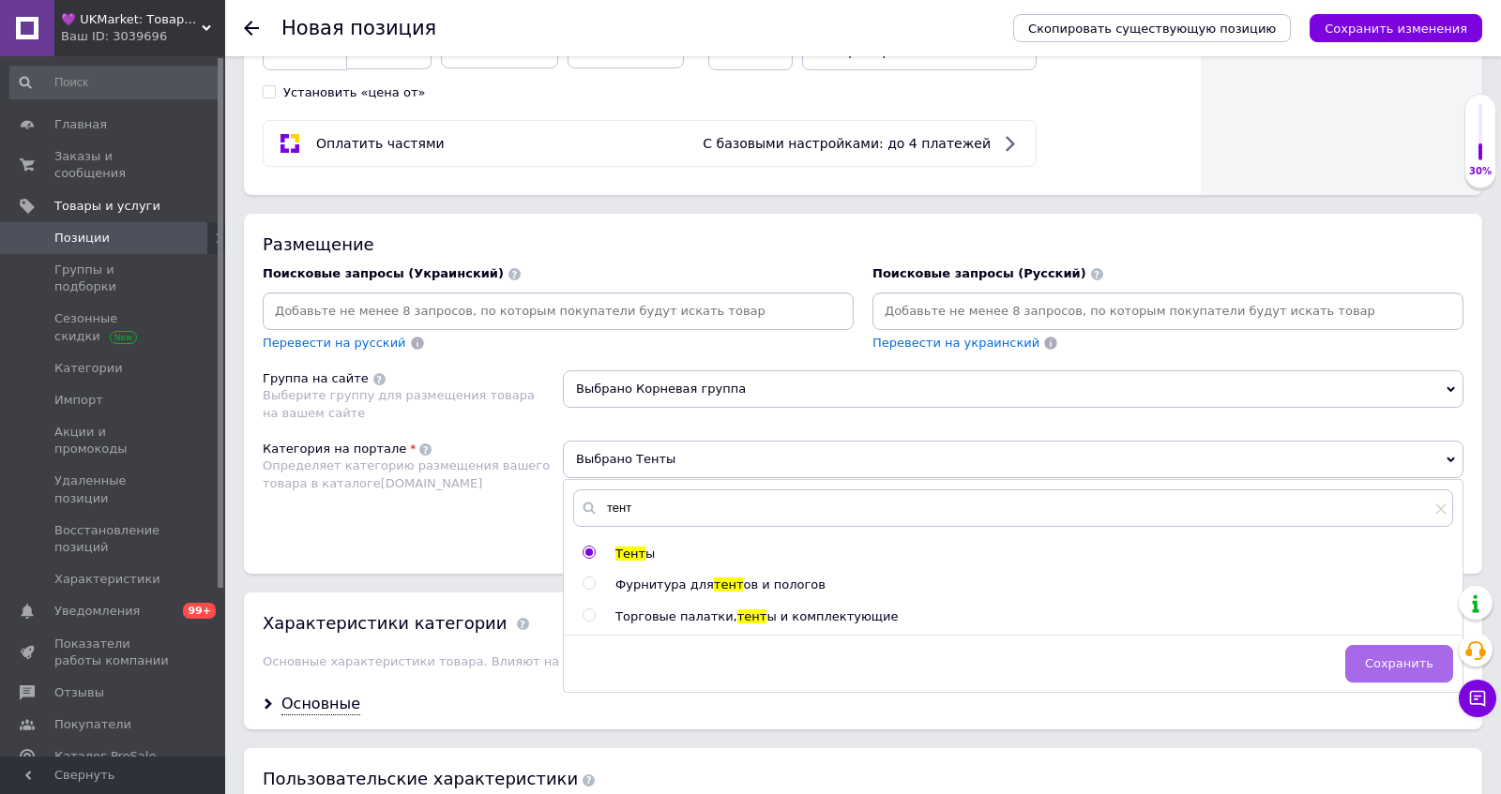
click at [1379, 656] on span "Сохранить" at bounding box center [1399, 663] width 68 height 14
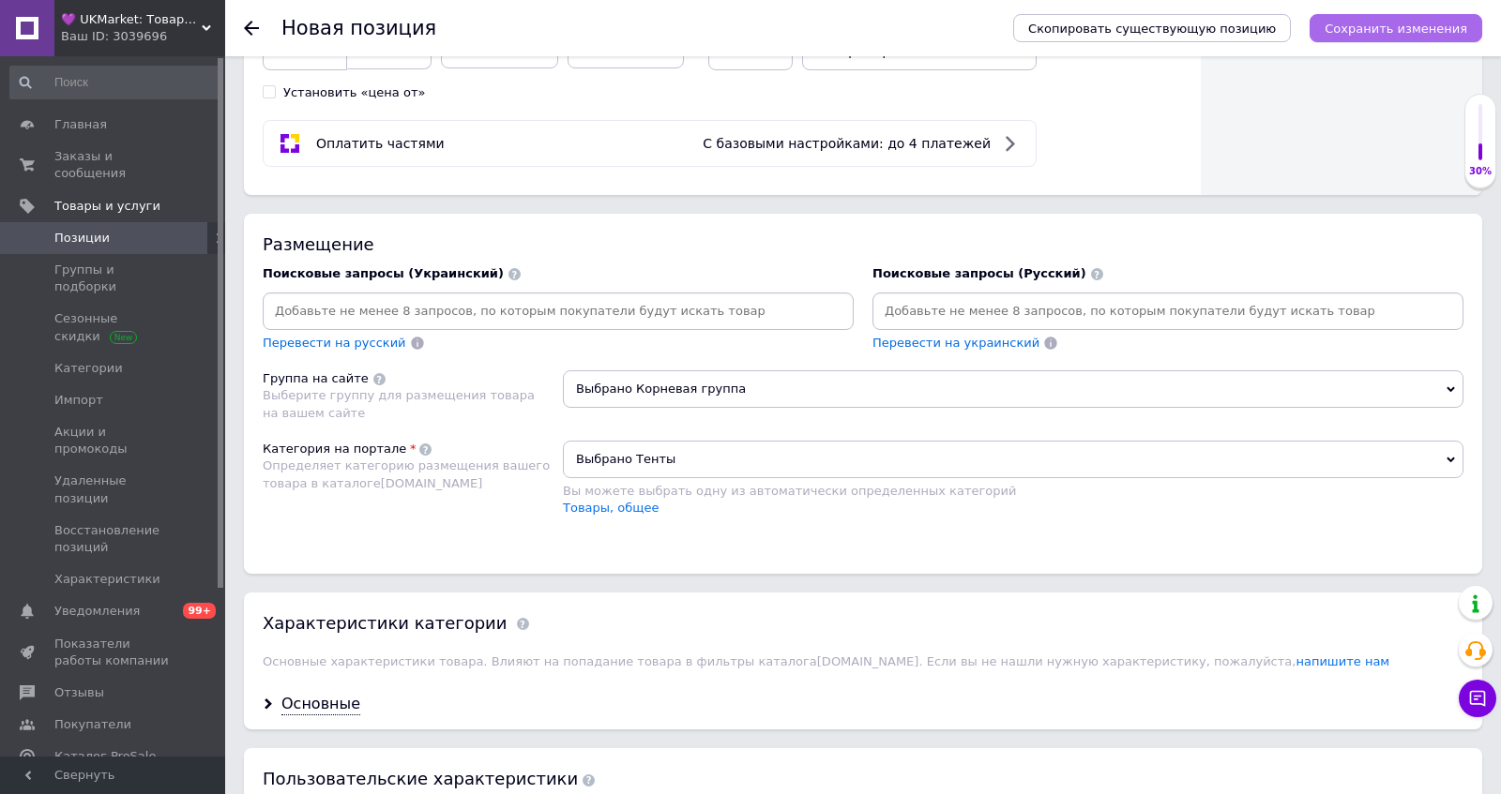
click at [1366, 24] on icon "Сохранить изменения" at bounding box center [1395, 29] width 143 height 14
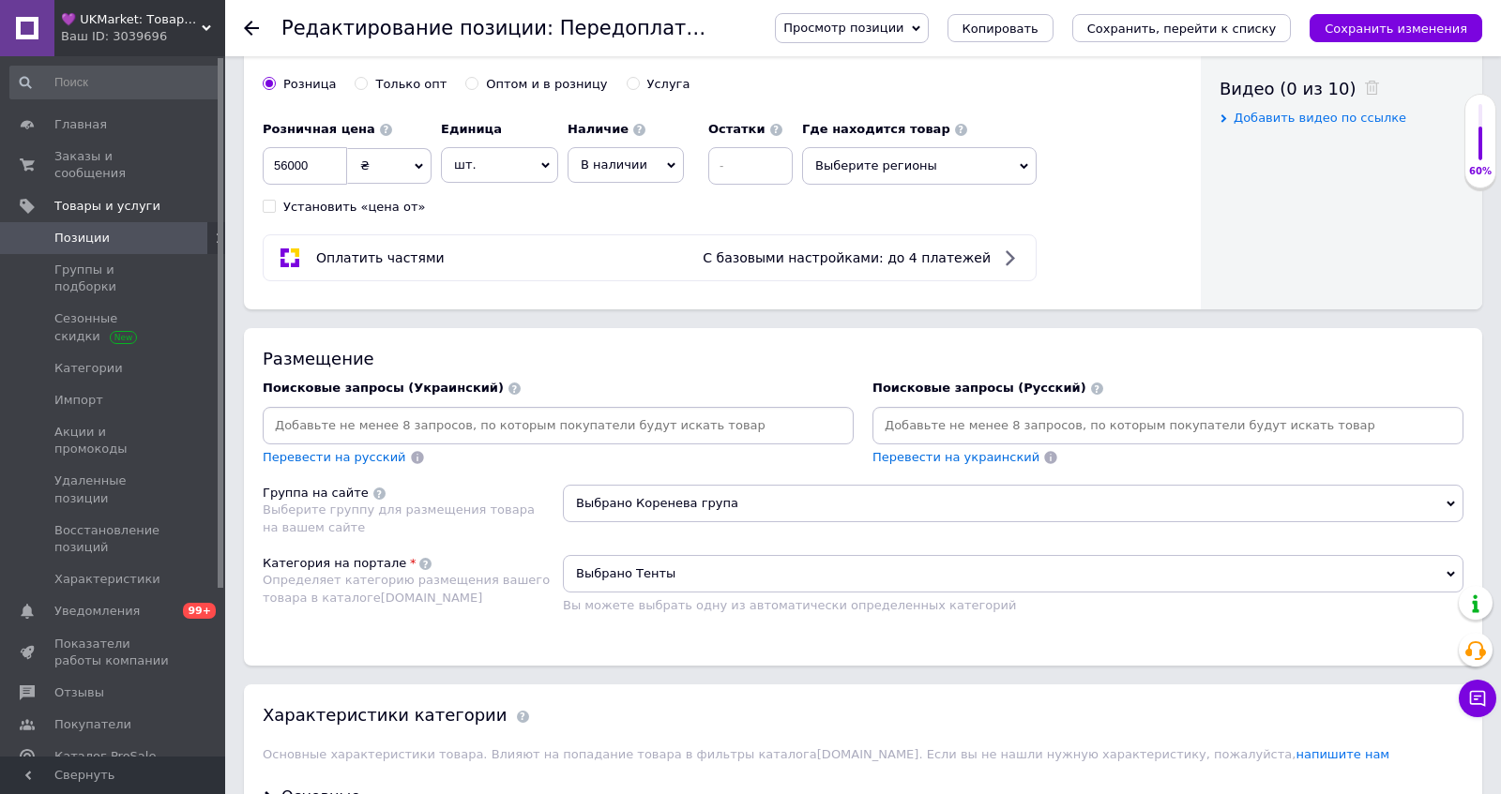
scroll to position [954, 0]
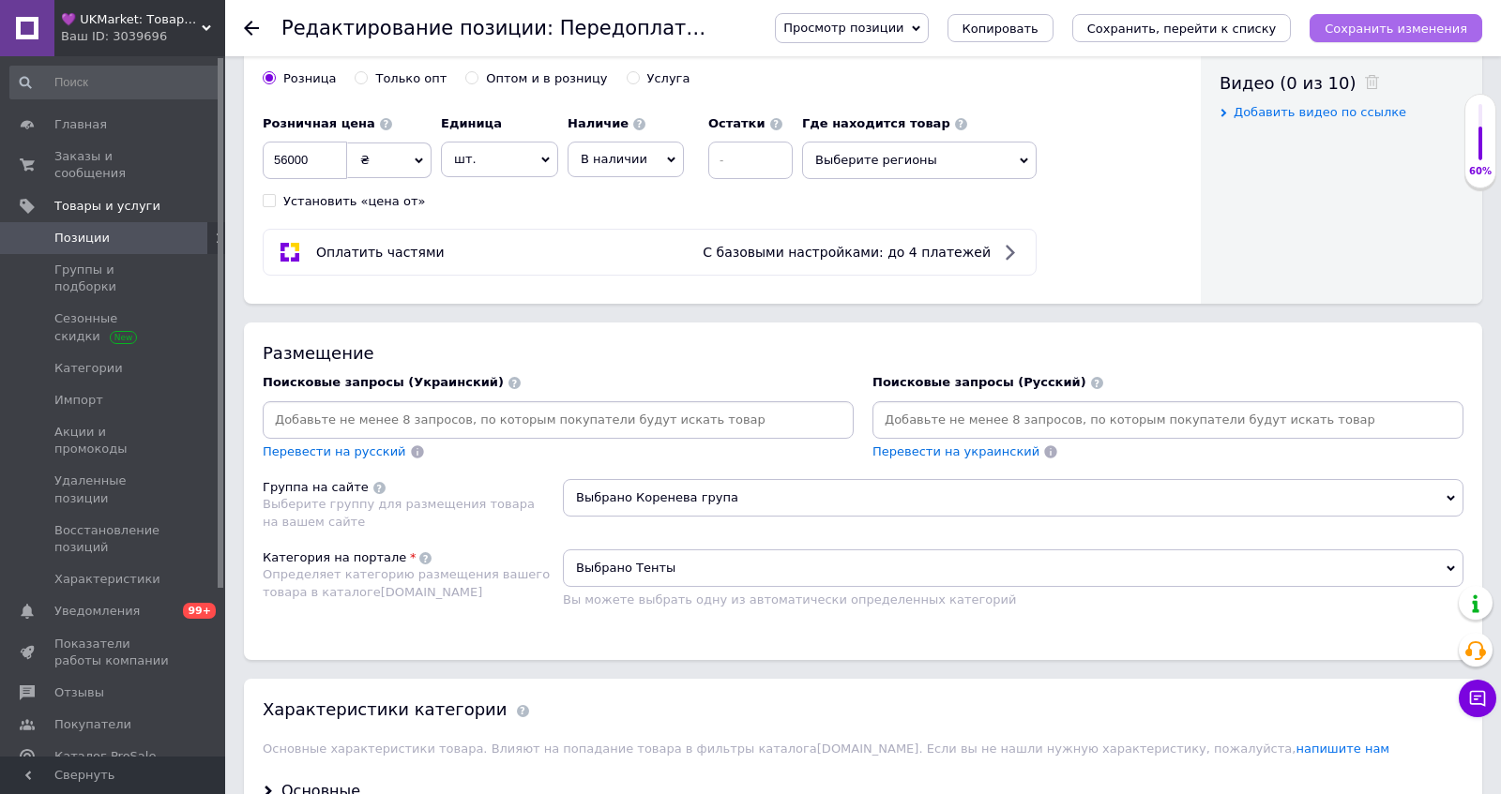
click at [1395, 20] on button "Сохранить изменения" at bounding box center [1395, 28] width 173 height 28
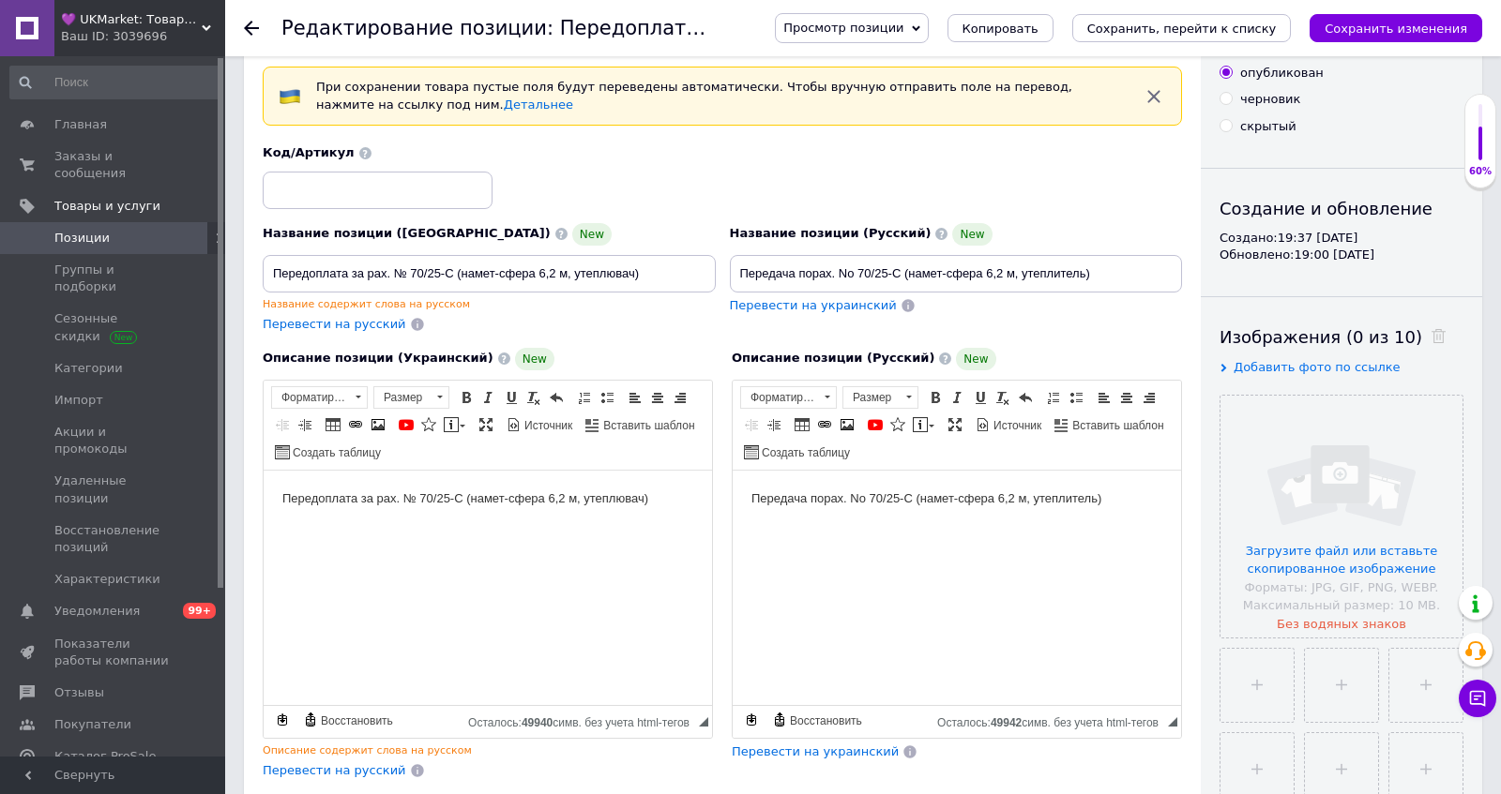
scroll to position [0, 0]
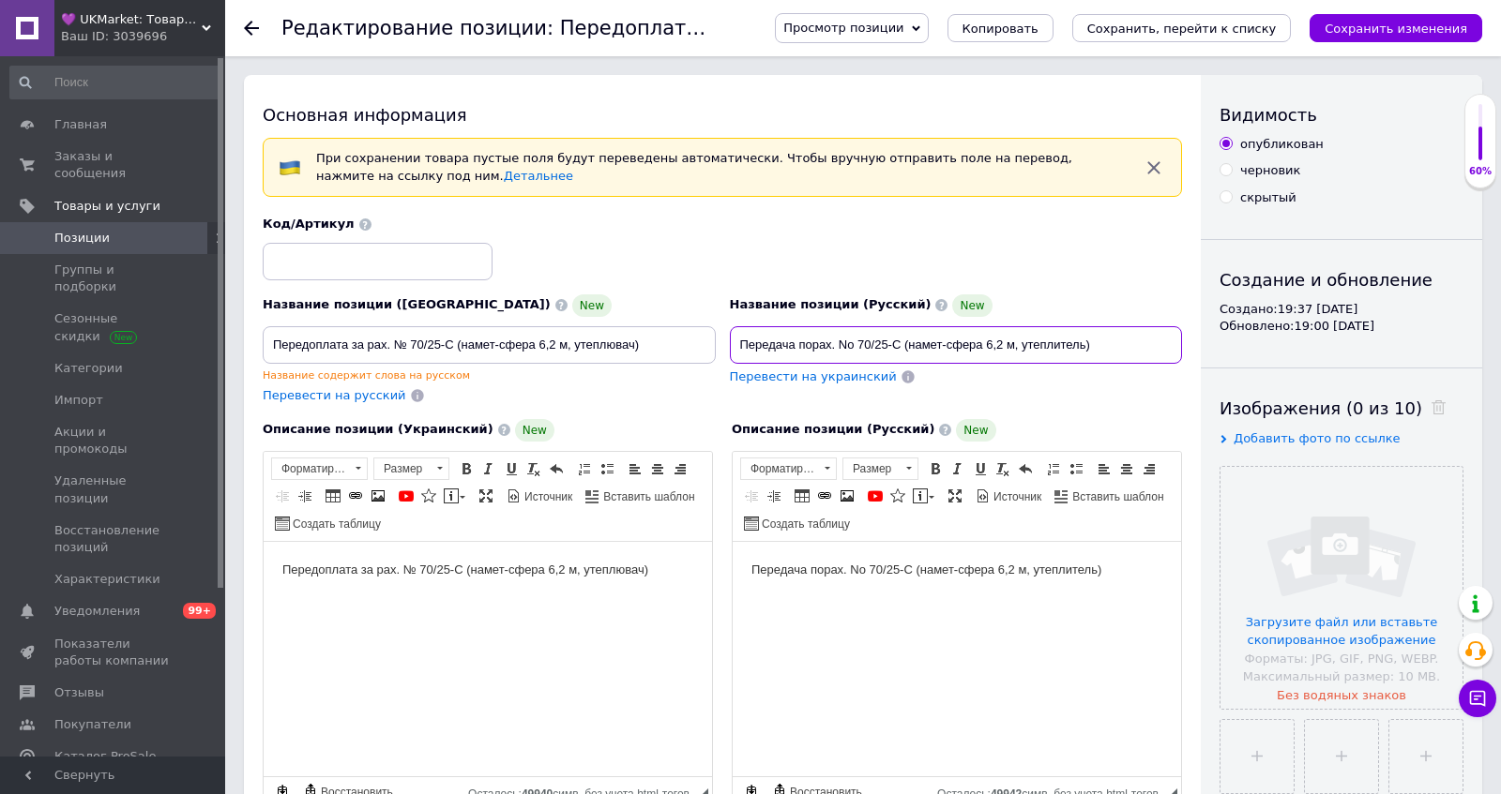
drag, startPoint x: 740, startPoint y: 340, endPoint x: 1141, endPoint y: 338, distance: 401.4
click at [1141, 338] on input "Передача порах. No 70/25-С (намет-сфера 6,2 м, утеплитель)" at bounding box center [956, 345] width 453 height 38
paste input "плата за рах. № 70/25-С (намет-сфера 6,2 м, утеплювач"
type input "Передоплата за рах. № 70/25-С (намет-сфера 6,2 м, утеплювач)"
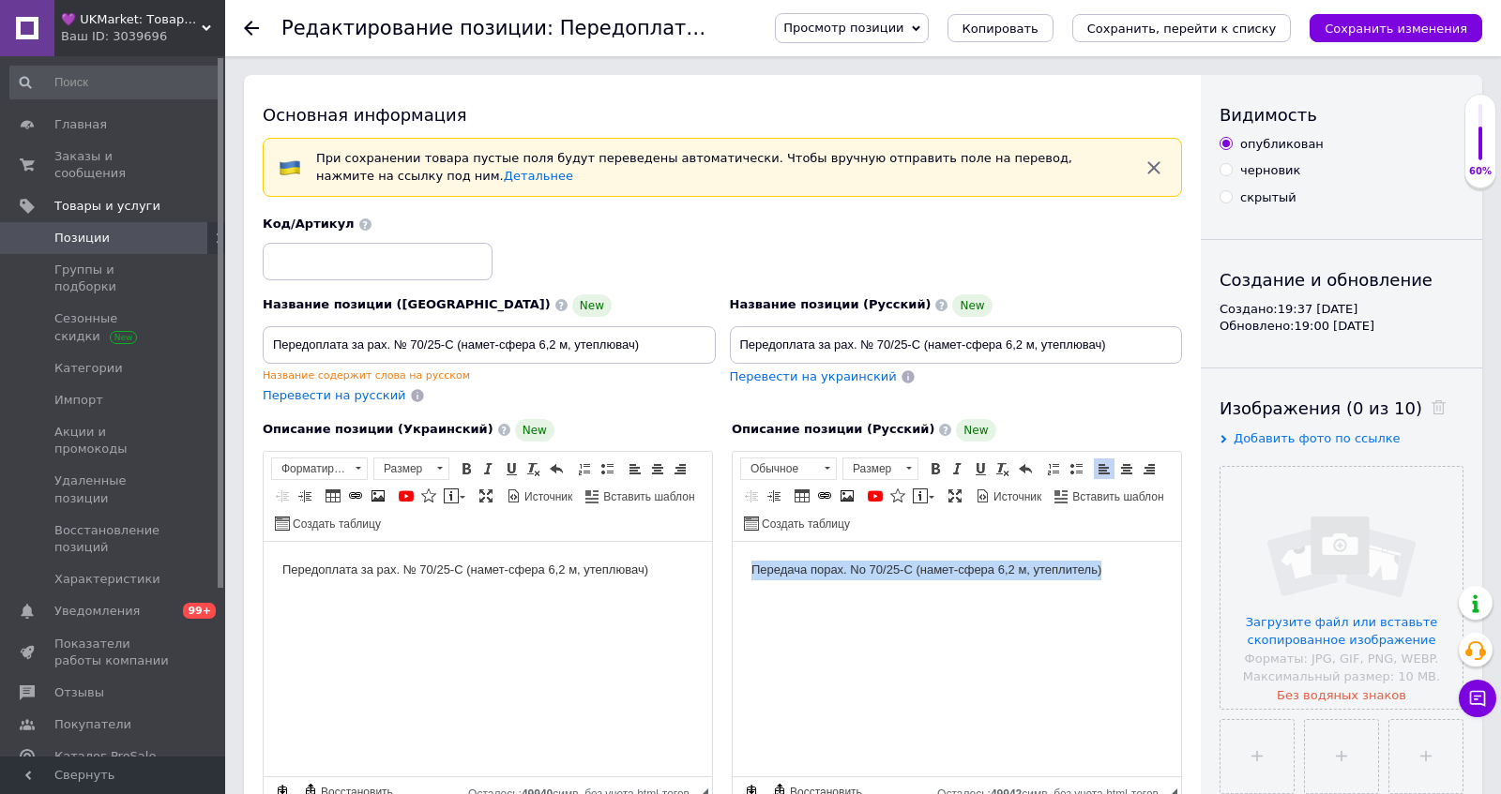
drag, startPoint x: 1131, startPoint y: 579, endPoint x: 717, endPoint y: 579, distance: 413.6
click at [732, 579] on html "Передача порах. No 70/25-С (намет-сфера 6,2 м, утеплитель)" at bounding box center [956, 569] width 448 height 57
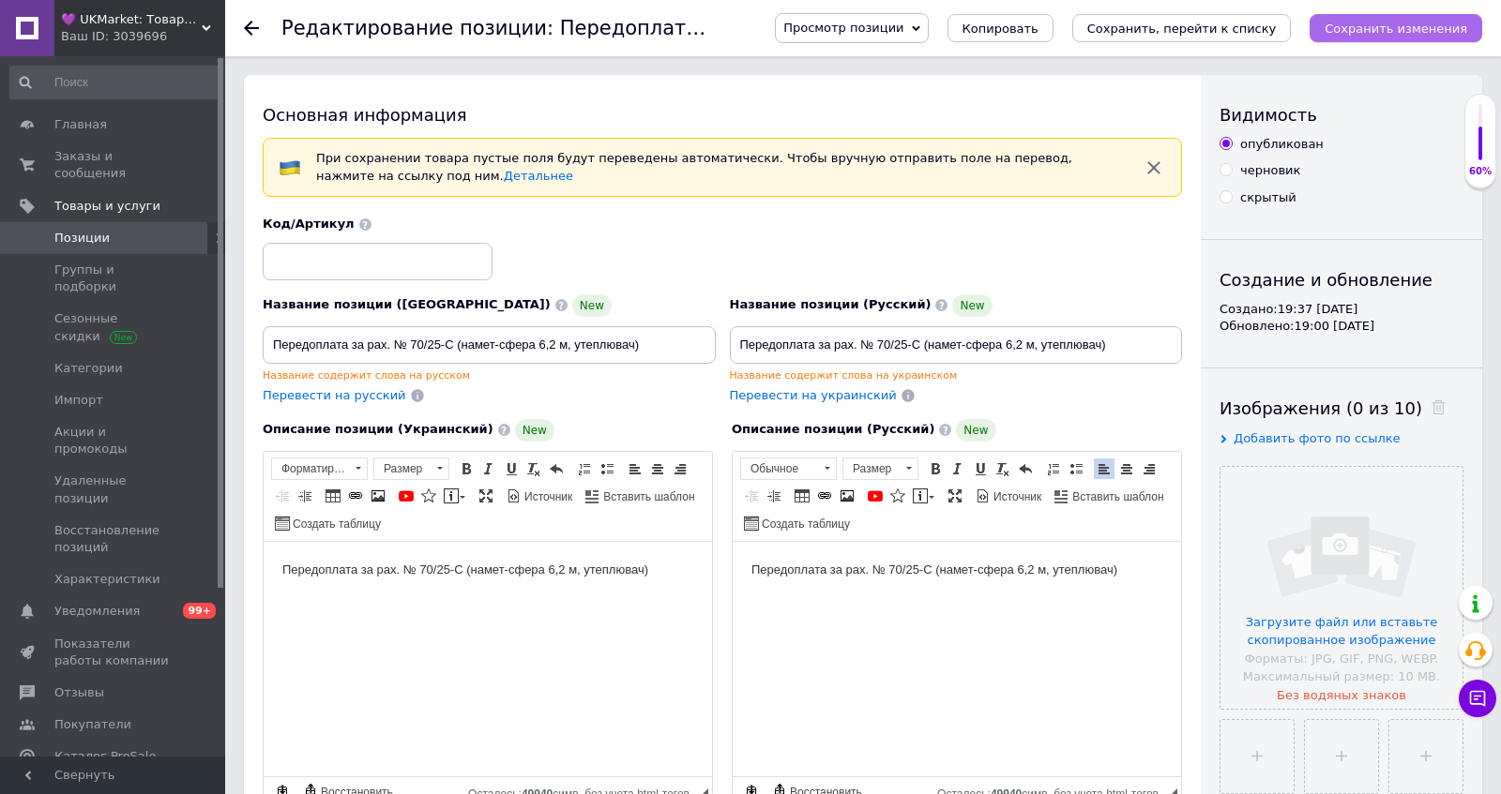
click at [1419, 33] on icon "Сохранить изменения" at bounding box center [1395, 29] width 143 height 14
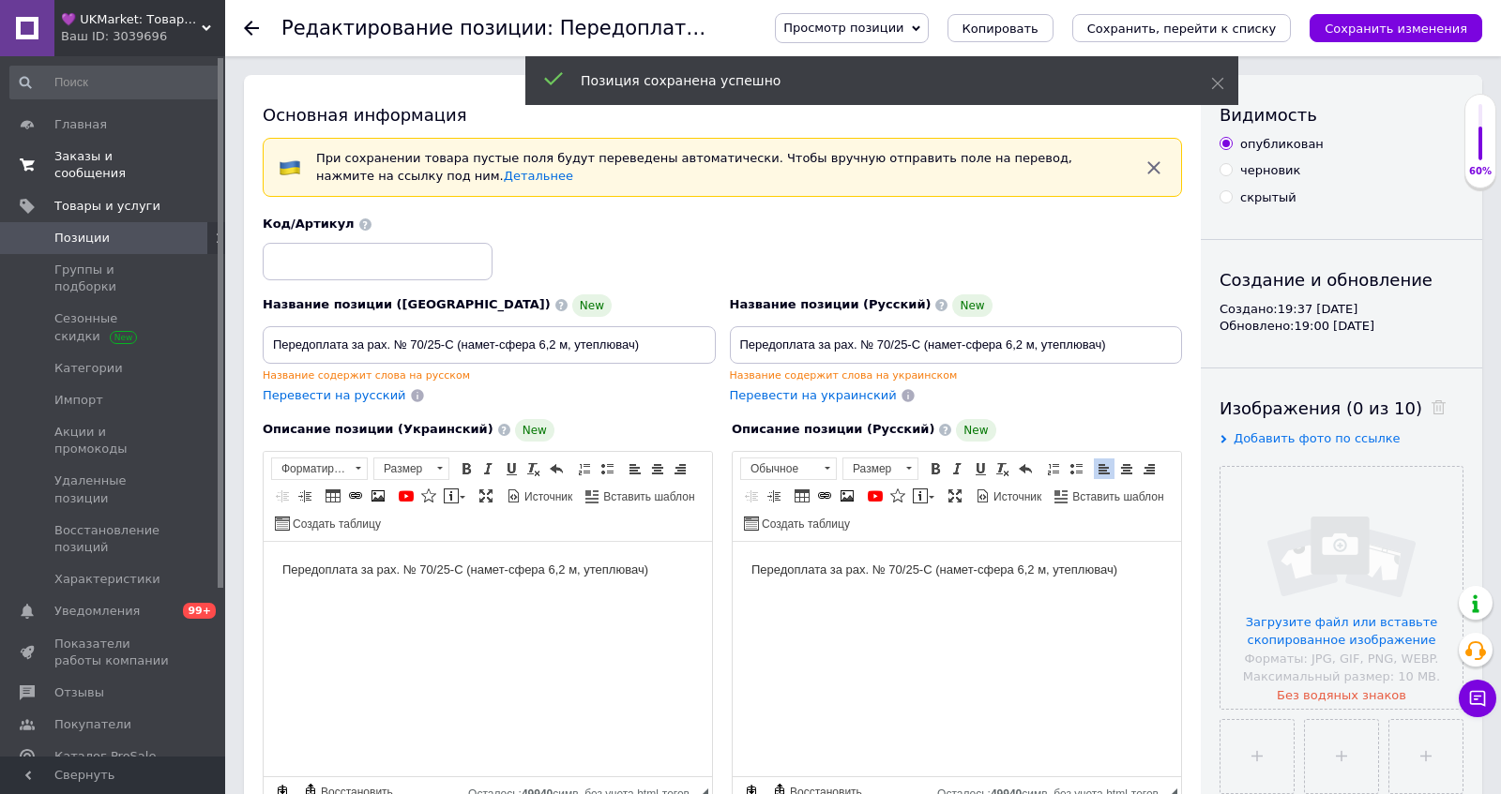
click at [101, 170] on span "Заказы и сообщения" at bounding box center [113, 165] width 119 height 34
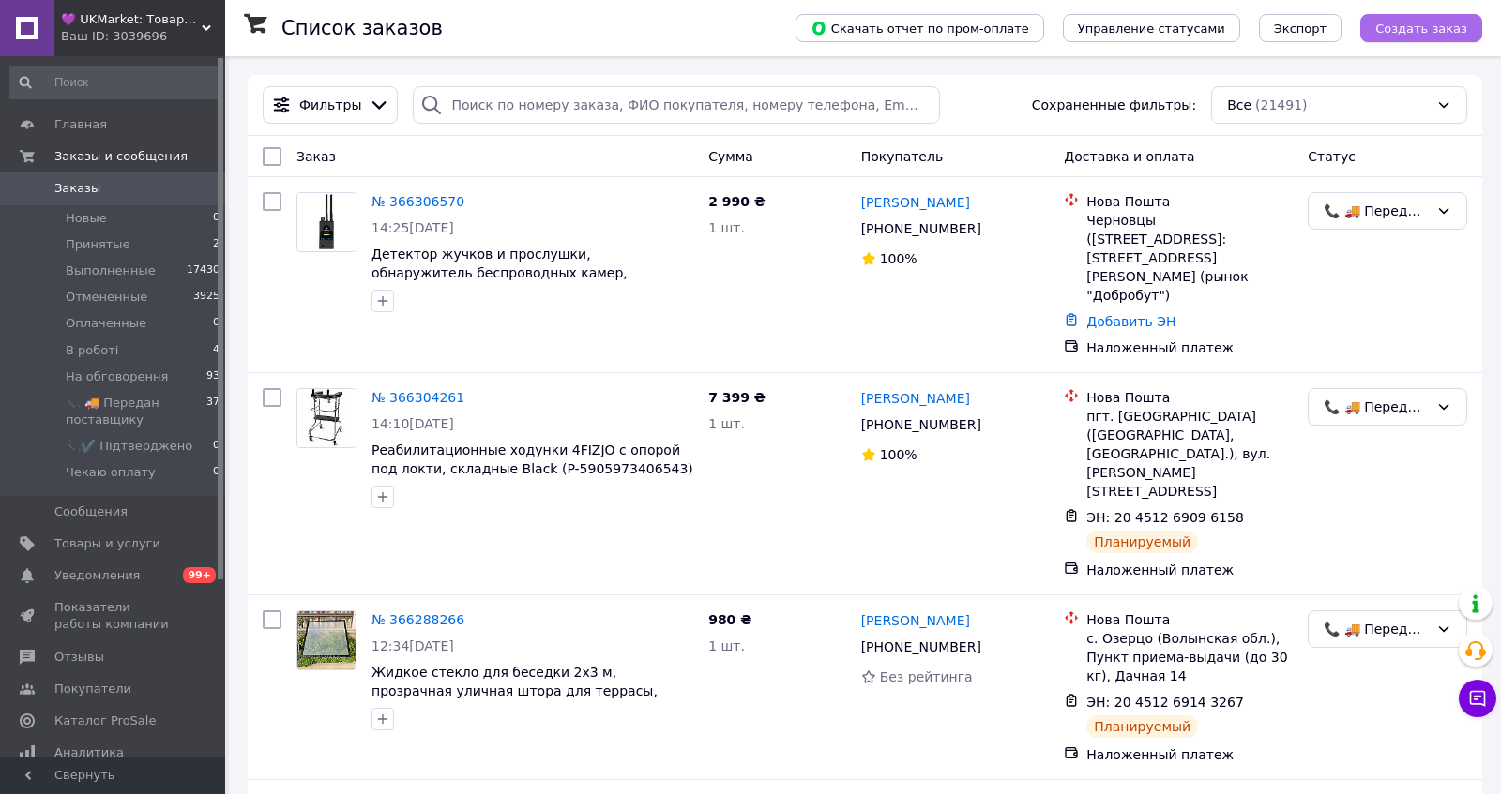
click at [1437, 31] on span "Создать заказ" at bounding box center [1421, 29] width 92 height 14
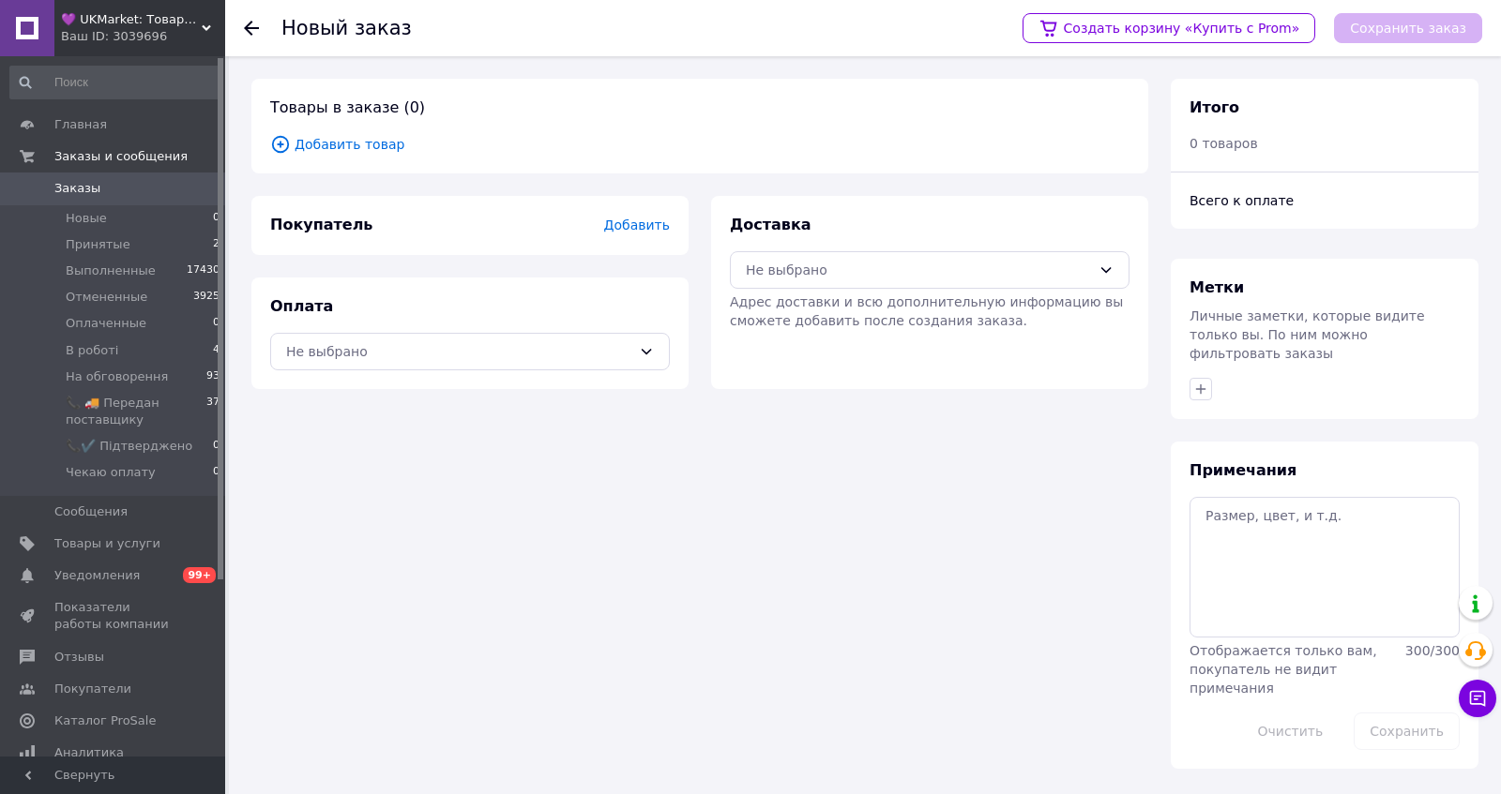
click at [363, 145] on span "Добавить товар" at bounding box center [699, 144] width 859 height 21
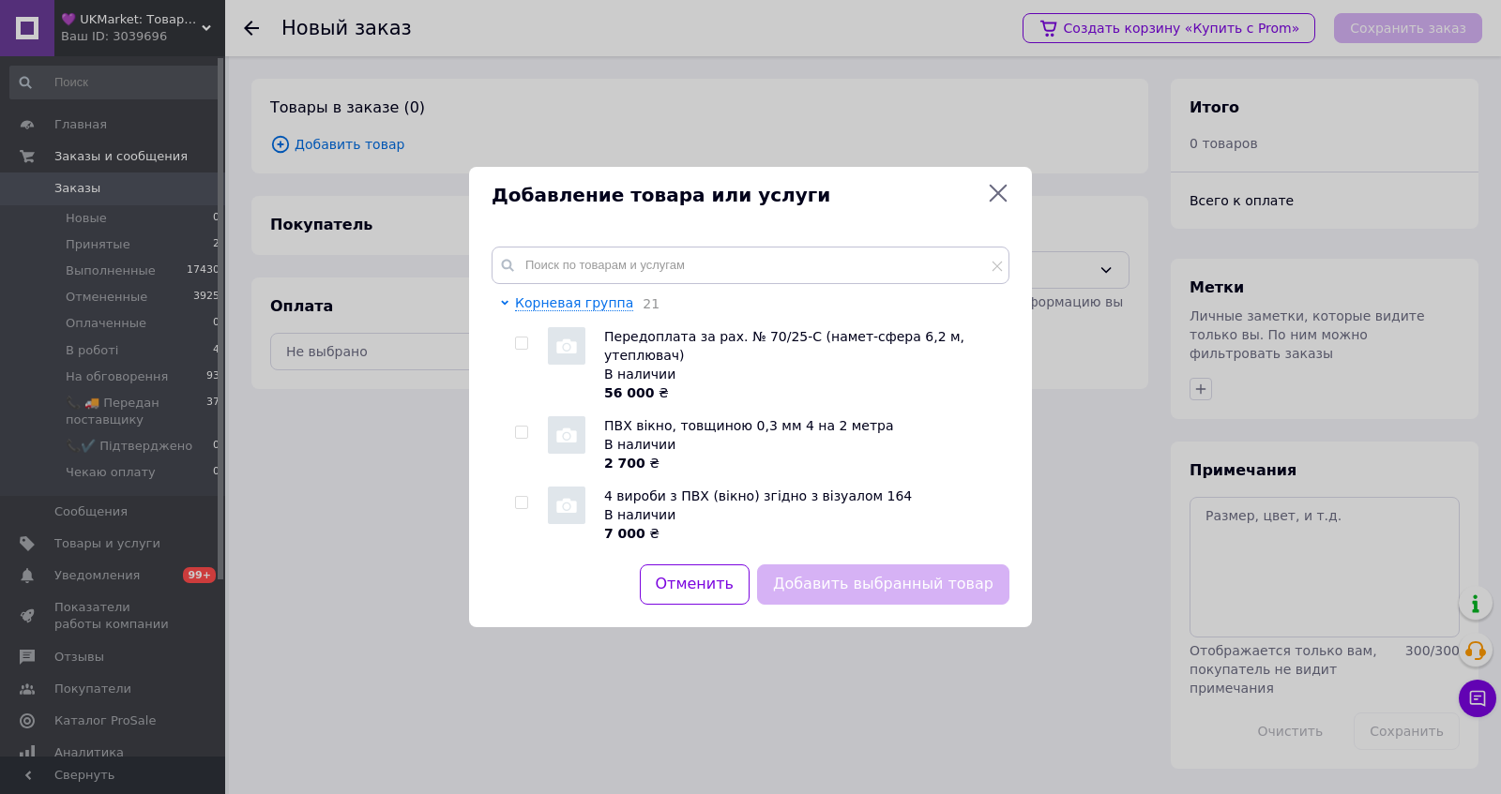
click at [526, 350] on input "checkbox" at bounding box center [521, 344] width 12 height 12
checkbox input "true"
click at [909, 605] on button "Добавить выбранный товар" at bounding box center [883, 585] width 252 height 40
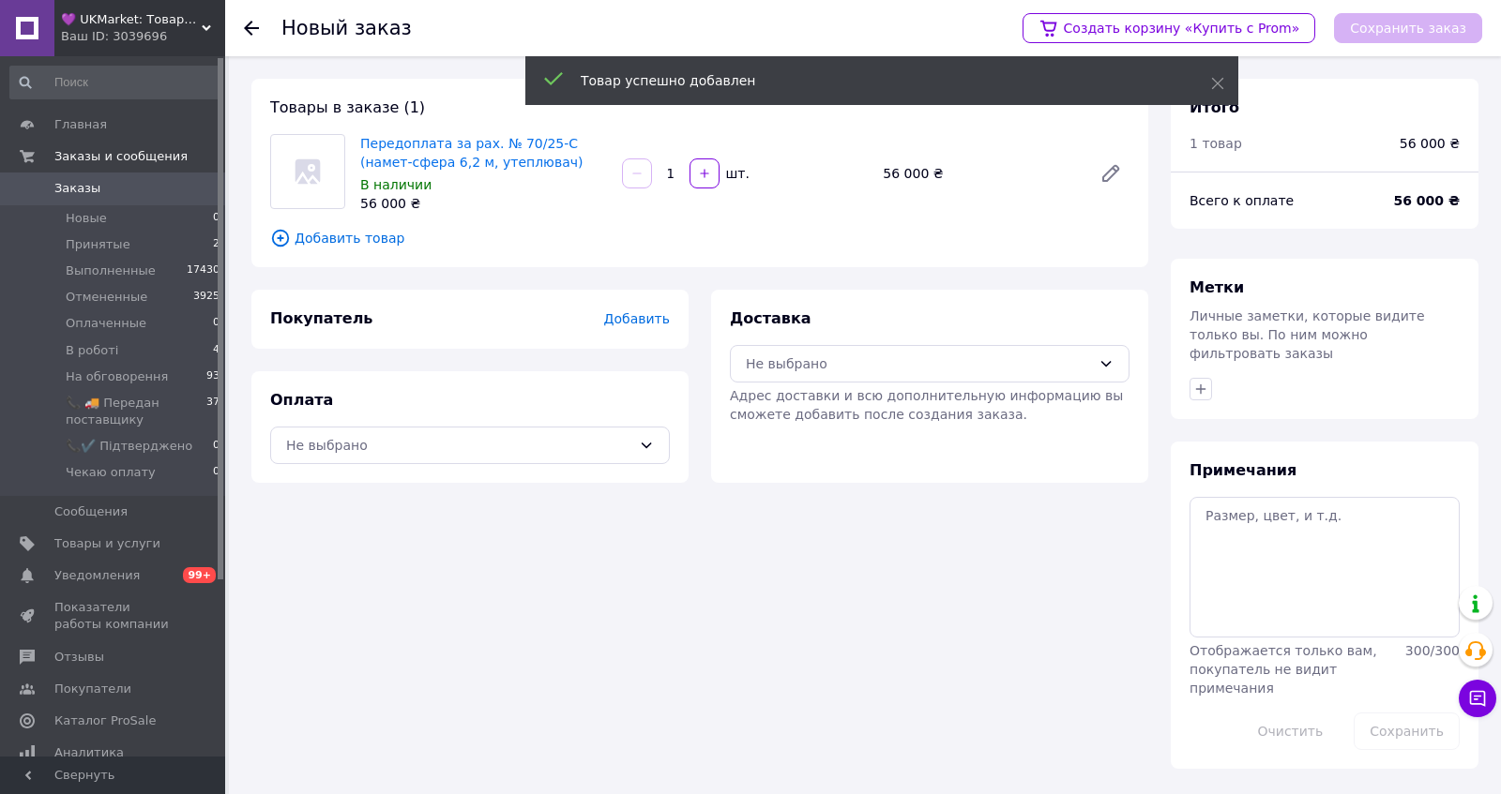
click at [637, 326] on span "Добавить" at bounding box center [637, 318] width 66 height 15
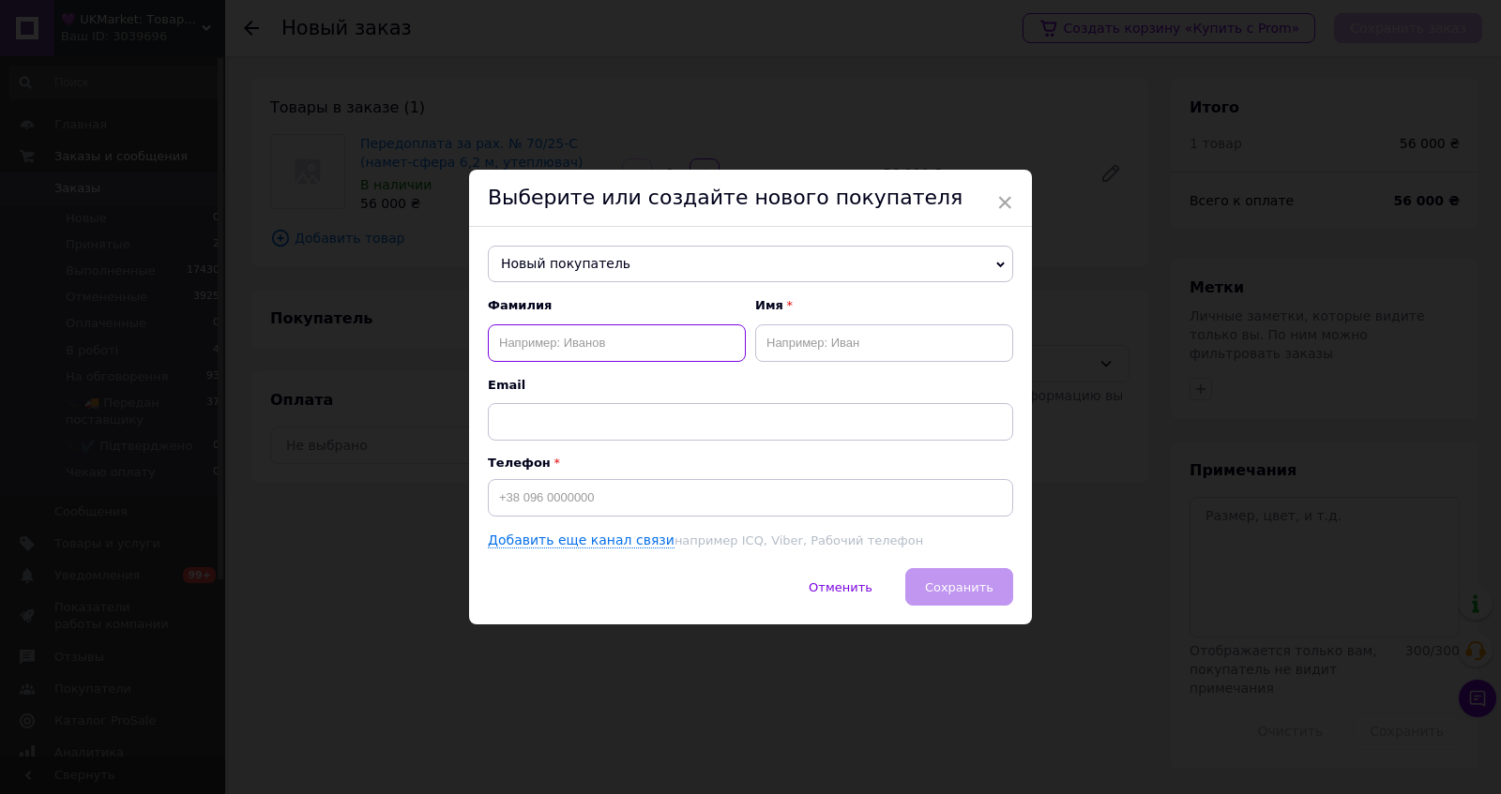
click at [604, 341] on input "text" at bounding box center [617, 343] width 258 height 38
paste input "Тихенко Владислав"
click at [562, 349] on input "Тихенко Владислав" at bounding box center [617, 343] width 258 height 38
type input "Тихенко"
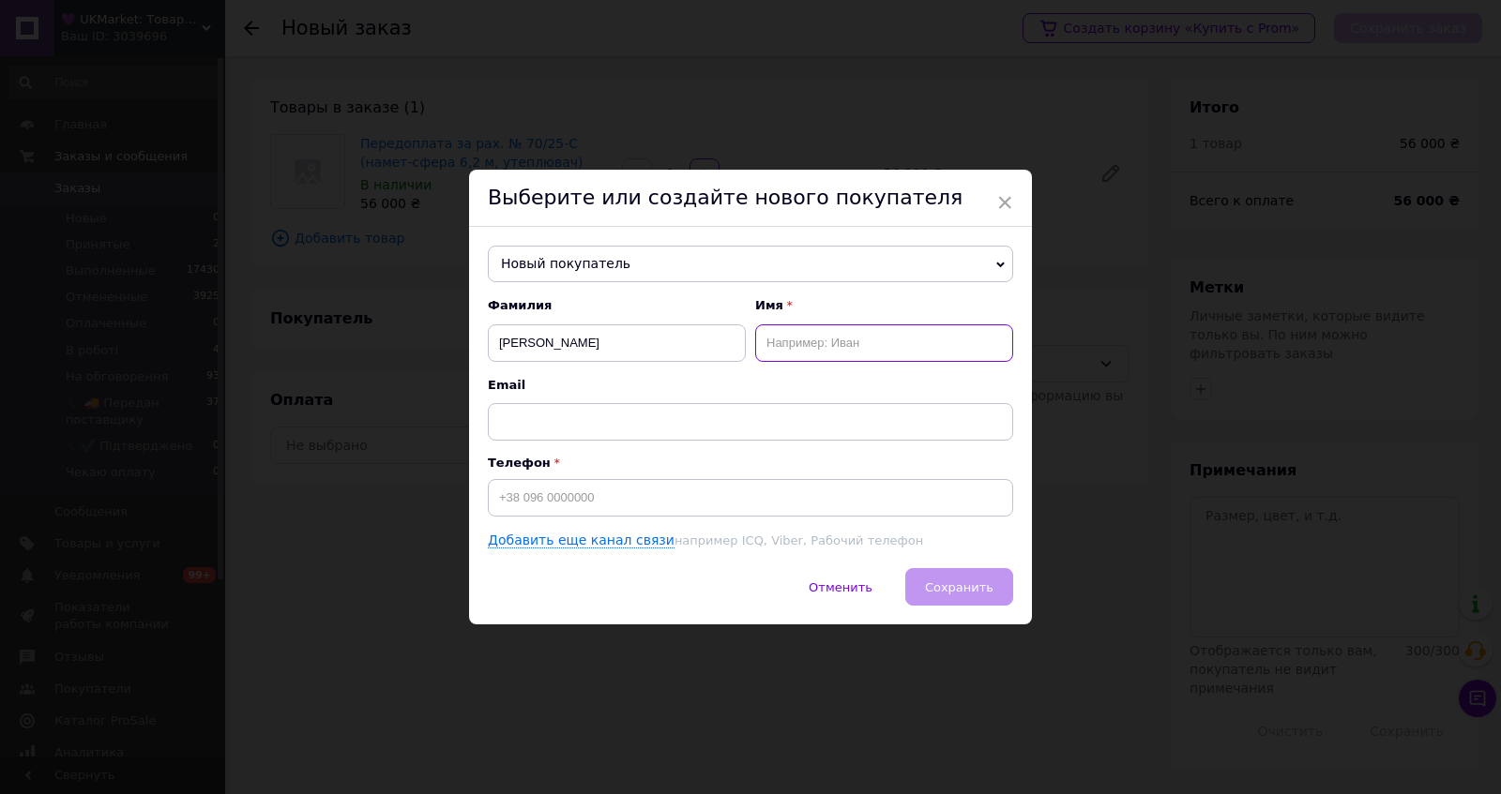
click at [818, 354] on input "text" at bounding box center [884, 343] width 258 height 38
paste input "Владислав"
type input "Владислав"
click at [670, 490] on input at bounding box center [750, 498] width 525 height 38
paste input "096 101 5161"
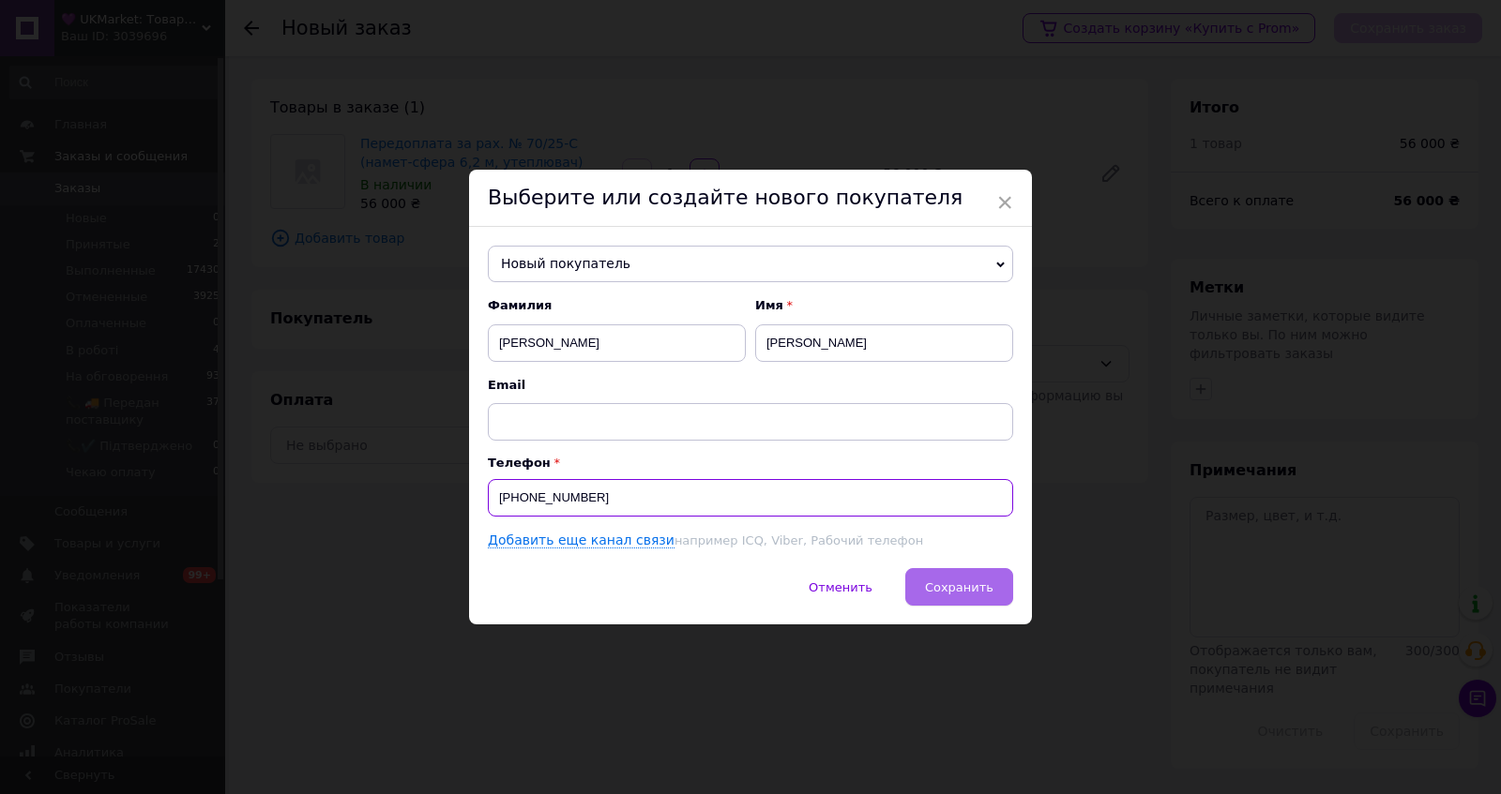
type input "+380961015161"
click at [985, 590] on span "Сохранить" at bounding box center [959, 588] width 68 height 14
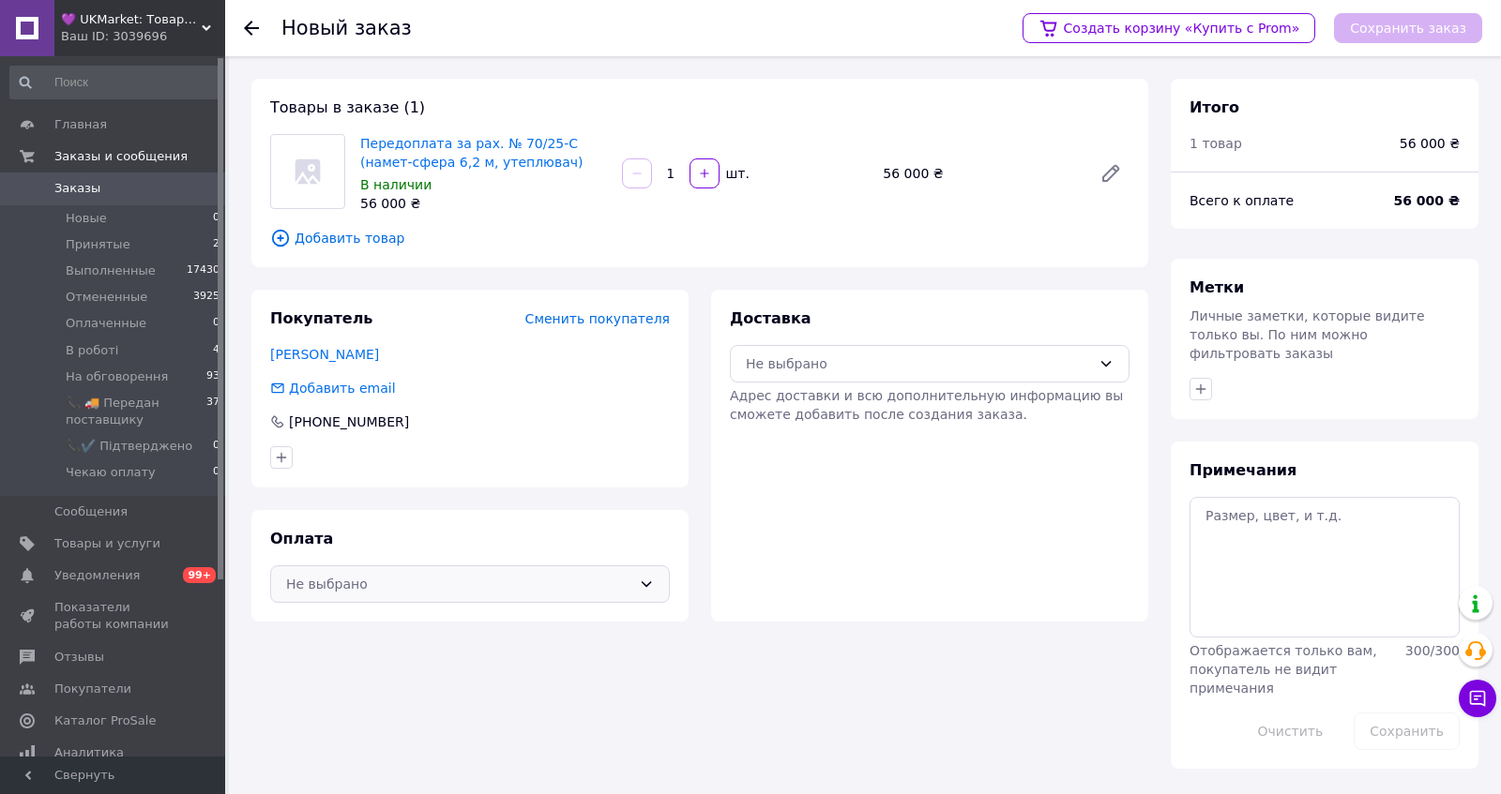
click at [642, 603] on div "Не выбрано" at bounding box center [470, 585] width 400 height 38
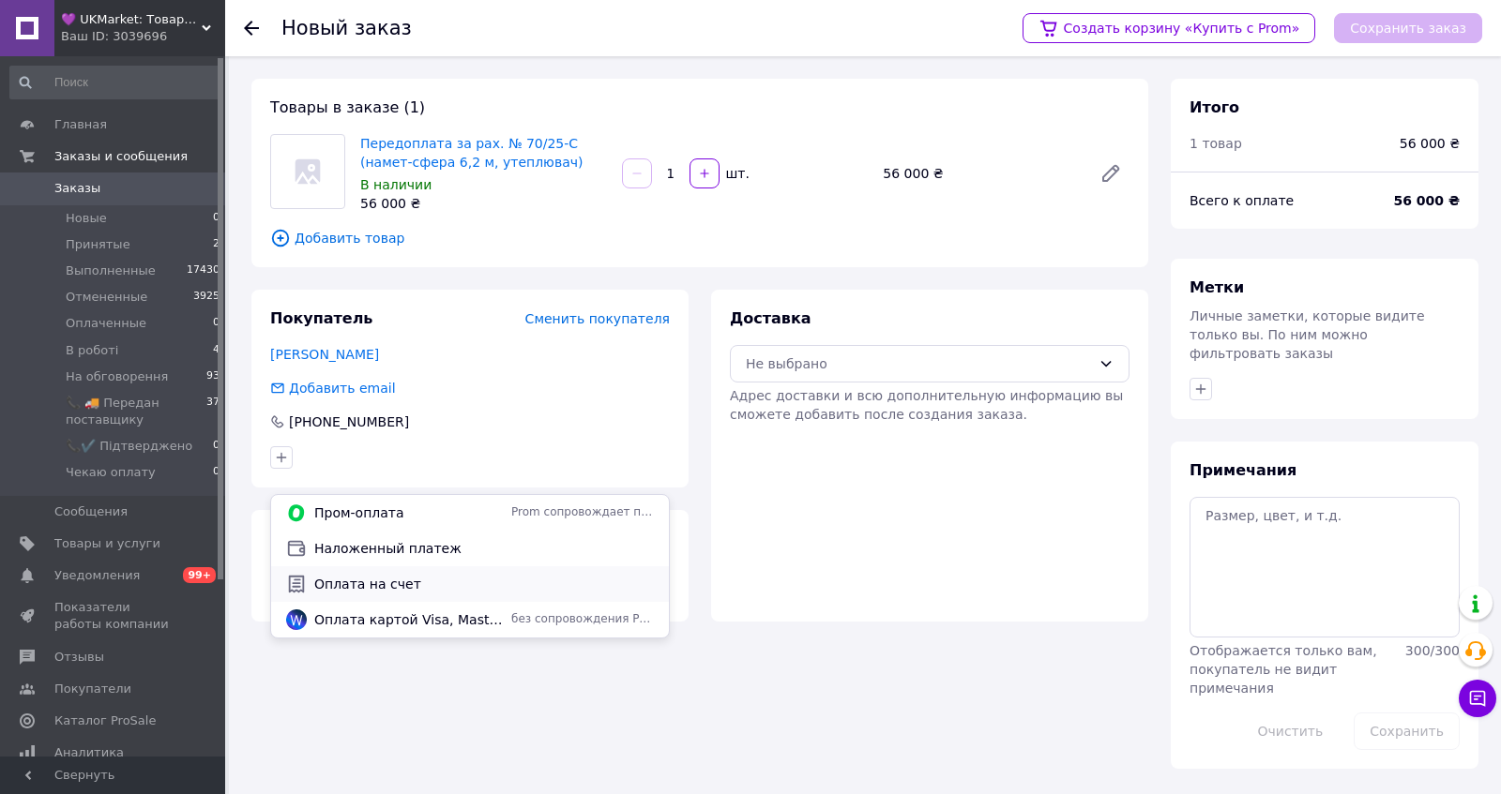
click at [536, 586] on span "Оплата на счет" at bounding box center [484, 584] width 340 height 19
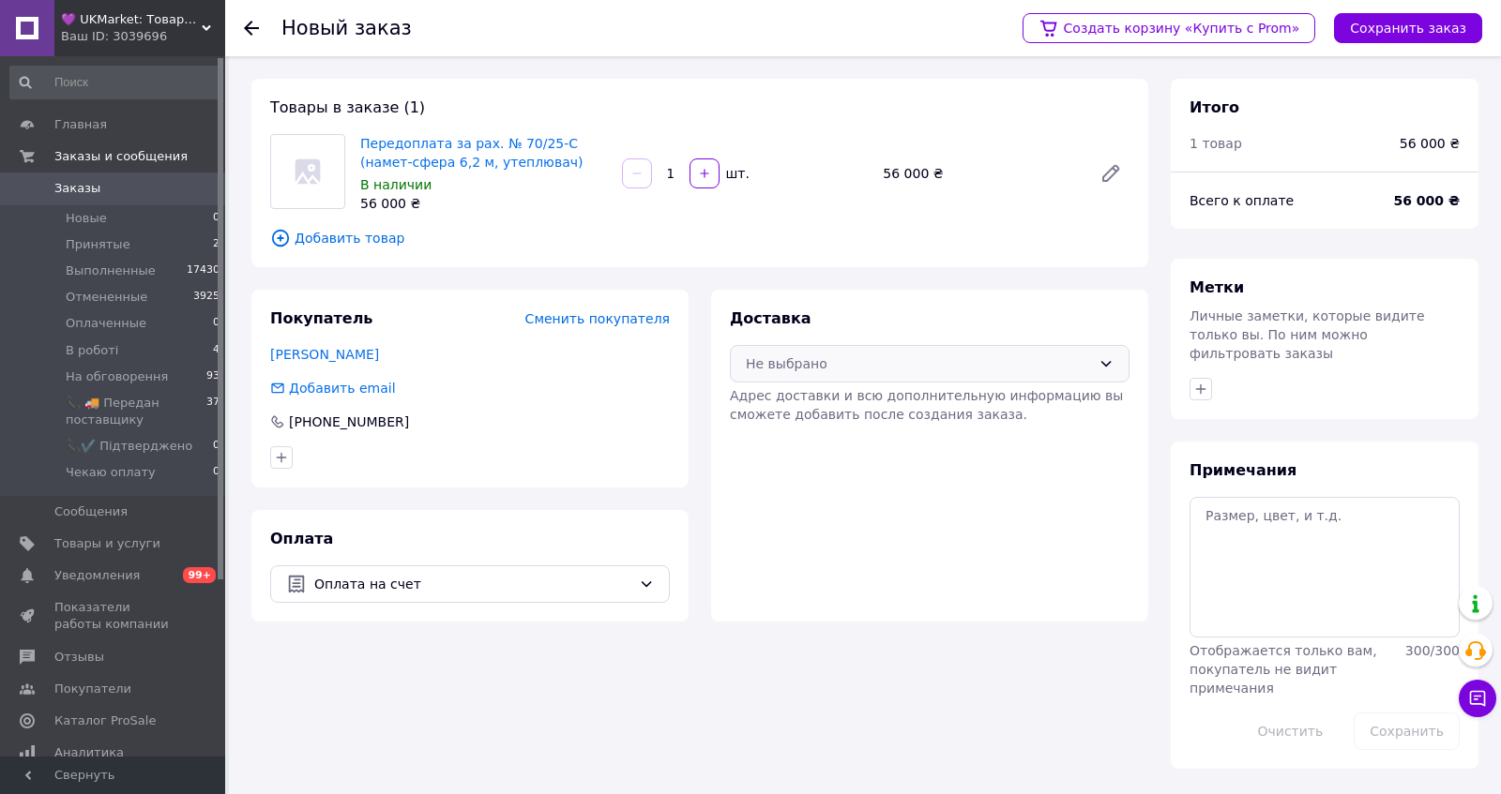
click at [941, 374] on div "Не выбрано" at bounding box center [918, 364] width 345 height 21
click at [936, 465] on span "Нова Пошта (платная)" at bounding box center [944, 464] width 340 height 19
click at [1441, 33] on button "Сохранить заказ" at bounding box center [1408, 28] width 148 height 30
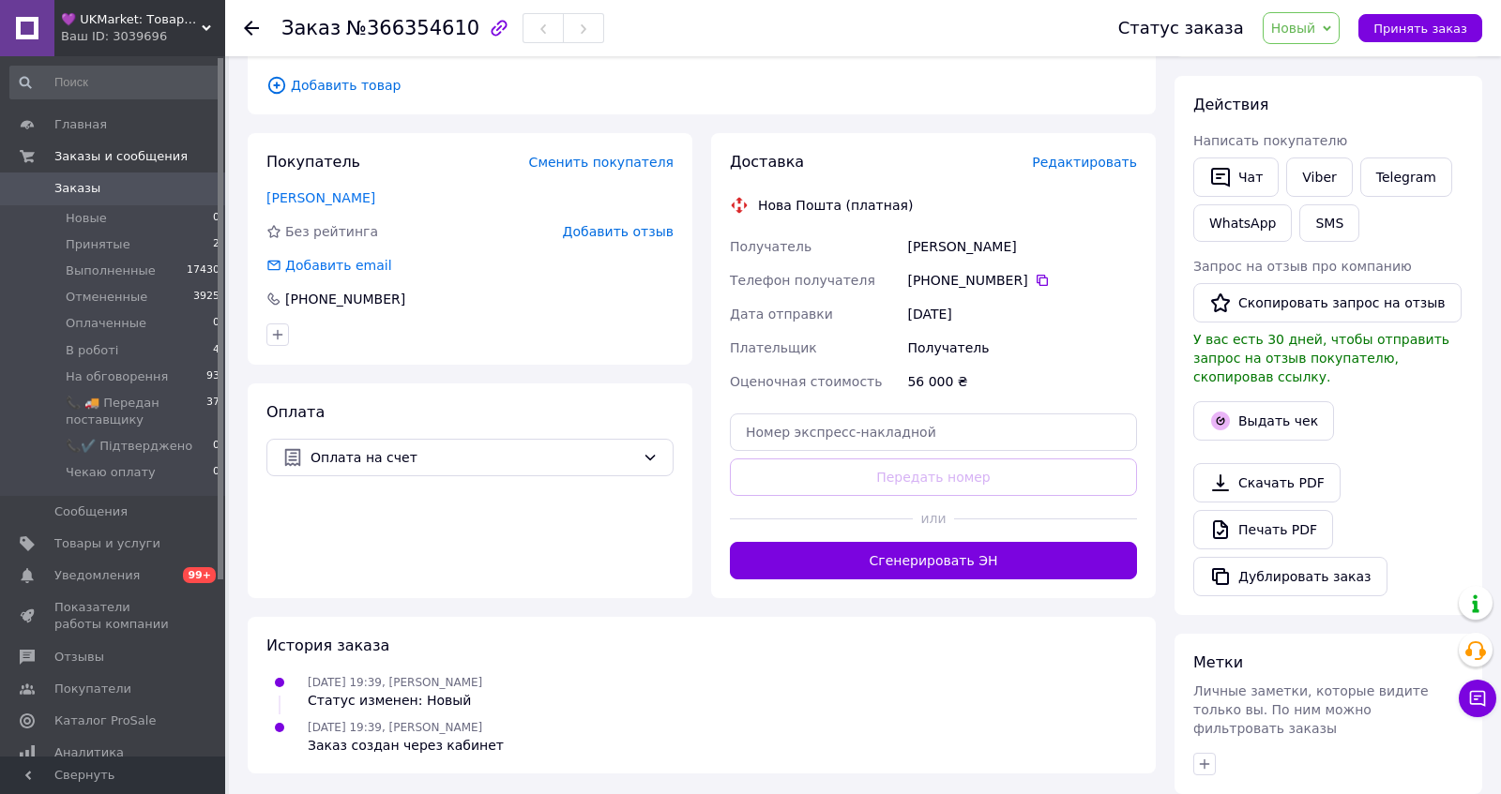
scroll to position [253, 0]
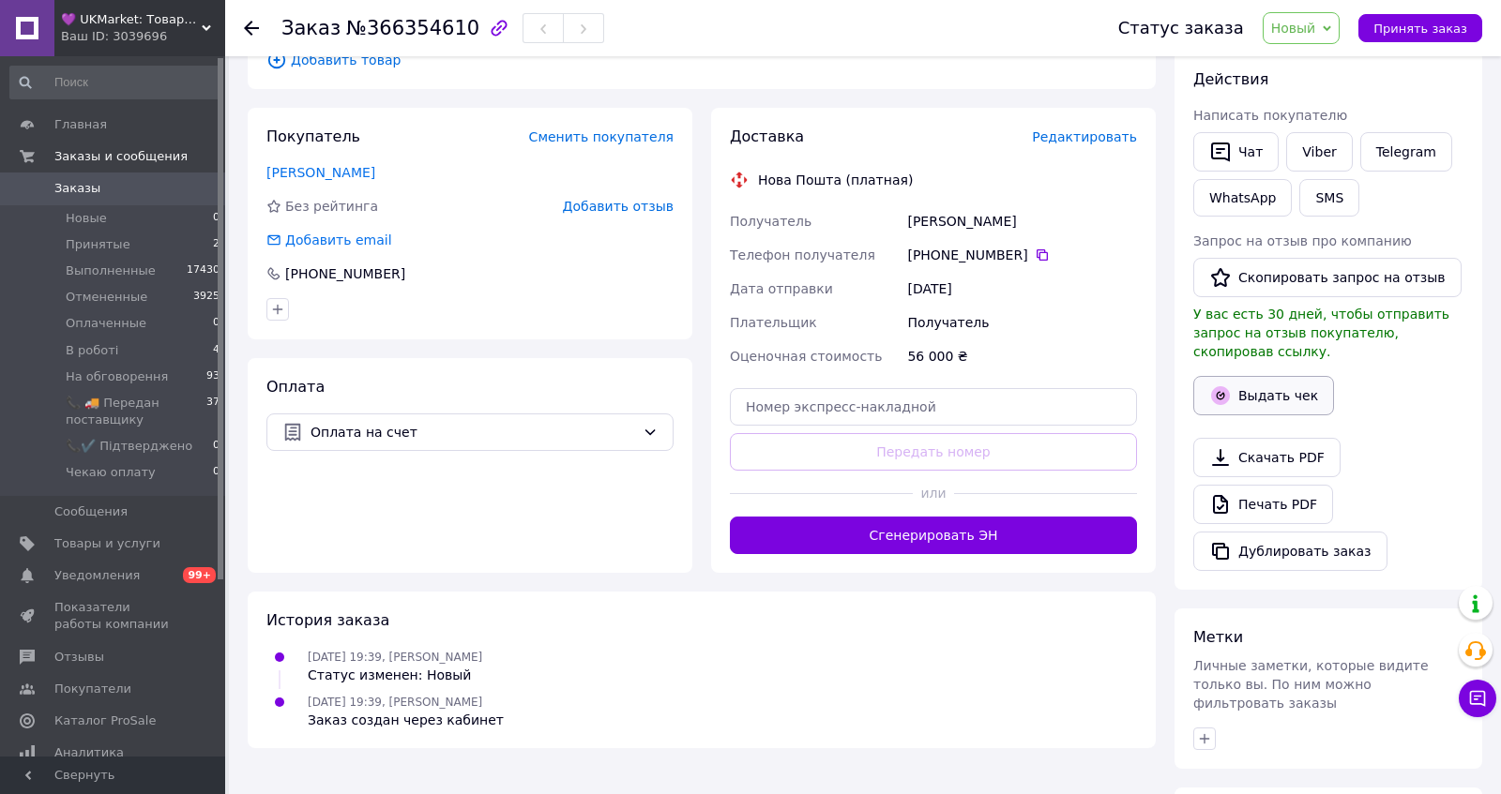
click at [1280, 415] on button "Выдать чек" at bounding box center [1263, 395] width 141 height 39
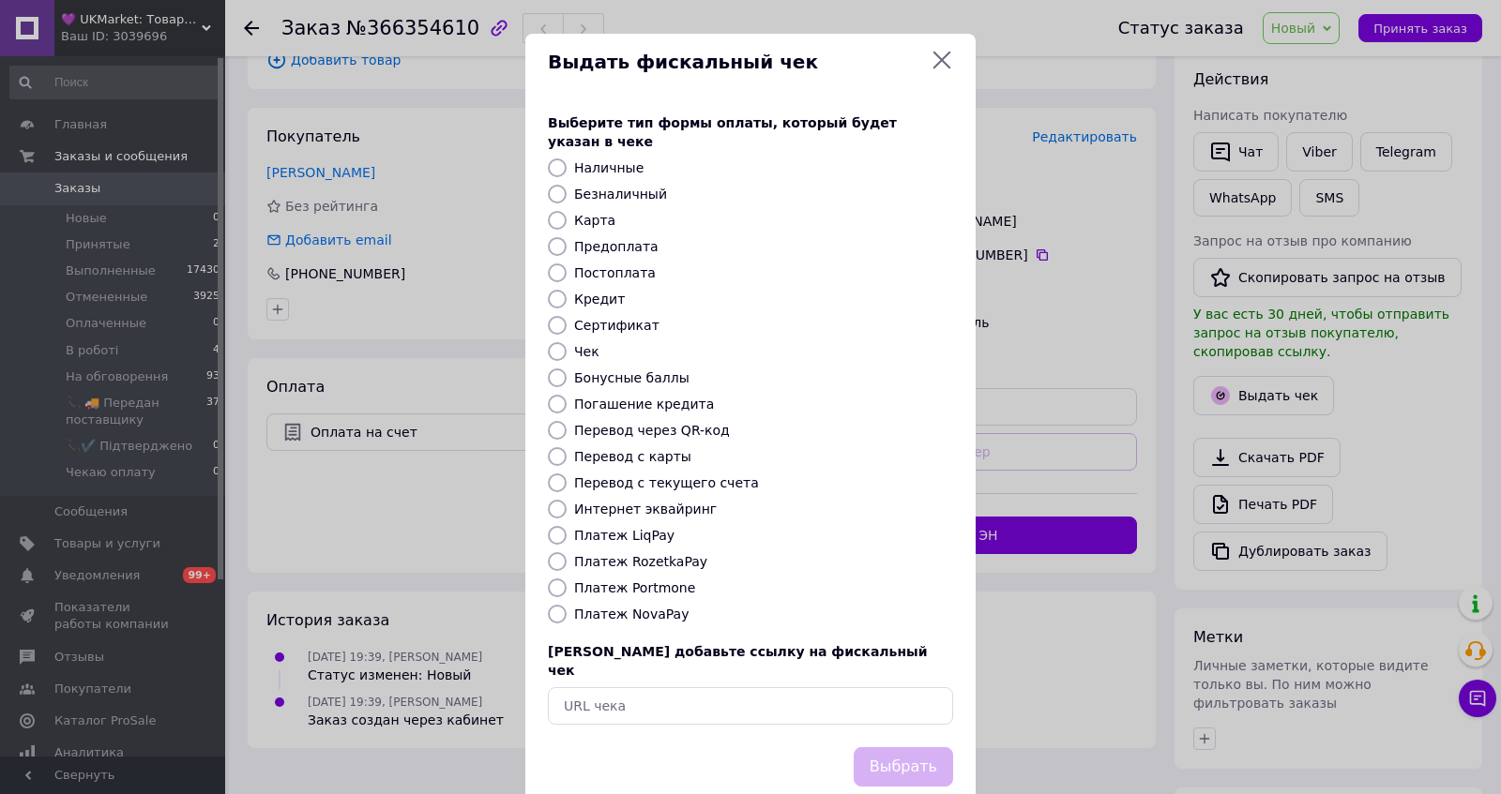
click at [647, 202] on label "Безналичный" at bounding box center [620, 194] width 93 height 15
click at [566, 204] on input "Безналичный" at bounding box center [557, 194] width 19 height 19
radio input "true"
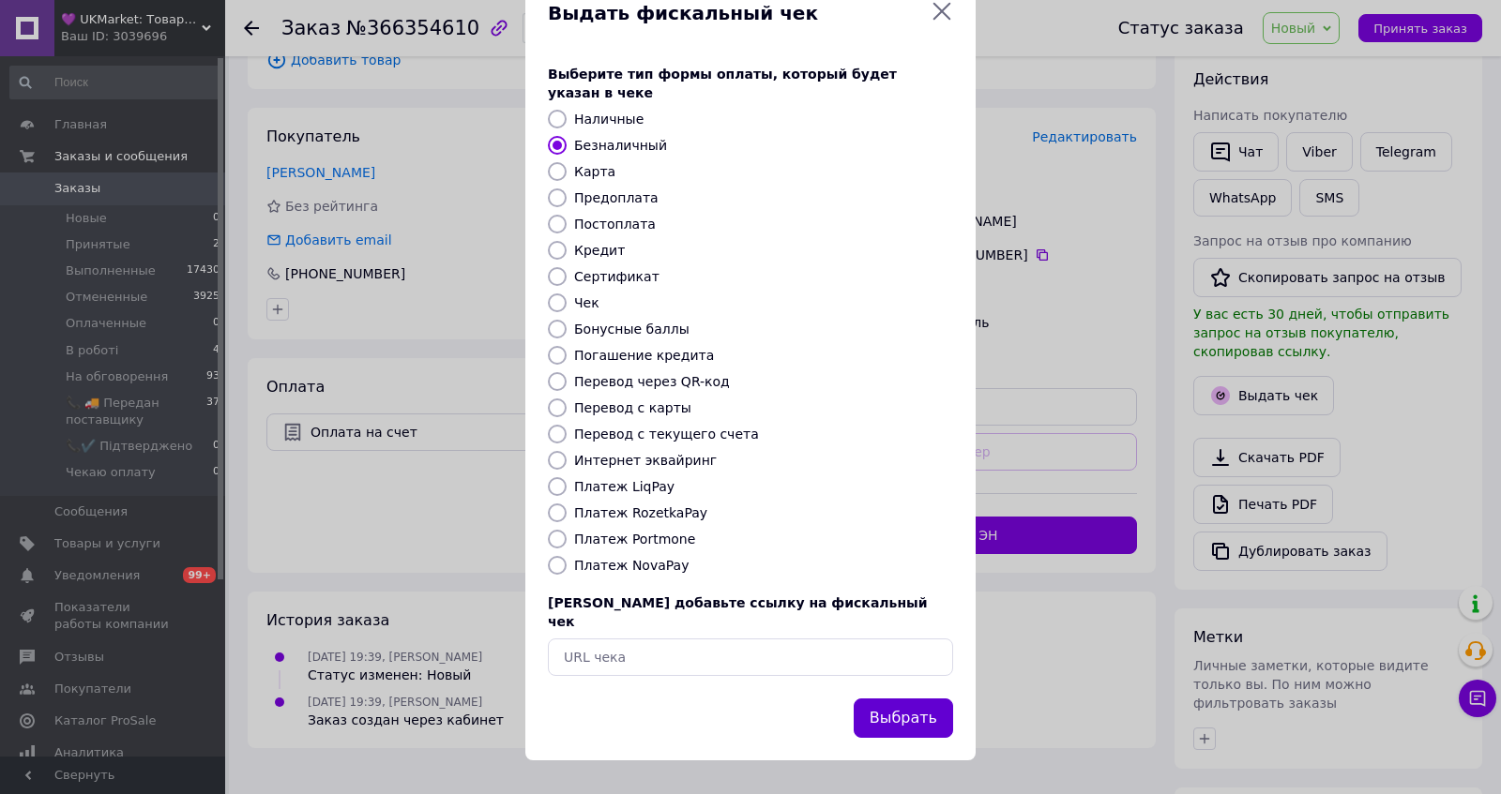
click at [902, 720] on button "Выбрать" at bounding box center [902, 719] width 99 height 40
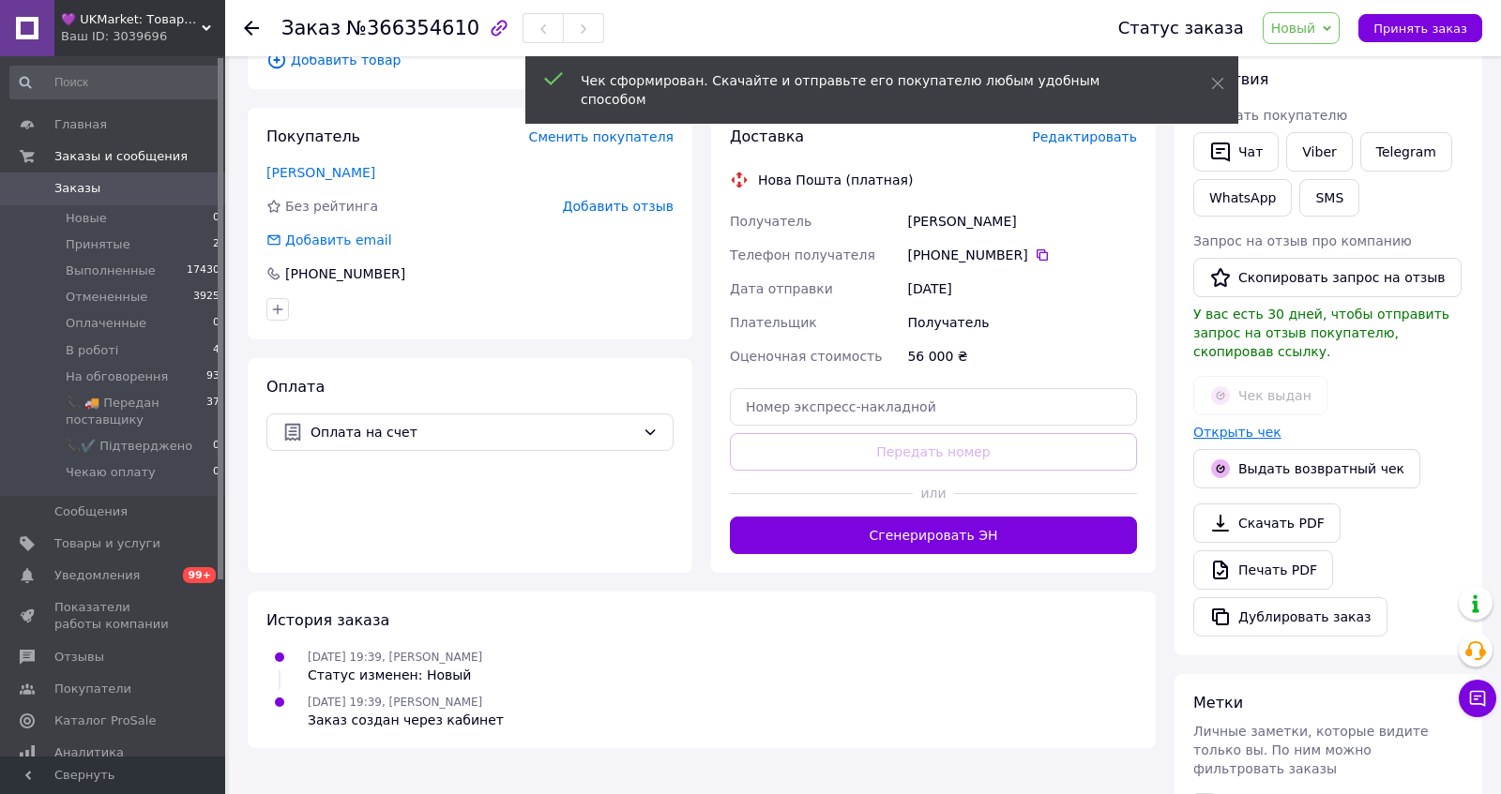
click at [1236, 440] on link "Открыть чек" at bounding box center [1237, 432] width 88 height 15
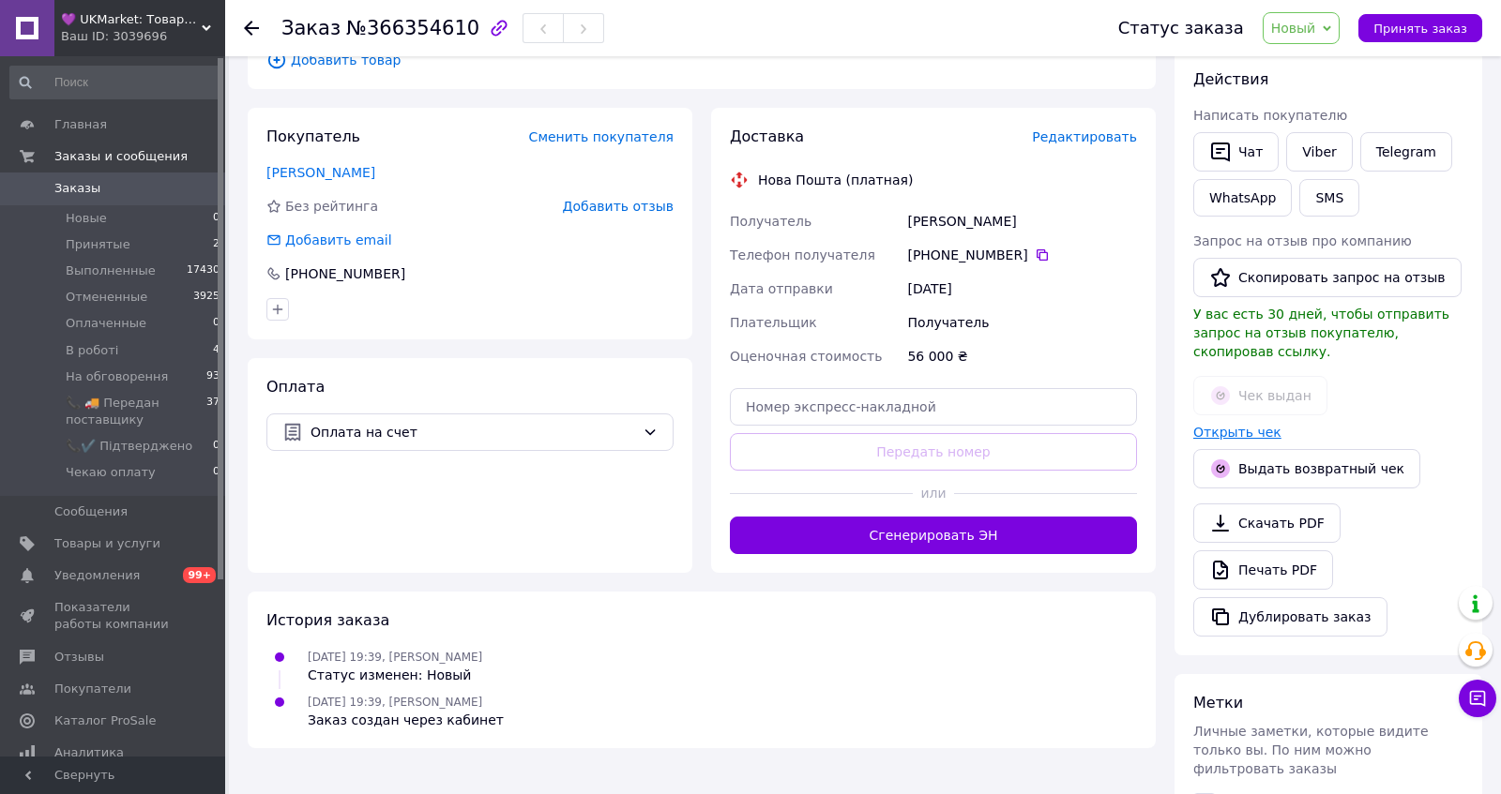
click at [1257, 440] on link "Открыть чек" at bounding box center [1237, 432] width 88 height 15
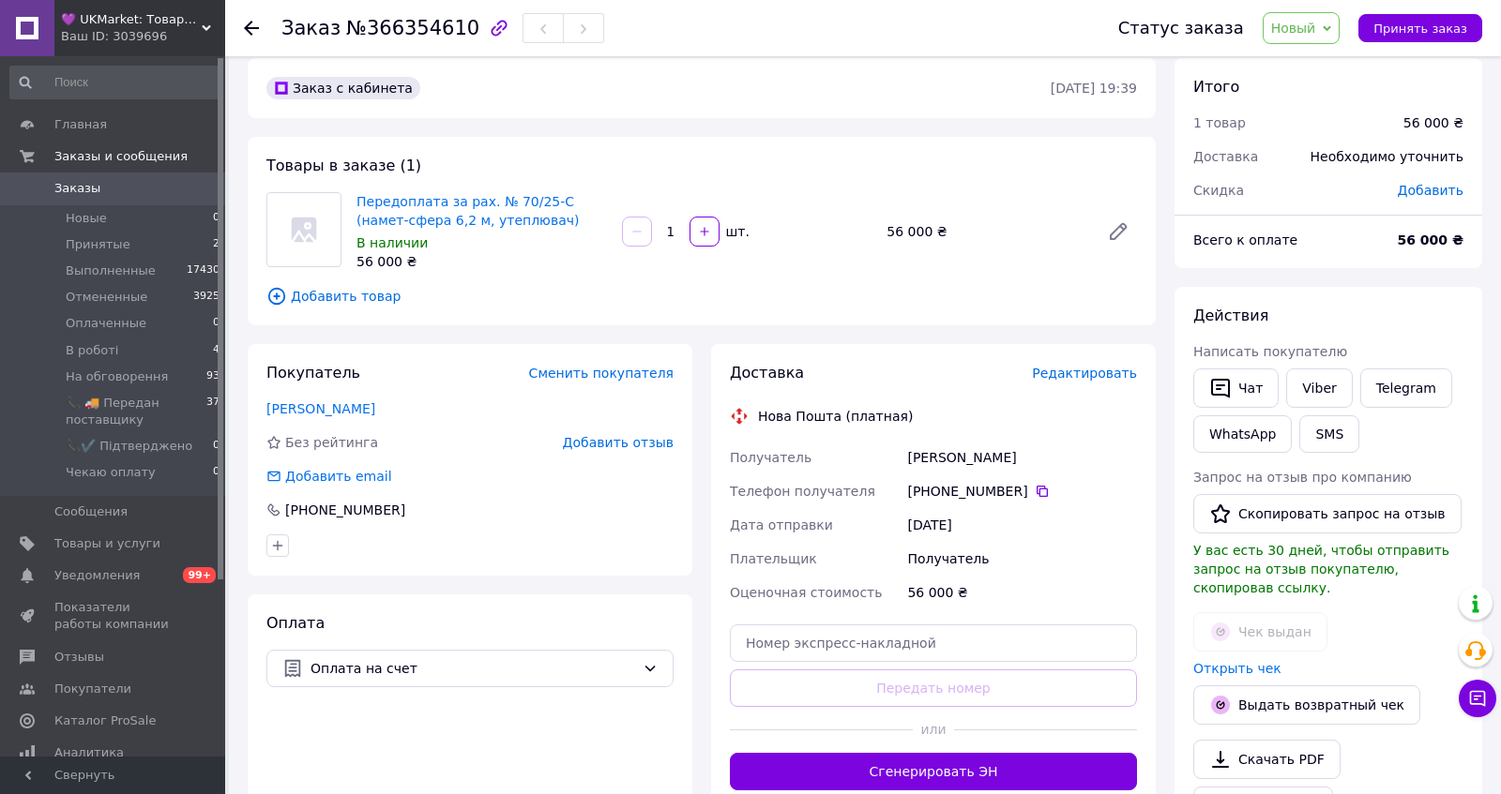
scroll to position [9, 0]
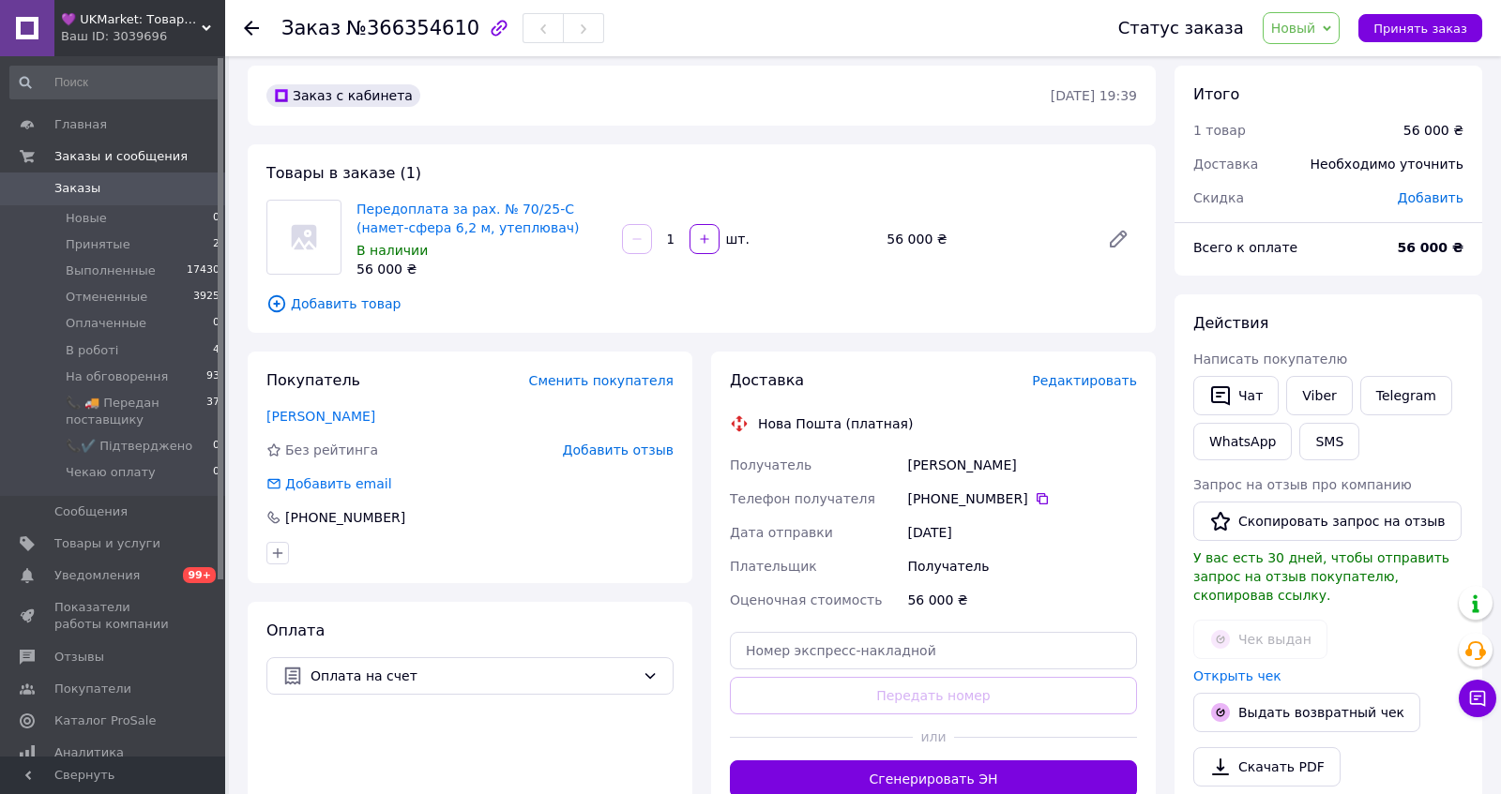
click at [1087, 388] on span "Редактировать" at bounding box center [1084, 380] width 105 height 15
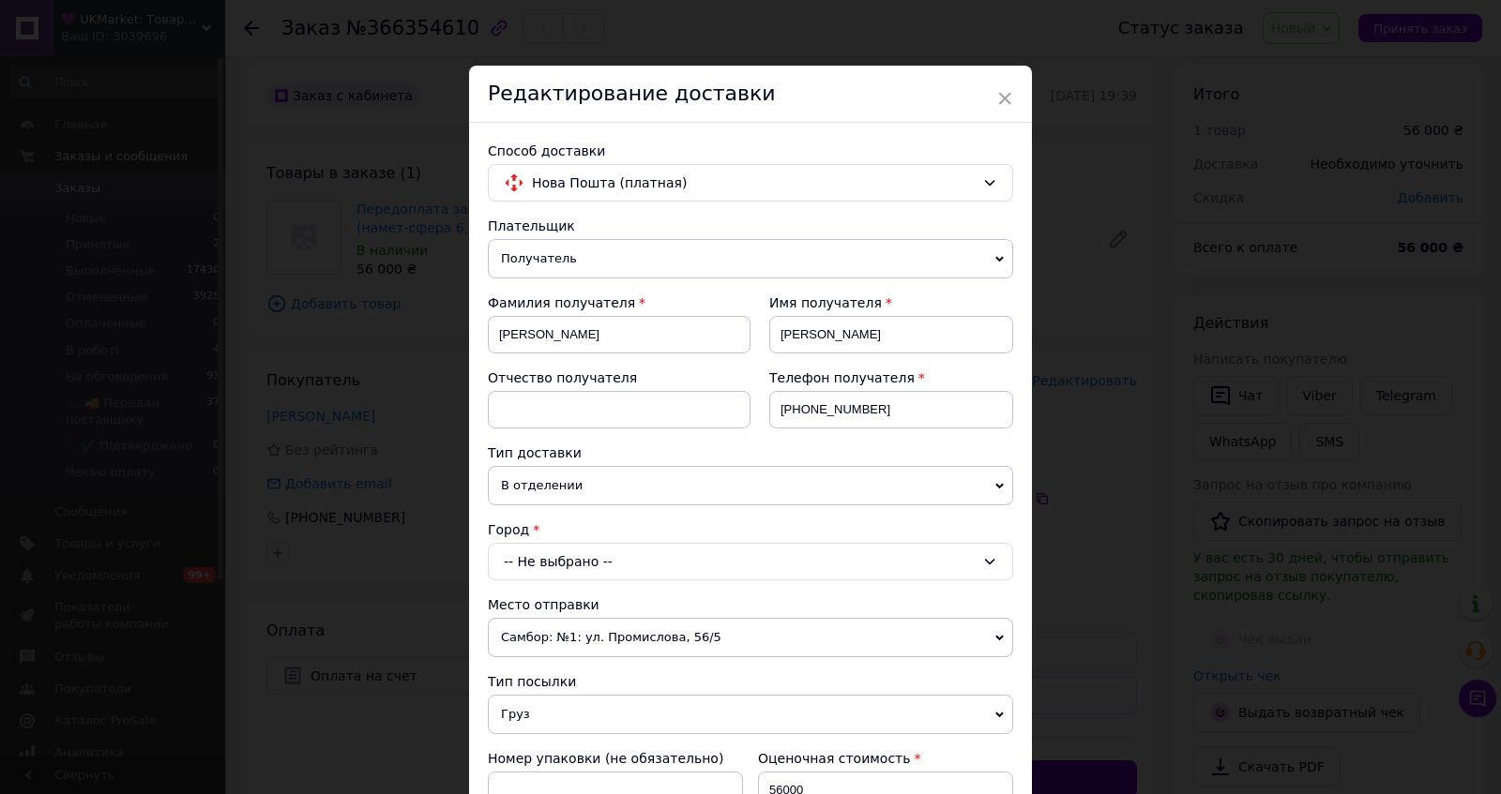
scroll to position [247, 0]
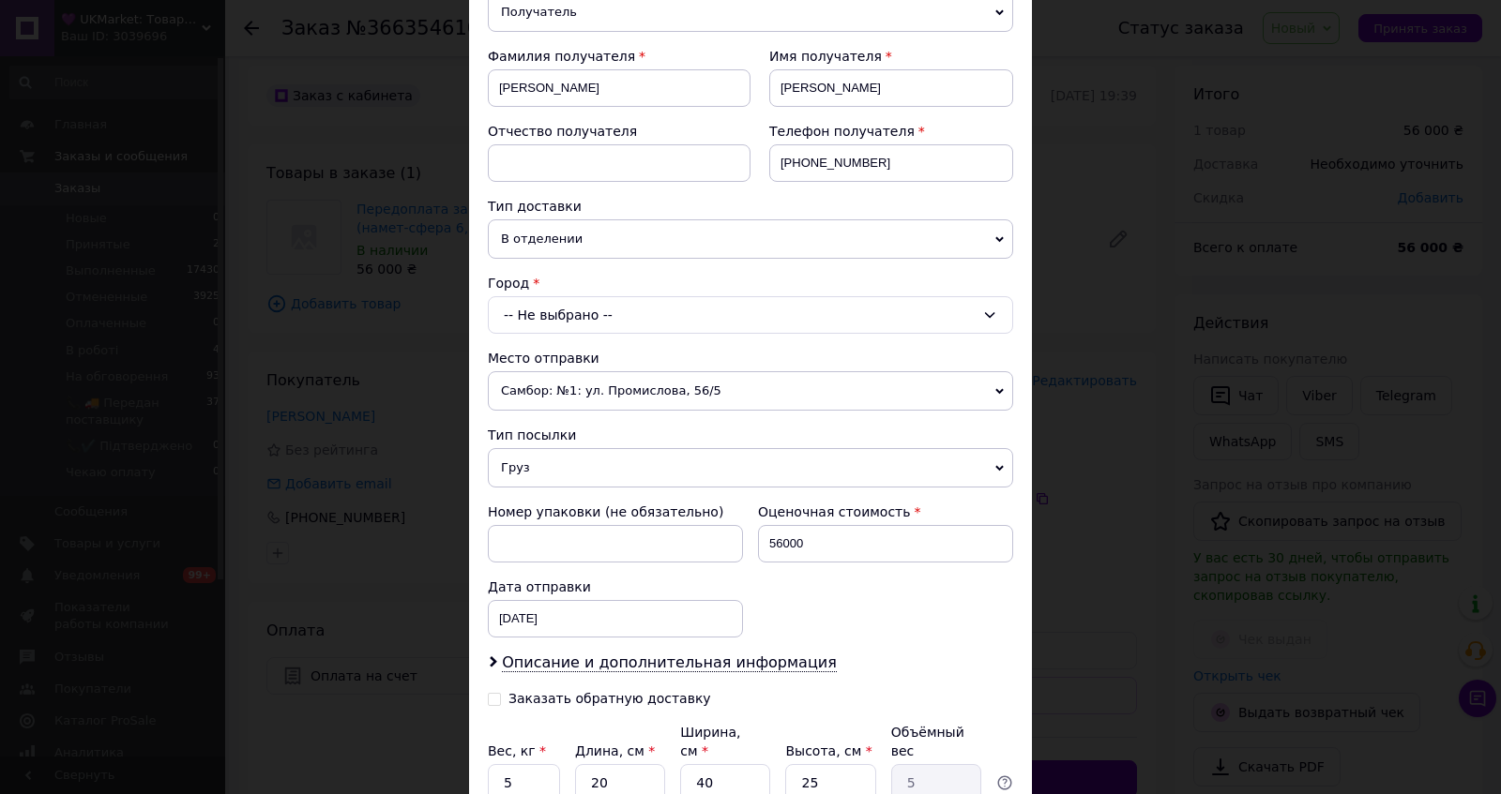
click at [612, 334] on div "-- Не выбрано --" at bounding box center [750, 315] width 525 height 38
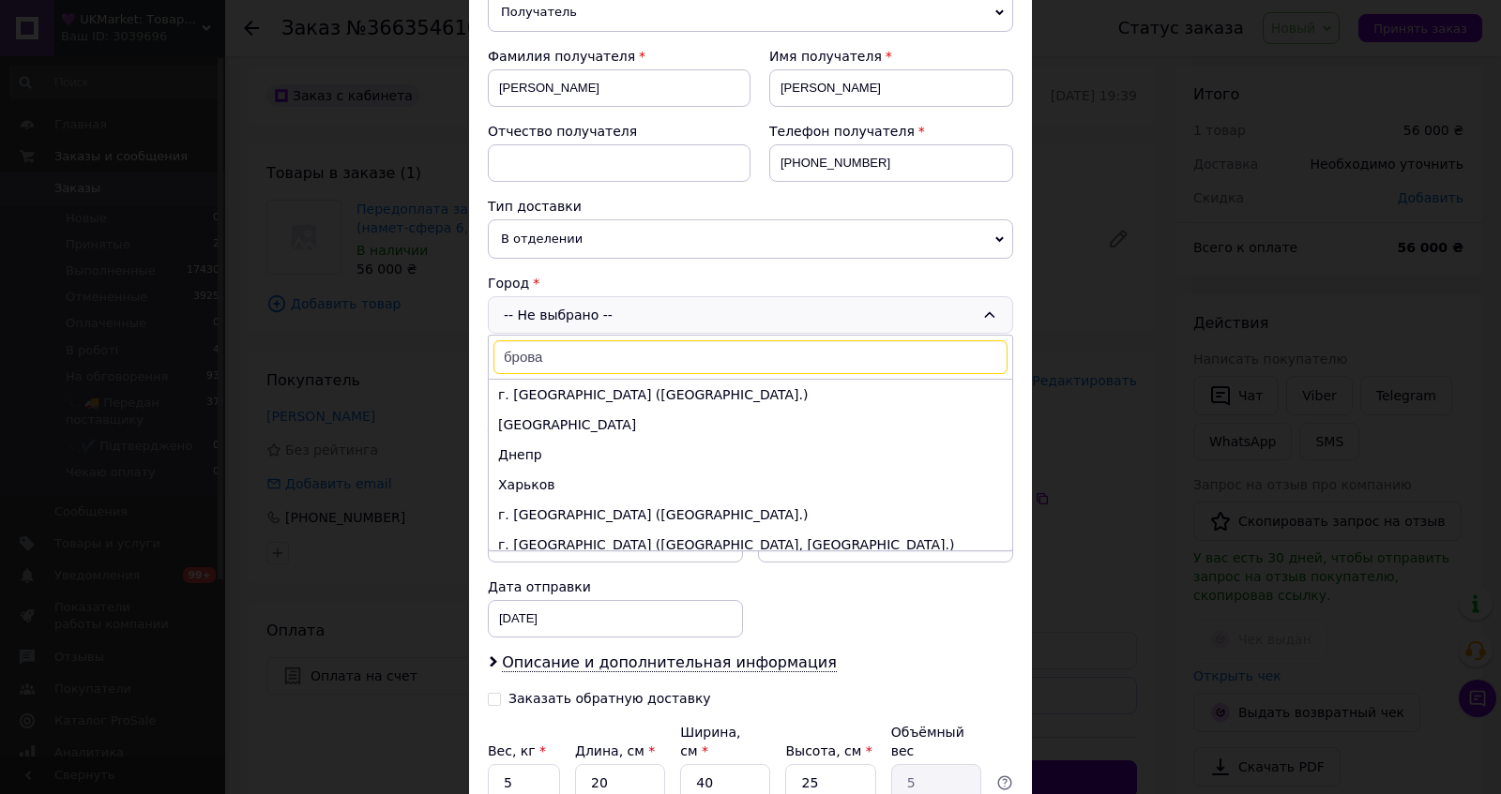
type input "бровар"
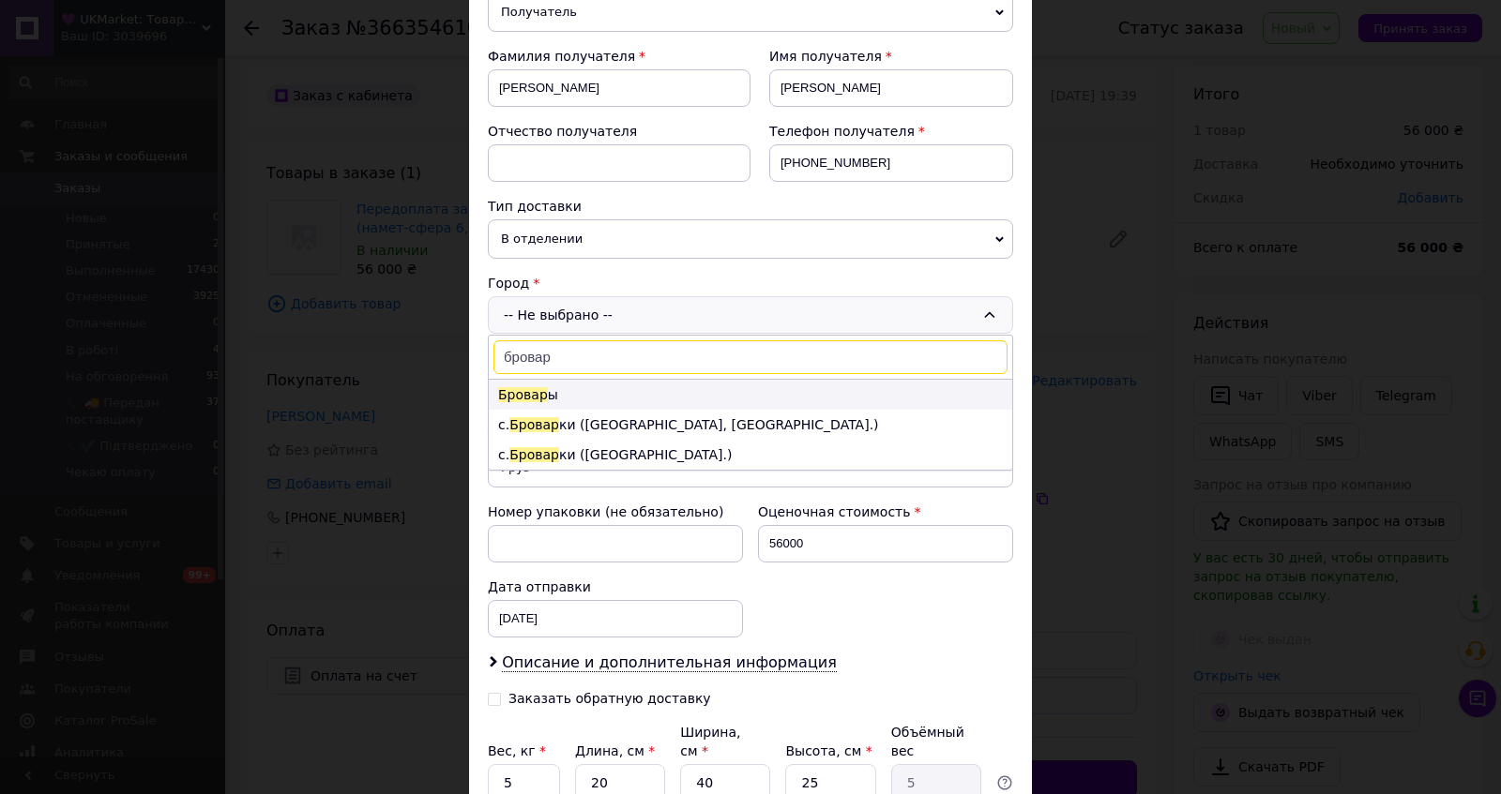
click at [622, 410] on li "Бровар ы" at bounding box center [750, 395] width 523 height 30
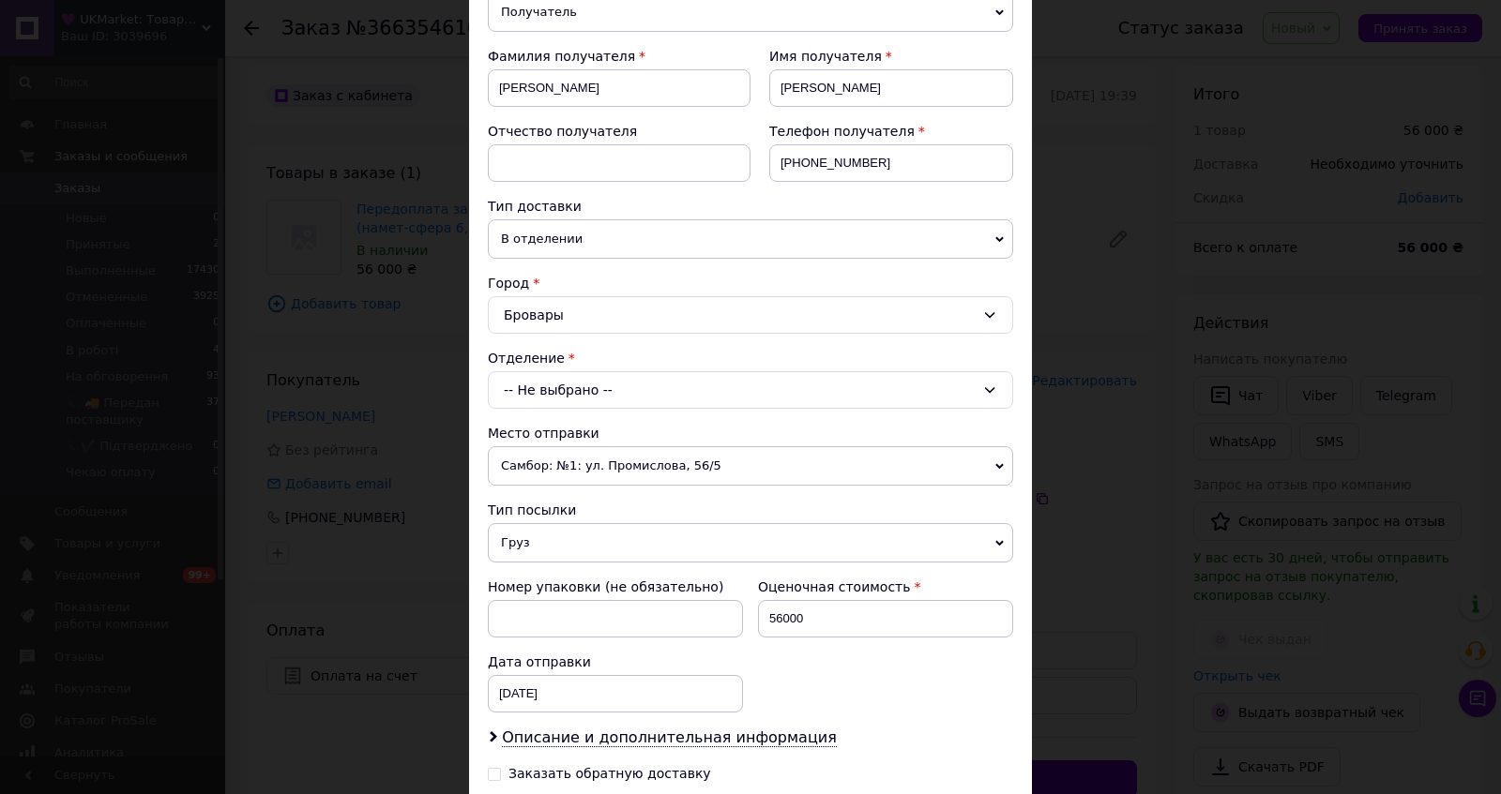
click at [614, 409] on div "-- Не выбрано --" at bounding box center [750, 390] width 525 height 38
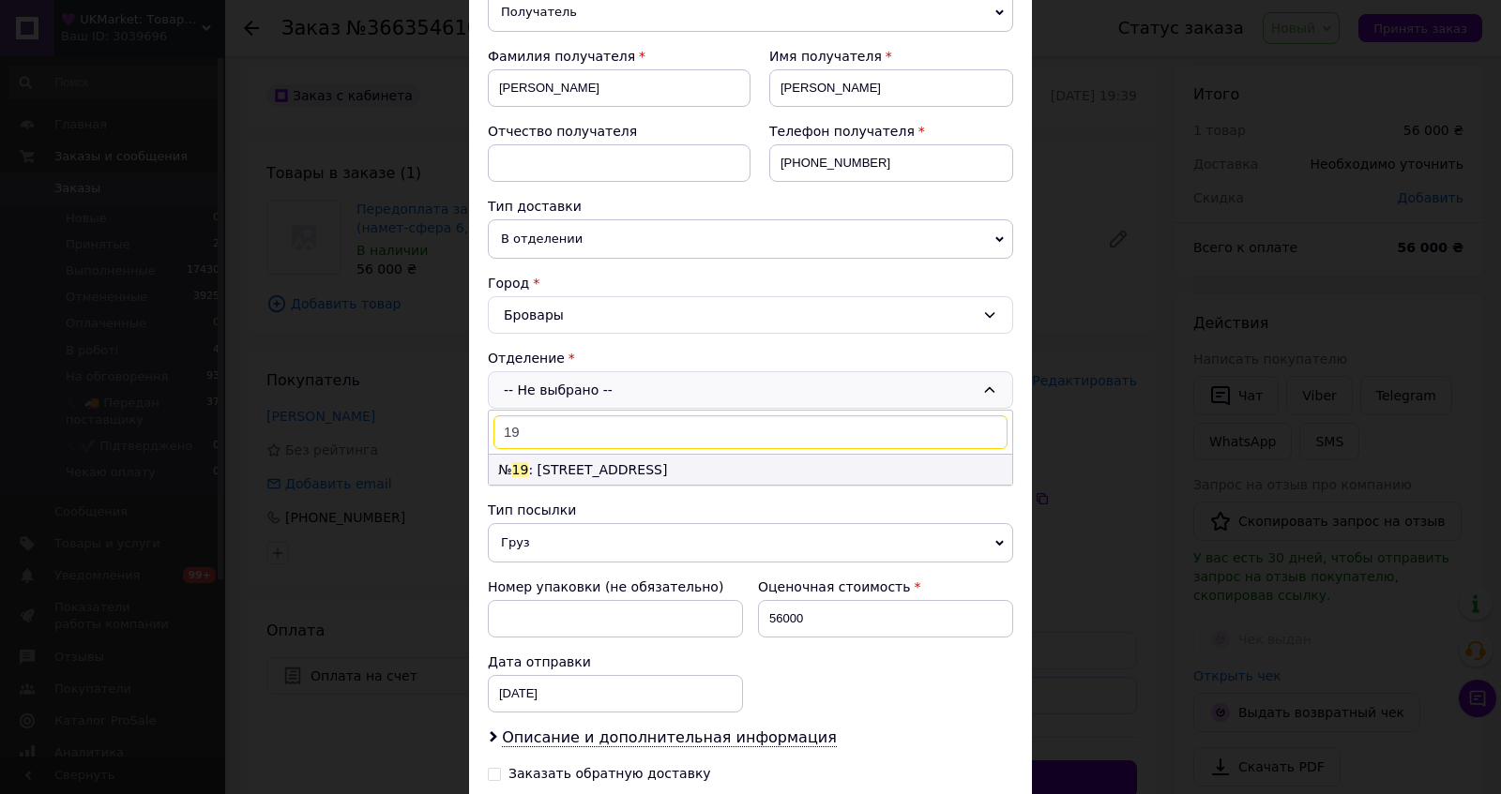
type input "19"
click at [717, 485] on li "№ 19 : ул. Переяславский Путь, 140" at bounding box center [750, 470] width 523 height 30
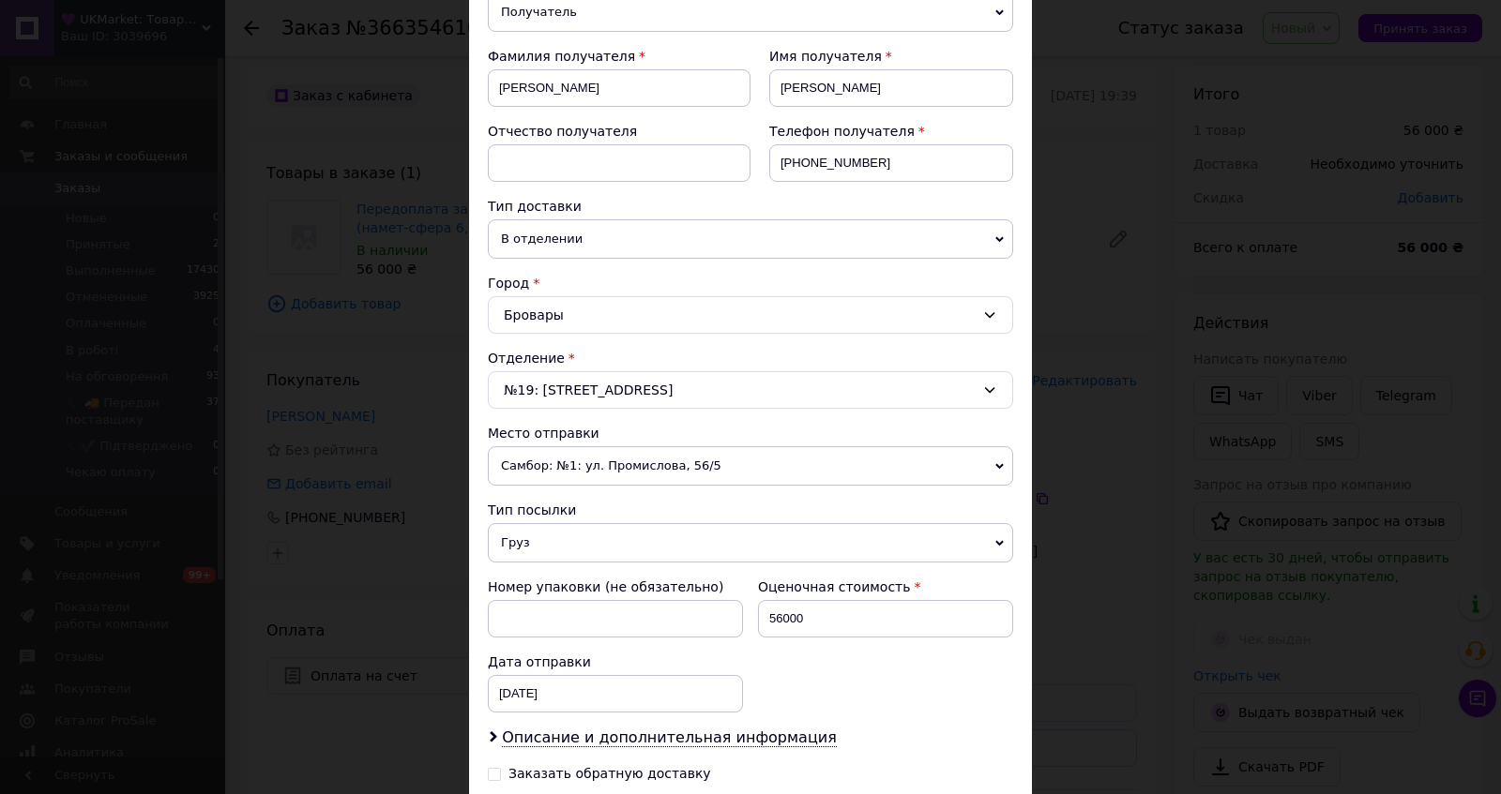
click at [714, 486] on span "Самбор: №1: ул. Промислова, 56/5" at bounding box center [750, 465] width 525 height 39
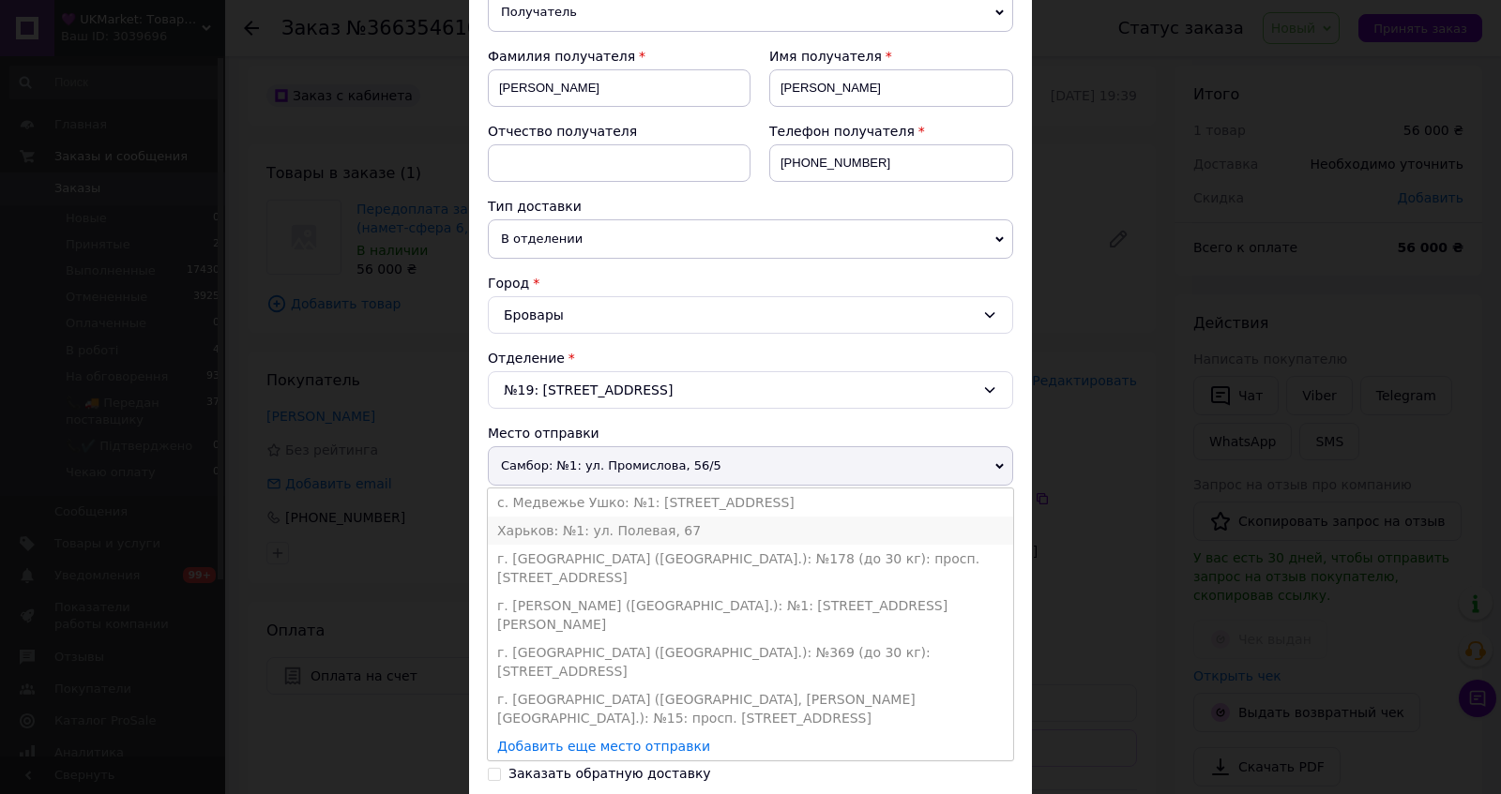
click at [689, 545] on li "Харьков: №1: ул. Полевая, 67" at bounding box center [750, 531] width 525 height 28
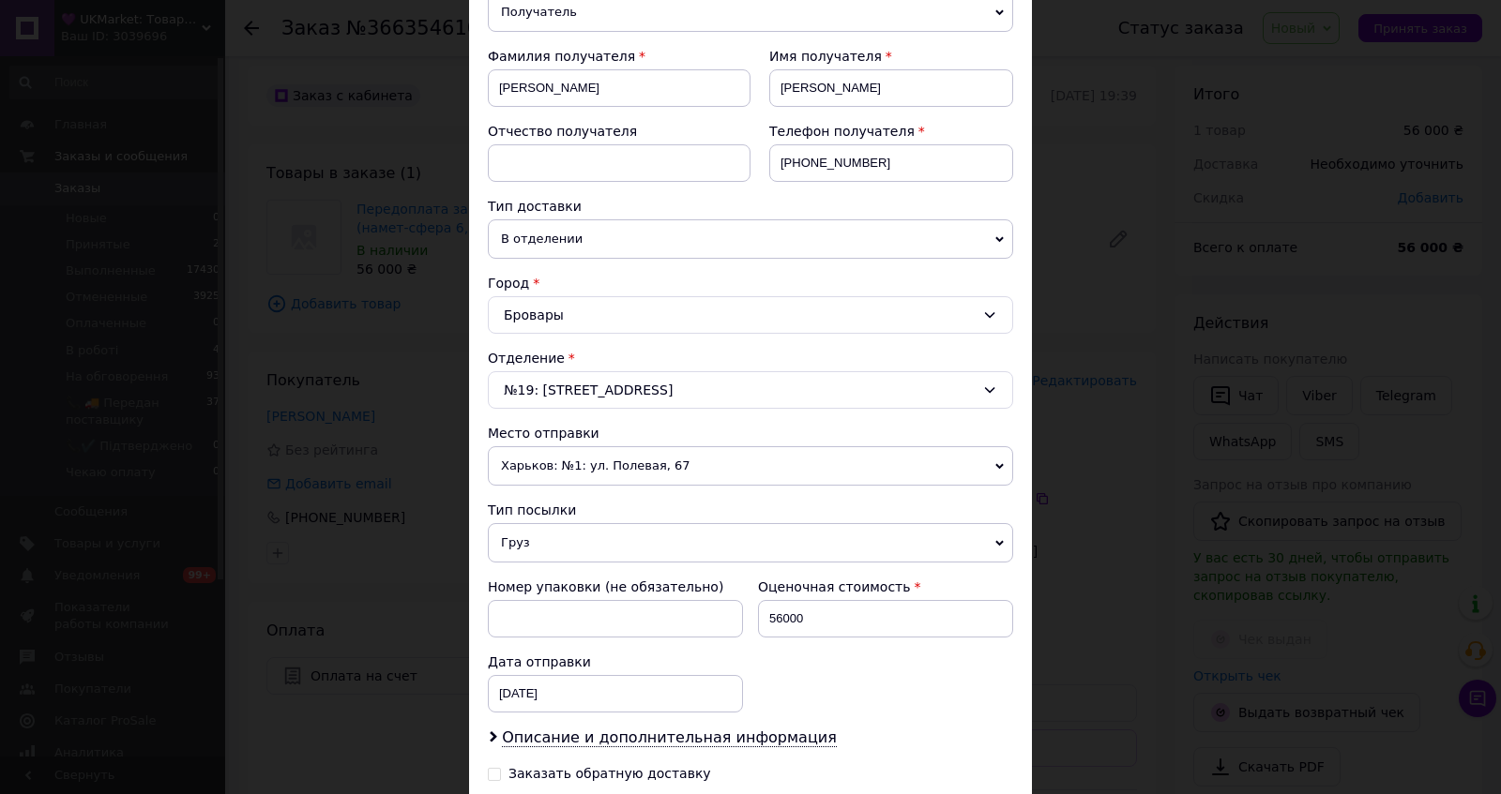
scroll to position [634, 0]
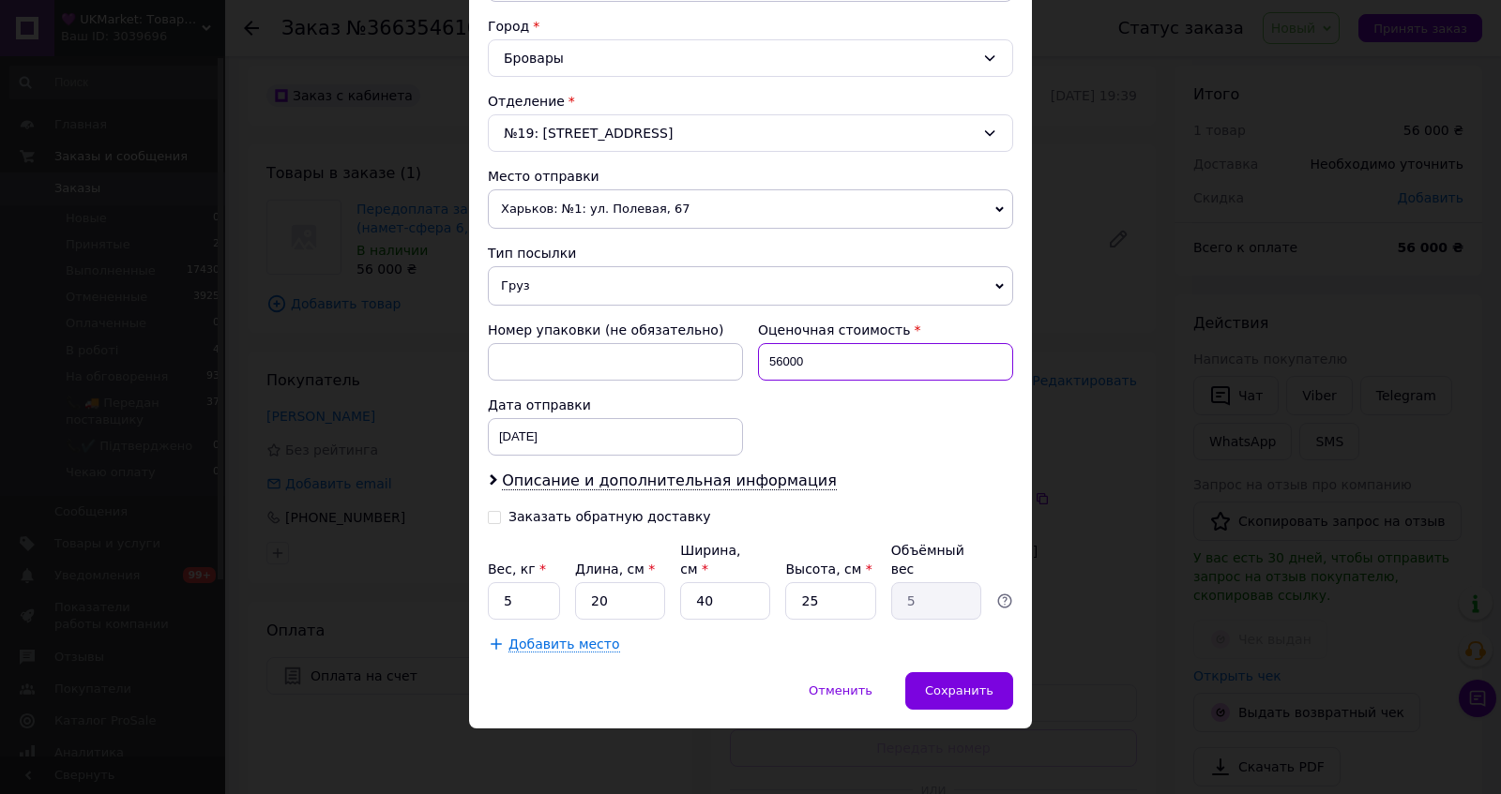
click at [842, 343] on input "56000" at bounding box center [885, 362] width 255 height 38
type input "112000"
click at [970, 694] on span "Сохранить" at bounding box center [959, 691] width 68 height 14
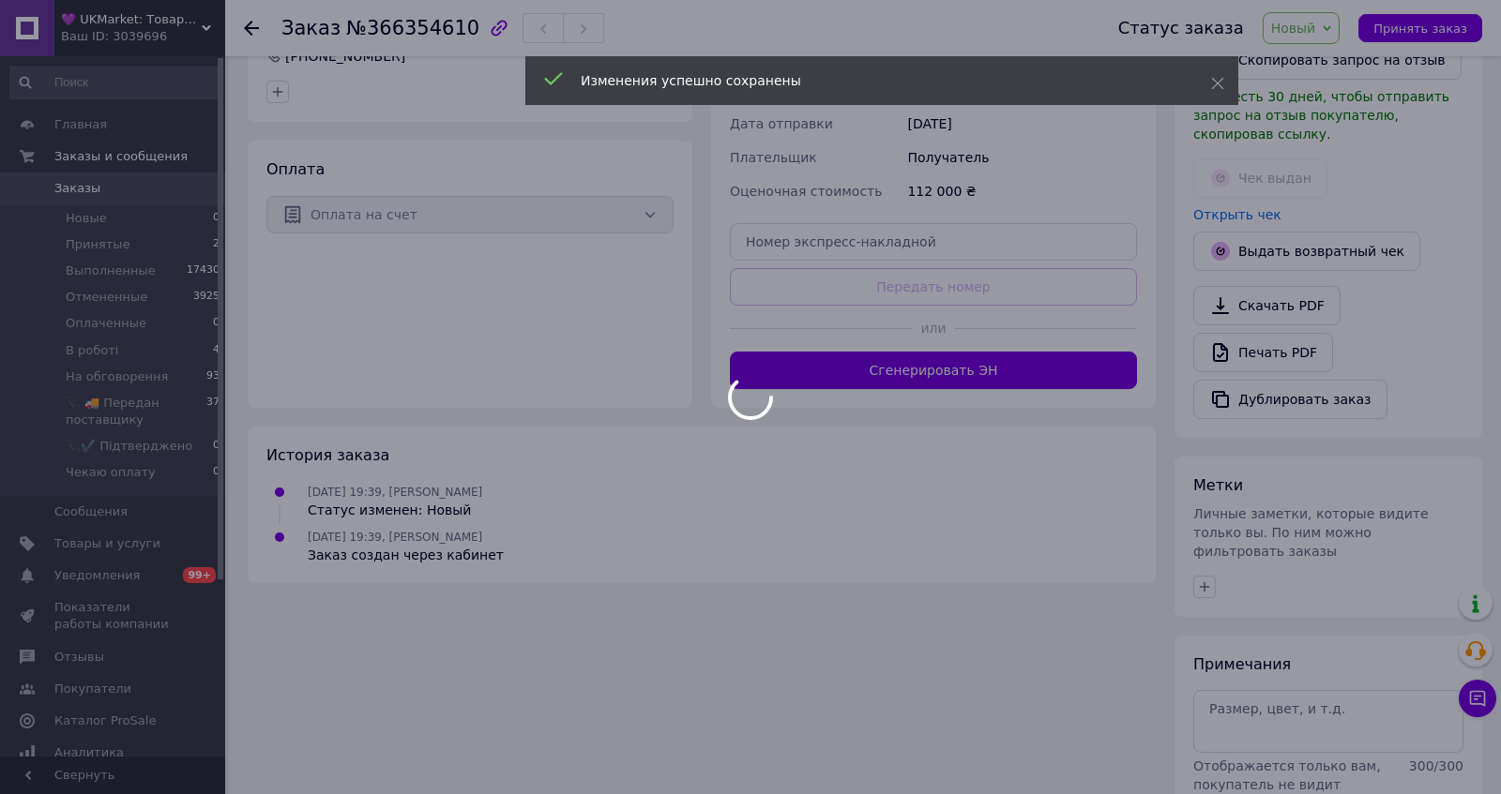
scroll to position [474, 0]
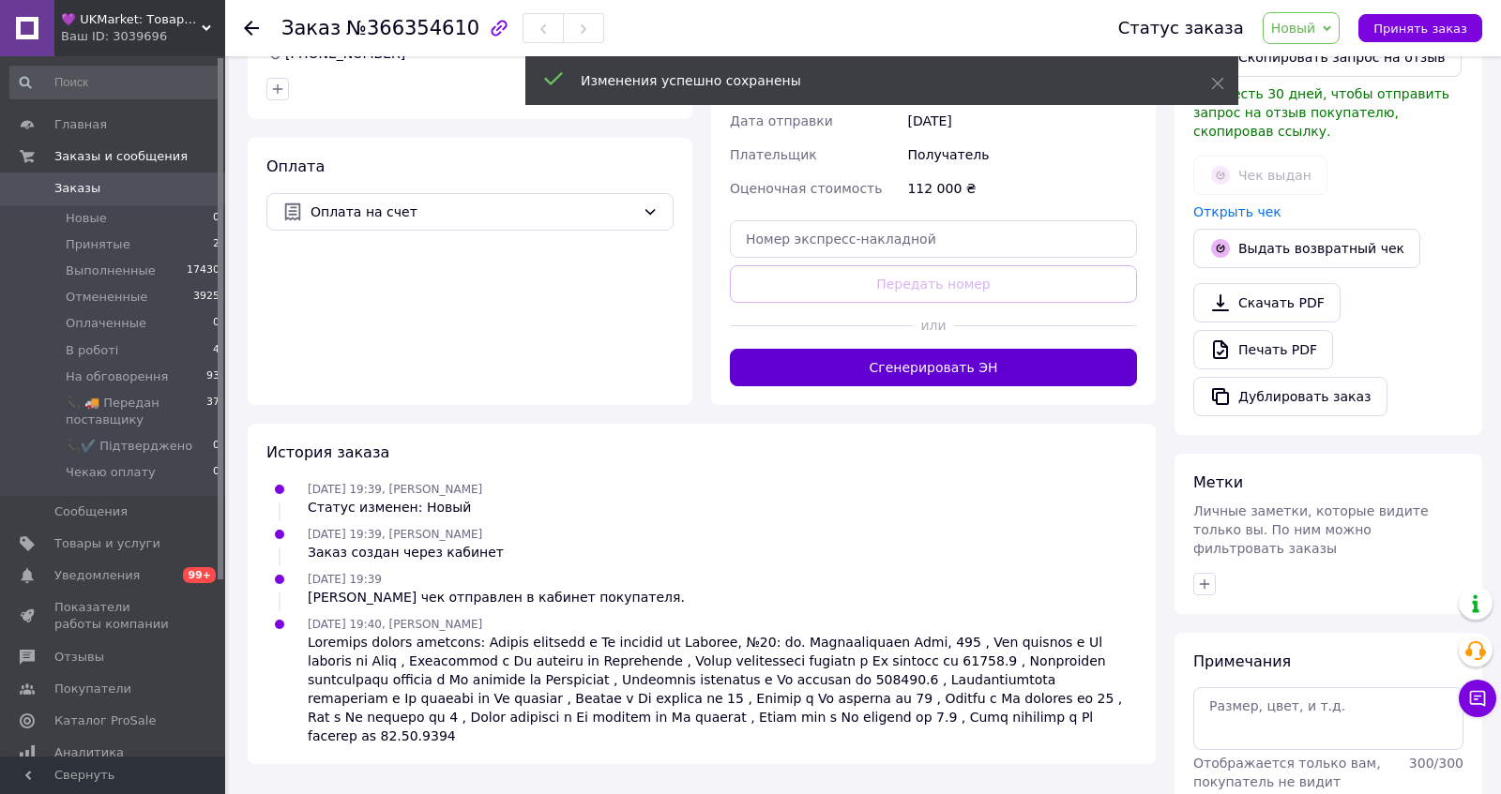
click at [1009, 386] on button "Сгенерировать ЭН" at bounding box center [933, 368] width 407 height 38
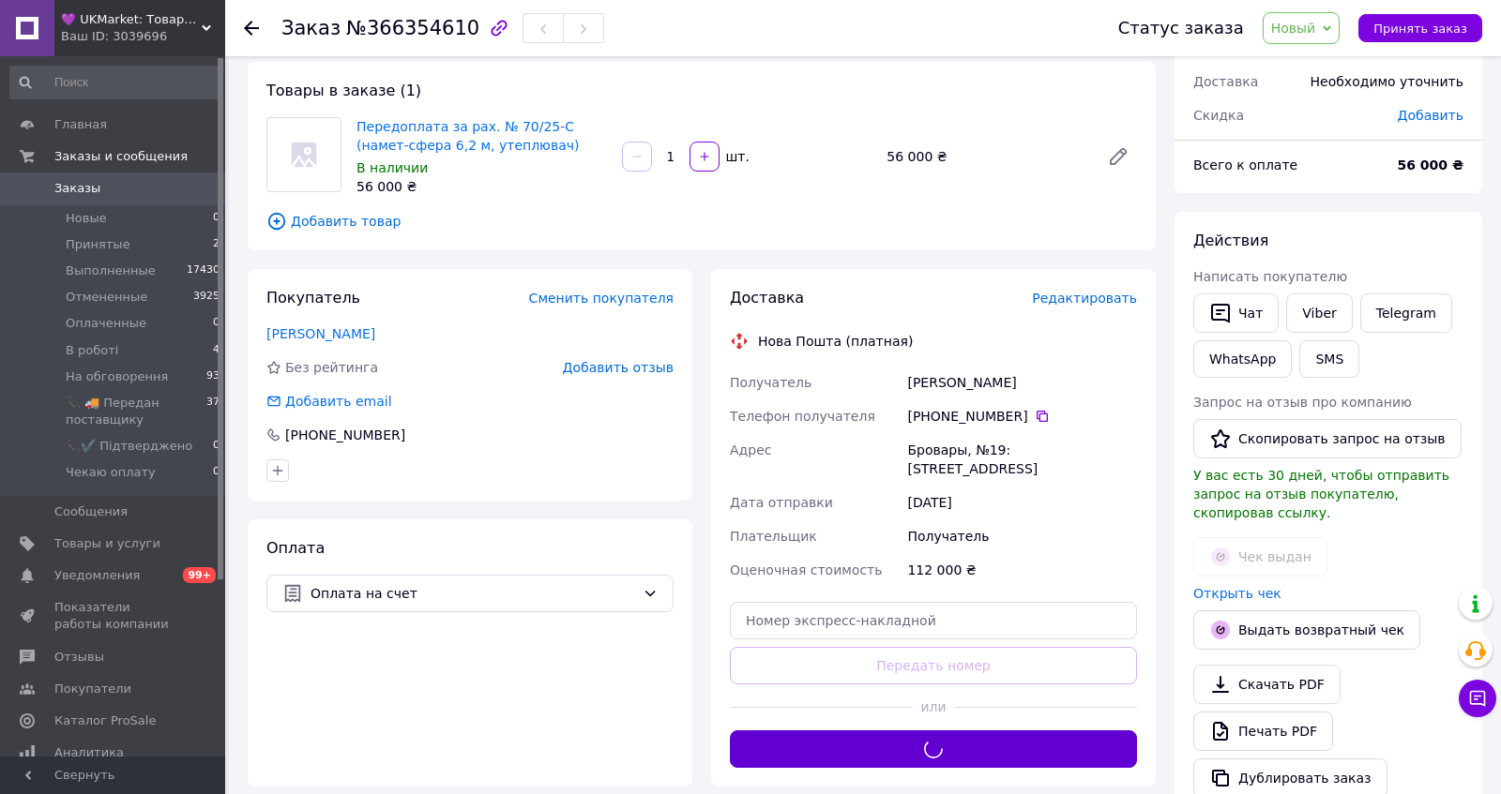
scroll to position [83, 0]
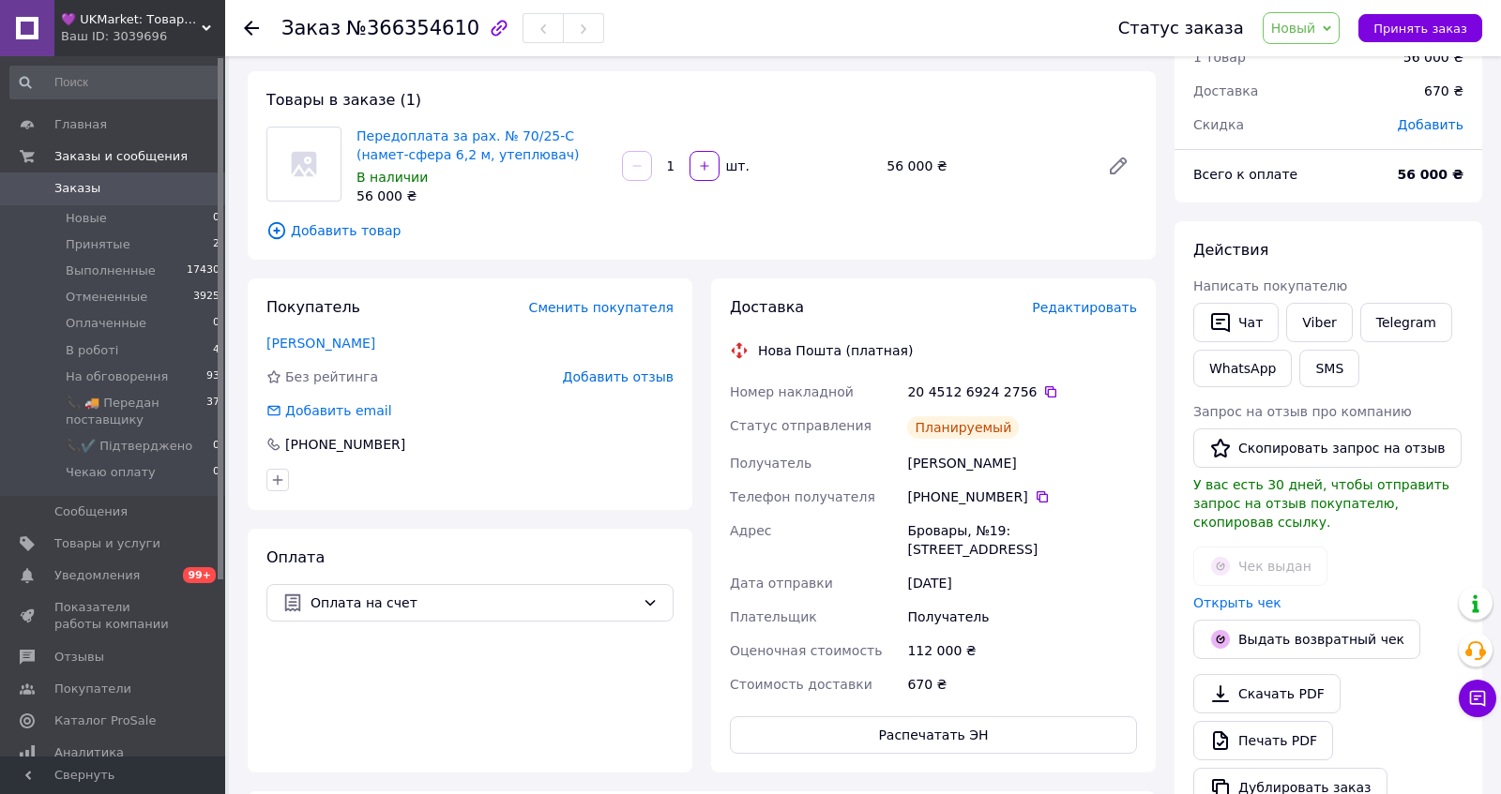
drag, startPoint x: 910, startPoint y: 431, endPoint x: 1075, endPoint y: 524, distance: 189.4
click at [1075, 524] on div "Номер накладной 20 4512 6924 2756   Статус отправления Планируемый Получатель Т…" at bounding box center [933, 538] width 415 height 326
copy div "20 4512 6924 2756   Статус отправления Планируемый Получатель Тихенко Владислав"
click at [737, 360] on icon at bounding box center [739, 350] width 19 height 19
click at [1240, 342] on button "Чат" at bounding box center [1235, 322] width 85 height 39
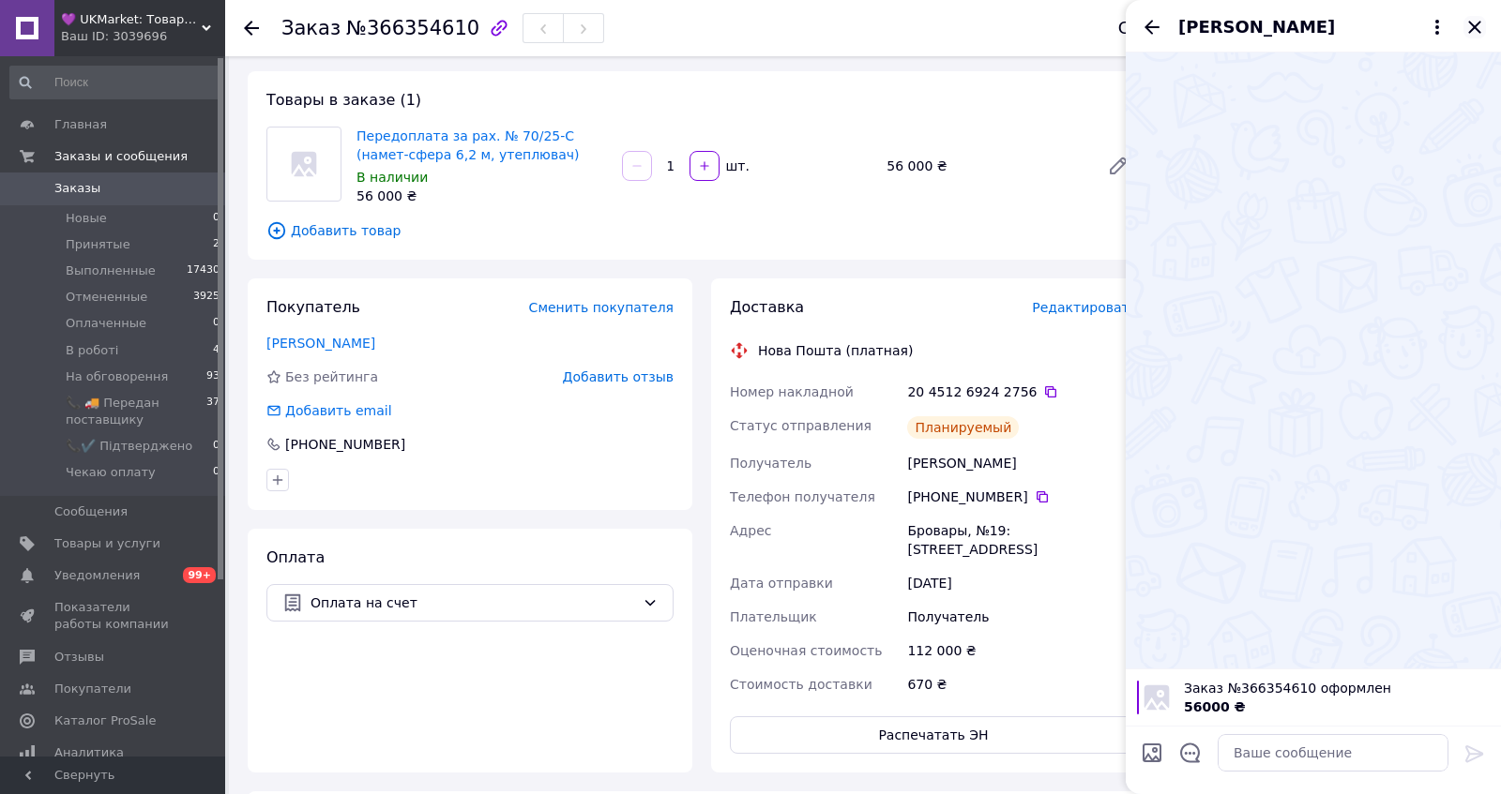
click at [1466, 31] on icon "Закрыть" at bounding box center [1474, 27] width 23 height 23
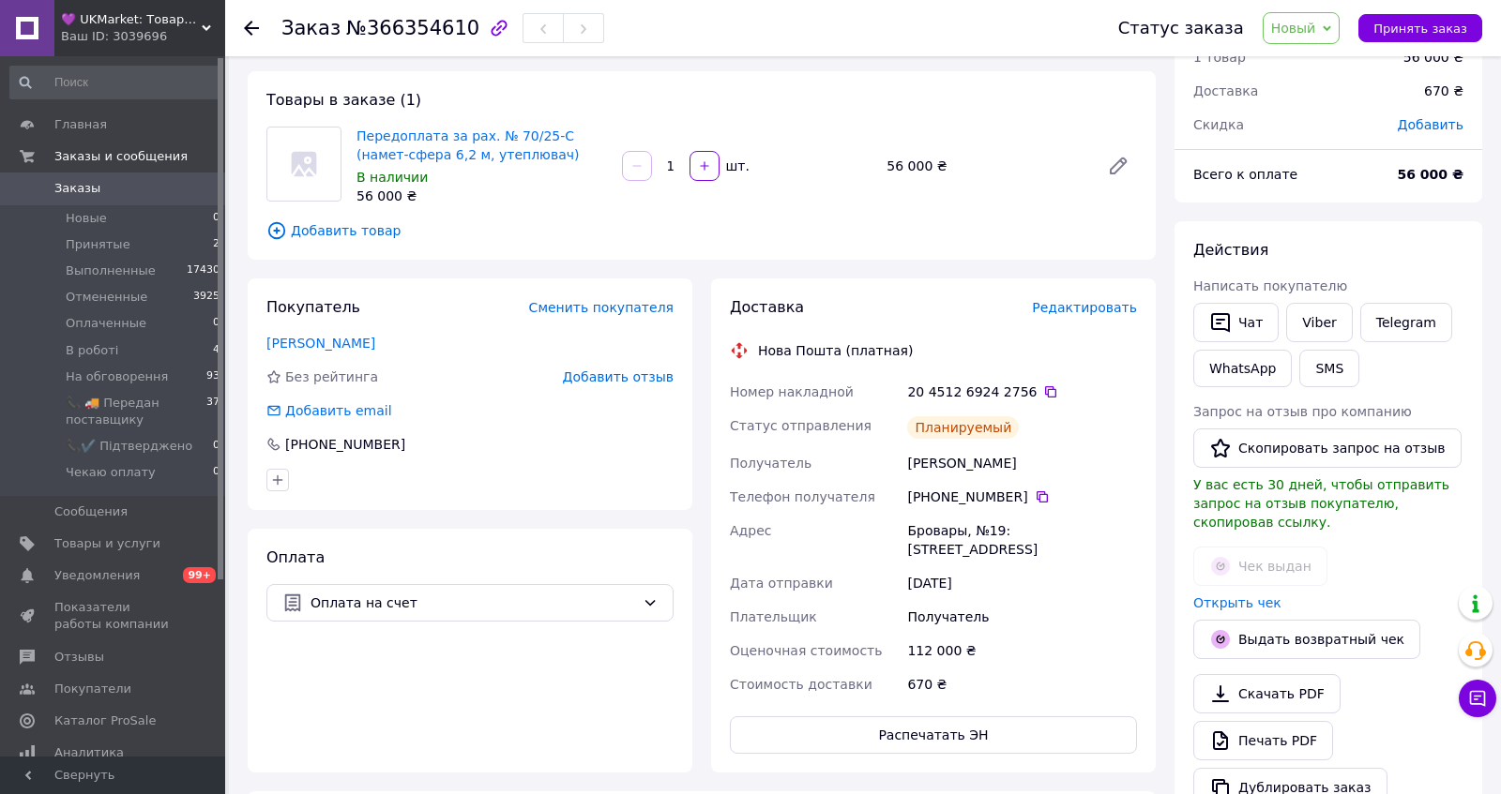
click at [1300, 36] on span "Новый" at bounding box center [1293, 28] width 45 height 15
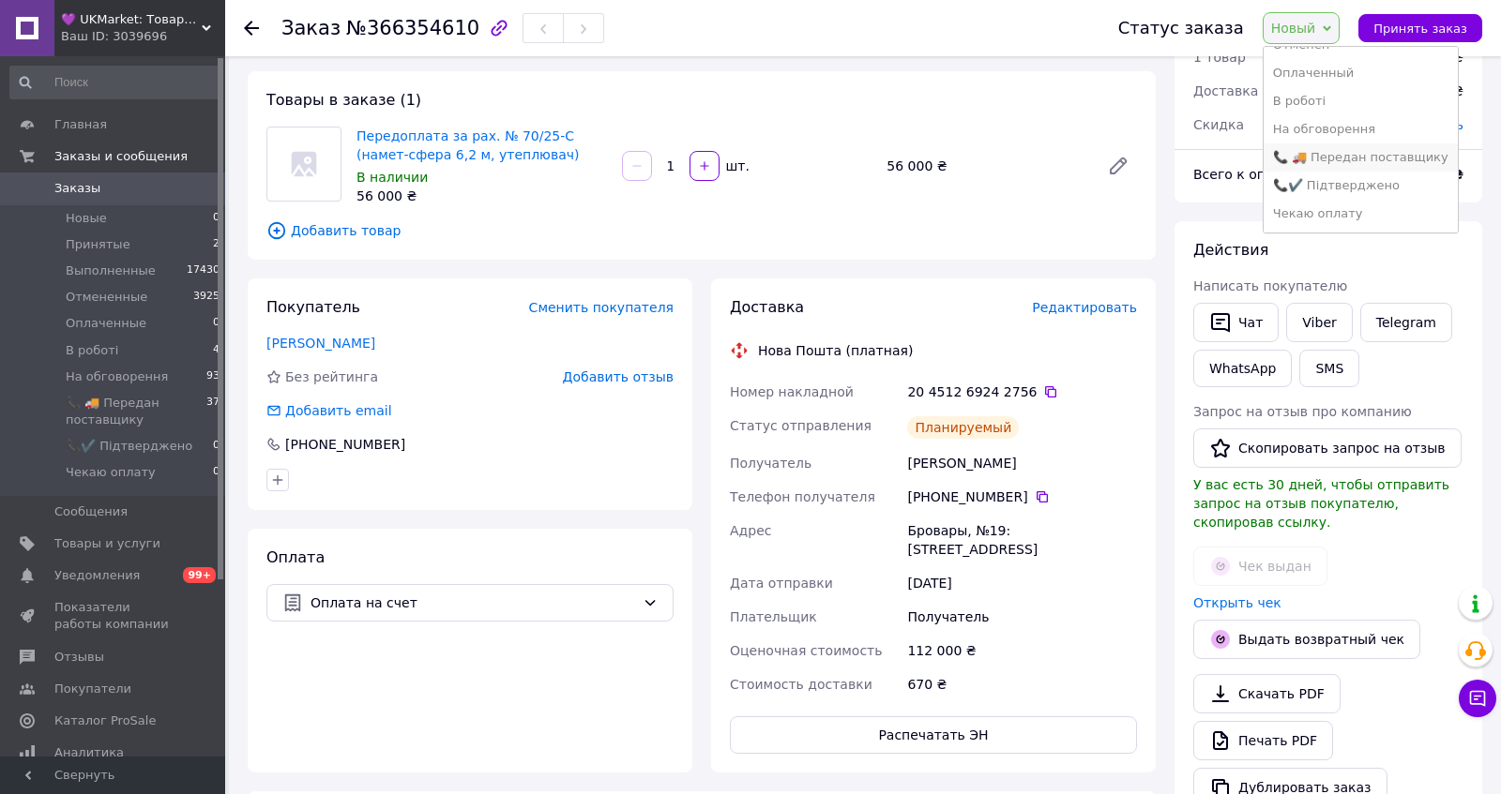
click at [1329, 152] on li "📞 🚚 Передан поставщику" at bounding box center [1360, 157] width 194 height 28
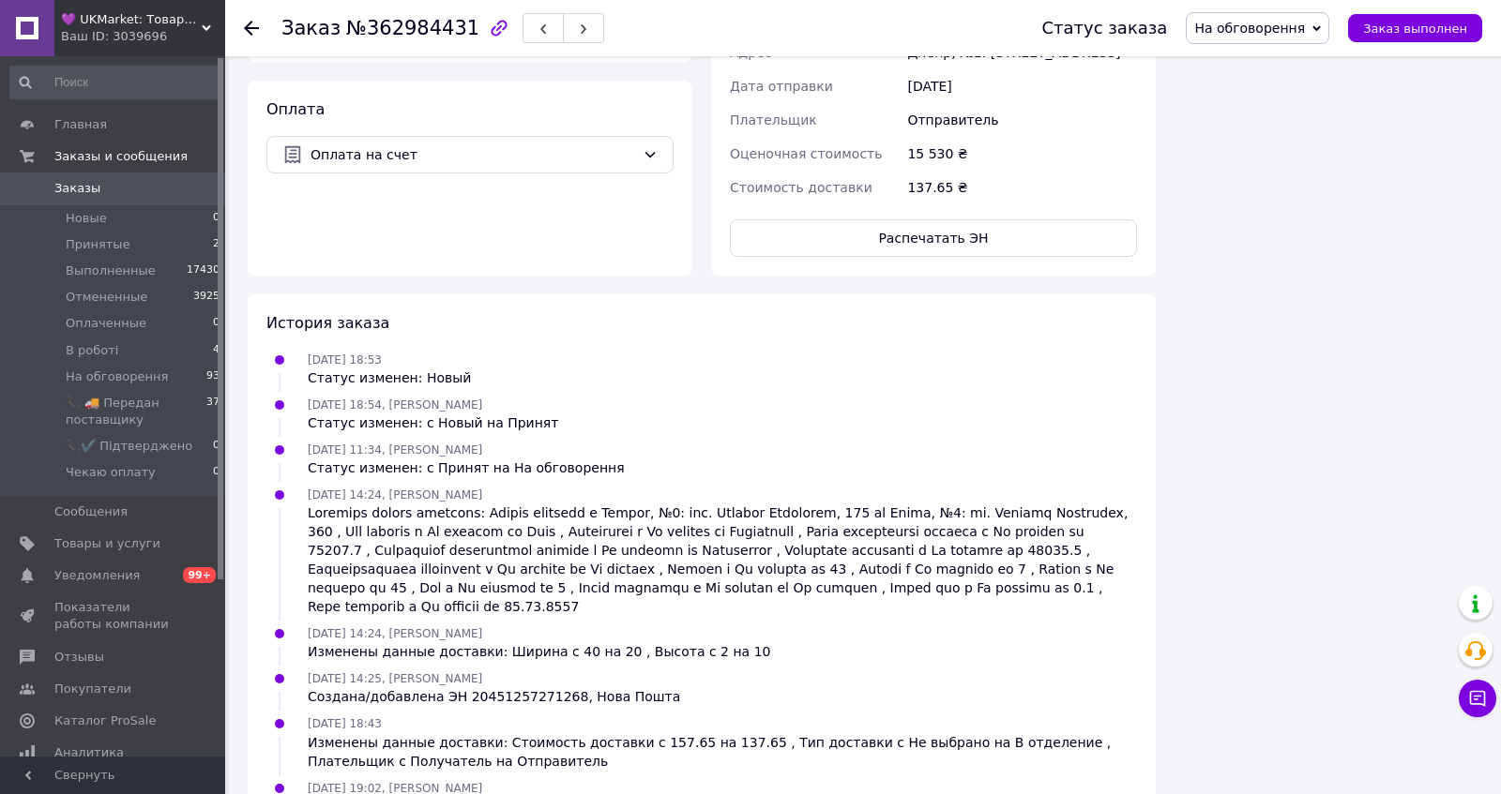
scroll to position [2772, 0]
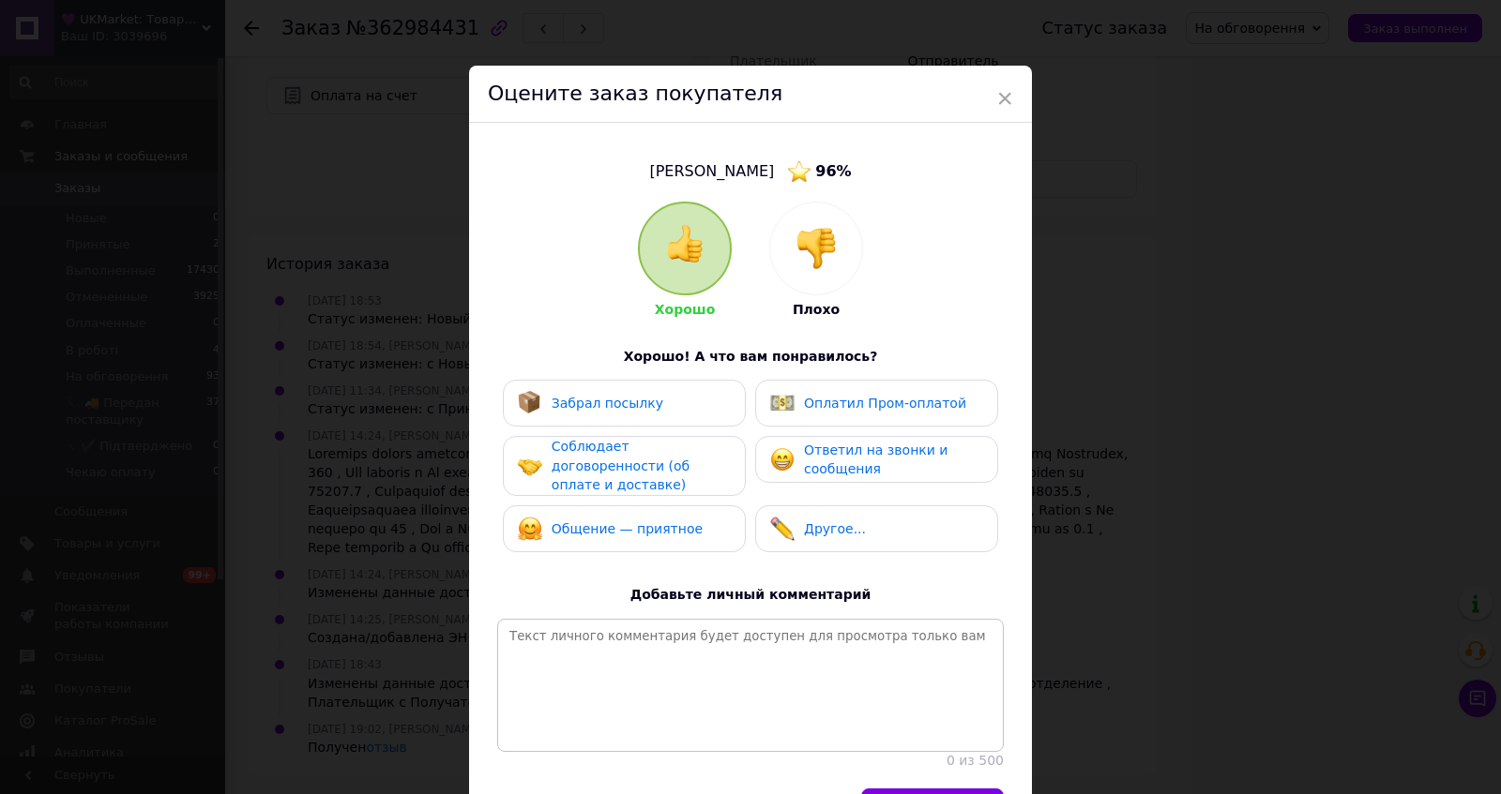
click at [651, 411] on span "Забрал посылку" at bounding box center [607, 403] width 112 height 15
click at [651, 492] on span "Соблюдает договоренности (об оплате и доставке)" at bounding box center [620, 465] width 138 height 53
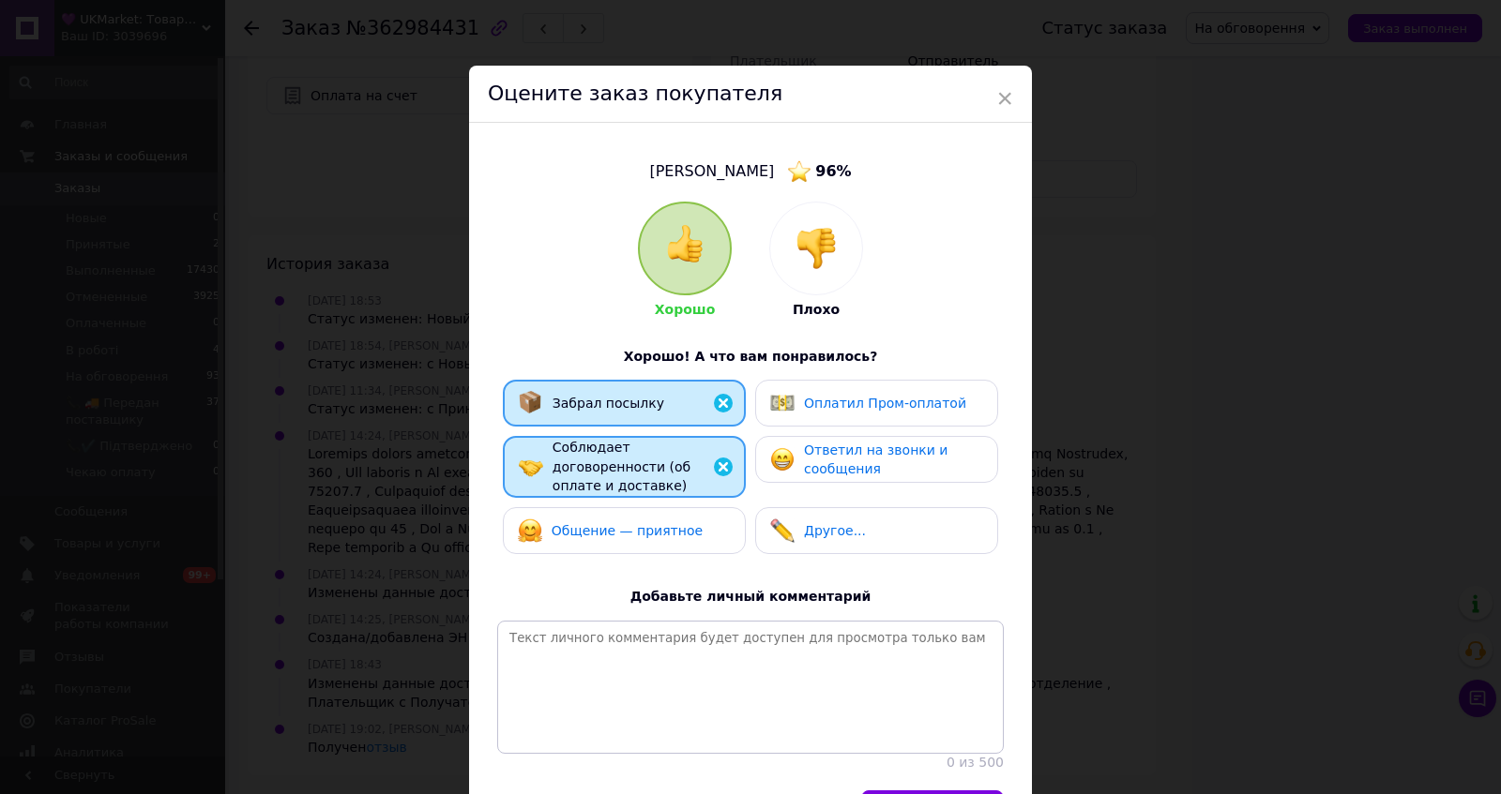
click at [651, 554] on div "Общение — приятное" at bounding box center [624, 530] width 243 height 47
click at [864, 414] on div "Оплатил Пром-оплатой" at bounding box center [885, 404] width 162 height 20
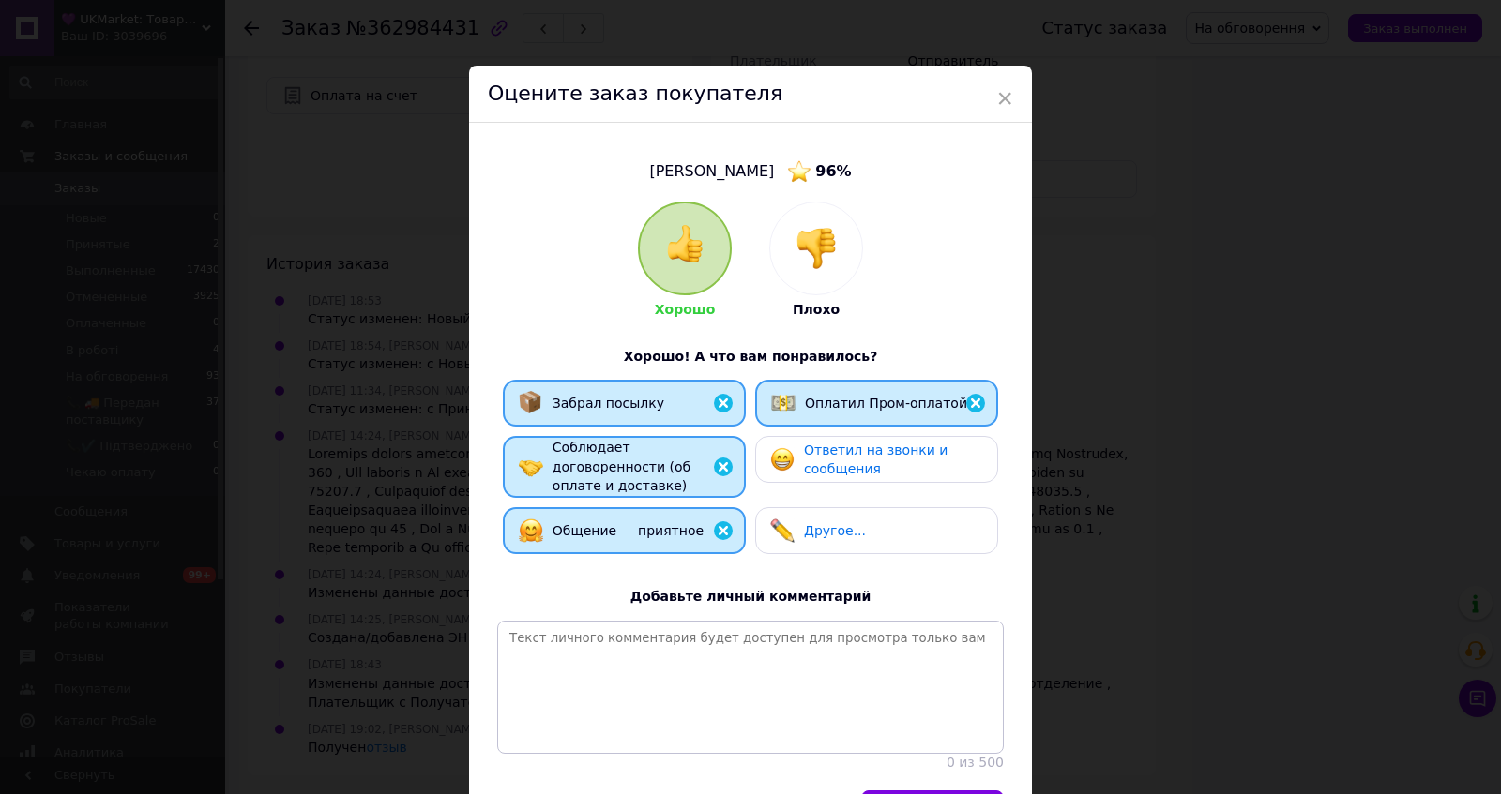
click at [864, 477] on span "Ответил на звонки и сообщения" at bounding box center [875, 460] width 143 height 35
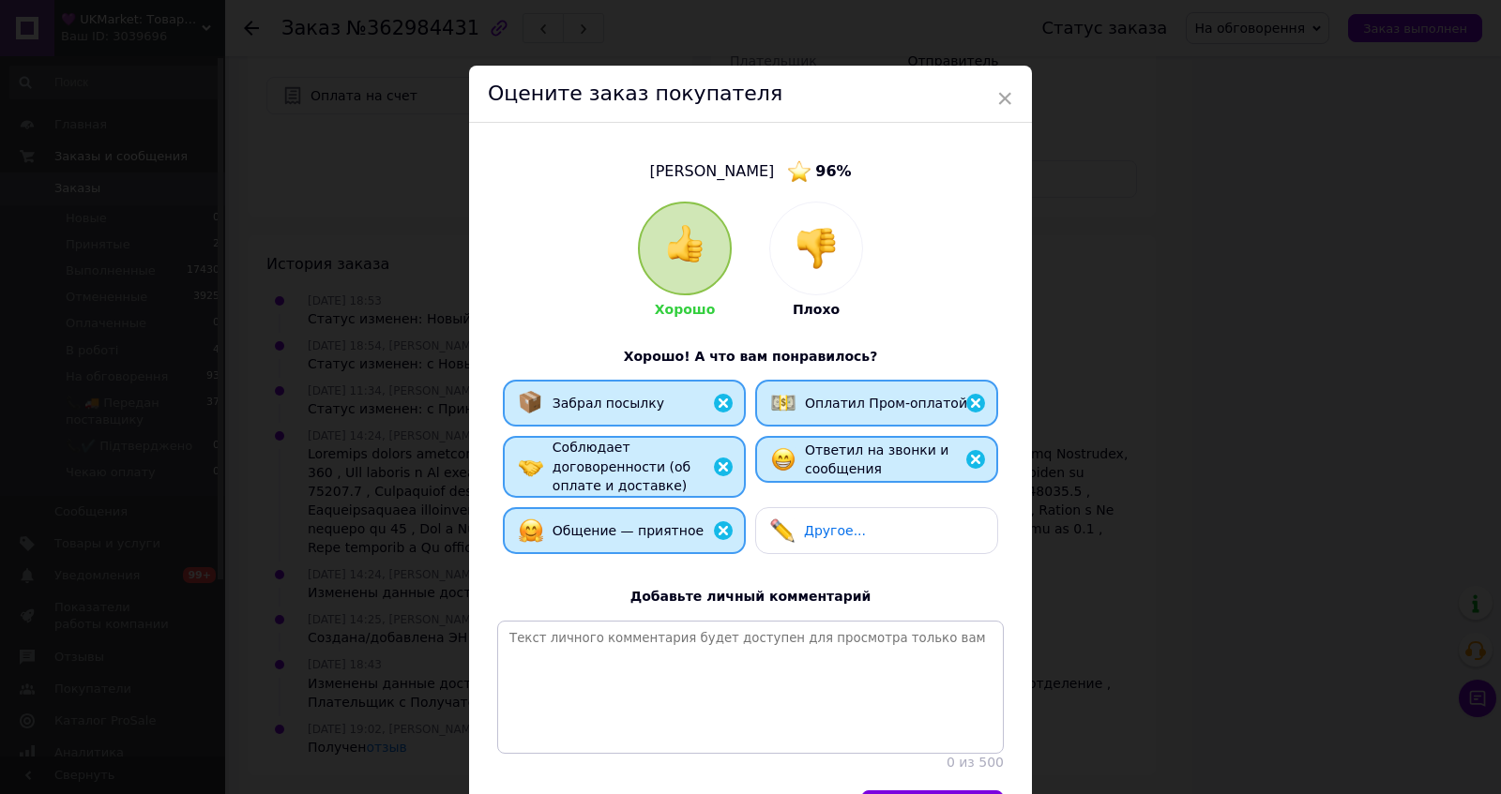
scroll to position [195, 0]
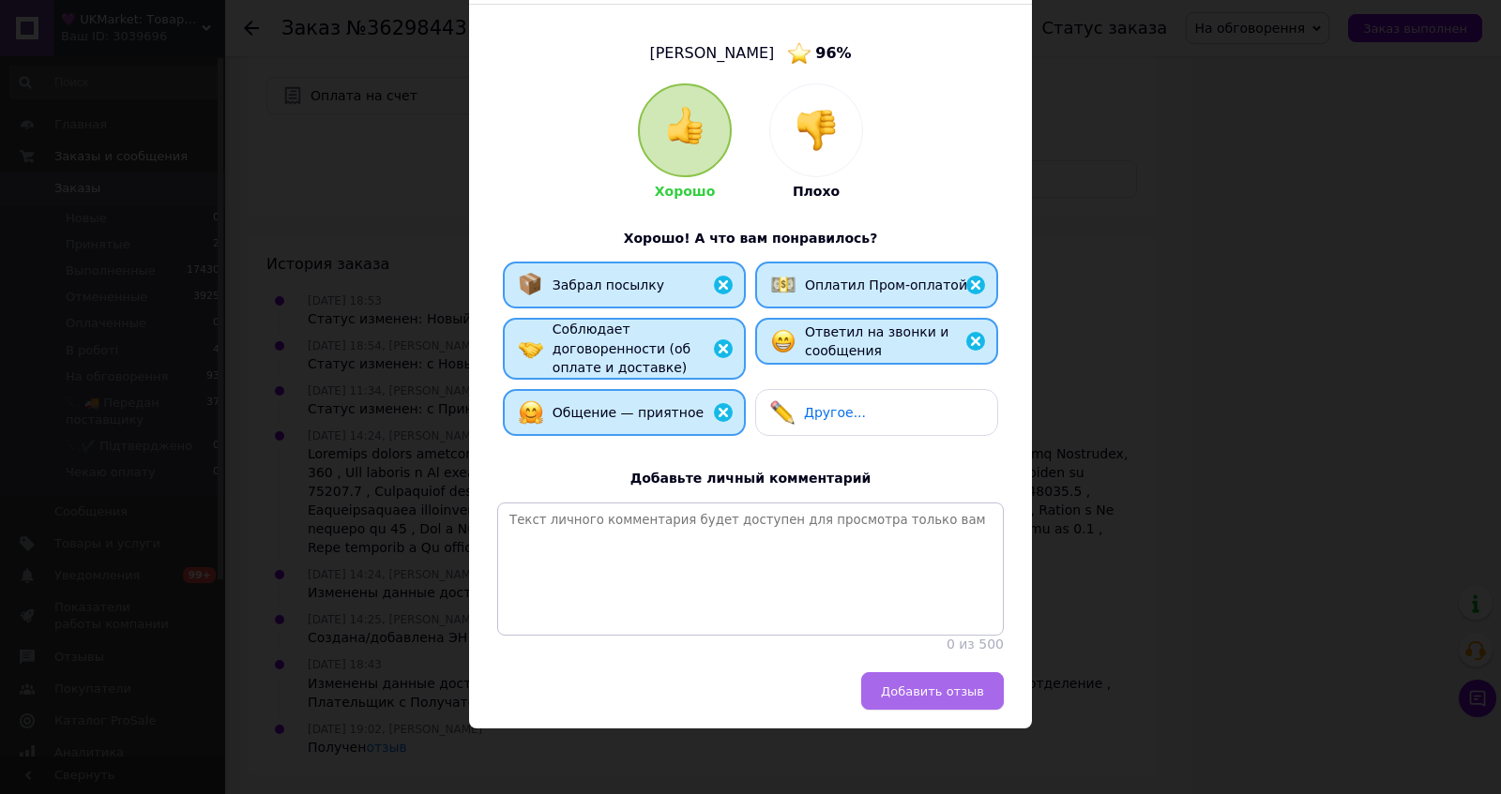
click at [944, 687] on span "Добавить отзыв" at bounding box center [932, 692] width 103 height 14
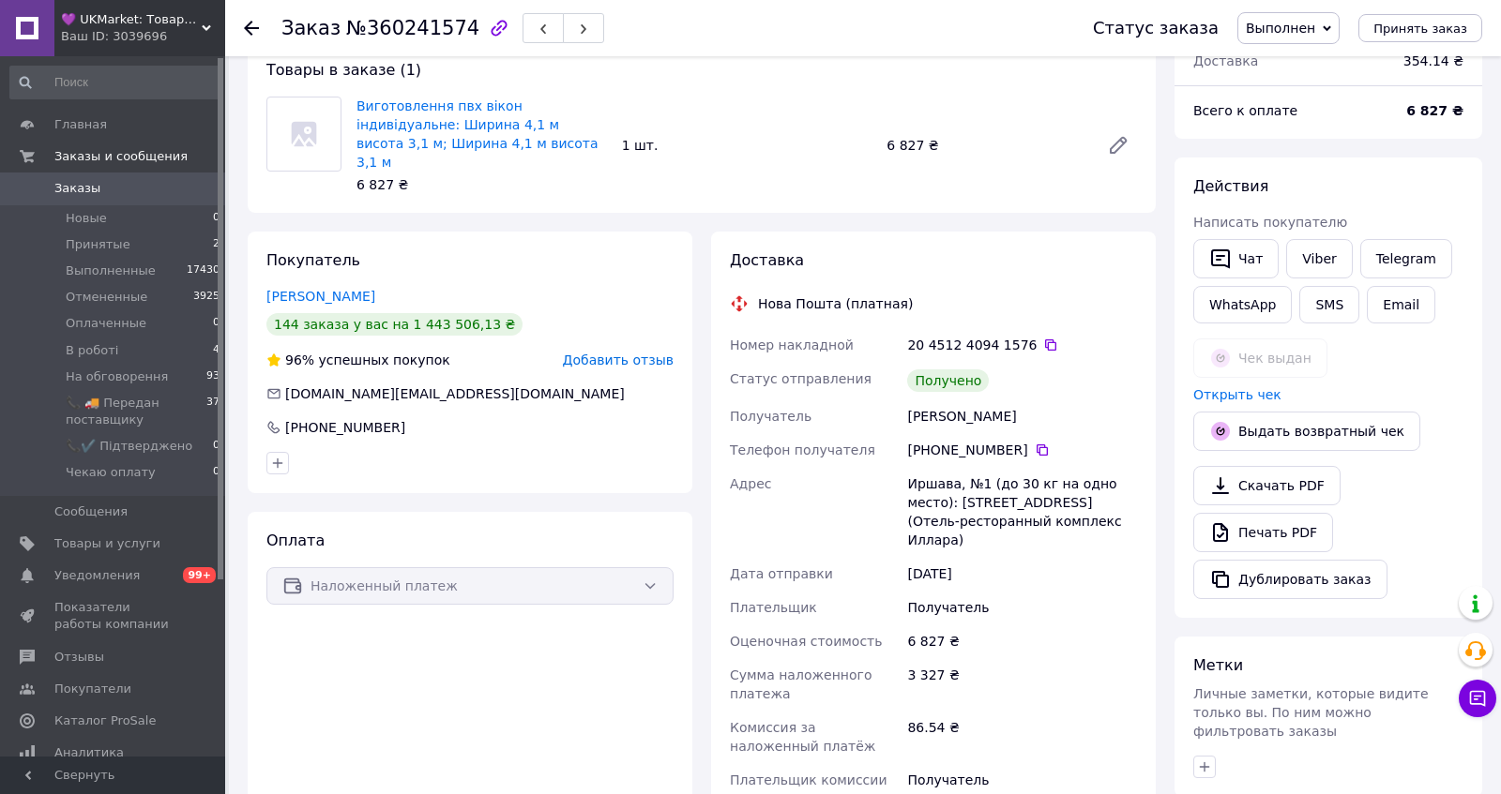
scroll to position [114, 0]
click at [624, 366] on span "Добавить отзыв" at bounding box center [618, 358] width 111 height 15
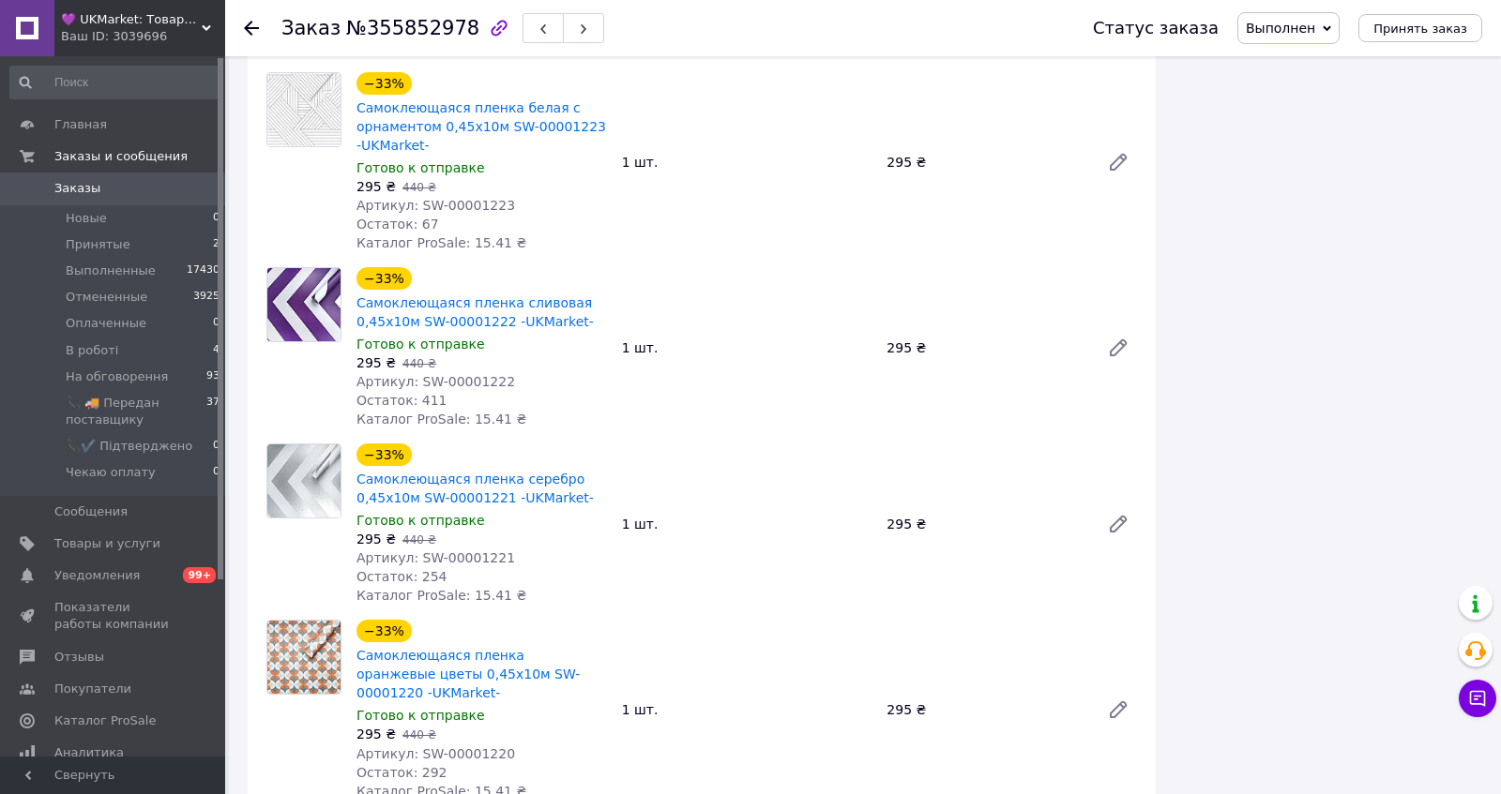
scroll to position [3205, 0]
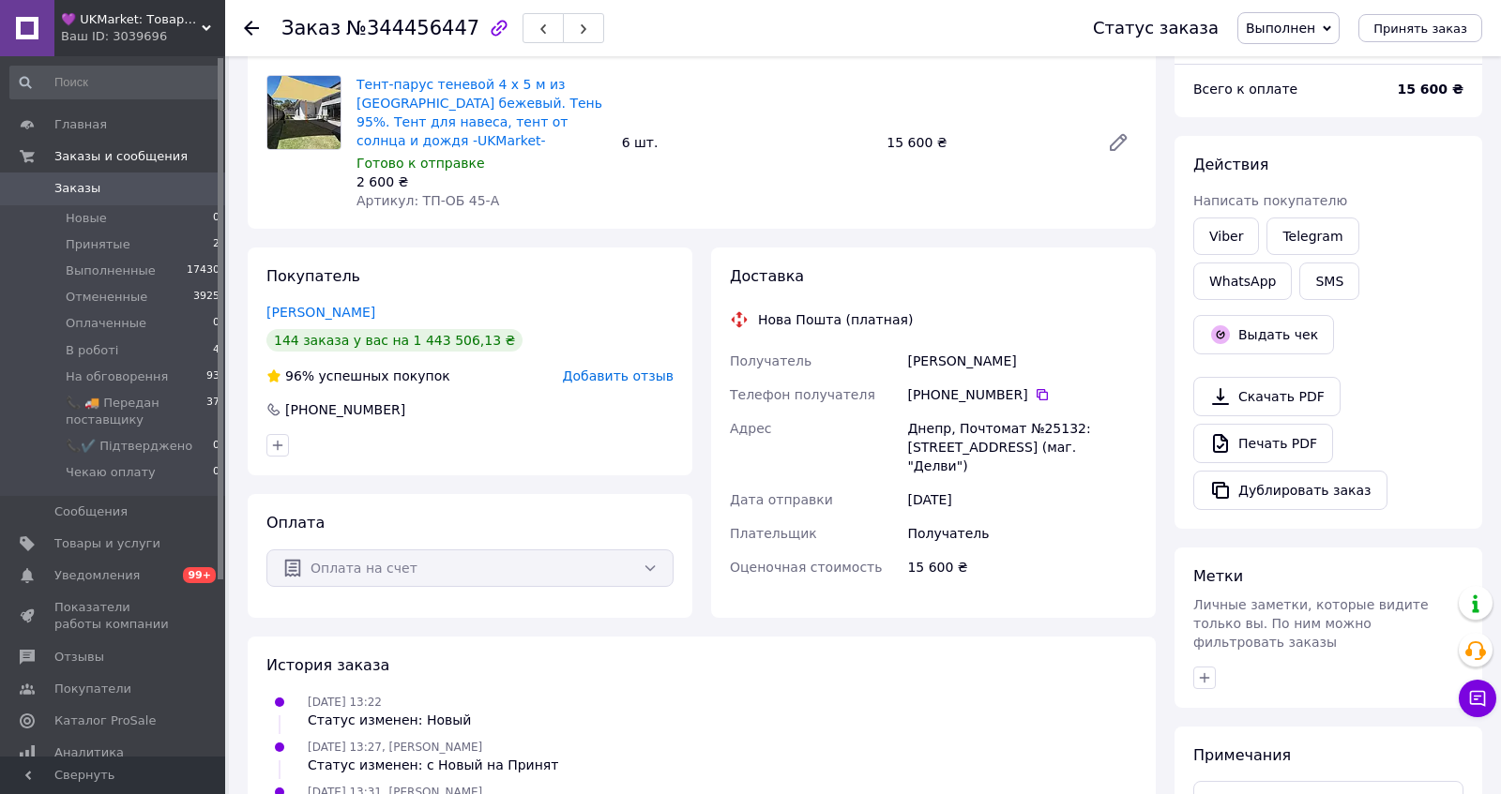
scroll to position [136, 0]
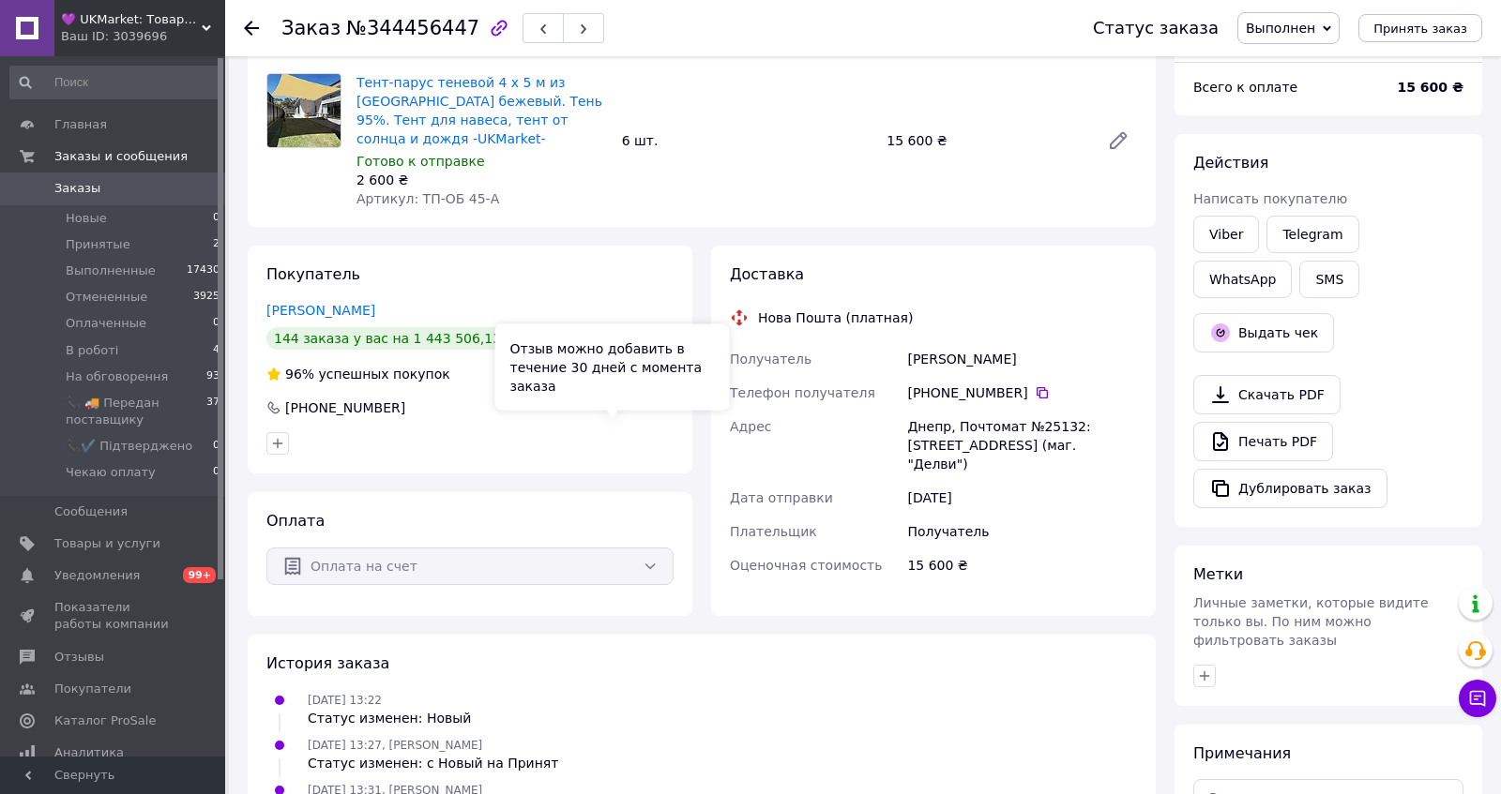
click at [613, 382] on span "Добавить отзыв" at bounding box center [618, 374] width 111 height 15
